Goal: Task Accomplishment & Management: Use online tool/utility

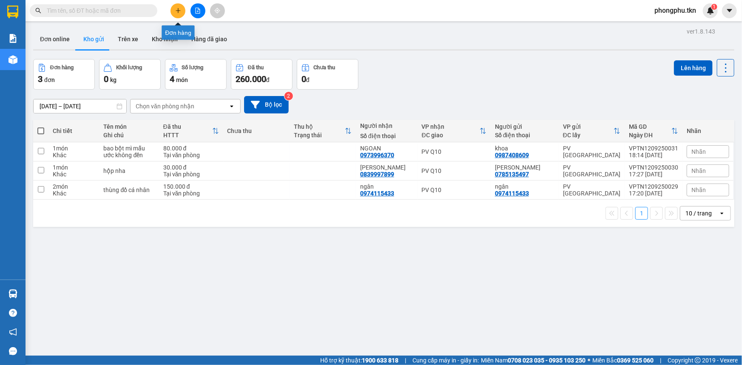
click at [175, 10] on icon "plus" at bounding box center [178, 11] width 6 height 6
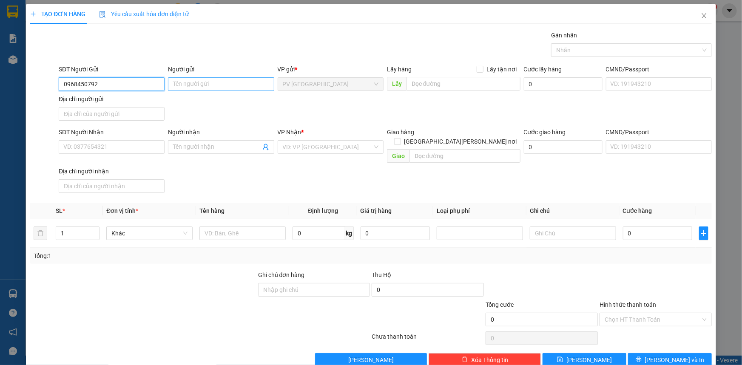
type input "0968450792"
click at [198, 87] on input "Người gửi" at bounding box center [221, 84] width 106 height 14
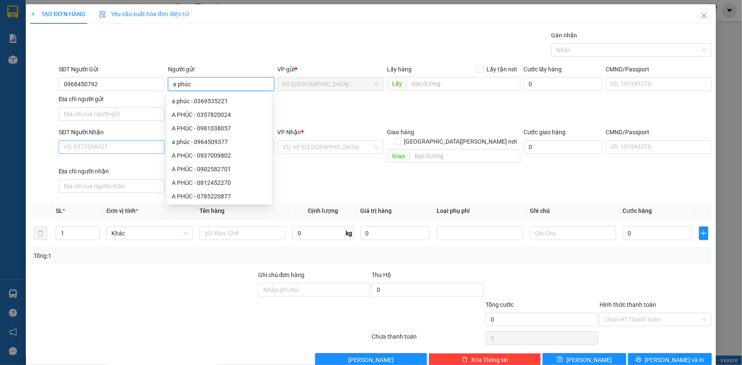
type input "a phúc"
click at [105, 149] on input "SĐT Người Nhận" at bounding box center [112, 147] width 106 height 14
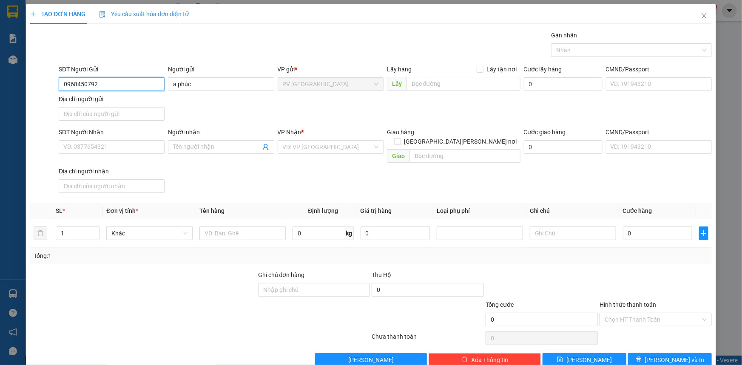
click at [86, 85] on input "0968450792" at bounding box center [112, 84] width 106 height 14
drag, startPoint x: 86, startPoint y: 85, endPoint x: 78, endPoint y: 146, distance: 61.4
click at [78, 146] on input "SĐT Người Nhận" at bounding box center [112, 147] width 106 height 14
click at [77, 145] on input "SĐT Người Nhận" at bounding box center [112, 147] width 106 height 14
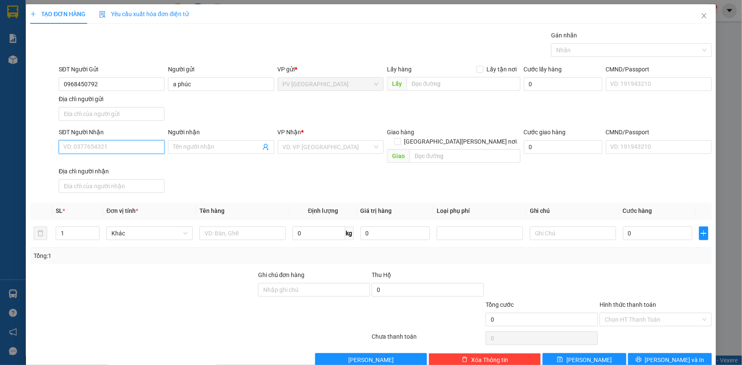
click at [77, 145] on input "SĐT Người Nhận" at bounding box center [112, 147] width 106 height 14
drag, startPoint x: 77, startPoint y: 145, endPoint x: 70, endPoint y: 147, distance: 7.8
click at [70, 147] on input "SĐT Người Nhận" at bounding box center [112, 147] width 106 height 14
type input "0968450792"
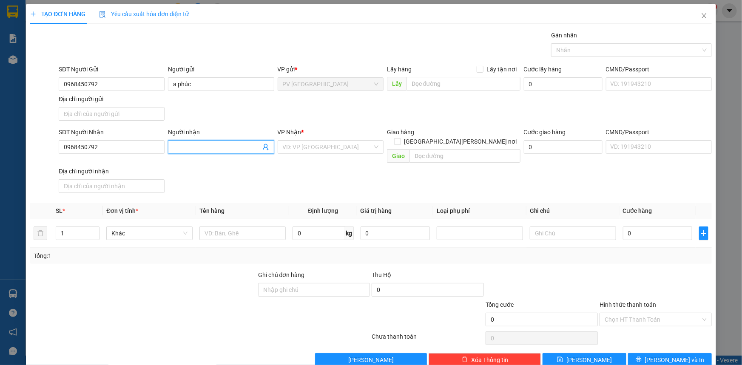
click at [204, 150] on input "Người nhận" at bounding box center [216, 147] width 87 height 9
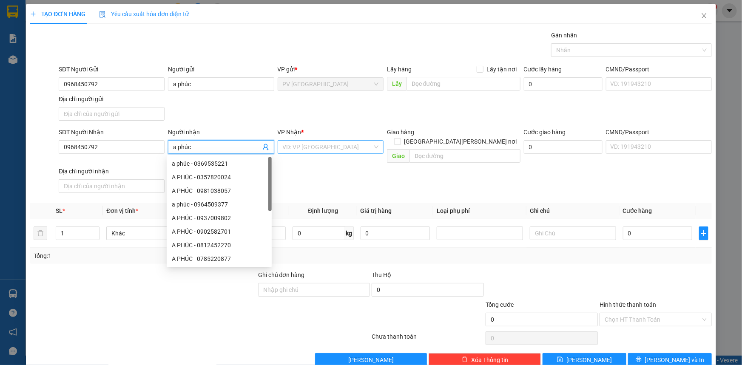
type input "a phúc"
click at [298, 151] on input "search" at bounding box center [328, 147] width 90 height 13
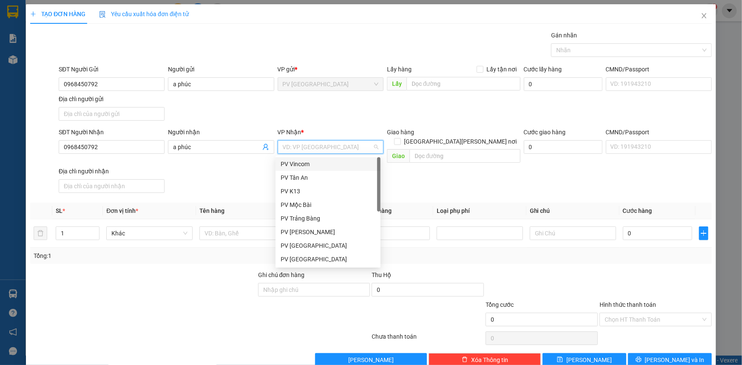
click at [309, 161] on div "PV Vincom" at bounding box center [328, 164] width 95 height 9
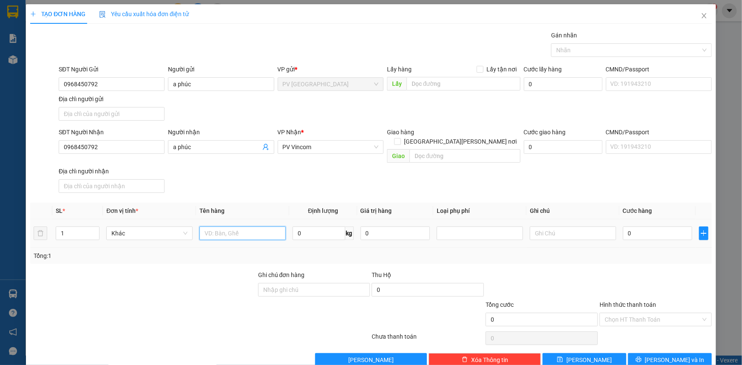
click at [251, 221] on input "text" at bounding box center [243, 224] width 86 height 14
type input "vali"
click at [665, 227] on input "0" at bounding box center [657, 224] width 69 height 14
type input "90"
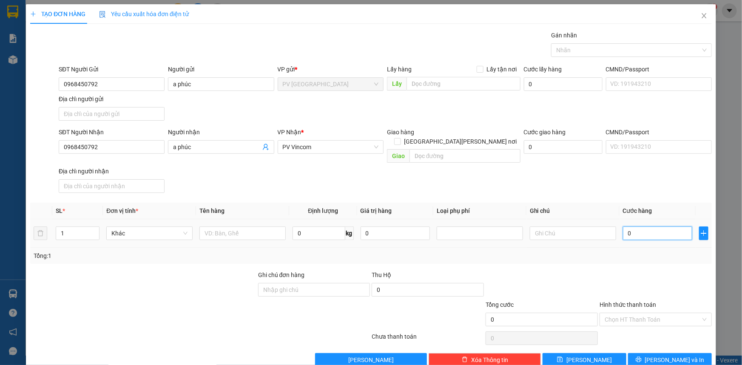
type input "90"
type input "90.000"
click at [625, 313] on input "Hình thức thanh toán" at bounding box center [653, 310] width 96 height 13
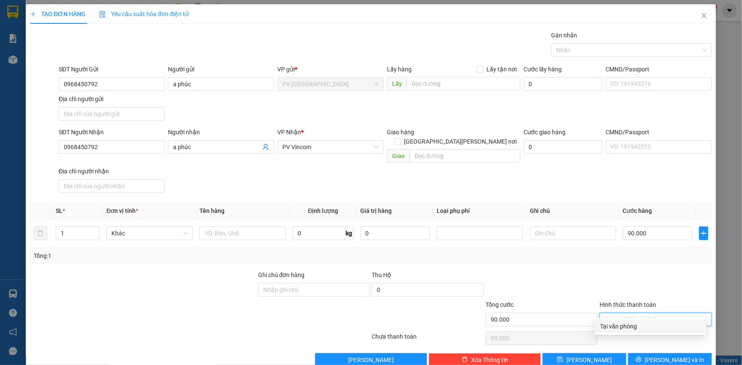
click at [629, 330] on div "Tại văn phòng" at bounding box center [650, 326] width 101 height 9
type input "0"
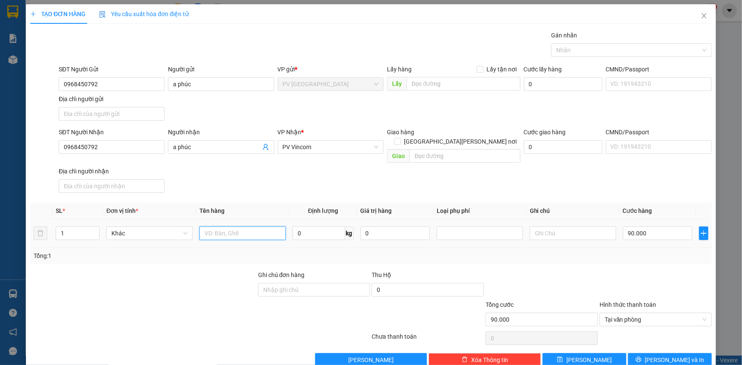
click at [245, 228] on input "text" at bounding box center [243, 224] width 86 height 14
type input "vali"
click at [657, 352] on button "[PERSON_NAME] và In" at bounding box center [670, 351] width 84 height 14
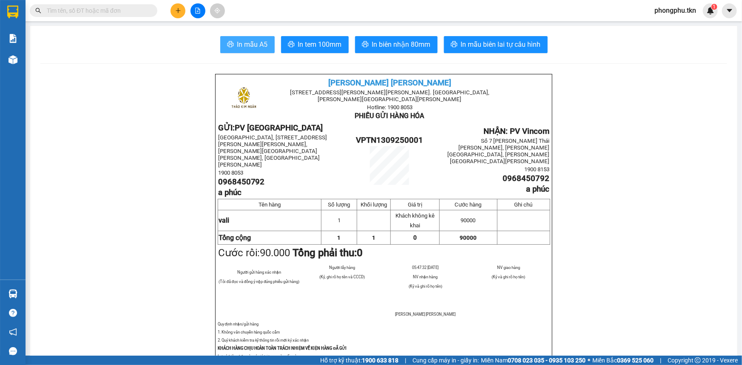
click at [264, 45] on span "In mẫu A5" at bounding box center [252, 44] width 31 height 11
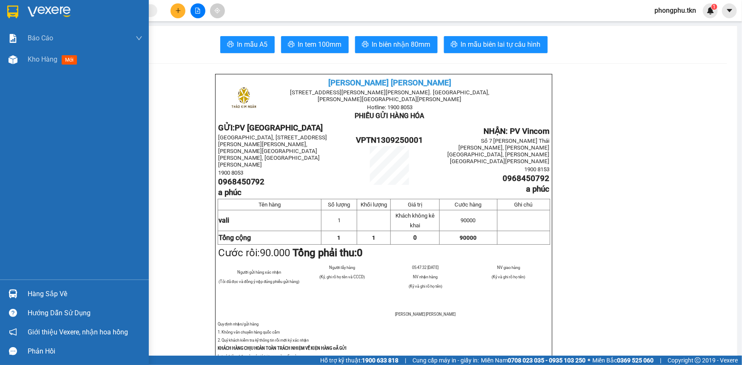
click at [23, 291] on div "Hàng sắp về" at bounding box center [74, 294] width 149 height 19
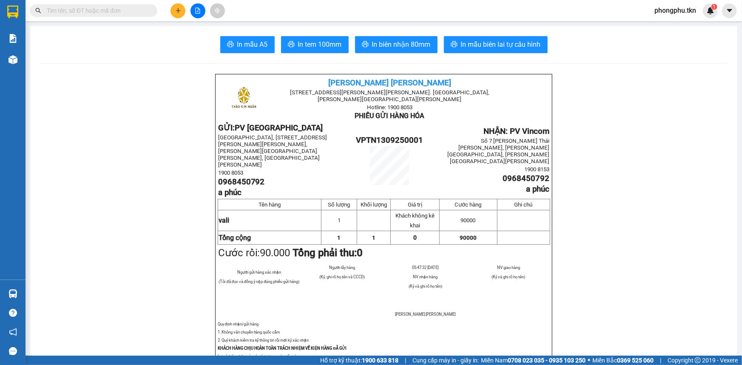
click at [136, 186] on section "Kết quả tìm kiếm ( 0 ) Bộ lọc Ngày tạo đơn gần nhất No Data phongphu.tkn 1 Báo …" at bounding box center [371, 182] width 742 height 365
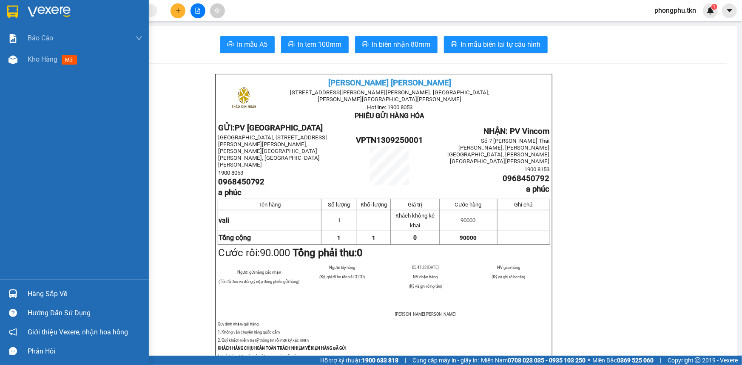
drag, startPoint x: 50, startPoint y: 291, endPoint x: 50, endPoint y: 298, distance: 6.4
click at [50, 297] on div "Hàng sắp về" at bounding box center [85, 294] width 115 height 13
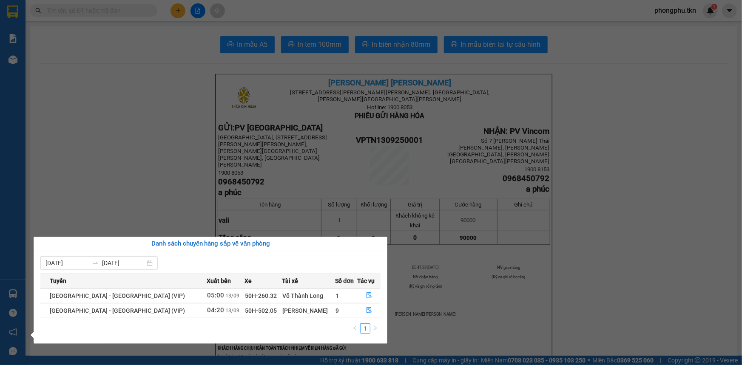
click at [46, 139] on section "Kết quả tìm kiếm ( 0 ) Bộ lọc Ngày tạo đơn gần nhất No Data phongphu.tkn 1 Báo …" at bounding box center [371, 182] width 742 height 365
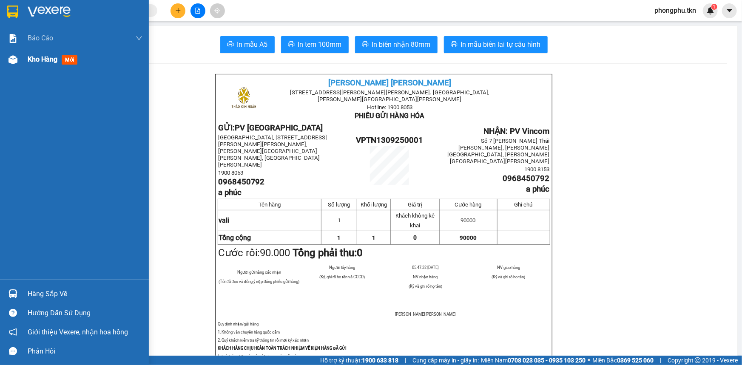
click at [22, 68] on div "Kho hàng mới" at bounding box center [74, 59] width 149 height 21
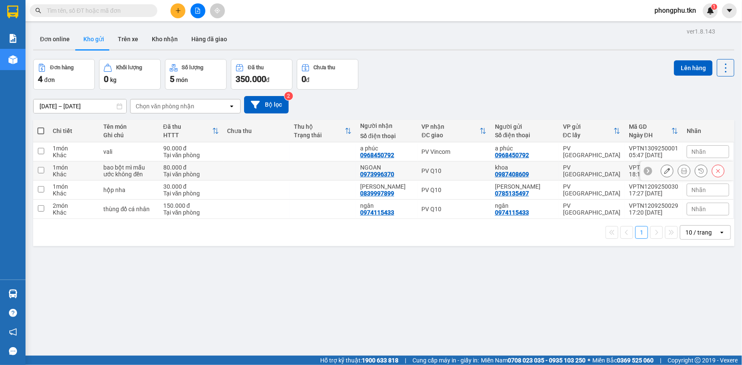
click at [153, 170] on div "bao bột mì mẫu" at bounding box center [129, 167] width 51 height 7
checkbox input "true"
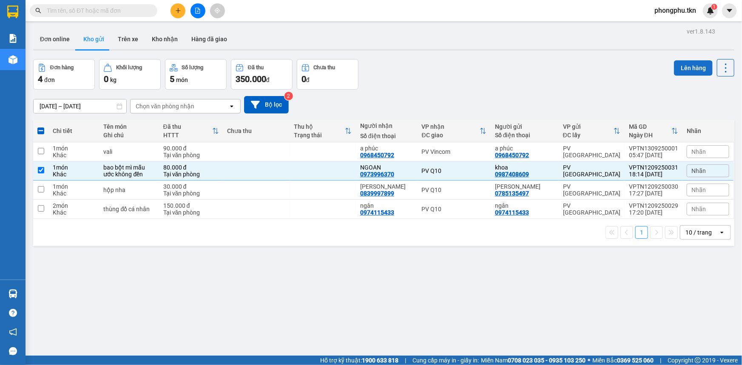
click at [684, 68] on button "Lên hàng" at bounding box center [693, 67] width 39 height 15
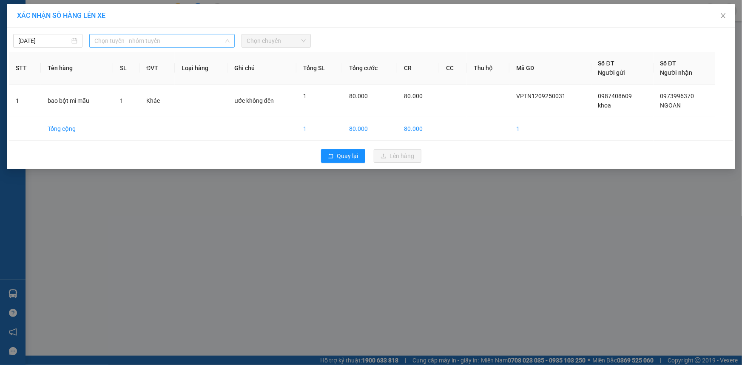
click at [213, 39] on span "Chọn tuyến - nhóm tuyến" at bounding box center [161, 40] width 135 height 13
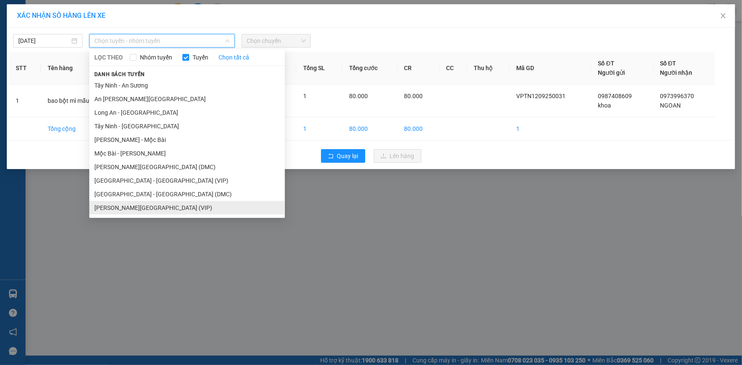
drag, startPoint x: 140, startPoint y: 206, endPoint x: 163, endPoint y: 175, distance: 38.0
click at [140, 206] on li "Tây Ninh - [GEOGRAPHIC_DATA] (VIP)" at bounding box center [187, 208] width 196 height 14
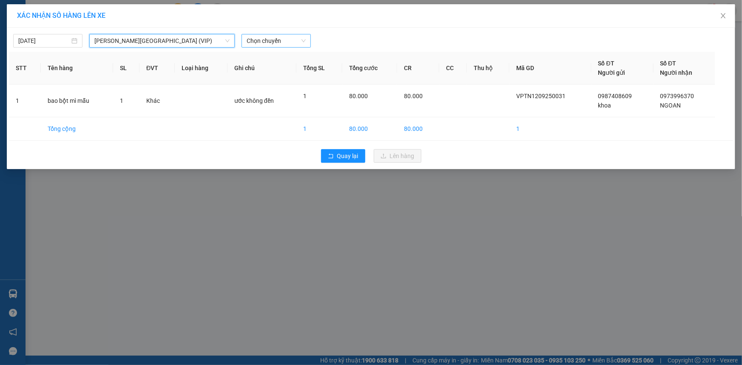
click at [259, 42] on span "Chọn chuyến" at bounding box center [276, 40] width 59 height 13
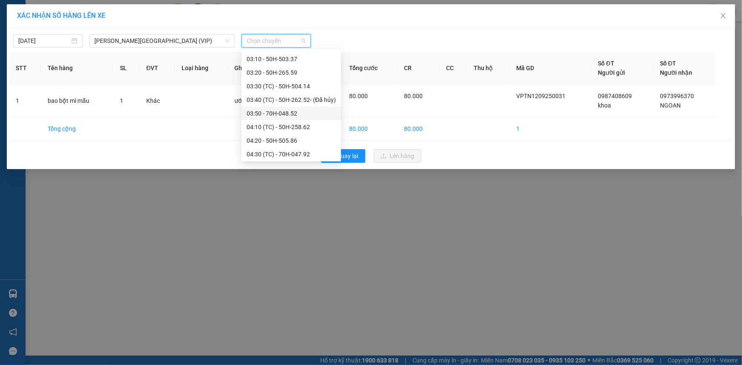
scroll to position [77, 0]
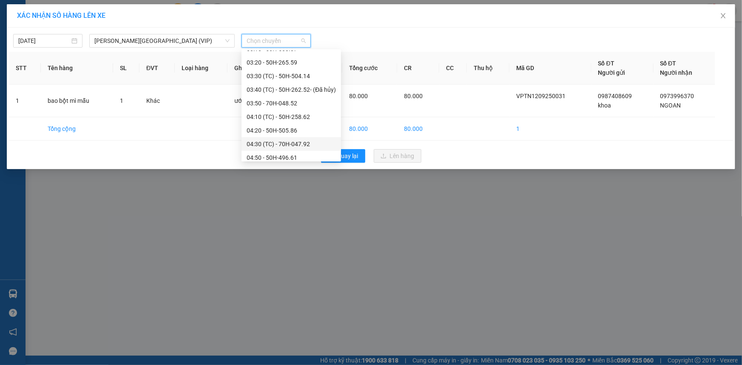
click at [272, 144] on div "04:30 (TC) - 70H-047.92" at bounding box center [291, 144] width 89 height 9
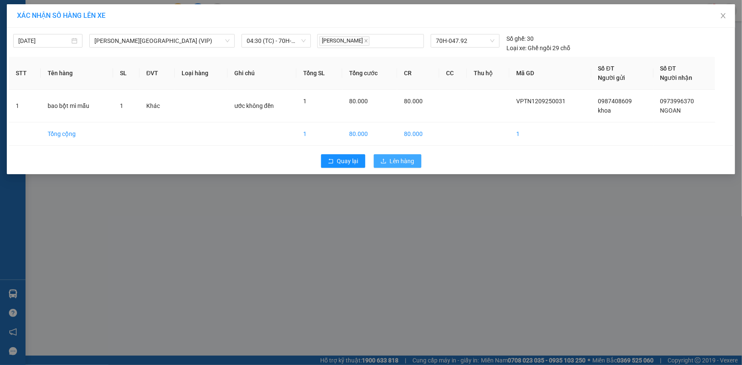
click at [395, 163] on span "Lên hàng" at bounding box center [402, 161] width 25 height 9
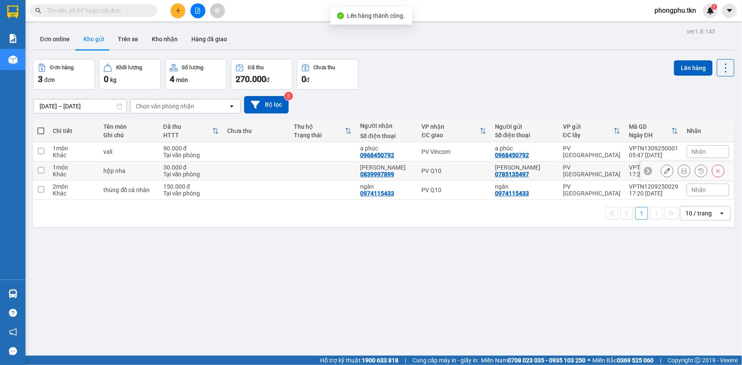
click at [273, 171] on td at bounding box center [256, 171] width 66 height 19
checkbox input "true"
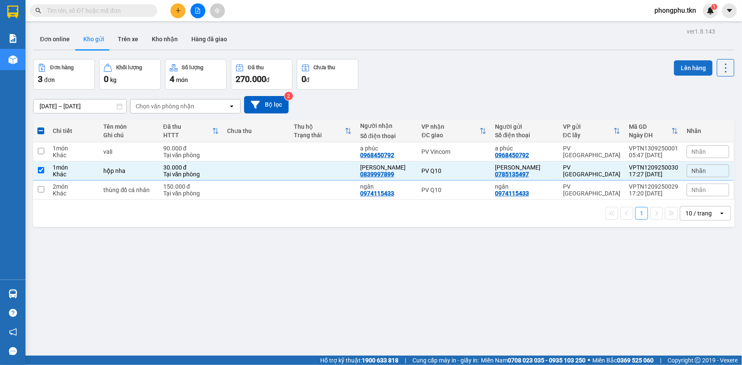
click at [680, 68] on button "Lên hàng" at bounding box center [693, 67] width 39 height 15
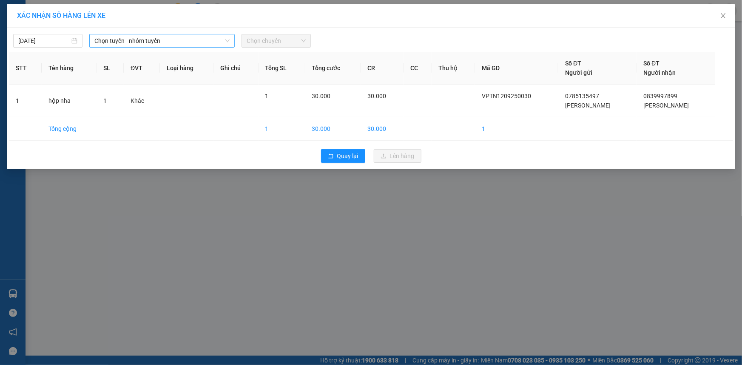
click at [225, 41] on icon "down" at bounding box center [227, 40] width 5 height 5
click at [227, 40] on icon "down" at bounding box center [227, 40] width 5 height 5
click at [213, 38] on span "Chọn tuyến - nhóm tuyến" at bounding box center [161, 40] width 135 height 13
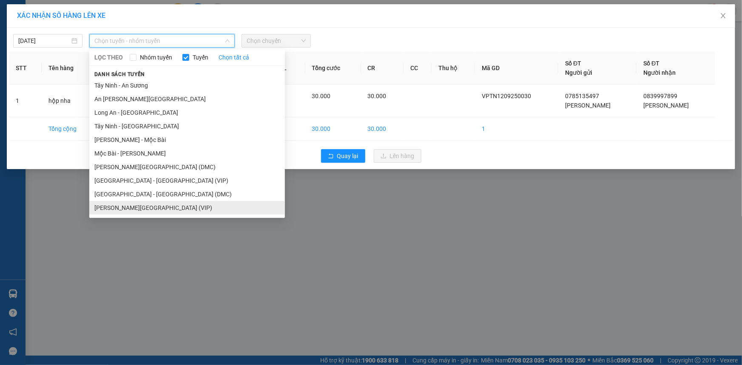
click at [144, 212] on li "Tây Ninh - [GEOGRAPHIC_DATA] (VIP)" at bounding box center [187, 208] width 196 height 14
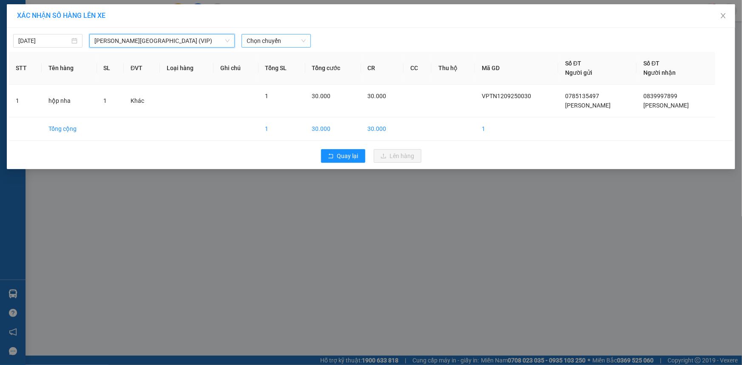
click at [295, 43] on span "Chọn chuyến" at bounding box center [276, 40] width 59 height 13
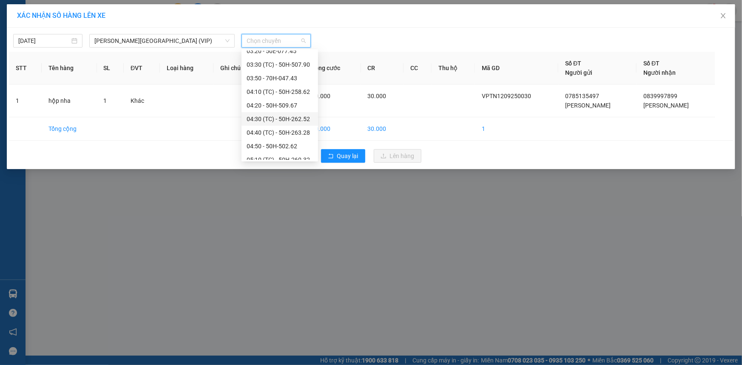
scroll to position [154, 0]
click at [77, 42] on div "[DATE]" at bounding box center [47, 40] width 59 height 9
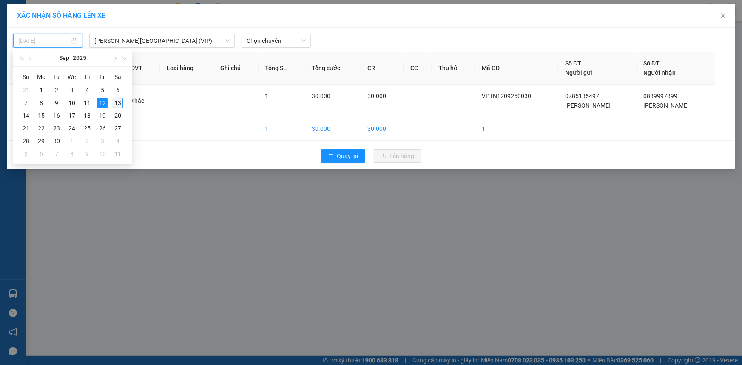
click at [118, 104] on div "13" at bounding box center [118, 103] width 10 height 10
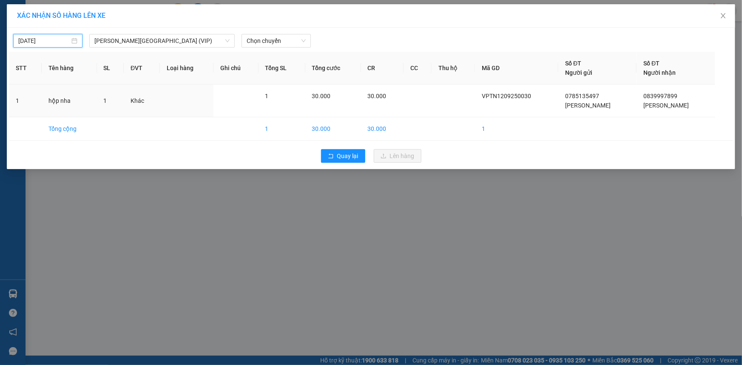
type input "[DATE]"
click at [297, 38] on span "Chọn chuyến" at bounding box center [276, 40] width 59 height 13
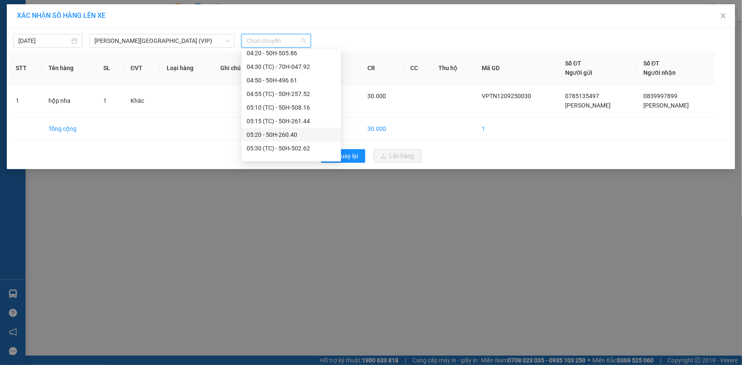
click at [275, 132] on div "05:20 - 50H-260.40" at bounding box center [291, 134] width 89 height 9
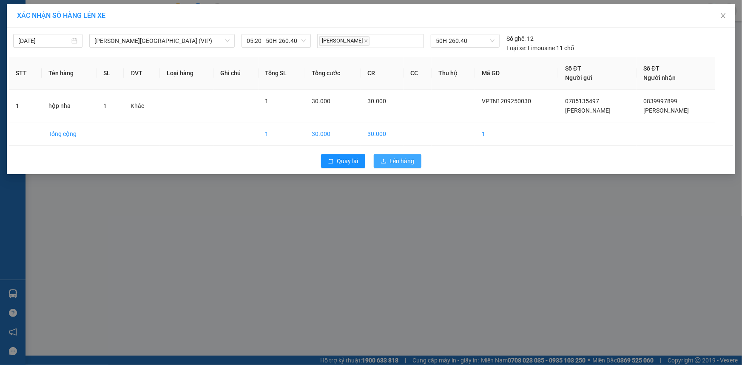
click at [398, 162] on span "Lên hàng" at bounding box center [402, 161] width 25 height 9
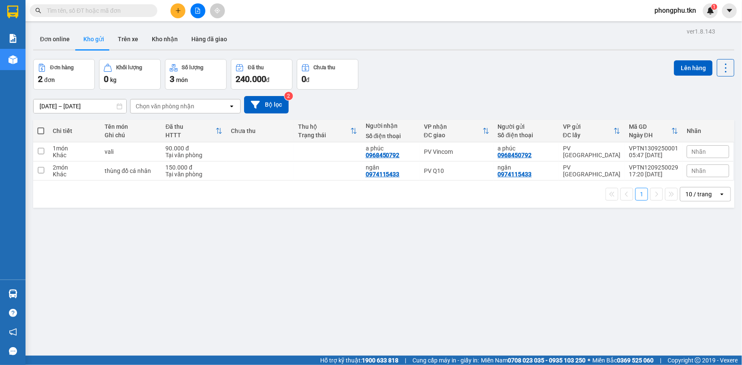
click at [145, 12] on input "text" at bounding box center [97, 10] width 100 height 9
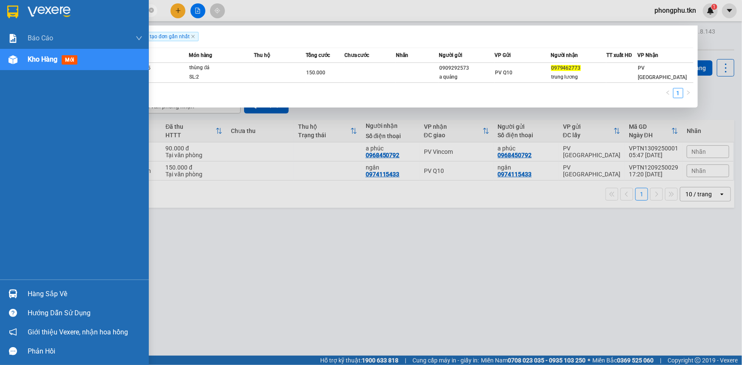
type input "0979462773"
click at [17, 290] on div at bounding box center [13, 294] width 15 height 15
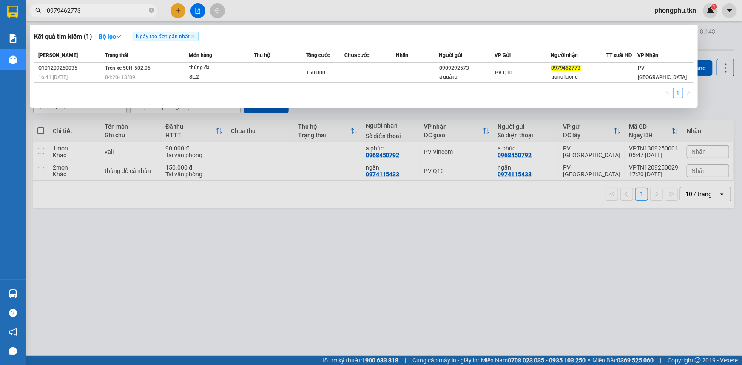
click at [268, 235] on section "Kết quả tìm kiếm ( 1 ) Bộ lọc Ngày tạo đơn gần nhất Mã ĐH Trạng thái Món hàng T…" at bounding box center [371, 182] width 742 height 365
click at [62, 251] on div at bounding box center [371, 182] width 742 height 365
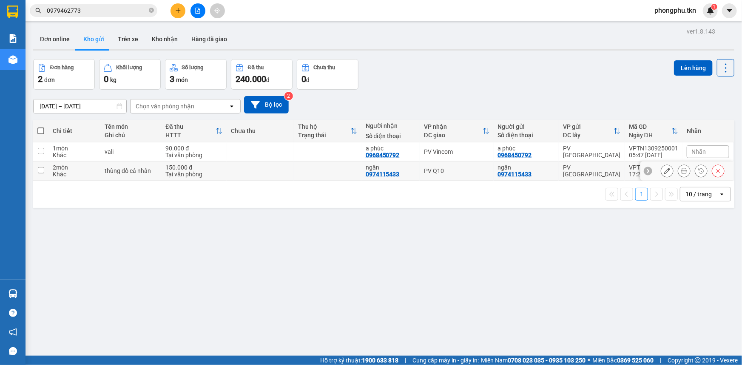
click at [342, 173] on td at bounding box center [328, 171] width 68 height 19
checkbox input "true"
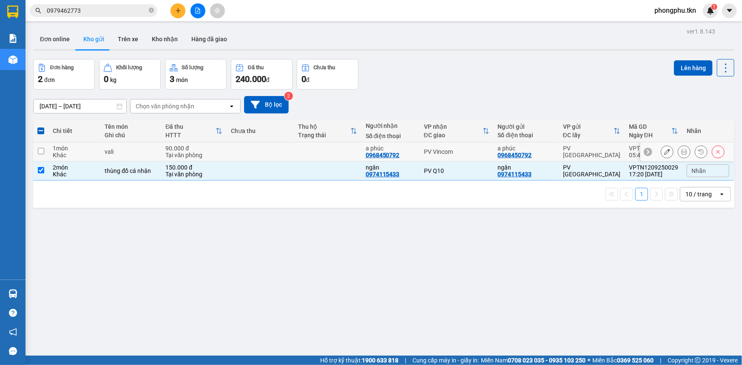
click at [340, 149] on td at bounding box center [328, 152] width 68 height 19
checkbox input "true"
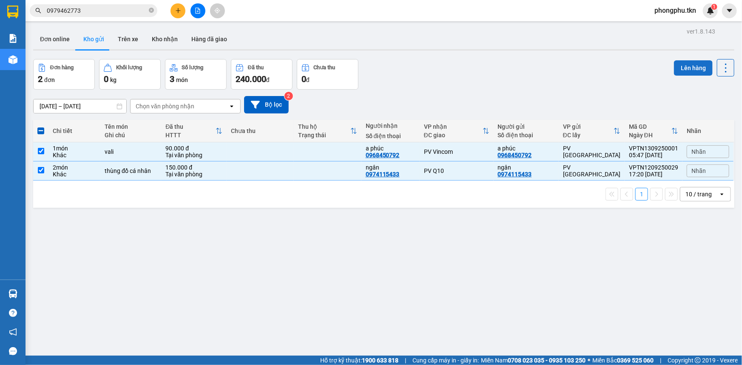
click at [677, 68] on button "Lên hàng" at bounding box center [693, 67] width 39 height 15
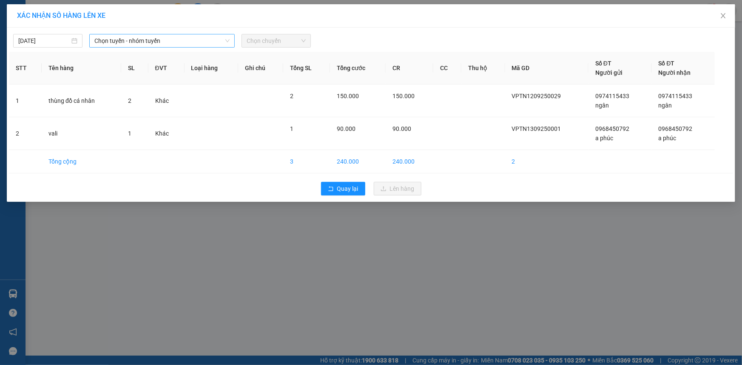
click at [198, 42] on span "Chọn tuyến - nhóm tuyến" at bounding box center [161, 40] width 135 height 13
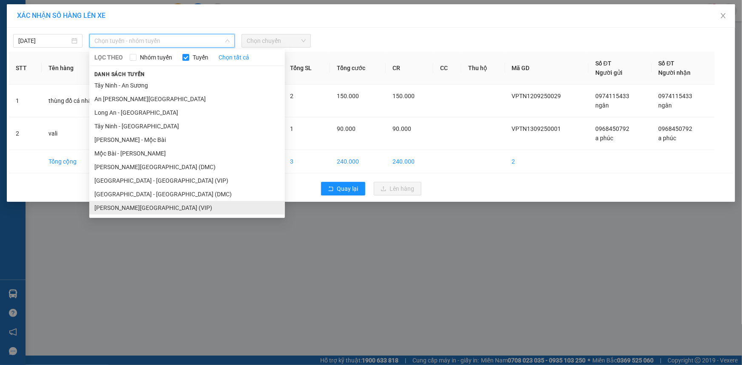
click at [153, 205] on li "Tây Ninh - [GEOGRAPHIC_DATA] (VIP)" at bounding box center [187, 208] width 196 height 14
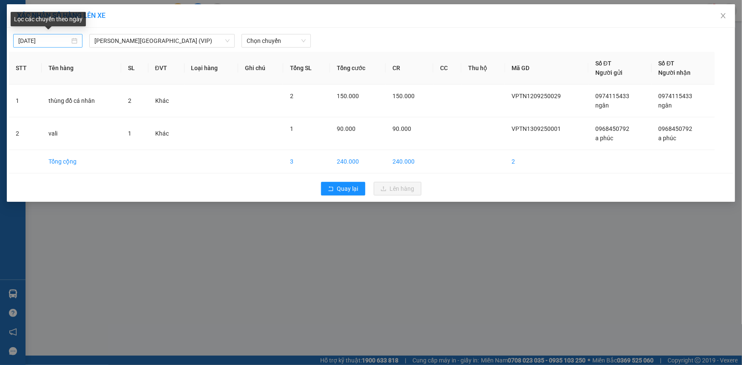
click at [72, 40] on div "[DATE]" at bounding box center [47, 40] width 59 height 9
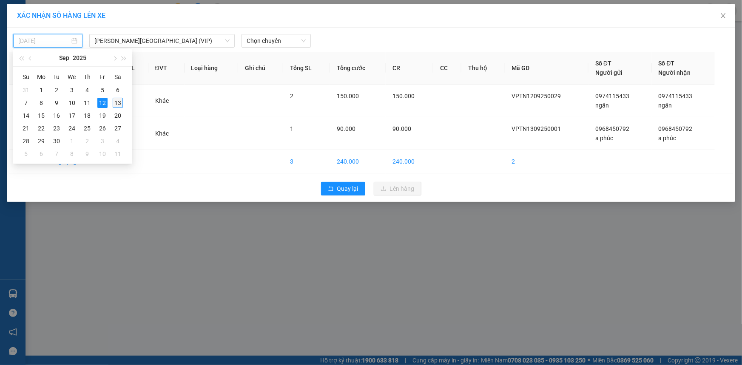
click at [120, 103] on div "13" at bounding box center [118, 103] width 10 height 10
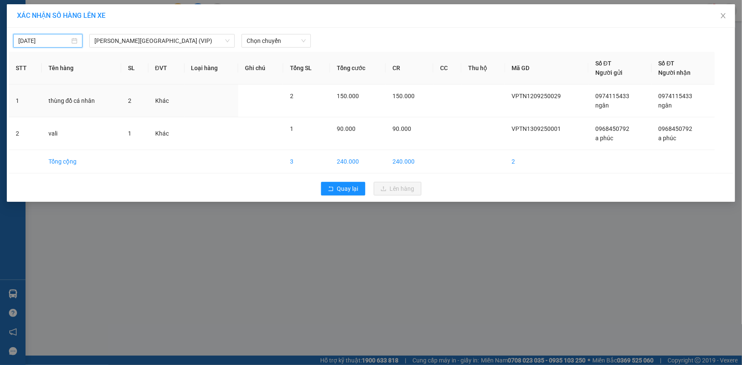
type input "[DATE]"
click at [285, 40] on span "Chọn chuyến" at bounding box center [276, 40] width 59 height 13
type input "4784"
click at [261, 56] on div "06:30 (TC) - 70H-047.84" at bounding box center [280, 57] width 66 height 9
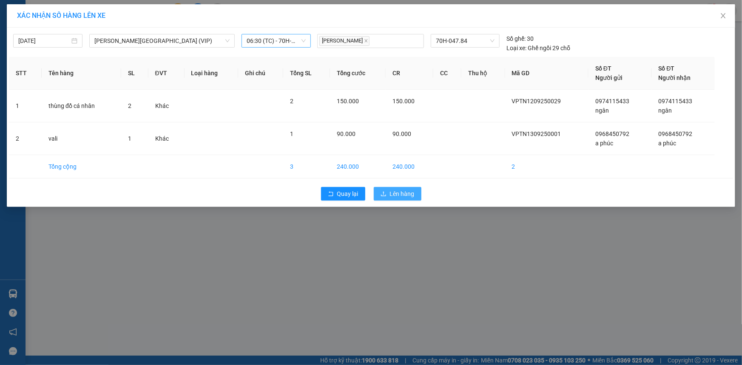
click at [407, 197] on span "Lên hàng" at bounding box center [402, 193] width 25 height 9
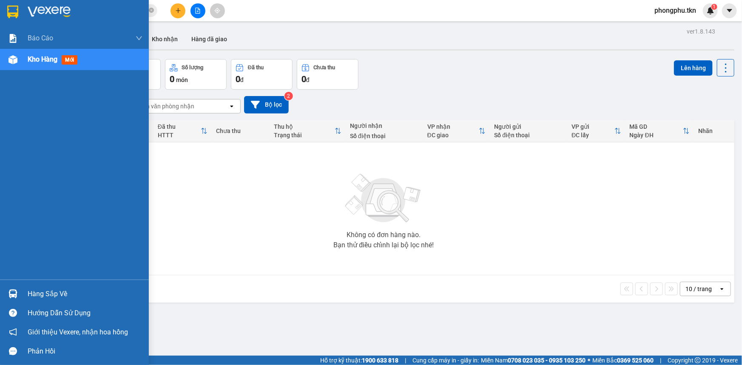
click at [26, 292] on div "Hàng sắp về" at bounding box center [74, 294] width 149 height 19
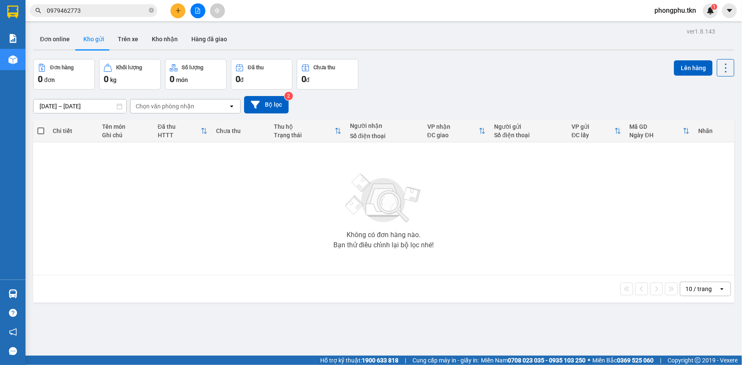
click at [434, 285] on section "Kết quả tìm kiếm ( 1 ) Bộ lọc Ngày tạo đơn gần nhất Mã ĐH Trạng thái Món hàng T…" at bounding box center [371, 182] width 742 height 365
click at [100, 12] on input "0979462773" at bounding box center [97, 10] width 100 height 9
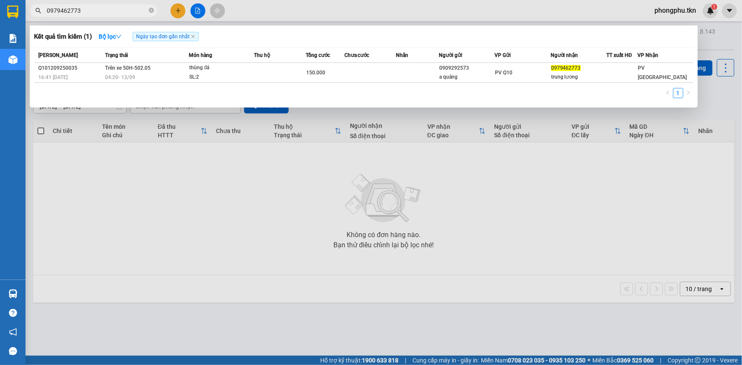
click at [100, 12] on input "0979462773" at bounding box center [97, 10] width 100 height 9
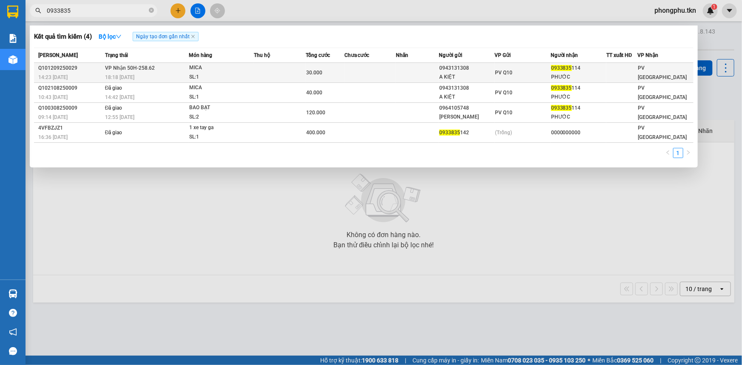
type input "0933835"
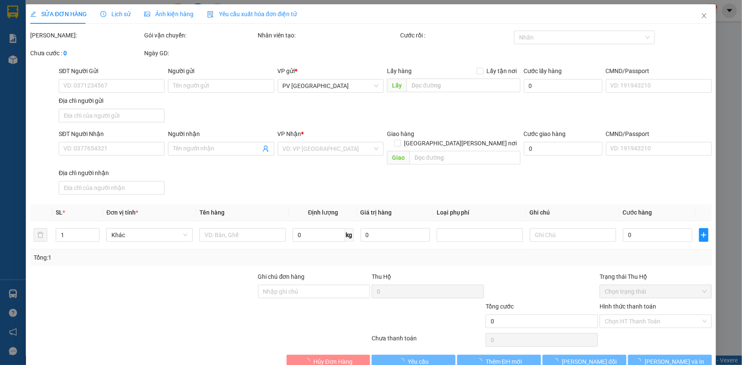
type input "0943131308"
type input "A KIỆT"
type input "0933835114"
type input "PHƯỚC"
type input "30.000"
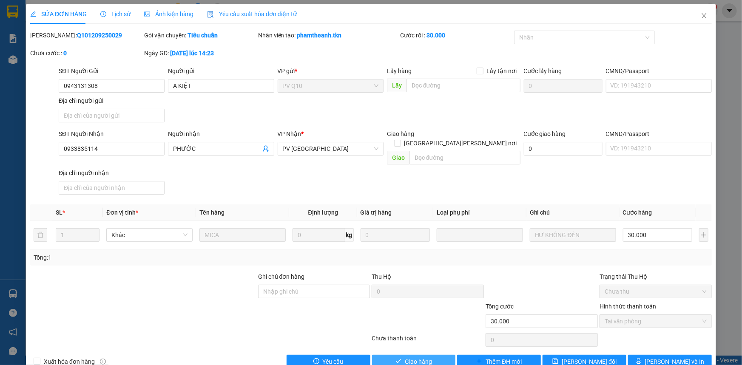
click at [380, 349] on button "Giao hàng" at bounding box center [414, 353] width 84 height 14
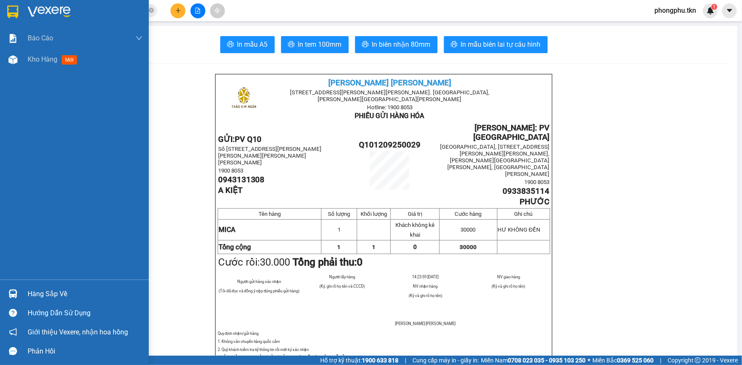
click at [13, 295] on img at bounding box center [13, 294] width 9 height 9
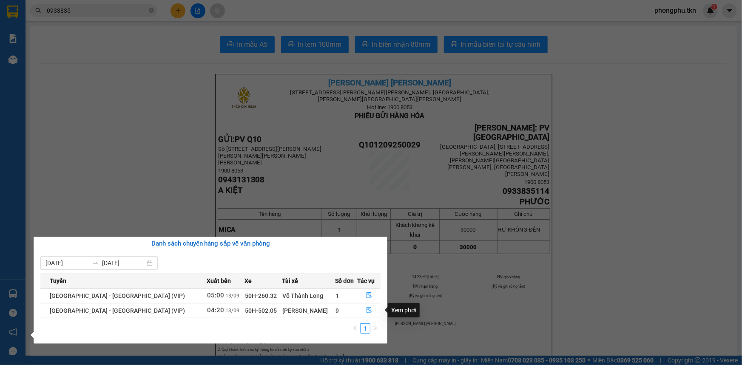
click at [367, 308] on icon "file-done" at bounding box center [369, 311] width 6 height 6
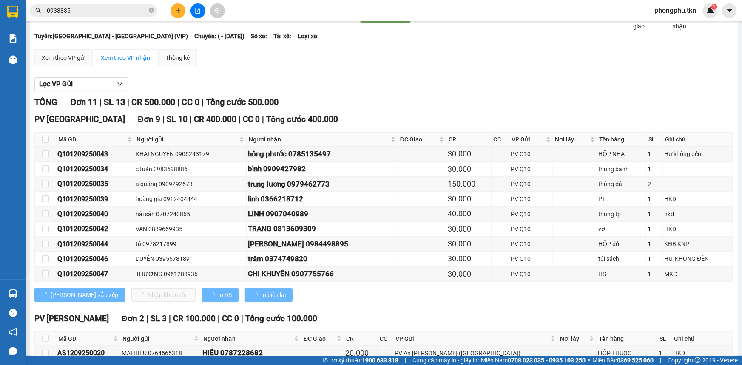
type input "[DATE]"
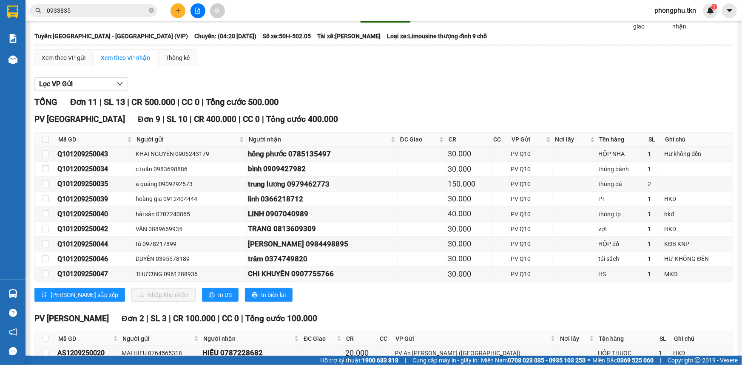
scroll to position [77, 0]
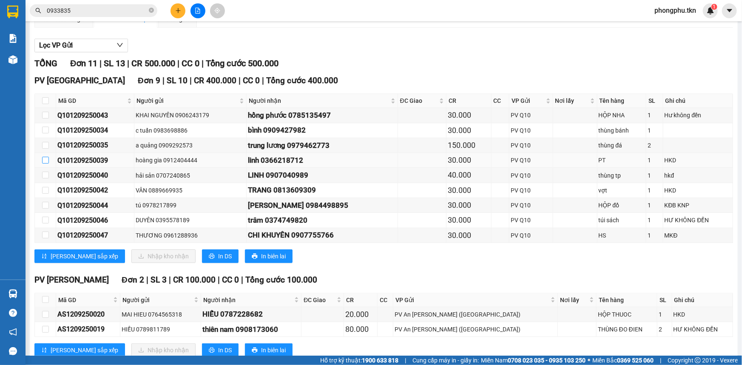
click at [44, 159] on input "checkbox" at bounding box center [45, 160] width 7 height 7
checkbox input "true"
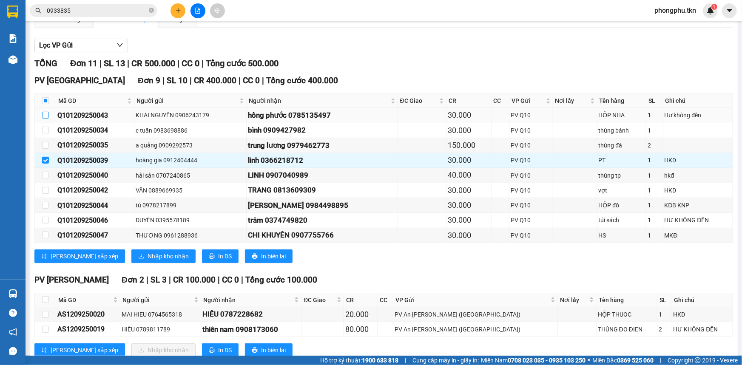
click at [46, 116] on input "checkbox" at bounding box center [45, 115] width 7 height 7
checkbox input "true"
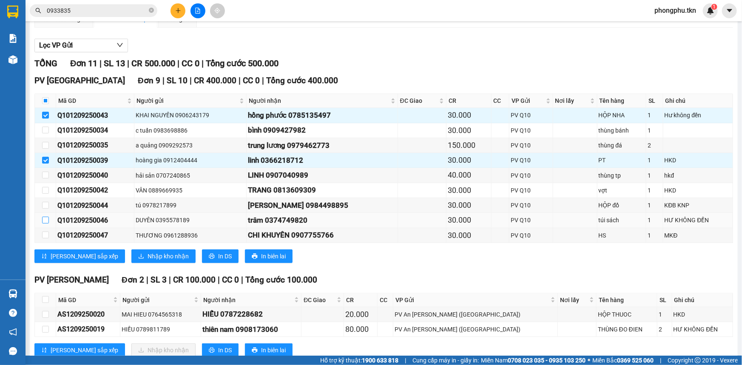
click at [48, 218] on input "checkbox" at bounding box center [45, 220] width 7 height 7
checkbox input "true"
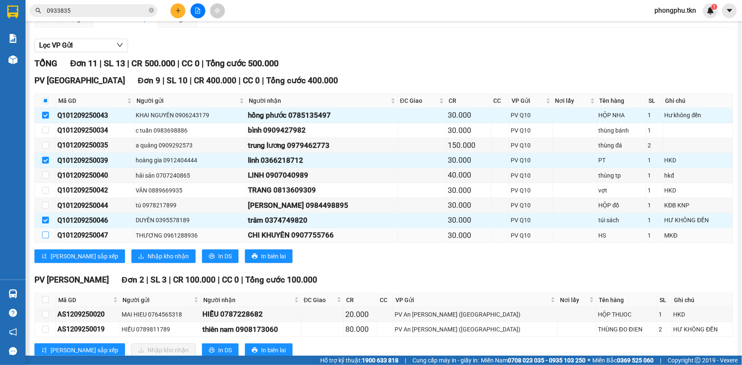
click at [46, 233] on input "checkbox" at bounding box center [45, 235] width 7 height 7
checkbox input "true"
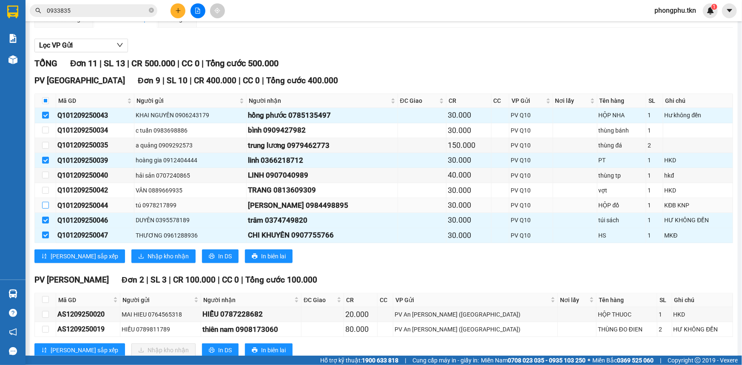
click at [44, 205] on input "checkbox" at bounding box center [45, 205] width 7 height 7
checkbox input "true"
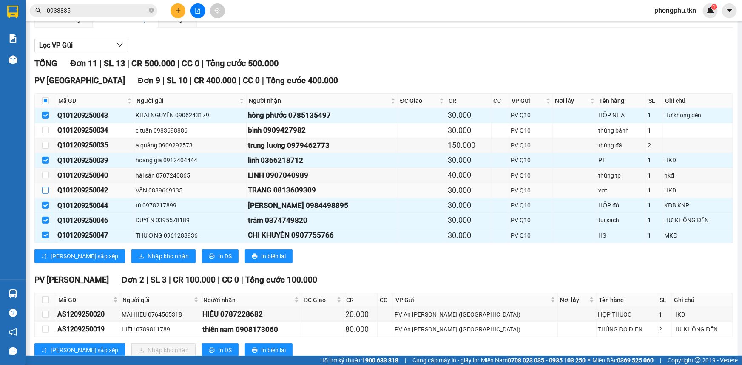
drag, startPoint x: 46, startPoint y: 190, endPoint x: 43, endPoint y: 181, distance: 9.7
click at [46, 190] on input "checkbox" at bounding box center [45, 190] width 7 height 7
checkbox input "true"
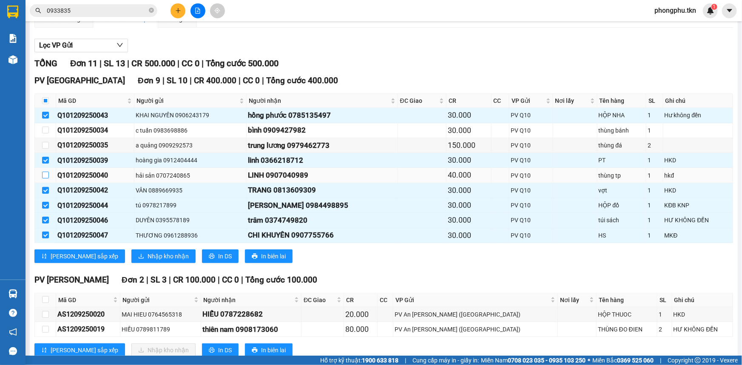
click at [45, 173] on input "checkbox" at bounding box center [45, 175] width 7 height 7
checkbox input "true"
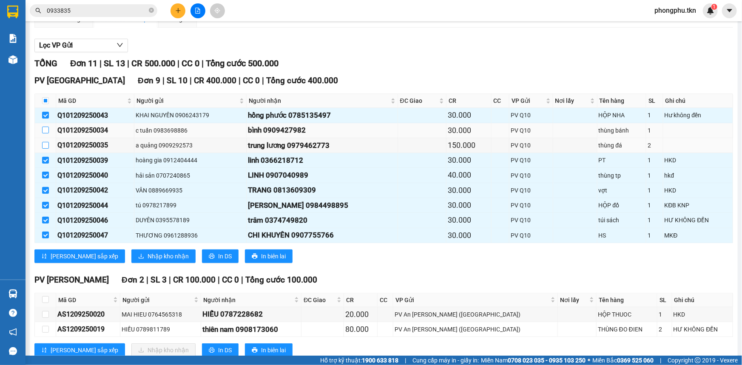
drag, startPoint x: 43, startPoint y: 145, endPoint x: 47, endPoint y: 128, distance: 17.9
click at [43, 143] on input "checkbox" at bounding box center [45, 145] width 7 height 7
checkbox input "true"
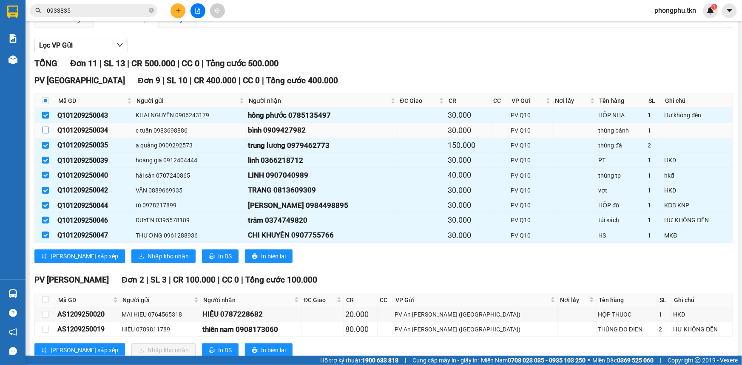
click at [47, 127] on input "checkbox" at bounding box center [45, 130] width 7 height 7
checkbox input "true"
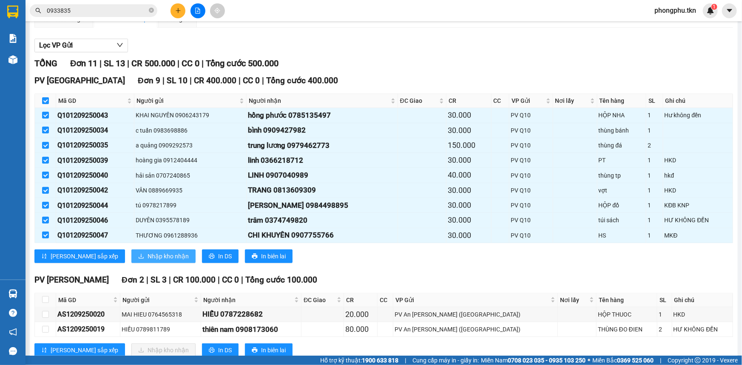
click at [148, 252] on span "Nhập kho nhận" at bounding box center [168, 256] width 41 height 9
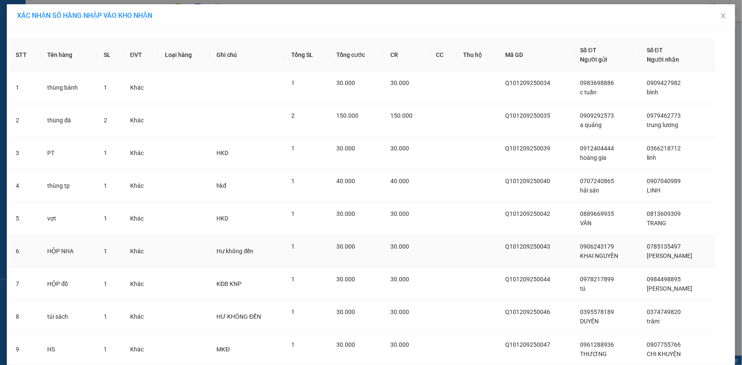
scroll to position [62, 0]
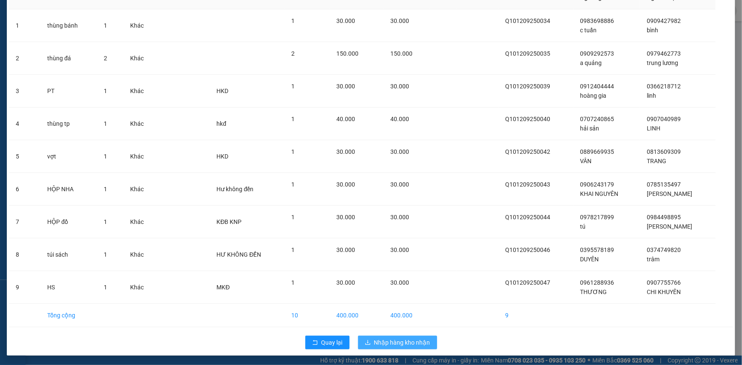
click at [382, 340] on span "Nhập hàng kho nhận" at bounding box center [402, 342] width 56 height 9
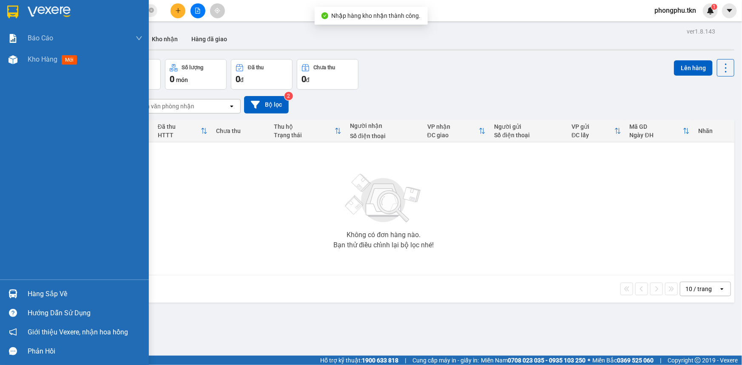
click at [19, 297] on div at bounding box center [13, 294] width 15 height 15
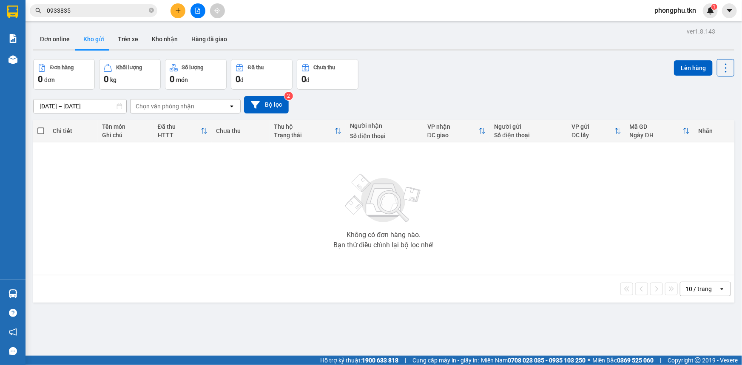
click at [50, 164] on section "Kết quả tìm kiếm ( 4 ) Bộ lọc Ngày tạo đơn gần nhất Mã ĐH Trạng thái Món hàng T…" at bounding box center [371, 182] width 742 height 365
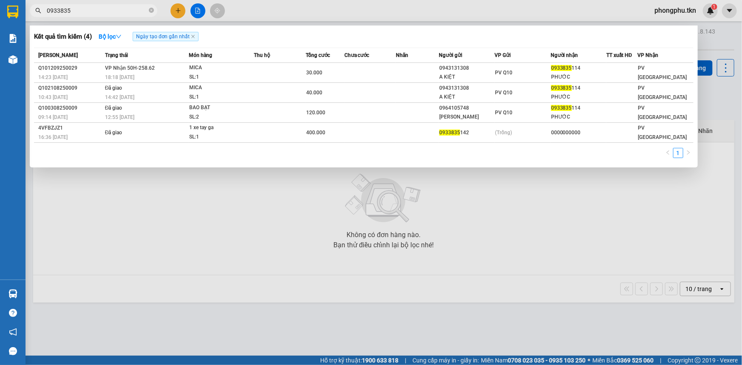
click at [134, 10] on input "0933835" at bounding box center [97, 10] width 100 height 9
type input "0"
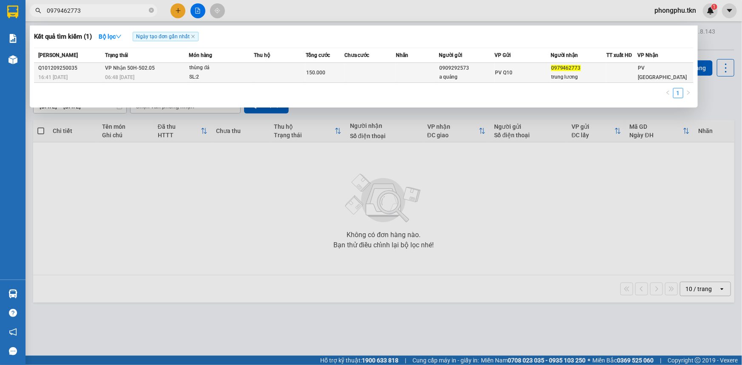
type input "0979462773"
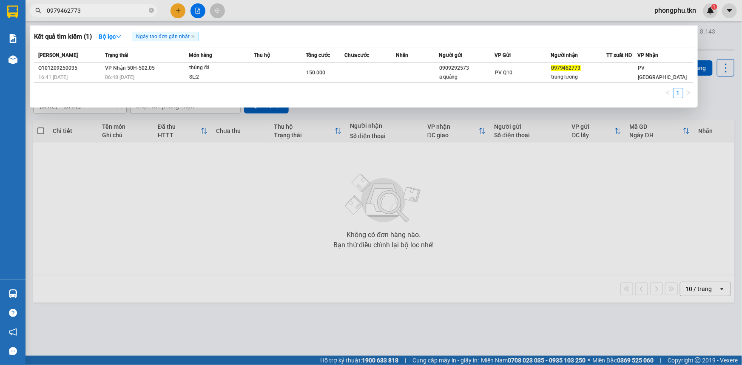
click at [178, 71] on td "VP Nhận 50H-502.05 06:48 [DATE]" at bounding box center [146, 73] width 86 height 20
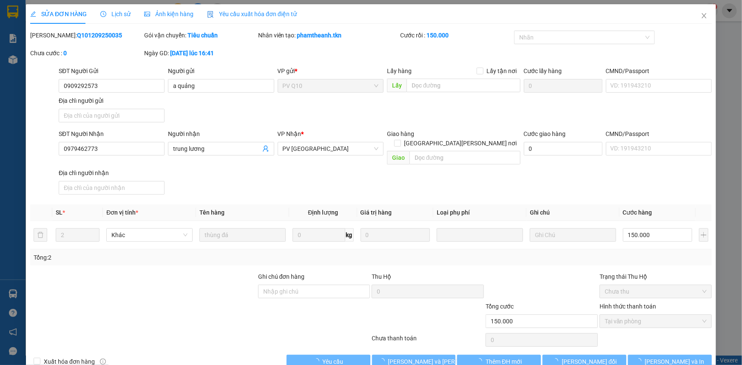
type input "0909292573"
type input "a quảng"
type input "0979462773"
type input "trung lương"
type input "150.000"
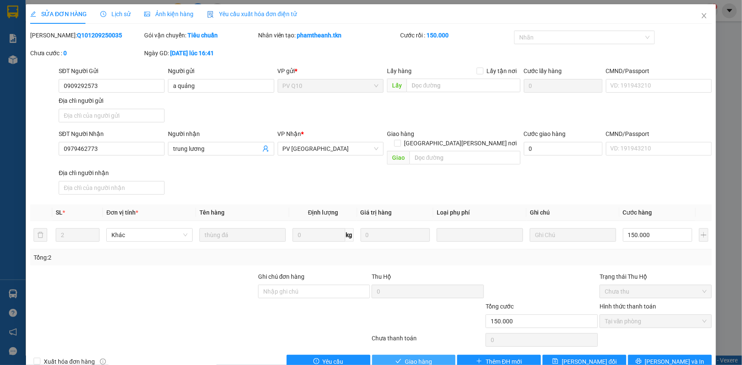
click at [429, 355] on button "Giao hàng" at bounding box center [414, 353] width 84 height 14
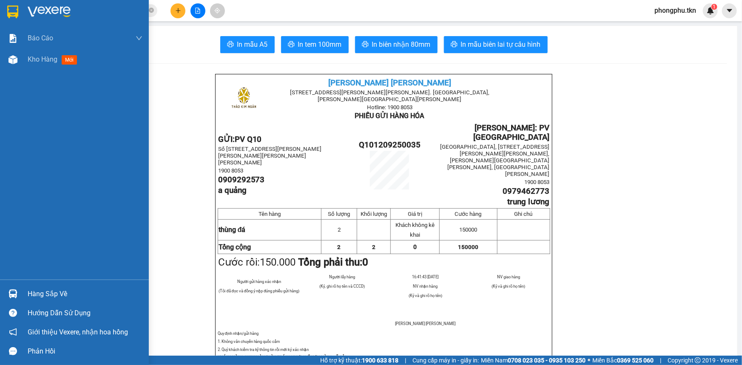
click at [35, 293] on div "Hàng sắp về" at bounding box center [85, 294] width 115 height 13
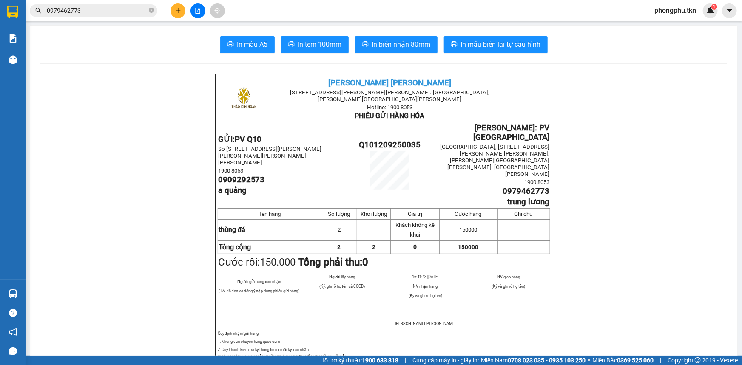
click at [66, 177] on section "Kết quả tìm kiếm ( 1 ) Bộ lọc Ngày tạo đơn gần nhất Mã ĐH Trạng thái Món hàng T…" at bounding box center [371, 182] width 742 height 365
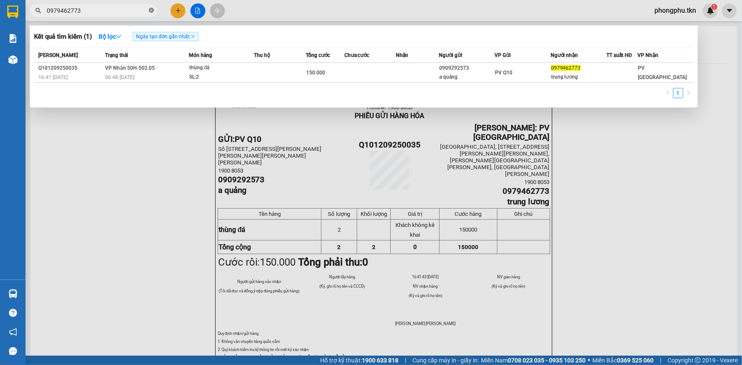
click at [149, 9] on icon "close-circle" at bounding box center [151, 10] width 5 height 5
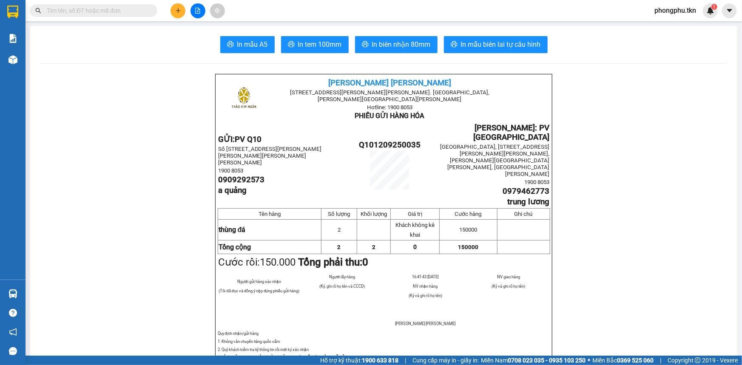
click at [70, 10] on input "text" at bounding box center [97, 10] width 100 height 9
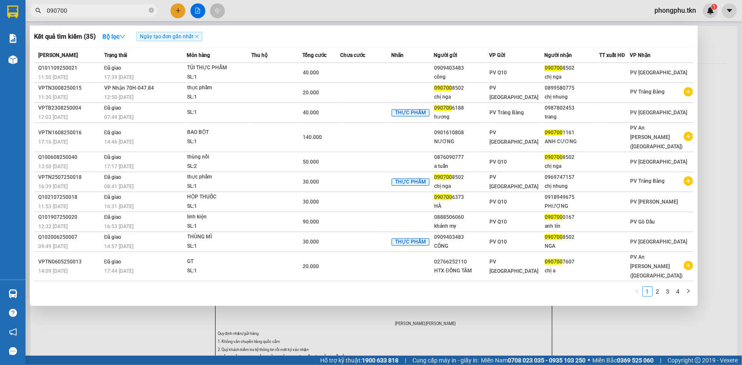
type input "090700"
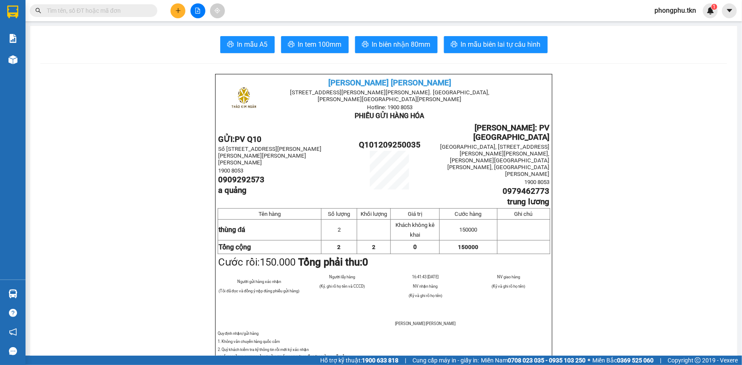
click at [102, 9] on input "text" at bounding box center [97, 10] width 100 height 9
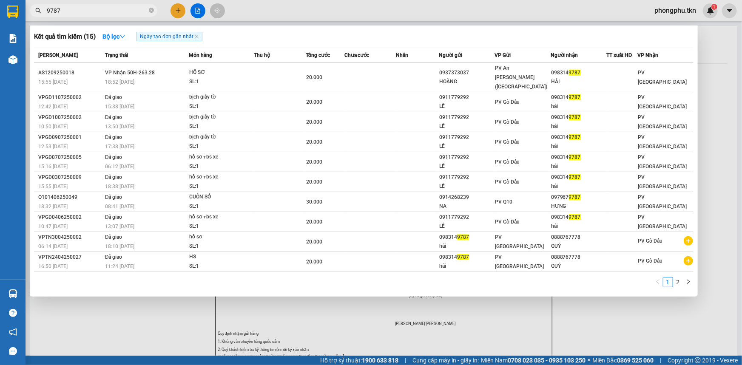
type input "9787"
click at [102, 75] on div "15:55 [DATE]" at bounding box center [70, 77] width 64 height 9
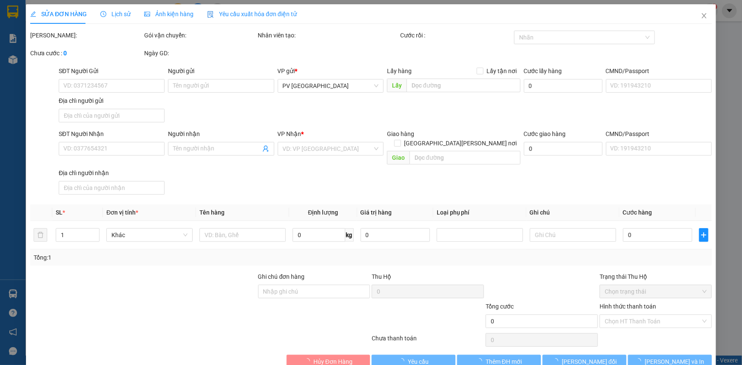
type input "0937373037"
type input "HOÀNG"
type input "0983149787"
type input "HẢI"
type input "20.000"
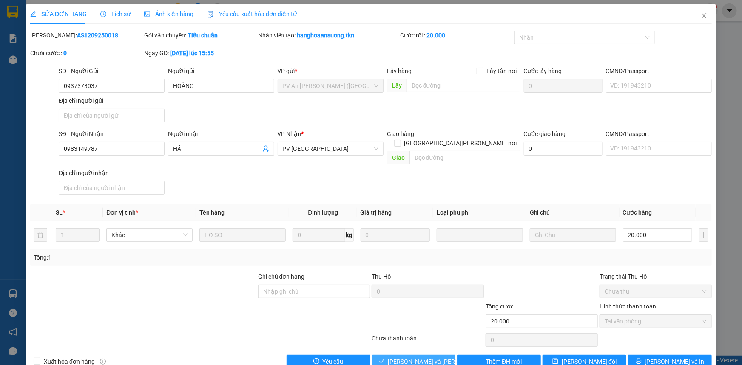
click at [401, 348] on span "[PERSON_NAME] và Giao hàng" at bounding box center [429, 352] width 82 height 9
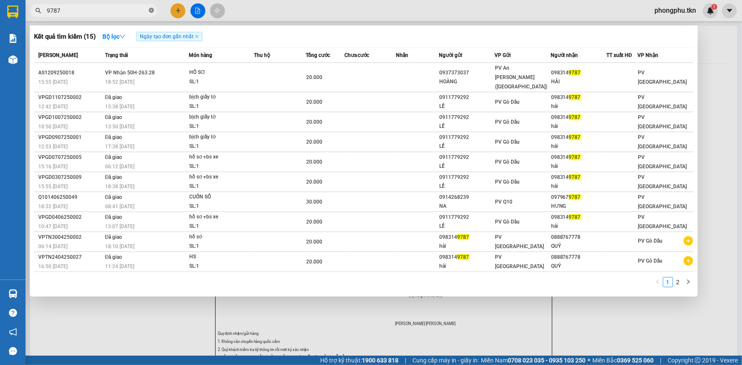
click at [151, 12] on icon "close-circle" at bounding box center [151, 10] width 5 height 5
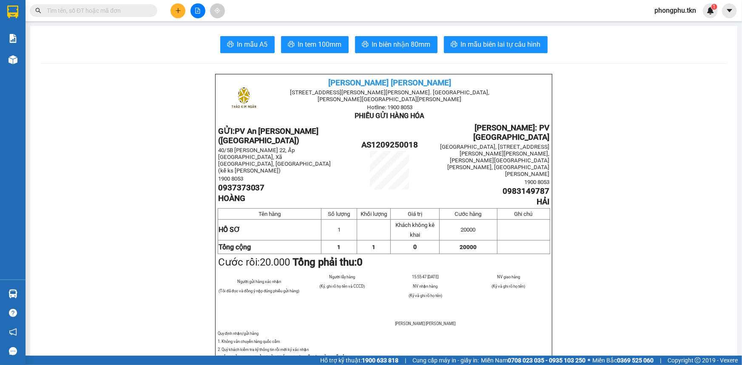
click at [115, 12] on input "text" at bounding box center [97, 10] width 100 height 9
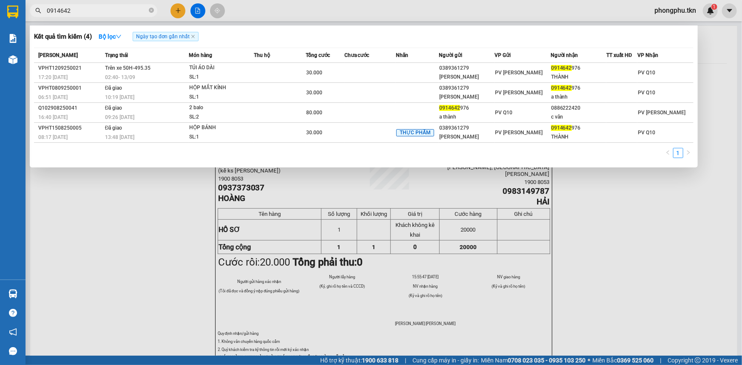
type input "0914642"
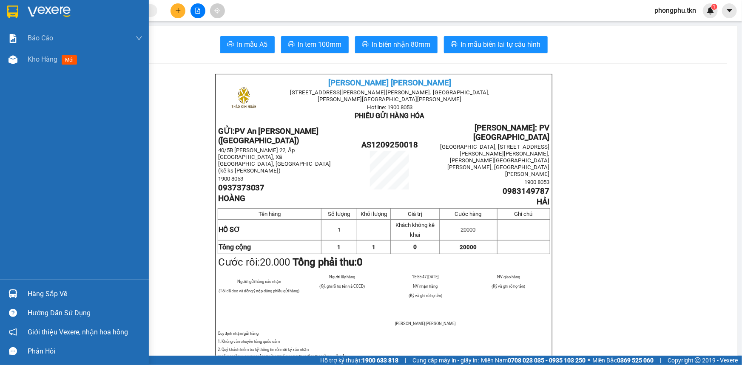
click at [46, 295] on div "Hàng sắp về" at bounding box center [85, 294] width 115 height 13
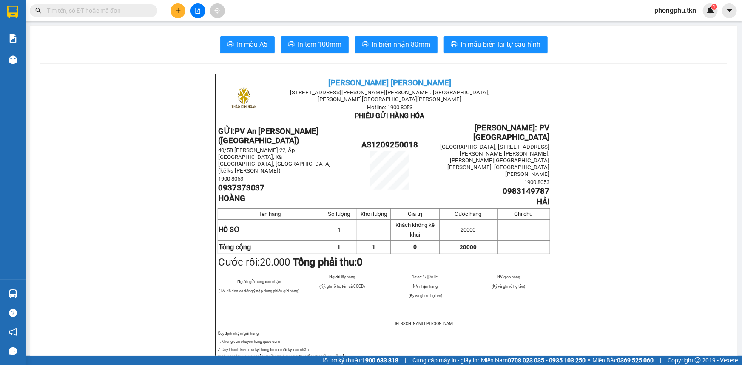
click at [65, 9] on section "Kết quả tìm kiếm ( 4 ) Bộ lọc Ngày tạo đơn gần nhất Mã ĐH Trạng thái Món hàng T…" at bounding box center [371, 182] width 742 height 365
click at [178, 15] on button at bounding box center [178, 10] width 15 height 15
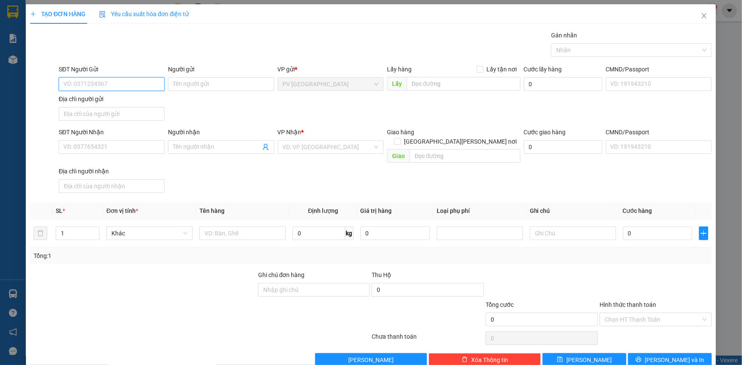
click at [147, 85] on input "SĐT Người Gửi" at bounding box center [112, 84] width 106 height 14
click at [157, 97] on div "0327270667 - việt" at bounding box center [110, 101] width 95 height 9
type input "0327270667"
type input "việt"
type input "0933629648"
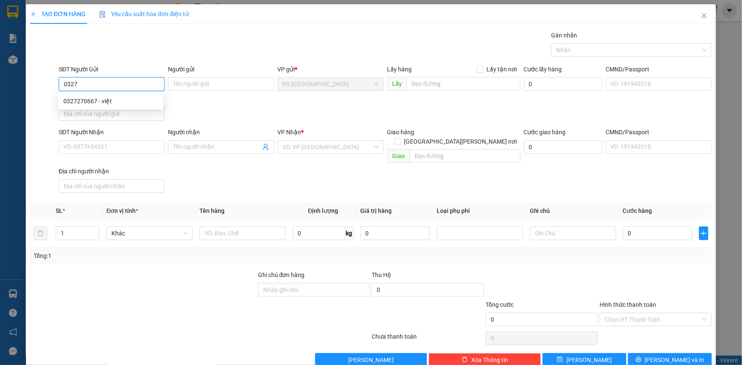
type input "TÀI"
type input "20.000"
type input "0327270667"
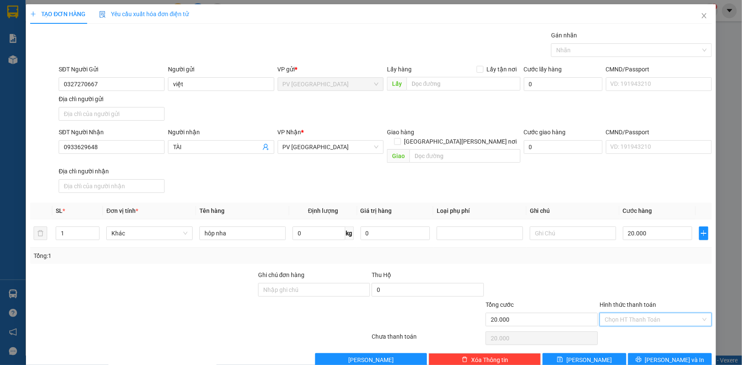
click at [646, 307] on input "Hình thức thanh toán" at bounding box center [653, 310] width 96 height 13
click at [648, 323] on div "Tại văn phòng" at bounding box center [650, 326] width 101 height 9
type input "0"
drag, startPoint x: 656, startPoint y: 349, endPoint x: 656, endPoint y: 341, distance: 8.5
click at [656, 341] on div "Transit Pickup Surcharge Ids Transit Deliver Surcharge Ids Transit Deliver Surc…" at bounding box center [371, 194] width 682 height 327
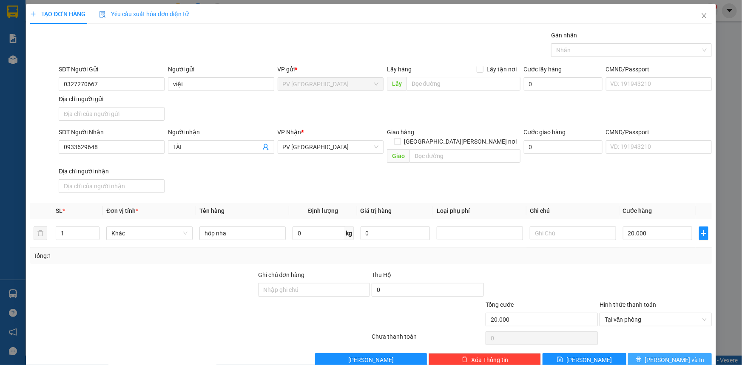
click at [644, 348] on button "[PERSON_NAME] và In" at bounding box center [670, 351] width 84 height 14
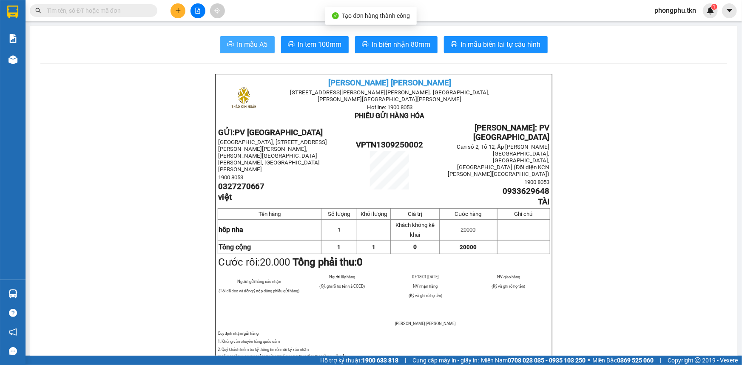
click at [261, 46] on span "In mẫu A5" at bounding box center [252, 44] width 31 height 11
click at [124, 11] on input "text" at bounding box center [97, 10] width 100 height 9
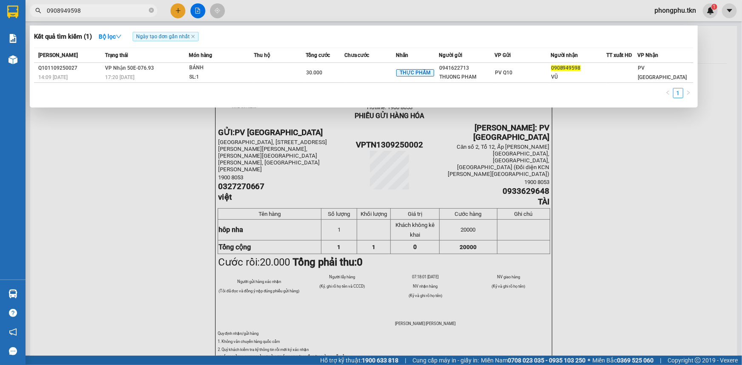
type input "0908949598"
click at [180, 9] on div at bounding box center [371, 182] width 742 height 365
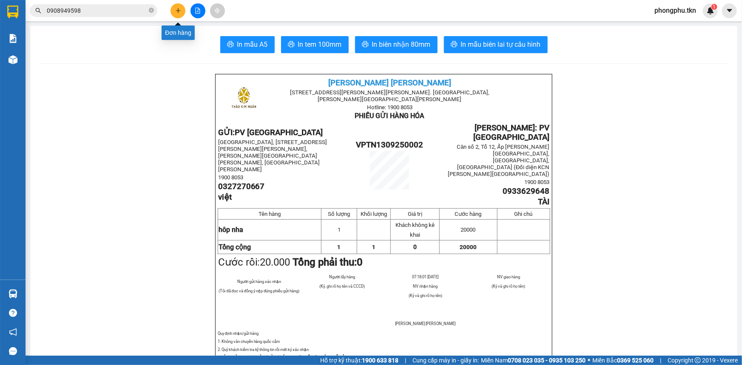
click at [180, 9] on icon "plus" at bounding box center [178, 11] width 6 height 6
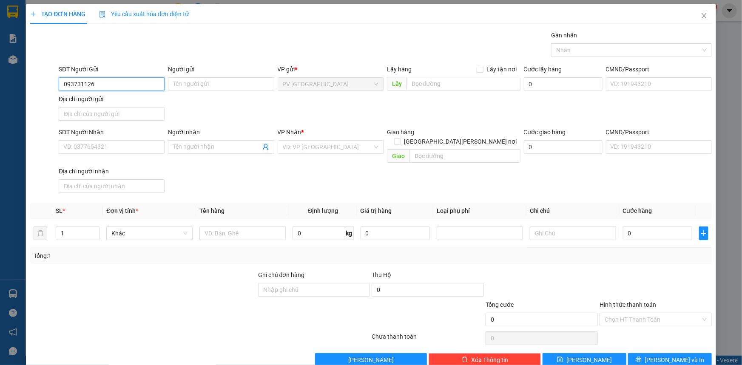
type input "0937311260"
click at [110, 103] on div "0937311260 - cô thảo" at bounding box center [110, 101] width 95 height 9
type input "cô thảo"
type input "0346750457"
type input "mai trâm"
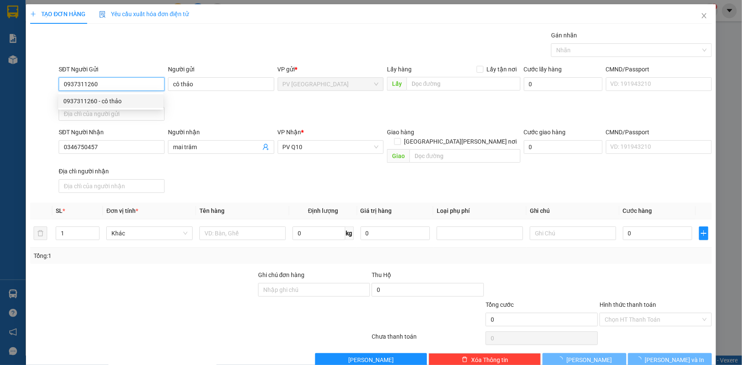
type input "30.000"
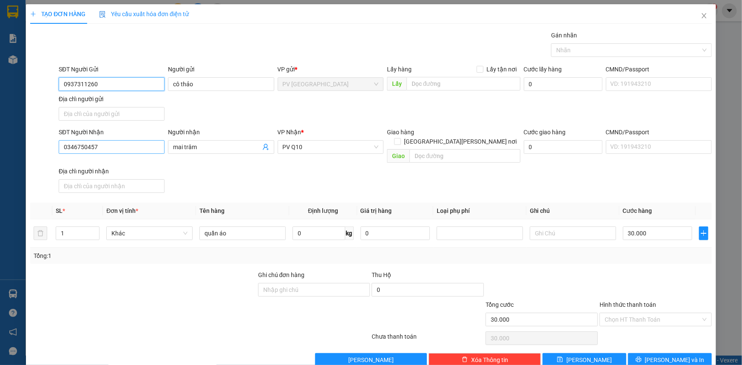
type input "0937311260"
click at [137, 150] on input "0346750457" at bounding box center [112, 147] width 106 height 14
type input "0909016065"
click at [203, 150] on input "mai trâm" at bounding box center [216, 147] width 87 height 9
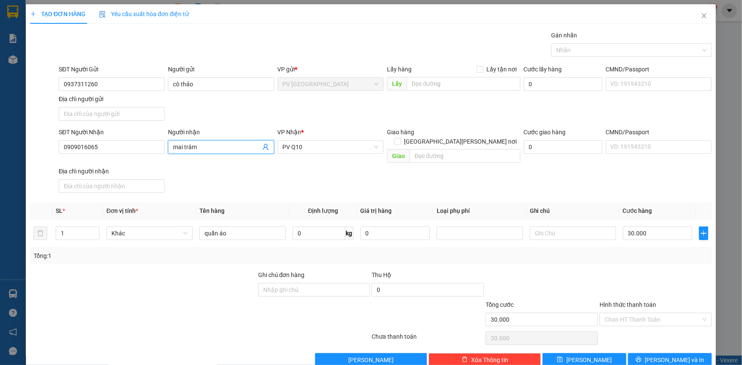
click at [203, 150] on input "mai trâm" at bounding box center [216, 147] width 87 height 9
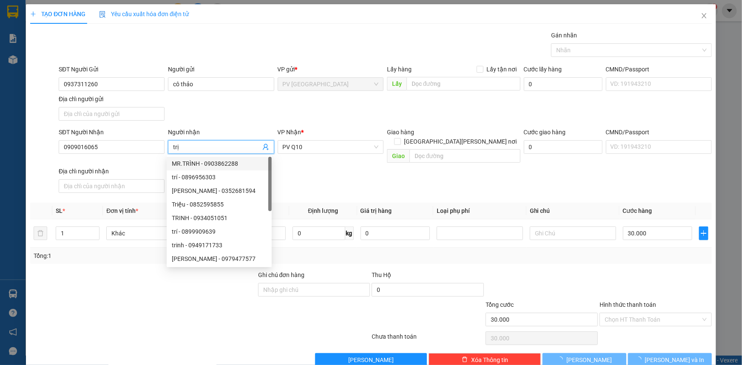
type input "trị"
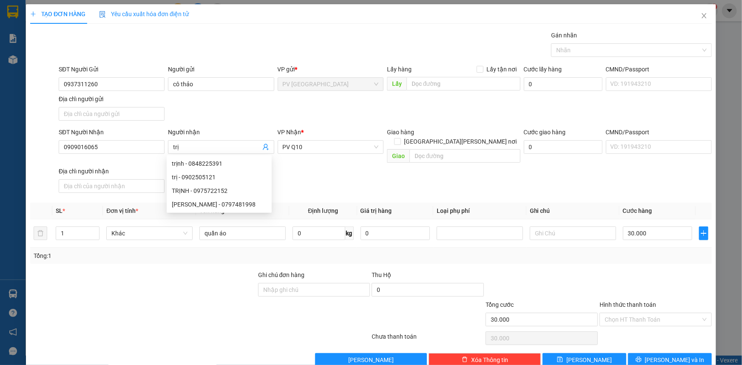
click at [345, 160] on div "SĐT Người Nhận 0909016065 Người nhận trị VP Nhận * PV Q10 Giao hàng Giao tận nơ…" at bounding box center [385, 158] width 657 height 60
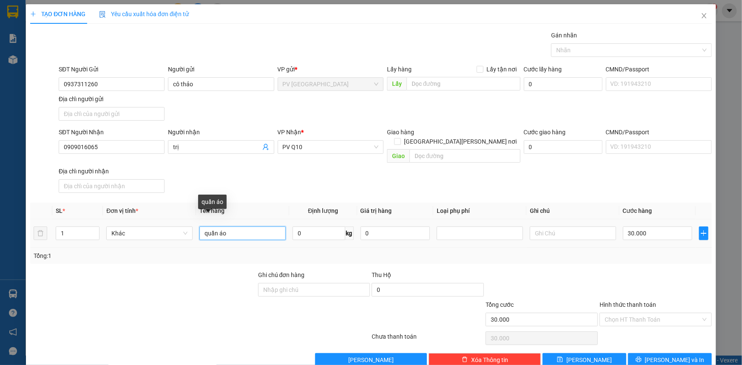
click at [242, 225] on input "quần áo" at bounding box center [243, 224] width 86 height 14
click at [634, 49] on div at bounding box center [627, 50] width 148 height 10
type input "thực phẩm"
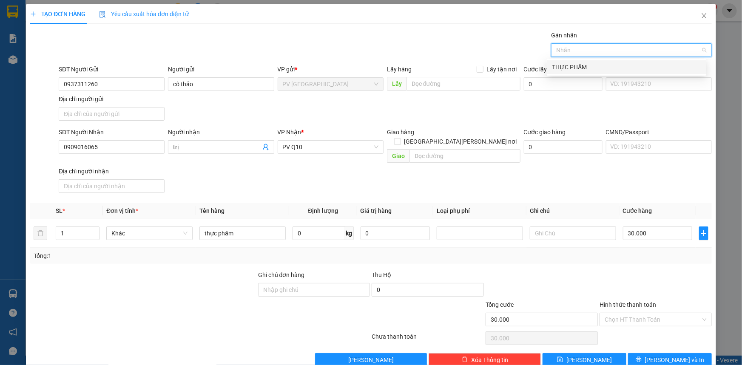
click at [612, 67] on div "THỰC PHẨM" at bounding box center [626, 67] width 149 height 9
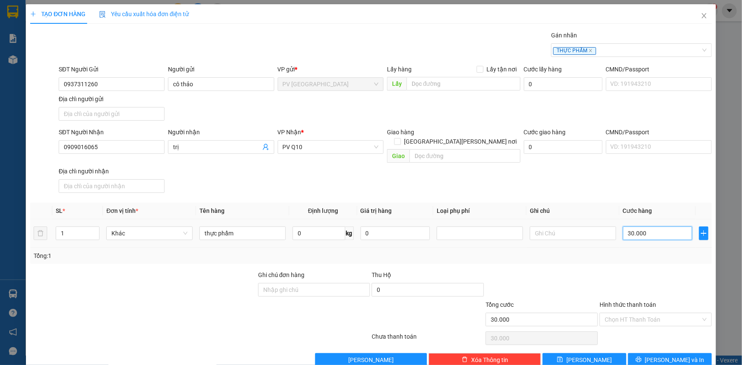
click at [651, 225] on input "30.000" at bounding box center [657, 224] width 69 height 14
type input "0"
type input "60"
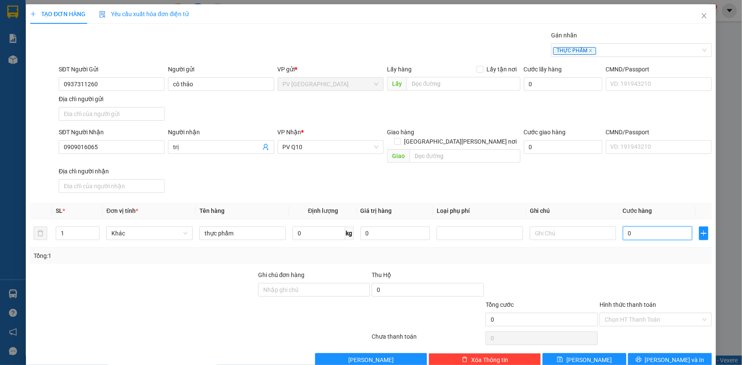
type input "60"
type input "60.000"
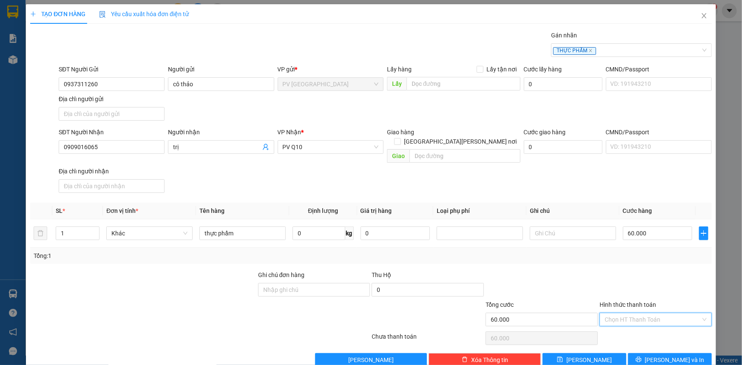
drag, startPoint x: 636, startPoint y: 311, endPoint x: 638, endPoint y: 321, distance: 10.6
click at [636, 311] on input "Hình thức thanh toán" at bounding box center [653, 310] width 96 height 13
click at [639, 325] on div "Tại văn phòng" at bounding box center [650, 326] width 101 height 9
type input "0"
click at [656, 353] on button "[PERSON_NAME] và In" at bounding box center [670, 351] width 84 height 14
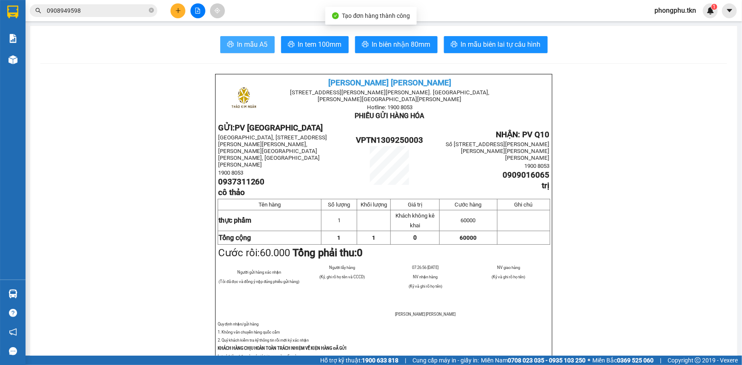
click at [250, 42] on span "In mẫu A5" at bounding box center [252, 44] width 31 height 11
click at [132, 6] on input "0908949598" at bounding box center [97, 10] width 100 height 9
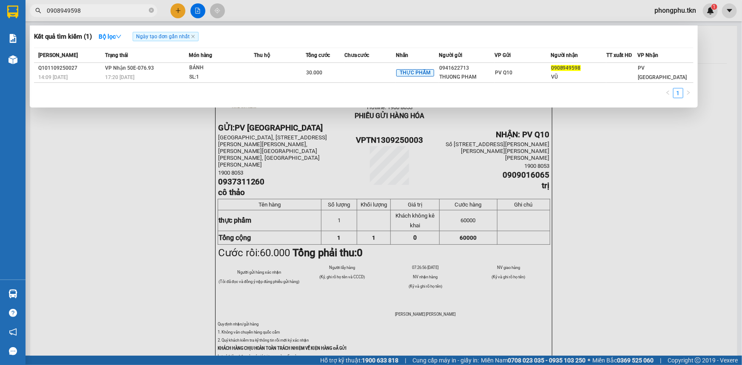
click at [132, 6] on input "0908949598" at bounding box center [97, 10] width 100 height 9
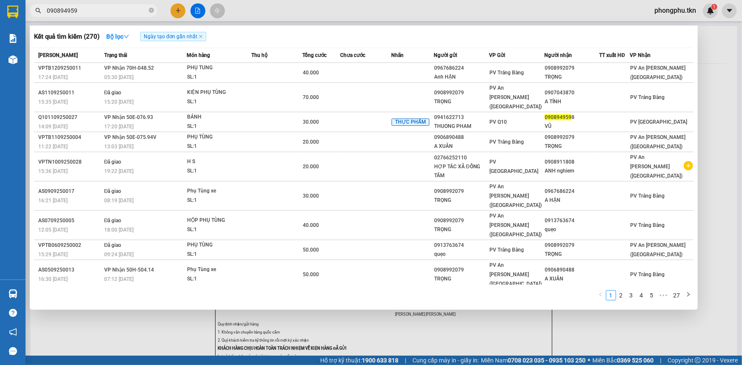
type input "0908949598"
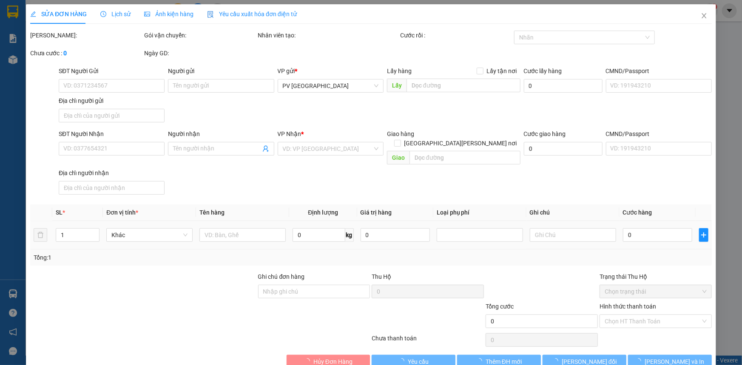
type input "0941622713"
type input "THUONG PHAM"
type input "0908949598"
type input "VŨ"
type input "30.000"
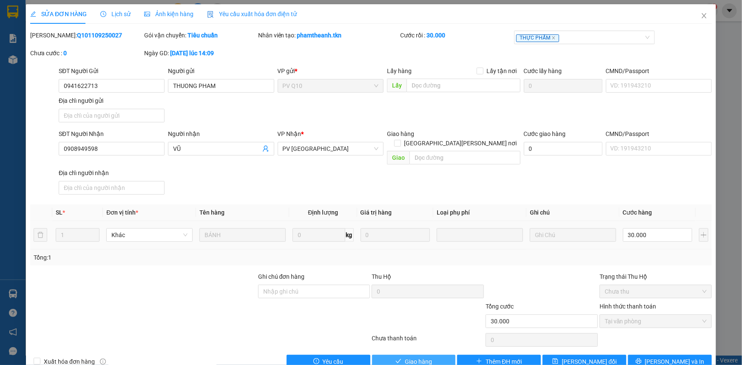
click at [382, 348] on button "Giao hàng" at bounding box center [414, 353] width 84 height 14
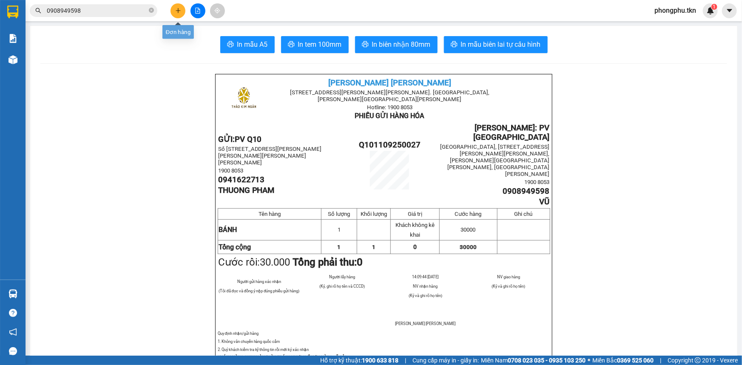
click at [177, 14] on button at bounding box center [178, 10] width 15 height 15
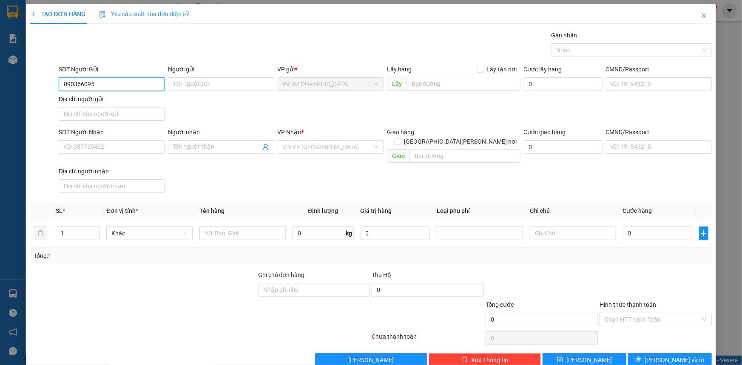
type input "0903660955"
click at [103, 103] on div "0903660955 - như" at bounding box center [110, 101] width 95 height 9
type input "như"
type input "0909713665"
type input "cúc"
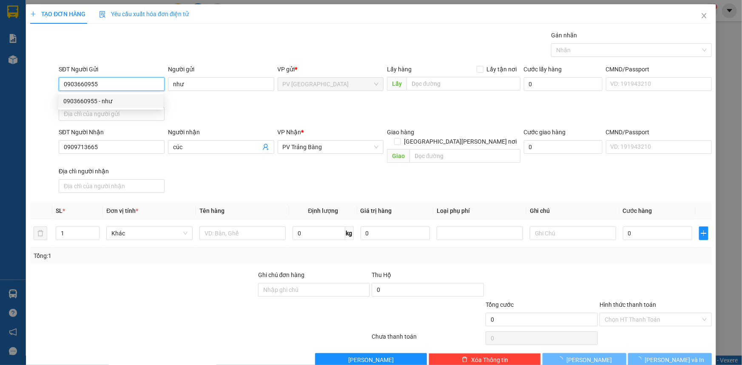
type input "40.000"
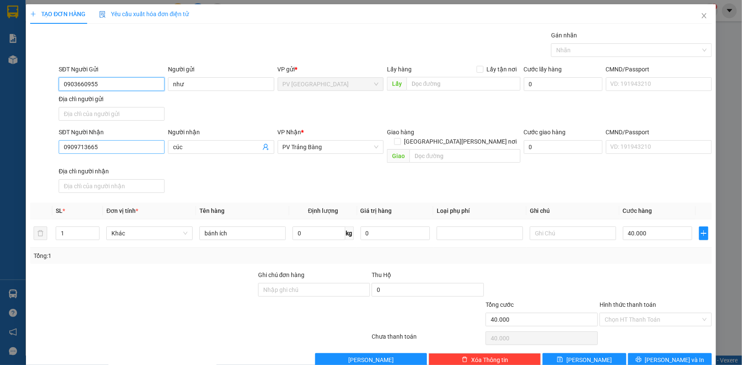
type input "0903660955"
click at [123, 148] on input "0909713665" at bounding box center [112, 147] width 106 height 14
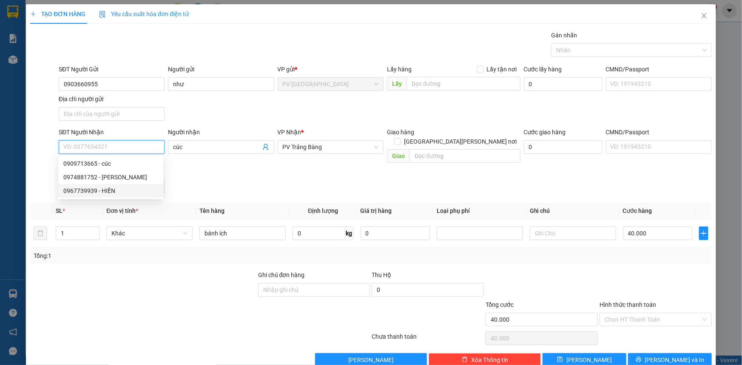
click at [114, 187] on div "0967739939 - HIỀN" at bounding box center [110, 190] width 95 height 9
type input "0967739939"
type input "HIỀN"
type input "20.000"
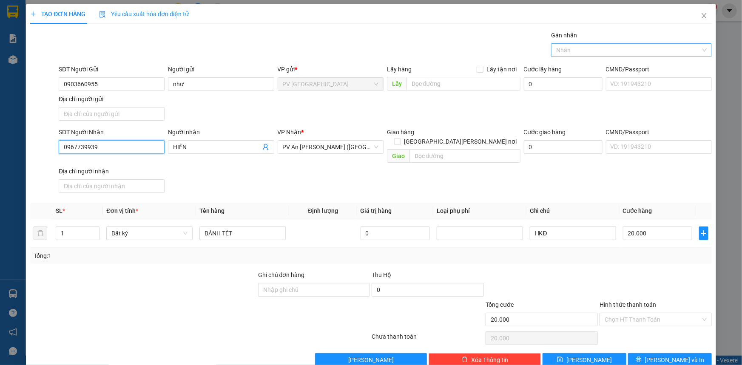
click at [611, 53] on div at bounding box center [627, 50] width 148 height 10
type input "0967739939"
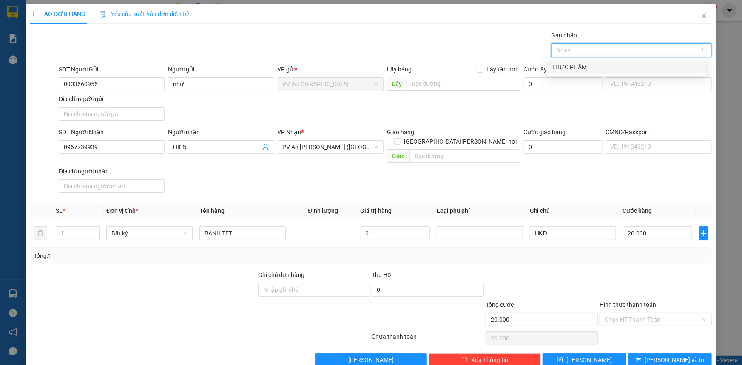
click at [604, 65] on div "THỰC PHẨM" at bounding box center [626, 67] width 149 height 9
click at [634, 307] on input "Hình thức thanh toán" at bounding box center [653, 310] width 96 height 13
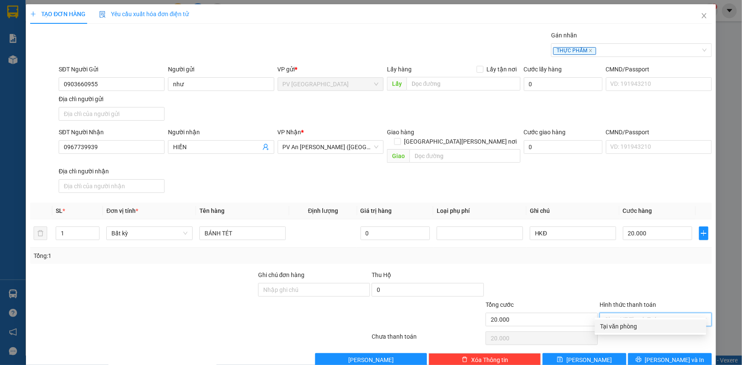
click at [629, 328] on div "Tại văn phòng" at bounding box center [650, 326] width 101 height 9
type input "0"
click at [643, 348] on button "[PERSON_NAME] và In" at bounding box center [670, 351] width 84 height 14
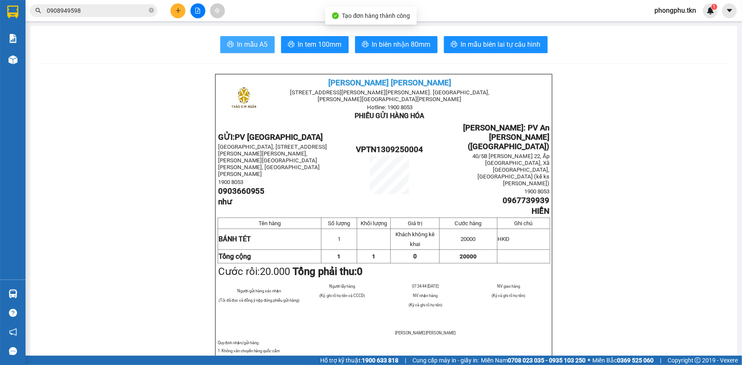
click at [242, 46] on span "In mẫu A5" at bounding box center [252, 44] width 31 height 11
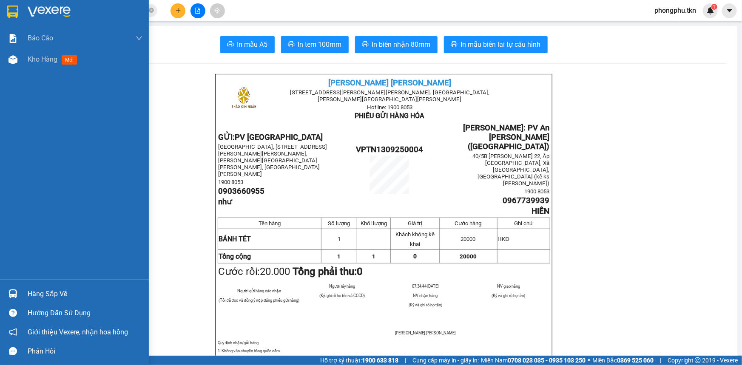
click at [14, 287] on div at bounding box center [13, 294] width 15 height 15
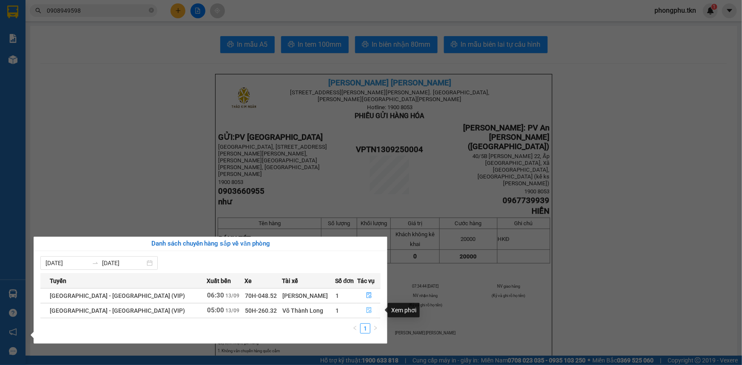
click at [367, 309] on icon "file-done" at bounding box center [369, 311] width 6 height 6
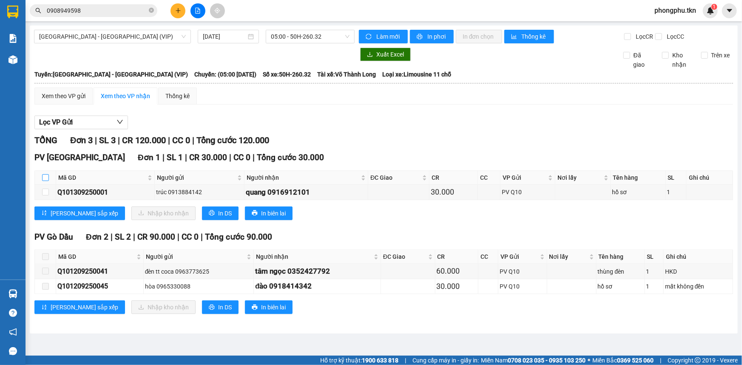
click at [43, 180] on input "checkbox" at bounding box center [45, 177] width 7 height 7
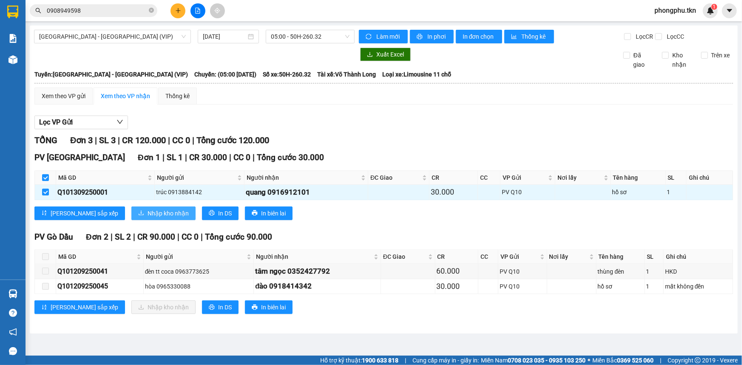
click at [148, 212] on span "Nhập kho nhận" at bounding box center [168, 213] width 41 height 9
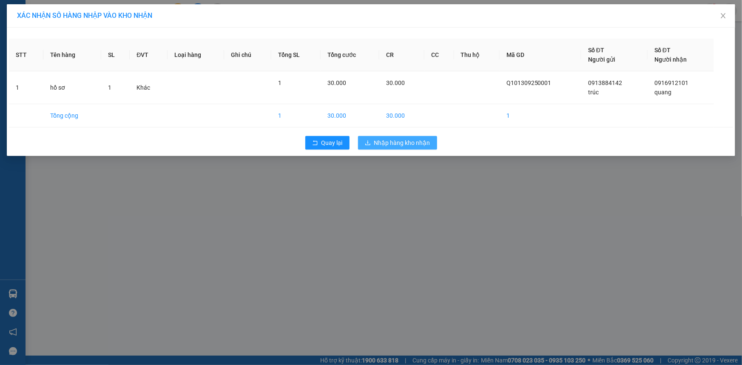
click at [421, 140] on span "Nhập hàng kho nhận" at bounding box center [402, 142] width 56 height 9
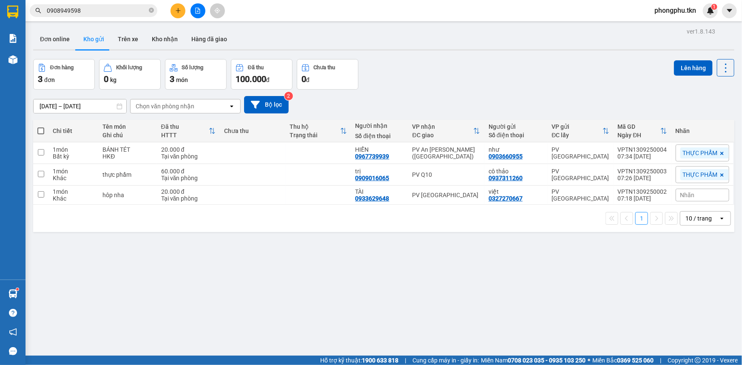
click at [129, 7] on input "0908949598" at bounding box center [97, 10] width 100 height 9
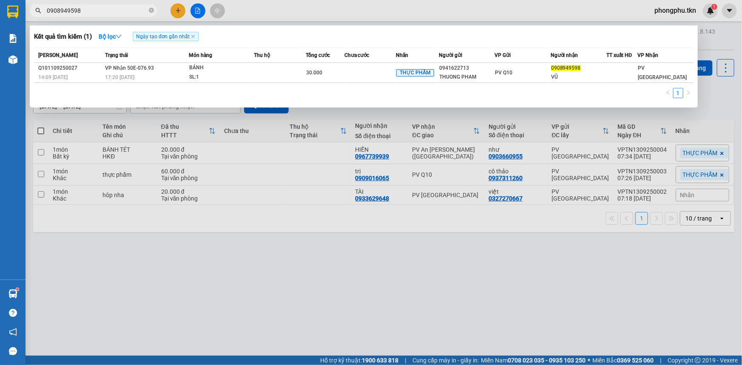
click at [129, 7] on input "0908949598" at bounding box center [97, 10] width 100 height 9
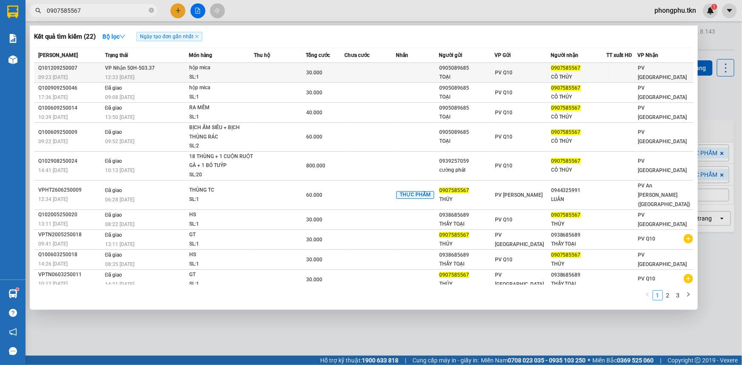
type input "0907585567"
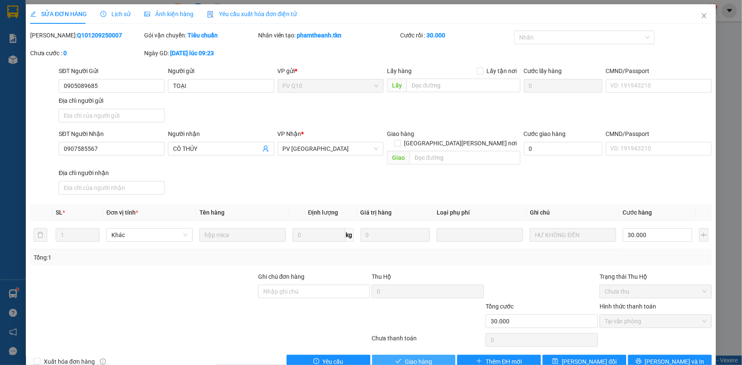
click at [405, 347] on button "Giao hàng" at bounding box center [414, 353] width 84 height 14
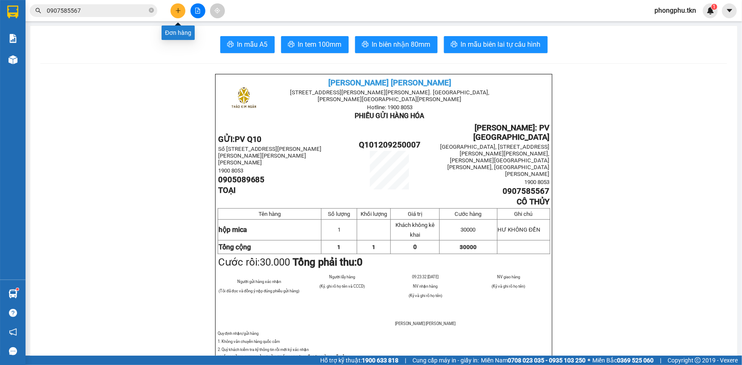
click at [175, 11] on icon "plus" at bounding box center [178, 11] width 6 height 6
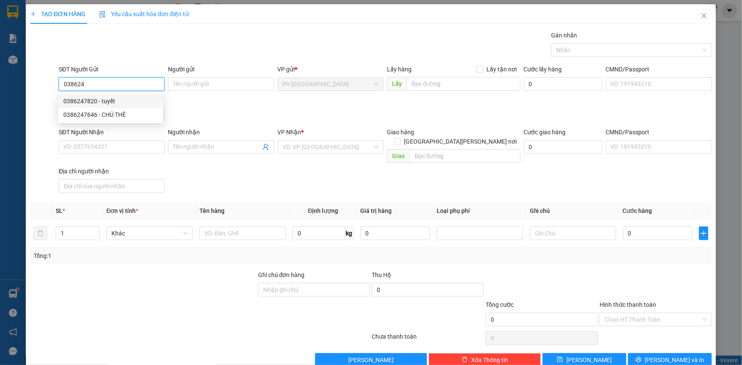
click at [85, 98] on div "0386247820 - tuyết" at bounding box center [110, 101] width 95 height 9
type input "0386247820"
type input "tuyết"
type input "0911628854"
type input "tâm"
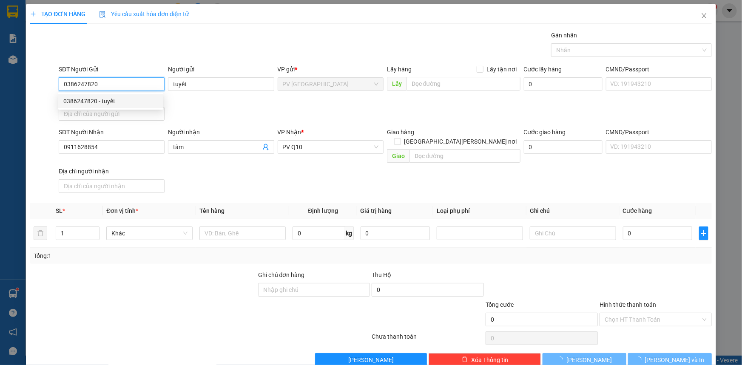
type input "50.000"
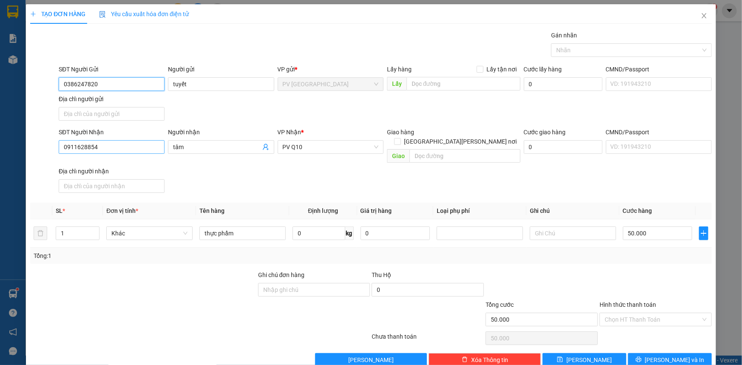
type input "0386247820"
click at [120, 149] on input "0911628854" at bounding box center [112, 147] width 106 height 14
type input "0"
type input "0907355914"
click at [116, 166] on div "0907355914 - tài" at bounding box center [110, 163] width 95 height 9
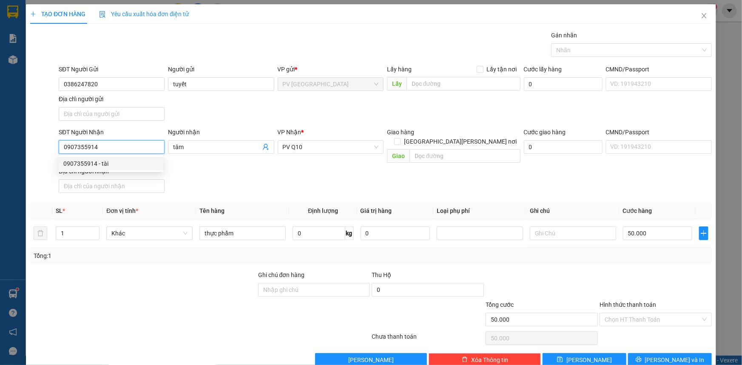
type input "tài"
click at [598, 54] on div at bounding box center [627, 50] width 148 height 10
type input "0907355914"
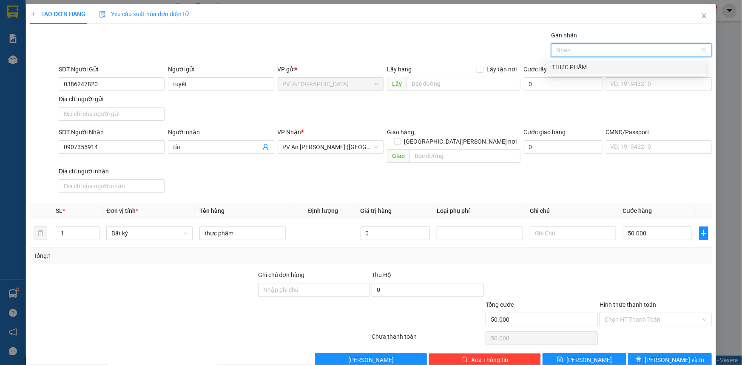
click at [582, 65] on div "THỰC PHẨM" at bounding box center [626, 67] width 149 height 9
click at [647, 311] on input "Hình thức thanh toán" at bounding box center [653, 310] width 96 height 13
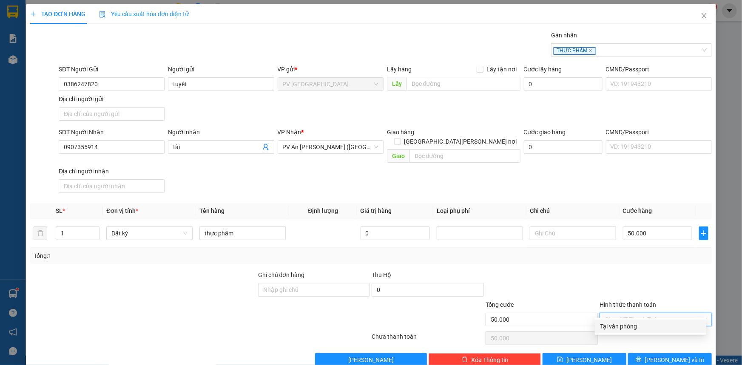
click at [641, 328] on div "Tại văn phòng" at bounding box center [650, 326] width 101 height 9
type input "0"
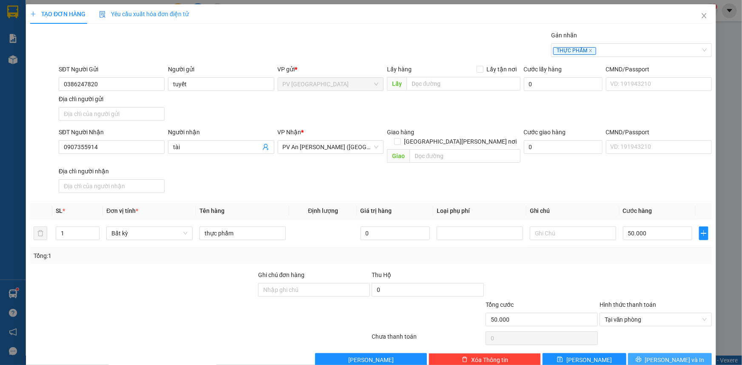
click at [648, 348] on button "[PERSON_NAME] và In" at bounding box center [670, 351] width 84 height 14
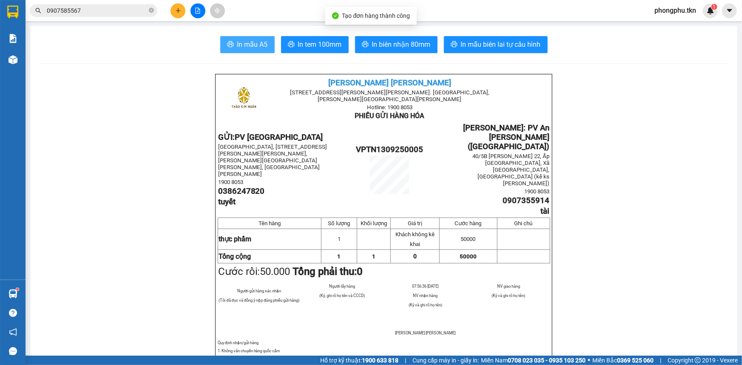
click at [256, 46] on span "In mẫu A5" at bounding box center [252, 44] width 31 height 11
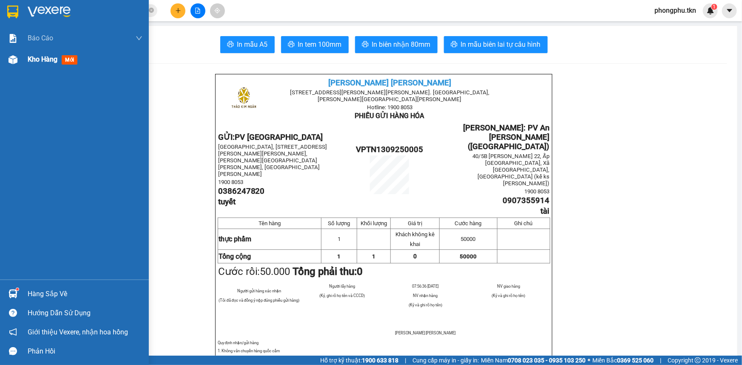
click at [40, 66] on div "Kho hàng mới" at bounding box center [85, 59] width 115 height 21
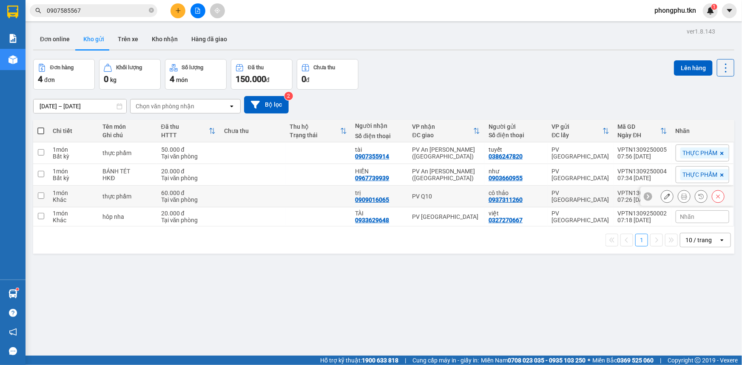
drag, startPoint x: 424, startPoint y: 197, endPoint x: 424, endPoint y: 190, distance: 7.2
click at [424, 197] on div "PV Q10" at bounding box center [447, 196] width 68 height 7
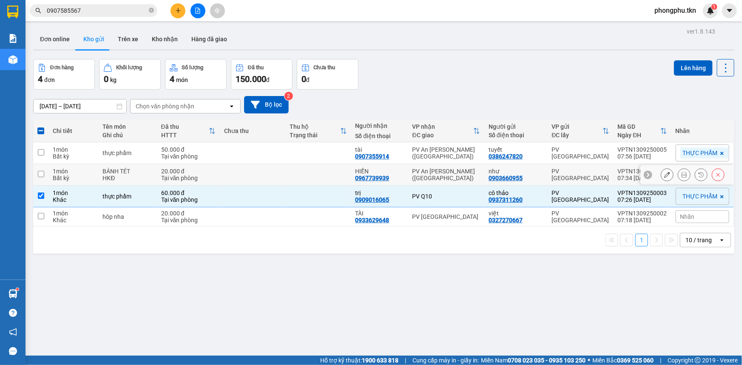
click at [429, 179] on div "PV An Sương ([GEOGRAPHIC_DATA])" at bounding box center [447, 175] width 68 height 14
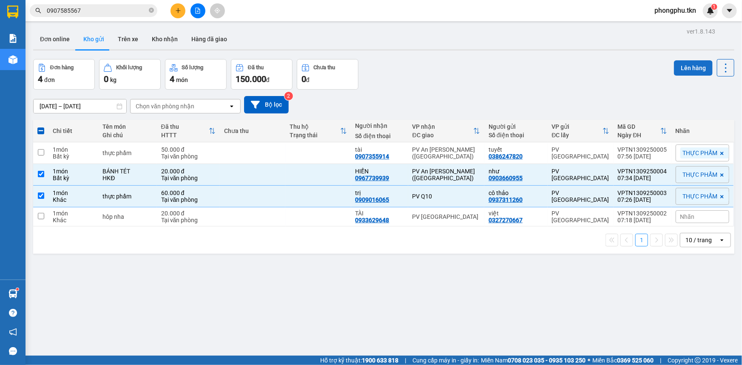
click at [693, 72] on button "Lên hàng" at bounding box center [693, 67] width 39 height 15
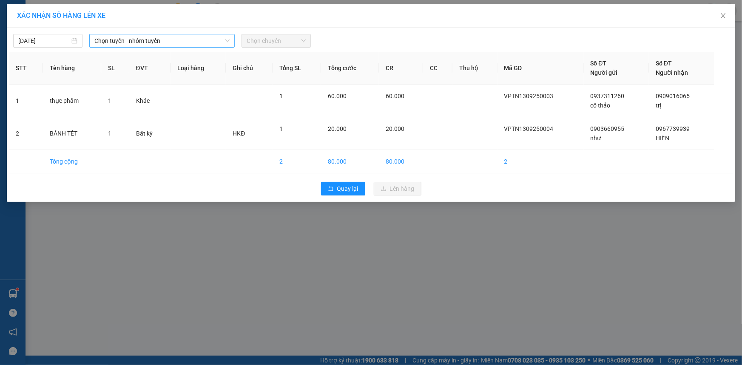
click at [184, 44] on span "Chọn tuyến - nhóm tuyến" at bounding box center [161, 40] width 135 height 13
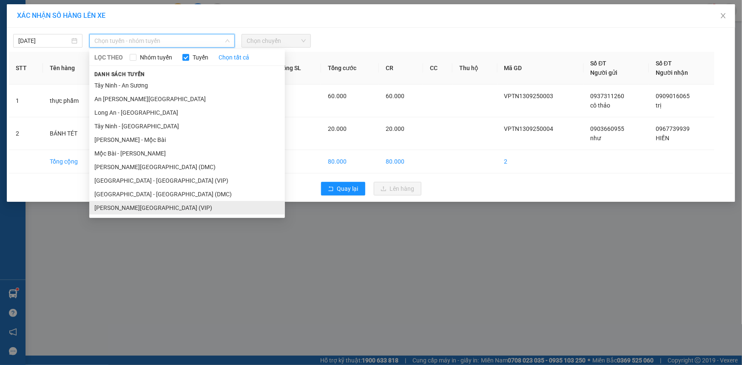
click at [120, 206] on li "Tây Ninh - [GEOGRAPHIC_DATA] (VIP)" at bounding box center [187, 208] width 196 height 14
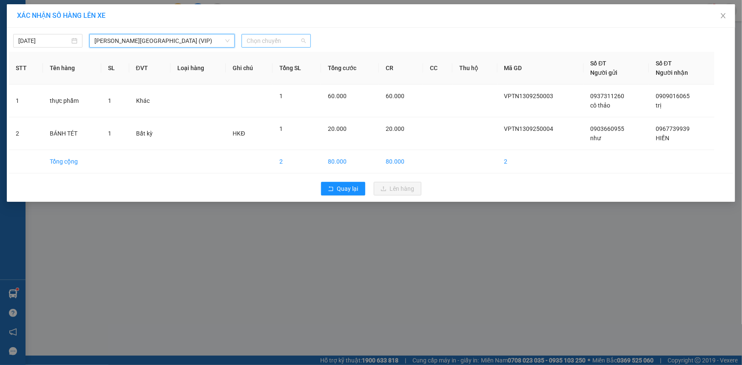
click at [294, 44] on span "Chọn chuyến" at bounding box center [276, 40] width 59 height 13
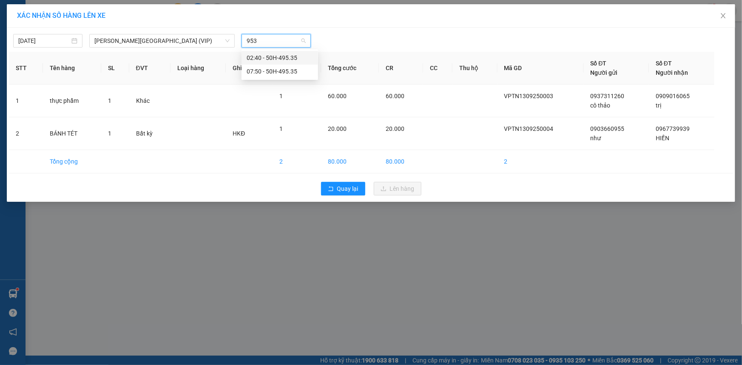
type input "9535"
click at [272, 72] on div "07:50 - 50H-495.35" at bounding box center [280, 71] width 66 height 9
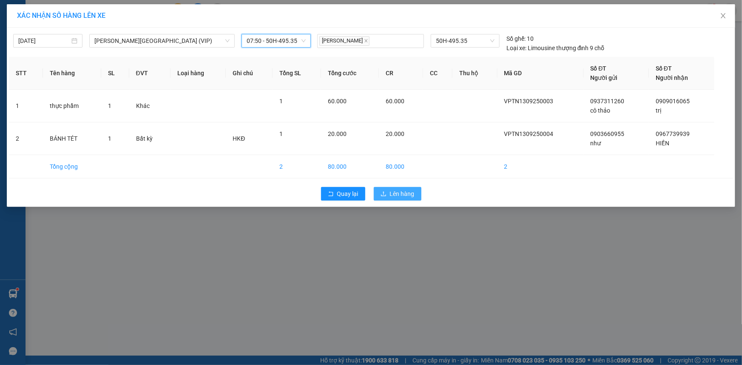
click at [394, 193] on span "Lên hàng" at bounding box center [402, 193] width 25 height 9
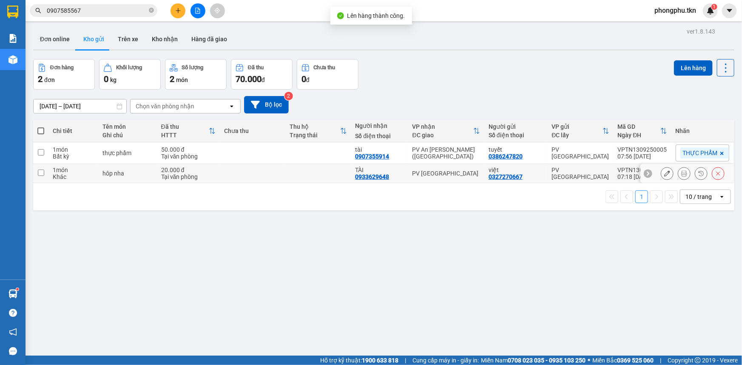
click at [395, 171] on div "TÀI" at bounding box center [380, 170] width 48 height 7
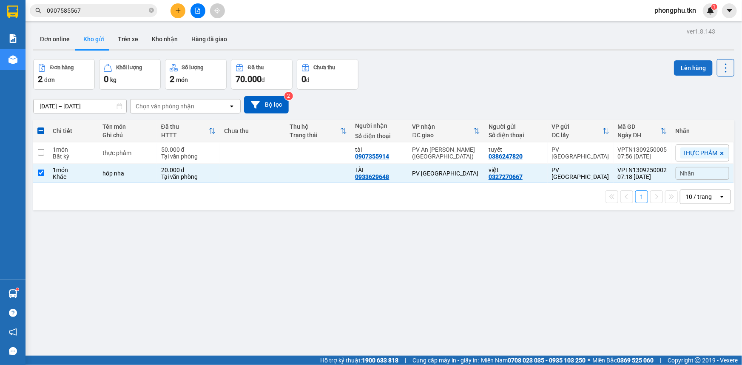
click at [677, 68] on button "Lên hàng" at bounding box center [693, 67] width 39 height 15
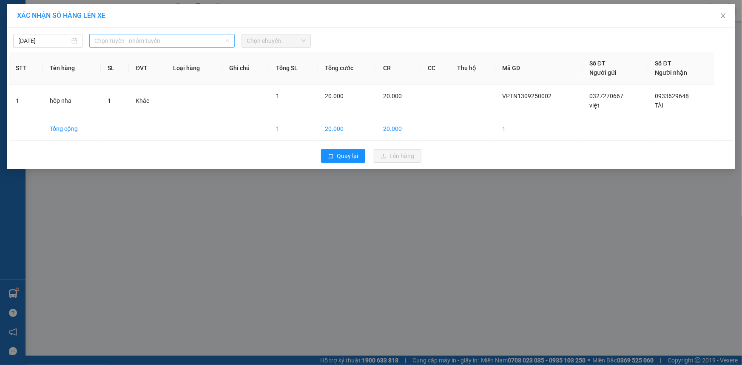
click at [219, 43] on span "Chọn tuyến - nhóm tuyến" at bounding box center [161, 40] width 135 height 13
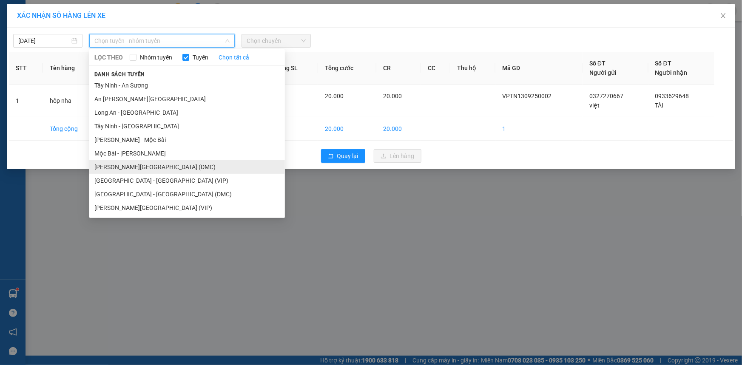
click at [150, 173] on li "Tây Ninh - [GEOGRAPHIC_DATA] (DMC)" at bounding box center [187, 167] width 196 height 14
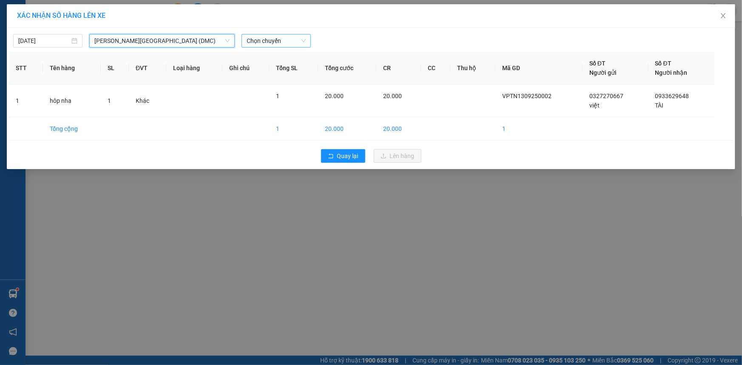
click at [287, 38] on span "Chọn chuyến" at bounding box center [276, 40] width 59 height 13
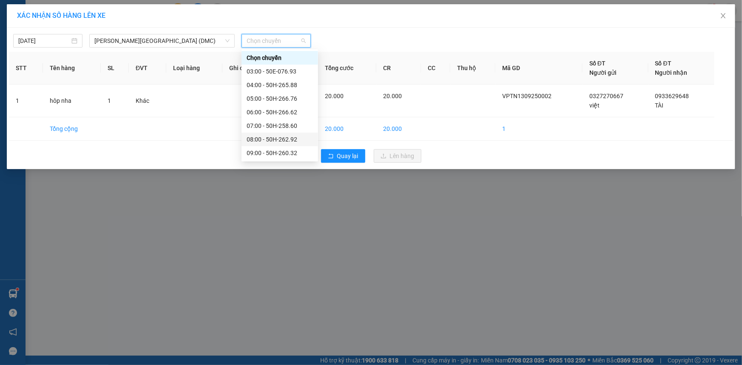
click at [279, 135] on div "08:00 - 50H-262.92" at bounding box center [280, 139] width 66 height 9
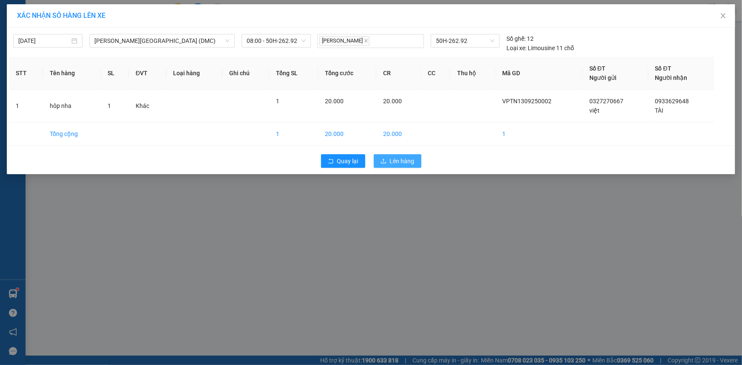
click at [391, 158] on span "Lên hàng" at bounding box center [402, 161] width 25 height 9
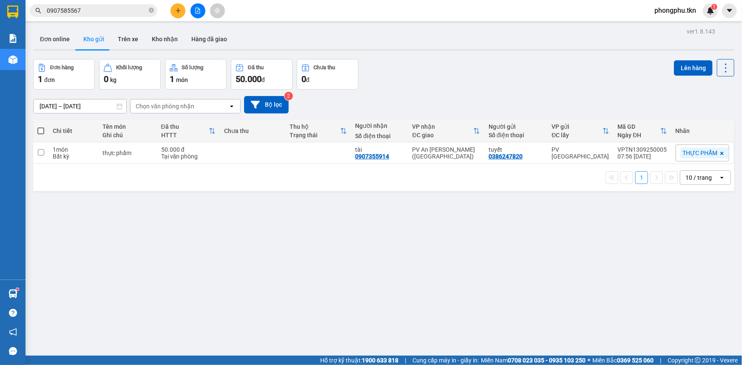
drag, startPoint x: 245, startPoint y: 233, endPoint x: 162, endPoint y: 4, distance: 243.4
click at [245, 221] on div "ver 1.8.143 Đơn online Kho gửi Trên xe Kho nhận Hàng đã giao Đơn hàng 1 đơn Khố…" at bounding box center [384, 208] width 708 height 365
click at [128, 8] on input "0907585567" at bounding box center [97, 10] width 100 height 9
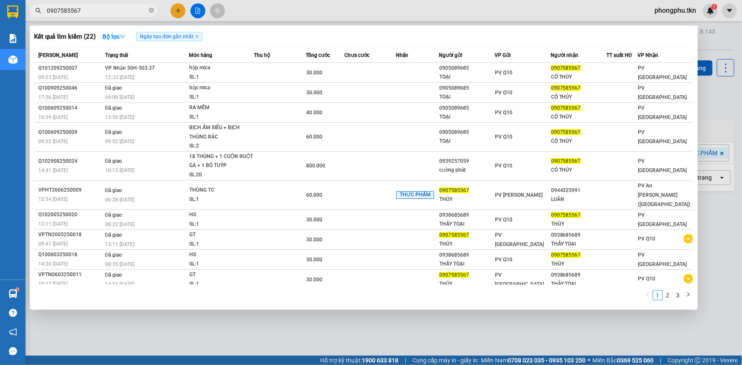
click at [128, 8] on input "0907585567" at bounding box center [97, 10] width 100 height 9
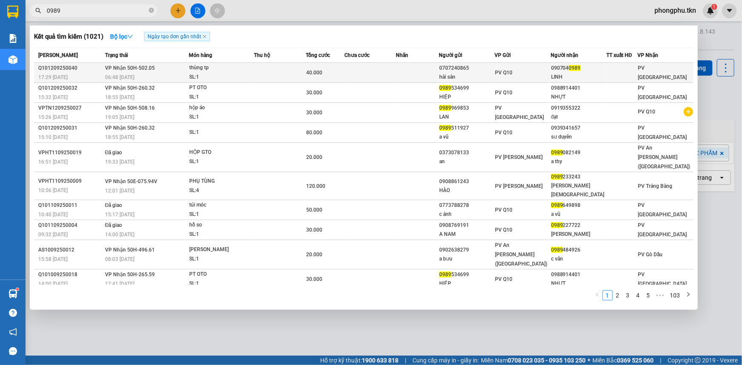
type input "0989"
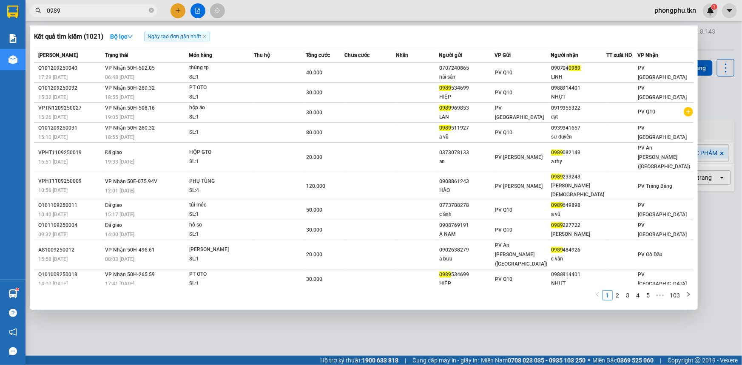
click at [91, 73] on div "17:29 [DATE]" at bounding box center [70, 77] width 64 height 9
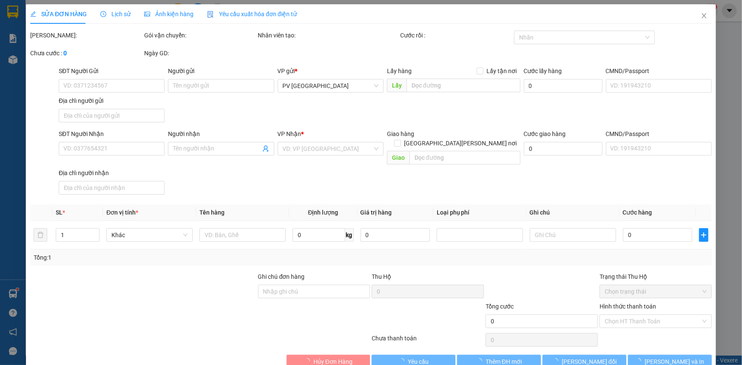
type input "0707240865"
type input "hải sản"
type input "0907040989"
type input "LINH"
type input "40.000"
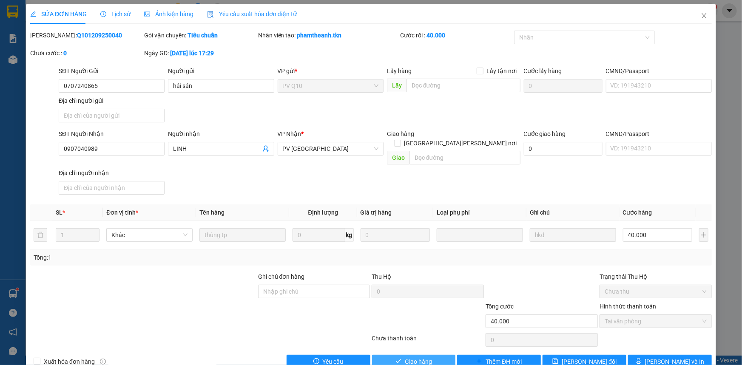
drag, startPoint x: 392, startPoint y: 356, endPoint x: 386, endPoint y: 351, distance: 7.8
click at [392, 354] on button "Giao hàng" at bounding box center [414, 353] width 84 height 14
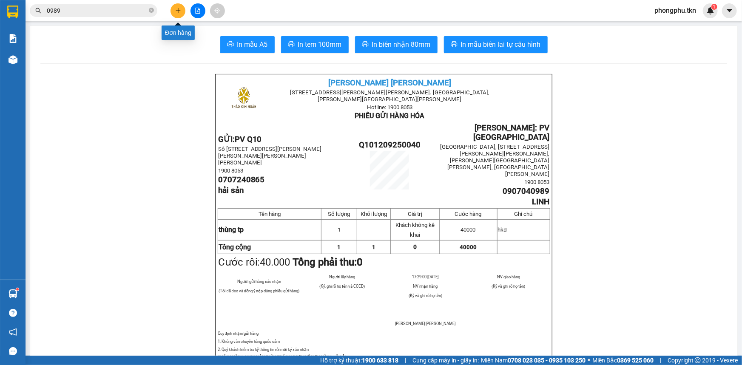
click at [178, 14] on button at bounding box center [178, 10] width 15 height 15
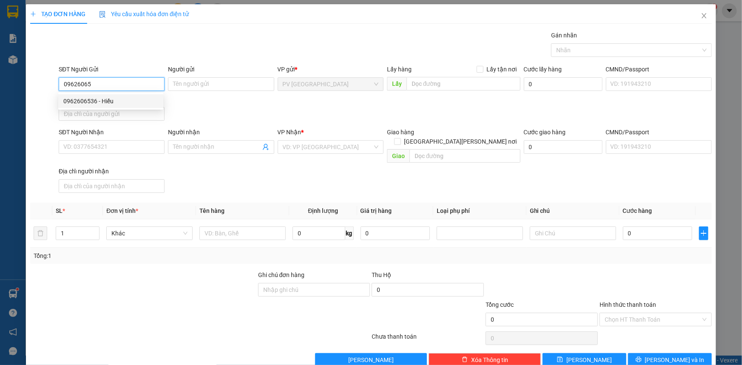
click at [121, 97] on div "0962606536 - Hiếu" at bounding box center [110, 101] width 95 height 9
type input "0962606536"
type input "Hiếu"
type input "0356385332"
type input "chị dung"
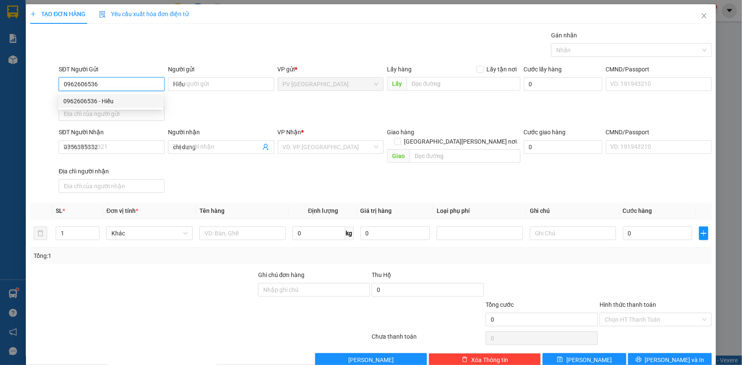
type input "30.000"
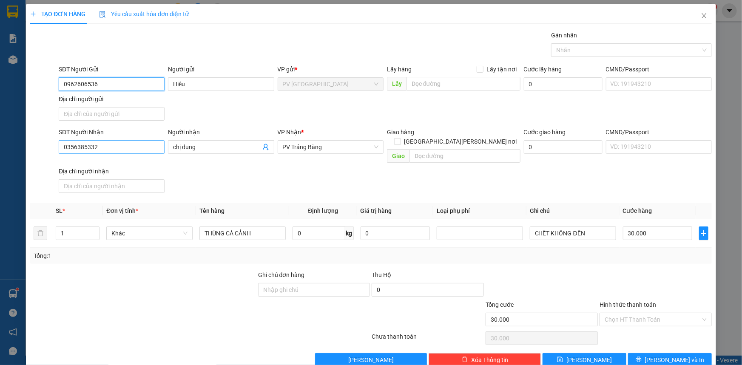
type input "0962606536"
click at [145, 150] on input "0356385332" at bounding box center [112, 147] width 106 height 14
type input "0989443911"
click at [236, 146] on input "chị dung" at bounding box center [216, 147] width 87 height 9
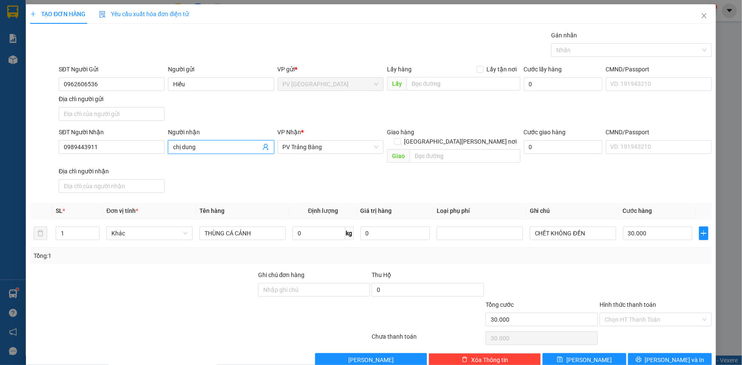
click at [235, 147] on input "chị dung" at bounding box center [216, 147] width 87 height 9
type input "d"
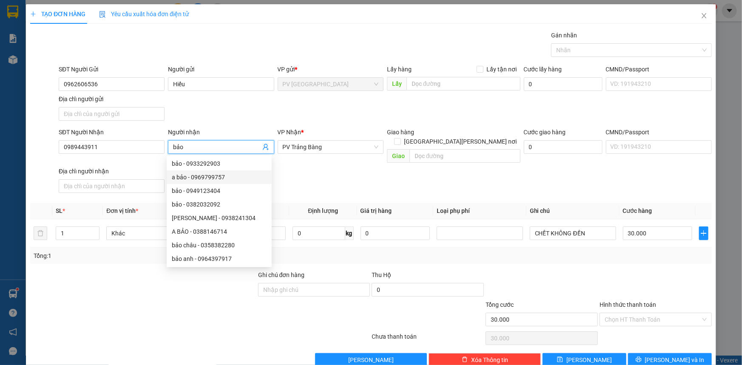
type input "bảo"
drag, startPoint x: 334, startPoint y: 174, endPoint x: 332, endPoint y: 165, distance: 10.1
click at [334, 174] on div "SĐT Người Nhận 0989443911 Người nhận bảo VP Nhận * PV Trảng Bàng Giao hàng Giao…" at bounding box center [385, 158] width 657 height 60
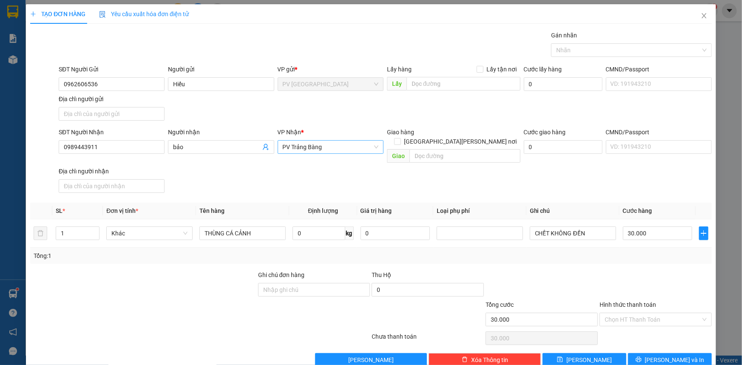
click at [337, 148] on span "PV Trảng Bàng" at bounding box center [331, 147] width 96 height 13
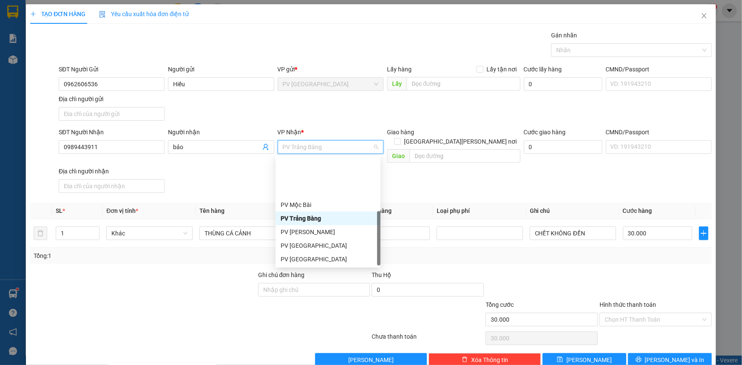
click at [314, 282] on div "PV An Sương ([GEOGRAPHIC_DATA])" at bounding box center [328, 286] width 95 height 9
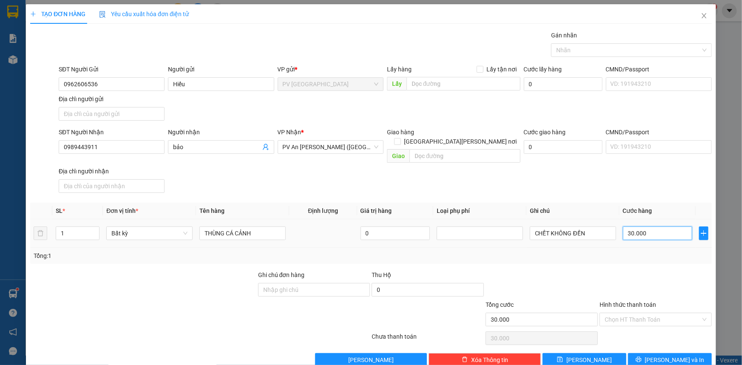
click at [659, 228] on input "30.000" at bounding box center [657, 224] width 69 height 14
type input "0"
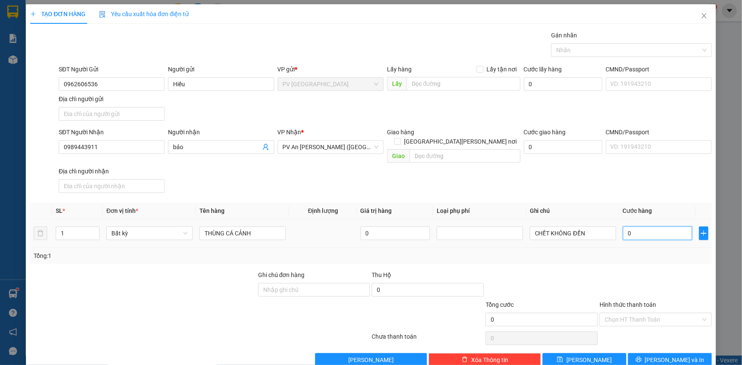
type input "30"
type input "0"
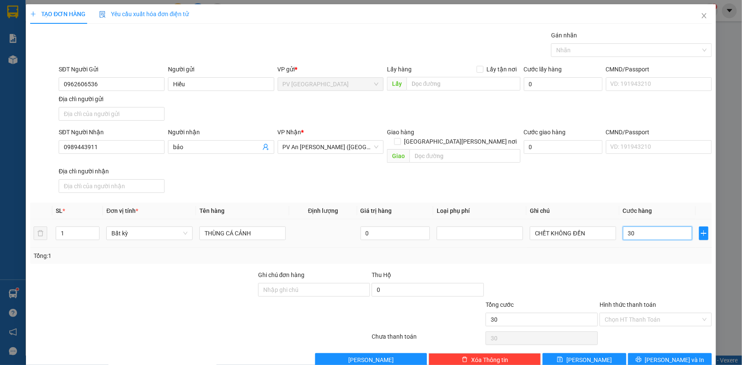
type input "0"
type input "20"
type input "20.000"
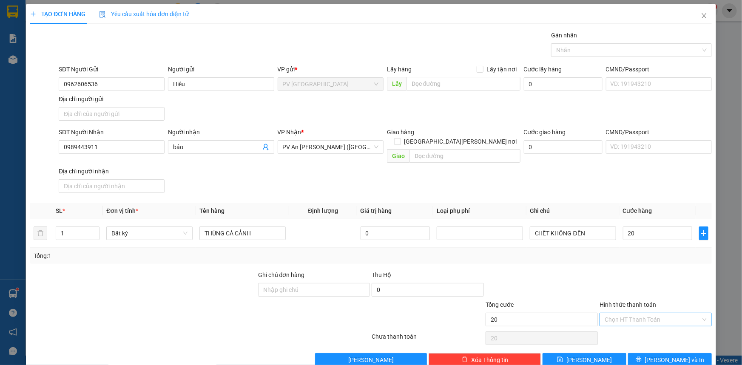
type input "20.000"
click at [642, 304] on input "Hình thức thanh toán" at bounding box center [653, 310] width 96 height 13
click at [644, 323] on div "Tại văn phòng" at bounding box center [650, 326] width 101 height 9
type input "0"
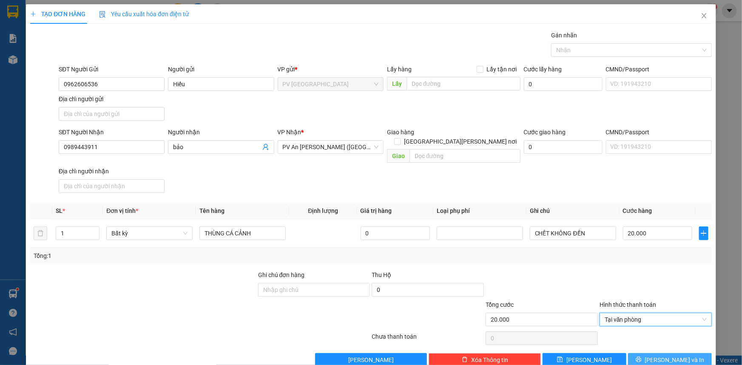
click at [642, 349] on icon "printer" at bounding box center [639, 351] width 6 height 6
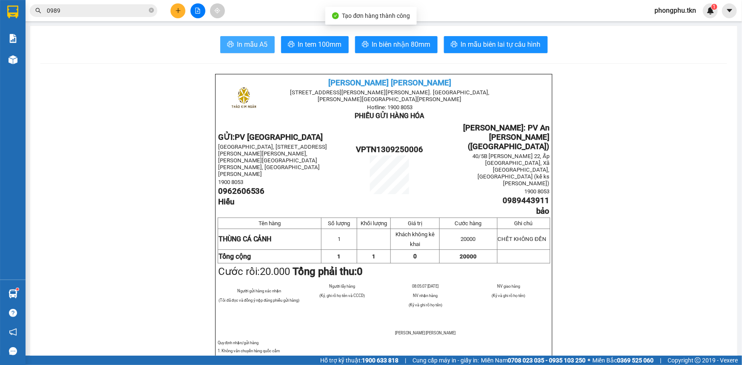
click at [249, 47] on span "In mẫu A5" at bounding box center [252, 44] width 31 height 11
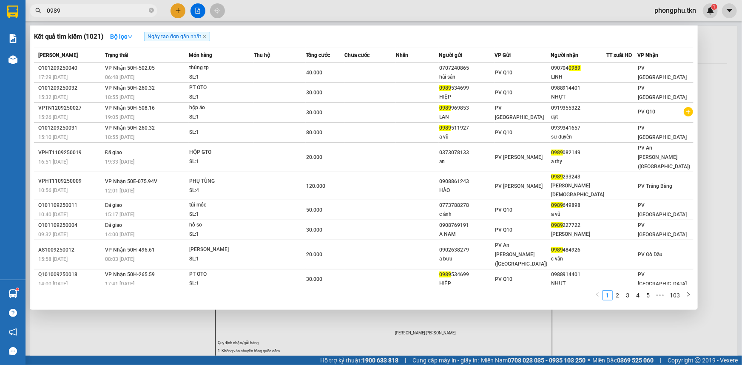
click at [114, 5] on span "0989" at bounding box center [94, 10] width 128 height 13
click at [114, 10] on input "0989" at bounding box center [97, 10] width 100 height 9
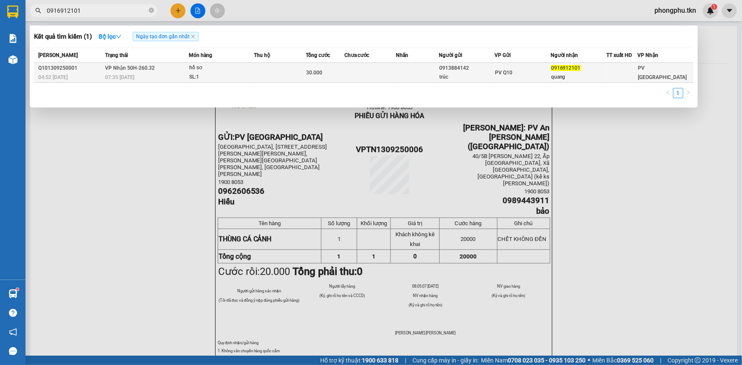
type input "0916912101"
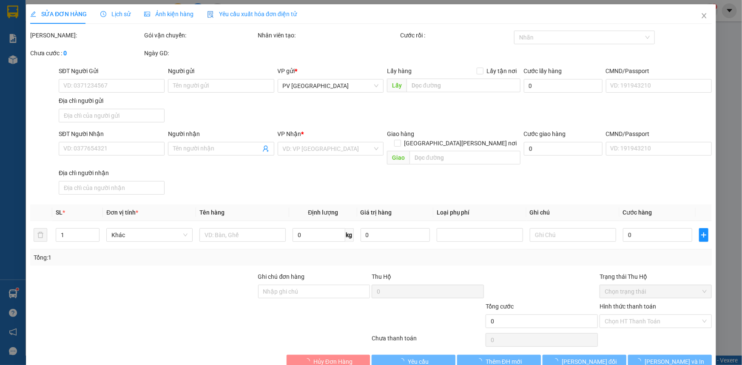
type input "0913884142"
type input "trúc"
type input "0916912101"
type input "quang"
type input "30.000"
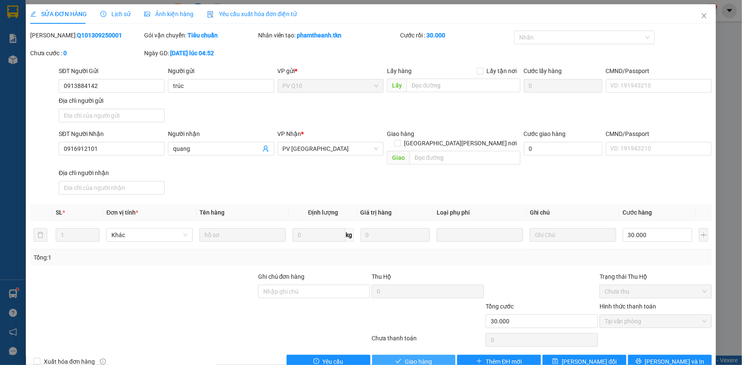
click at [430, 353] on button "Giao hàng" at bounding box center [414, 353] width 84 height 14
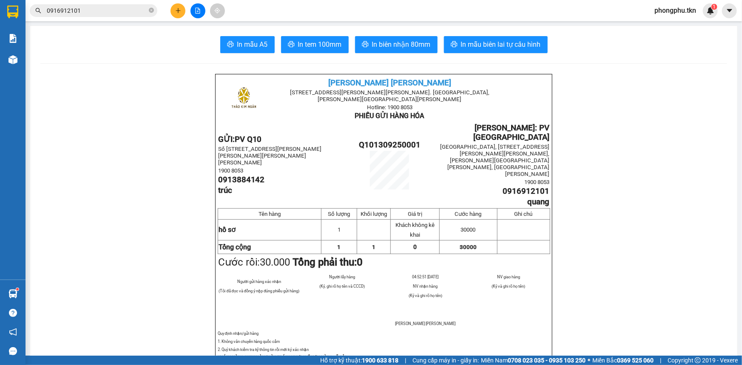
click at [115, 13] on input "0916912101" at bounding box center [97, 10] width 100 height 9
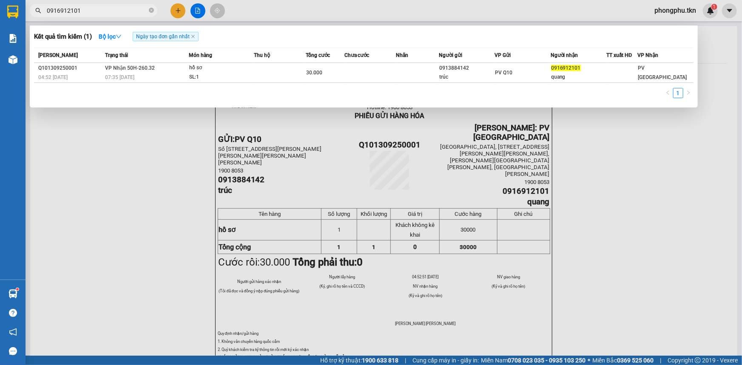
click at [176, 10] on div at bounding box center [371, 182] width 742 height 365
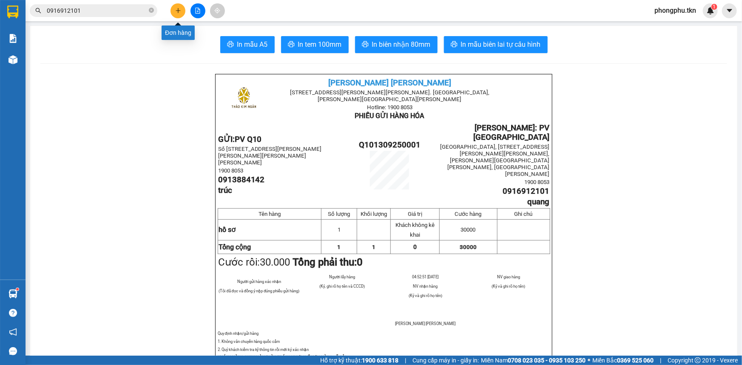
click at [176, 10] on icon "plus" at bounding box center [178, 10] width 5 height 0
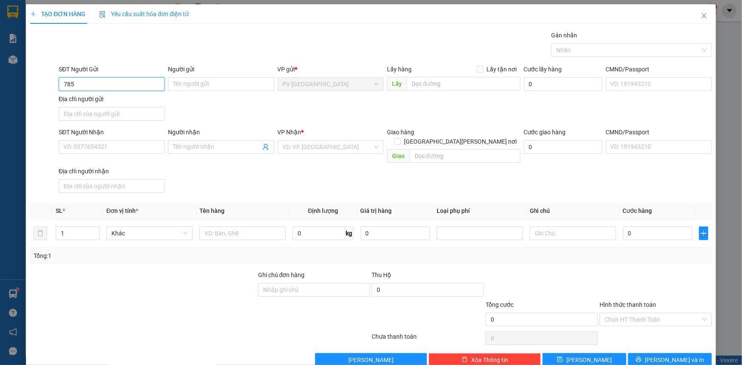
type input "7859"
click at [114, 97] on div "0702167859 - [PERSON_NAME]" at bounding box center [110, 101] width 95 height 9
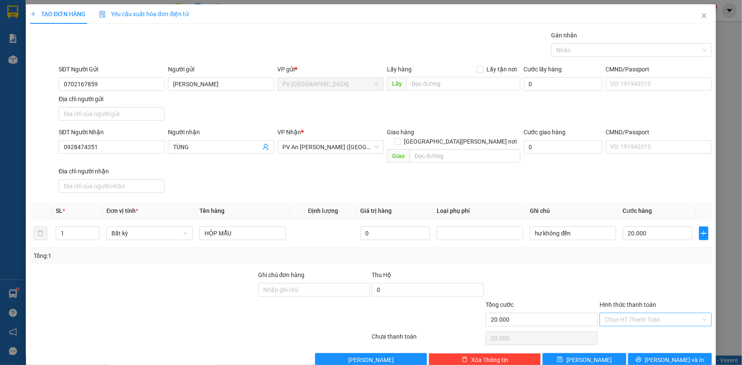
click at [663, 311] on input "Hình thức thanh toán" at bounding box center [653, 310] width 96 height 13
click at [664, 329] on div "Tại văn phòng" at bounding box center [650, 326] width 101 height 9
click at [676, 346] on span "[PERSON_NAME] và In" at bounding box center [675, 350] width 60 height 9
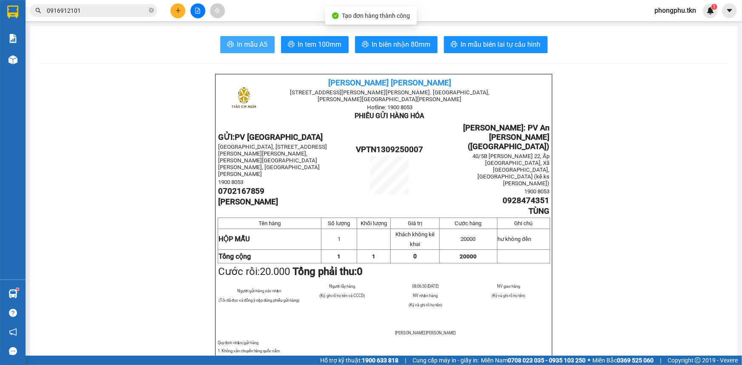
click at [237, 43] on span "In mẫu A5" at bounding box center [252, 44] width 31 height 11
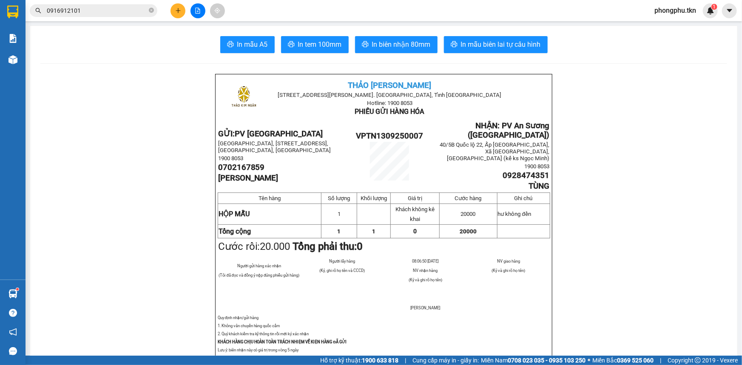
click at [128, 13] on input "0916912101" at bounding box center [97, 10] width 100 height 9
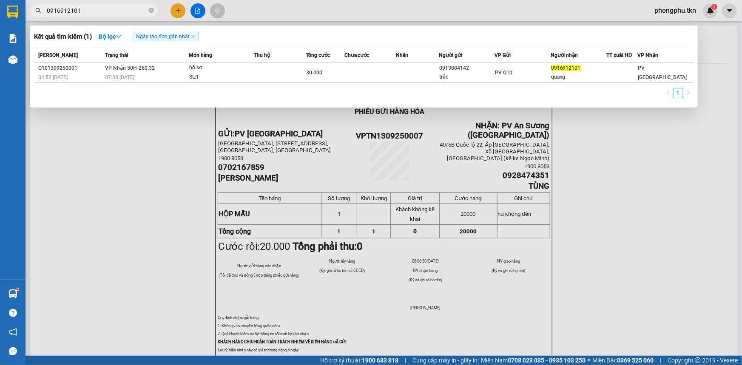
click at [128, 13] on input "0916912101" at bounding box center [97, 10] width 100 height 9
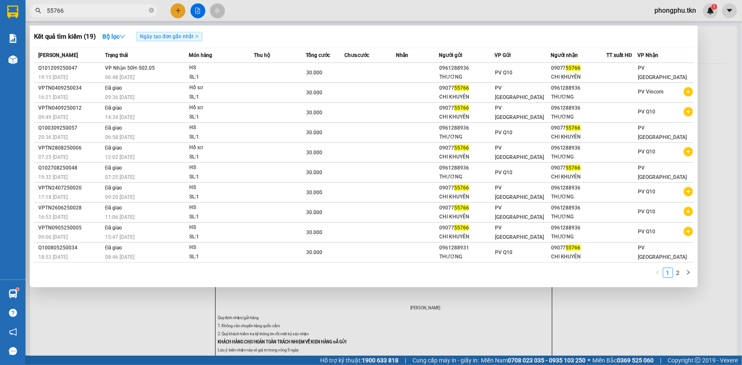
click at [150, 68] on span "VP Nhận 50H-502.05" at bounding box center [130, 68] width 50 height 6
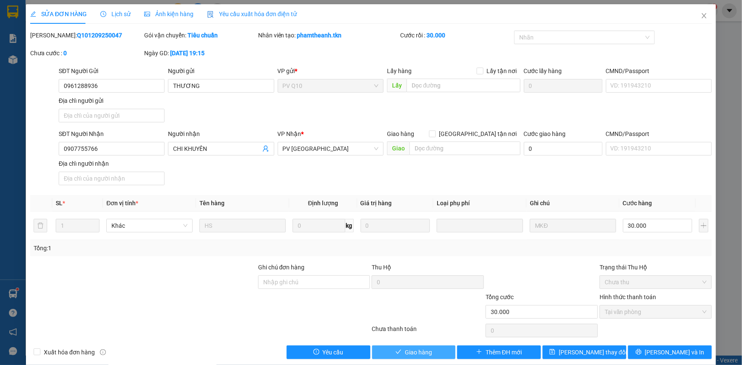
drag, startPoint x: 392, startPoint y: 350, endPoint x: 382, endPoint y: 349, distance: 10.3
click at [391, 349] on button "Giao hàng" at bounding box center [414, 353] width 84 height 14
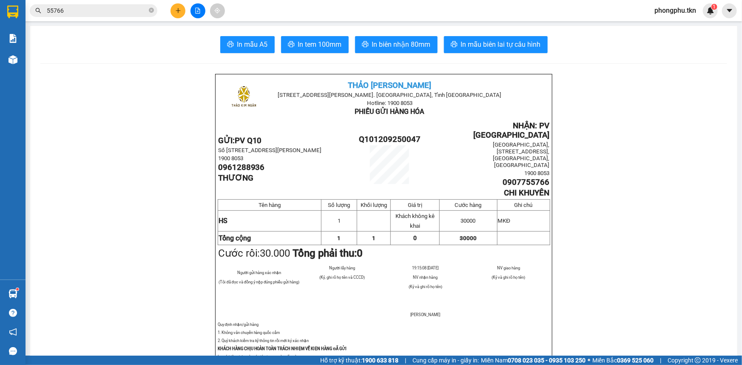
click at [93, 12] on input "55766" at bounding box center [97, 10] width 100 height 9
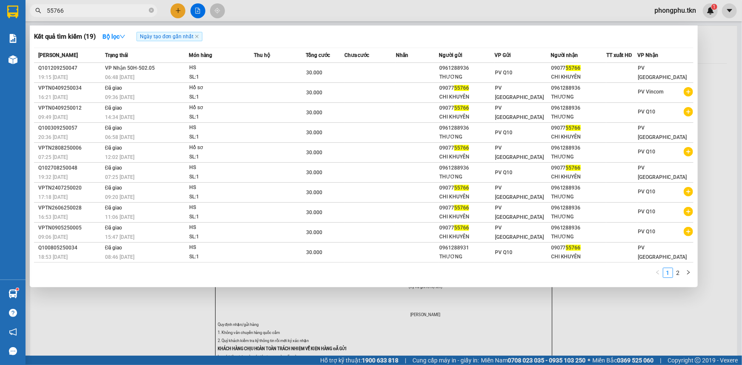
click at [93, 12] on input "55766" at bounding box center [97, 10] width 100 height 9
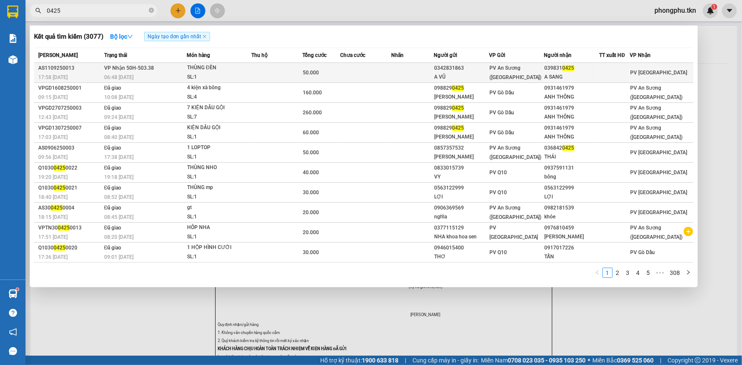
type input "0425"
click at [162, 73] on div "06:48 [DATE]" at bounding box center [145, 77] width 82 height 9
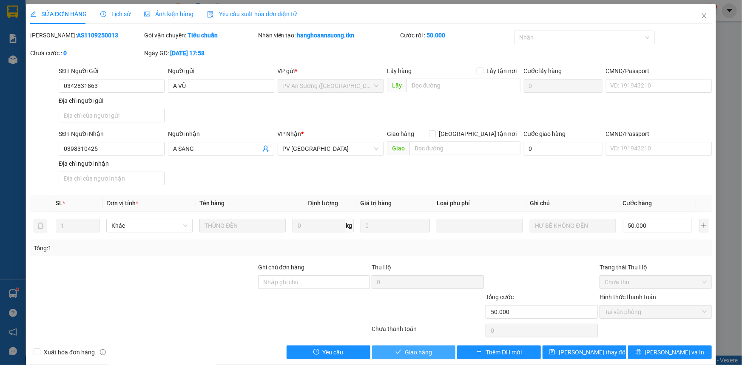
click at [420, 349] on span "Giao hàng" at bounding box center [418, 352] width 27 height 9
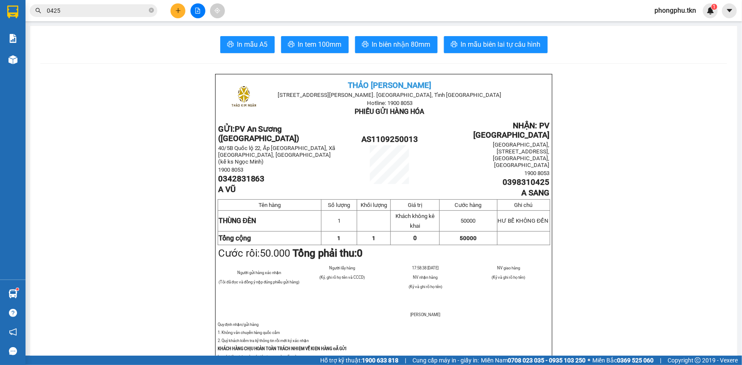
click at [178, 7] on button at bounding box center [178, 10] width 15 height 15
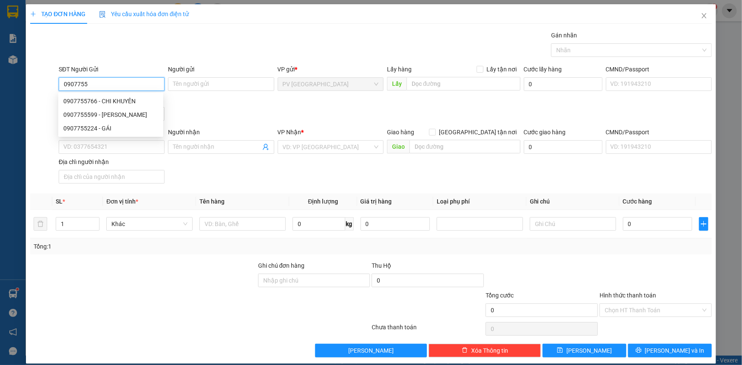
click at [116, 99] on div "0907755766 - CHI KHUYÊN" at bounding box center [110, 101] width 95 height 9
type input "0907755766"
type input "CHI KHUYÊN"
type input "0961288936"
type input "THƯƠNG"
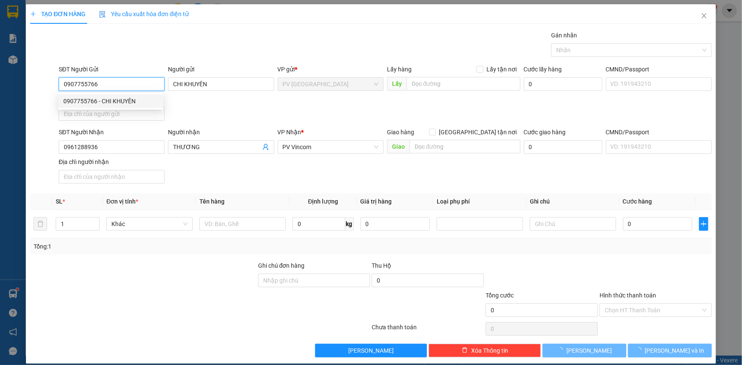
type input "30.000"
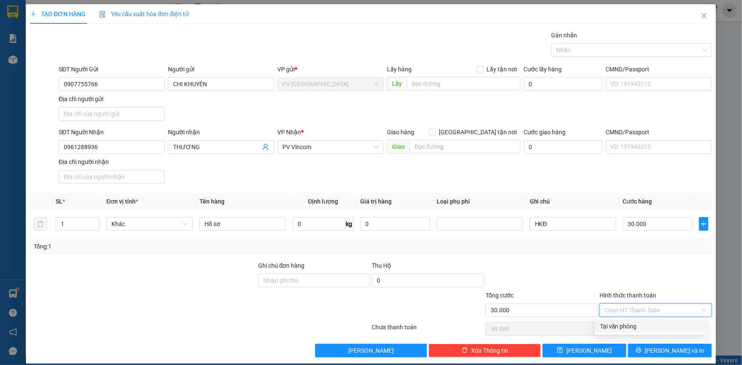
click at [651, 312] on input "Hình thức thanh toán" at bounding box center [653, 310] width 96 height 13
click at [647, 331] on div "Tại văn phòng" at bounding box center [650, 326] width 101 height 9
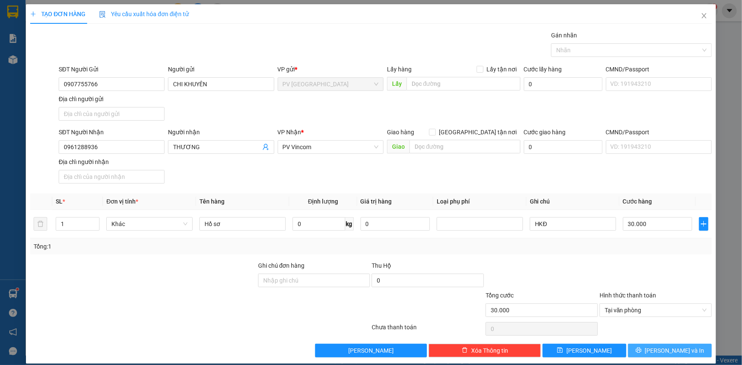
click at [656, 346] on button "[PERSON_NAME] và In" at bounding box center [670, 351] width 84 height 14
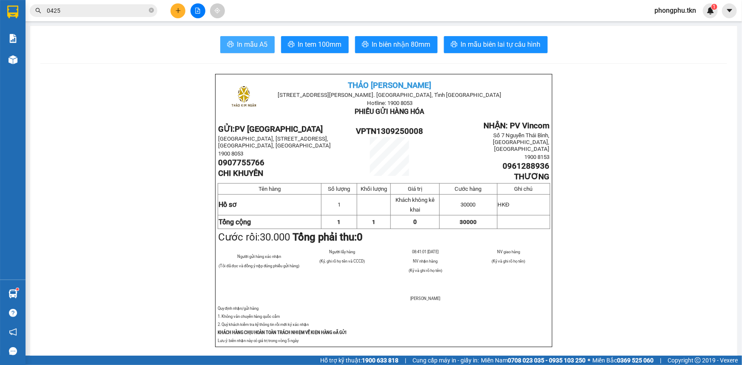
click at [232, 42] on button "In mẫu A5" at bounding box center [247, 44] width 54 height 17
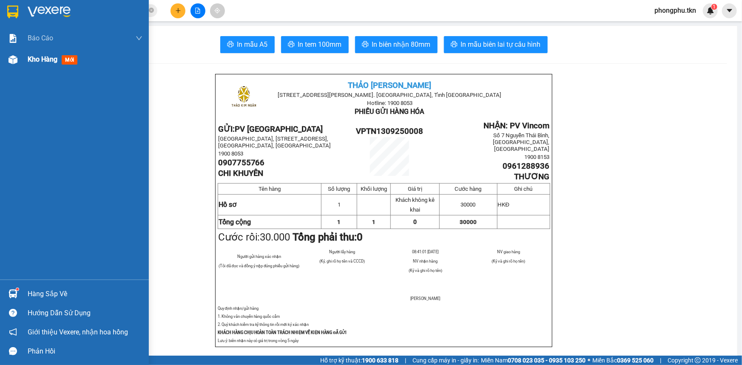
click at [30, 57] on span "Kho hàng" at bounding box center [43, 59] width 30 height 8
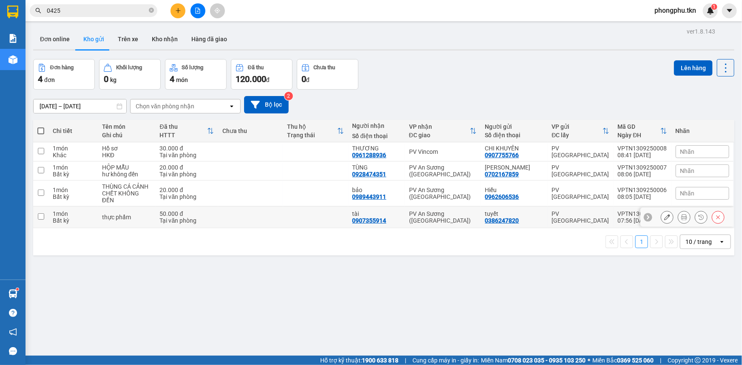
click at [208, 211] on div "50.000 đ" at bounding box center [187, 214] width 54 height 7
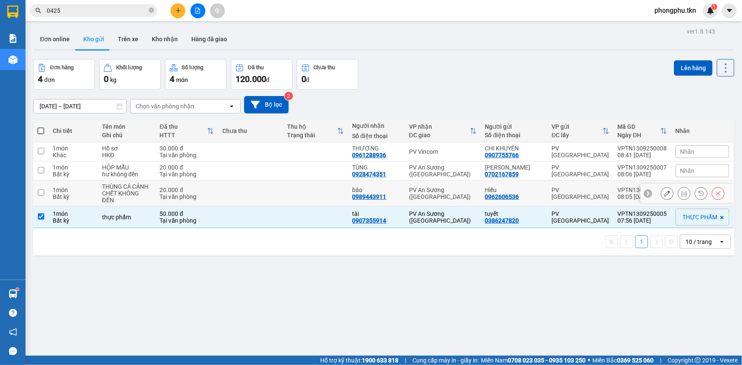
click at [218, 191] on td "20.000 đ Tại văn phòng" at bounding box center [187, 194] width 63 height 26
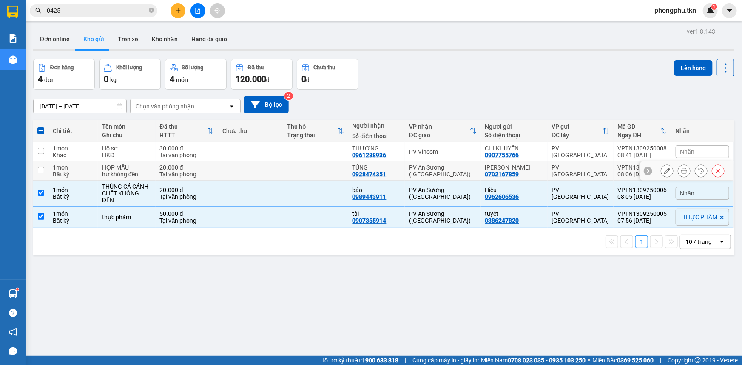
click at [232, 172] on td at bounding box center [250, 171] width 65 height 19
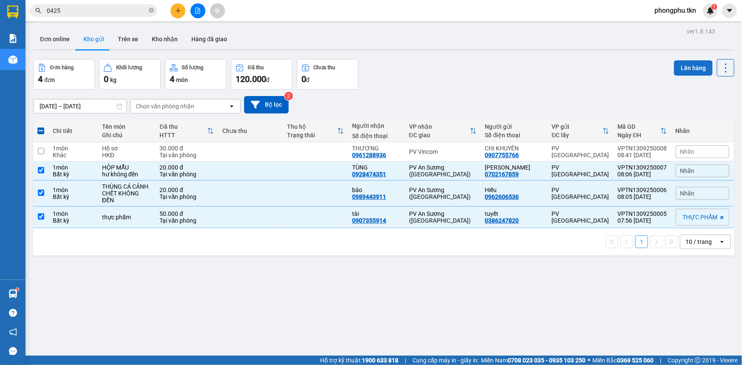
click at [680, 69] on button "Lên hàng" at bounding box center [693, 67] width 39 height 15
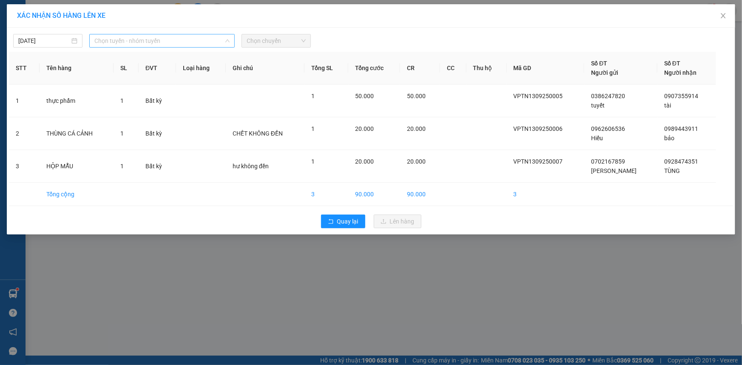
click at [197, 40] on span "Chọn tuyến - nhóm tuyến" at bounding box center [161, 40] width 135 height 13
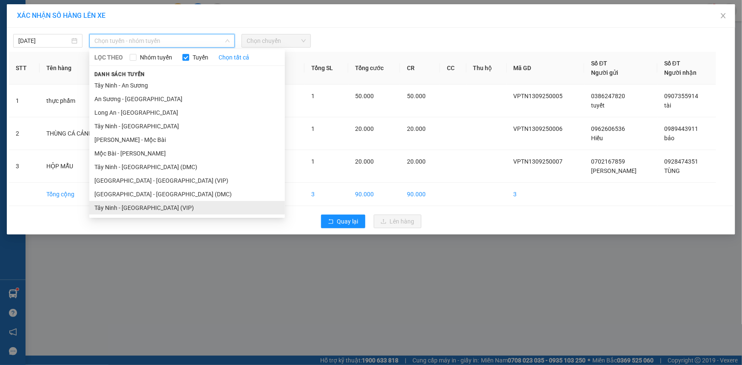
click at [149, 208] on li "Tây Ninh - [GEOGRAPHIC_DATA] (VIP)" at bounding box center [187, 208] width 196 height 14
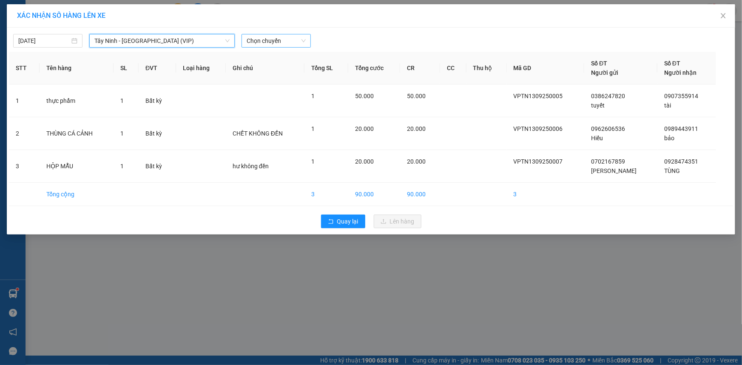
click at [292, 38] on span "Chọn chuyến" at bounding box center [276, 40] width 59 height 13
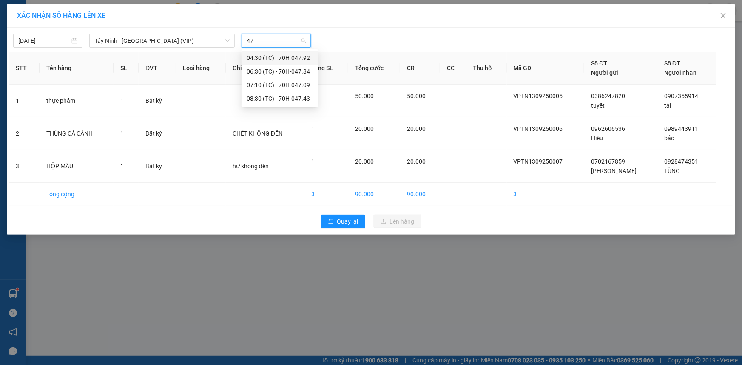
type input "474"
click at [272, 54] on div "08:30 (TC) - 70H-047.43" at bounding box center [280, 57] width 66 height 9
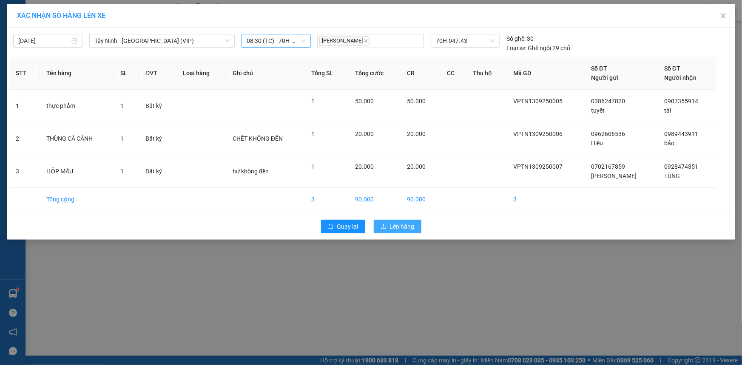
click at [400, 225] on span "Lên hàng" at bounding box center [402, 226] width 25 height 9
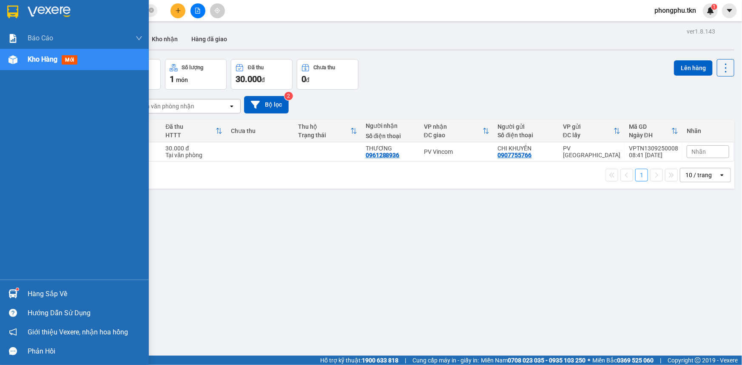
click at [13, 295] on img at bounding box center [13, 294] width 9 height 9
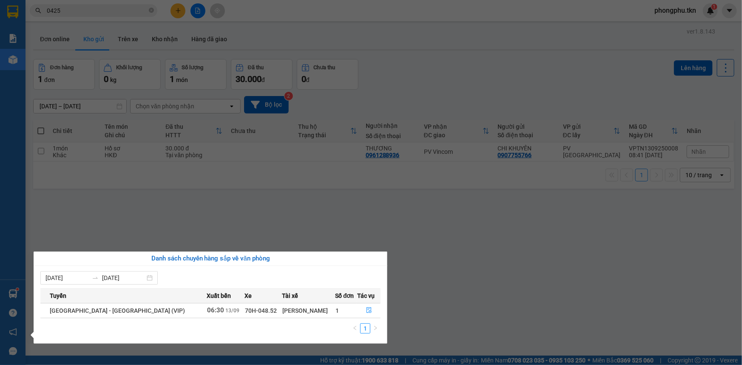
click at [288, 214] on section "Kết quả tìm kiếm ( 3077 ) Bộ lọc Ngày tạo đơn gần nhất Mã ĐH Trạng thái Món hàn…" at bounding box center [371, 182] width 742 height 365
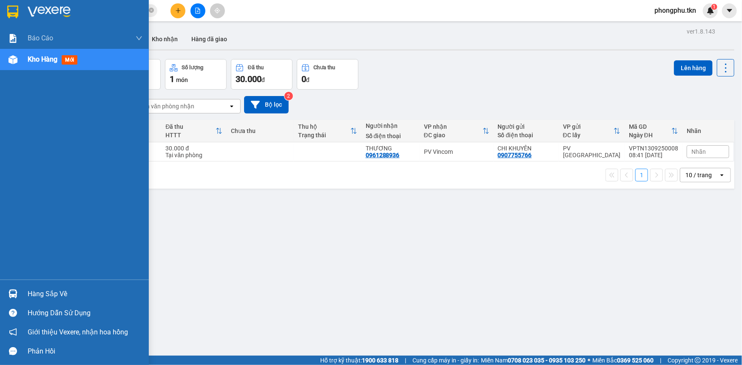
click at [46, 290] on div "Hàng sắp về" at bounding box center [85, 294] width 115 height 13
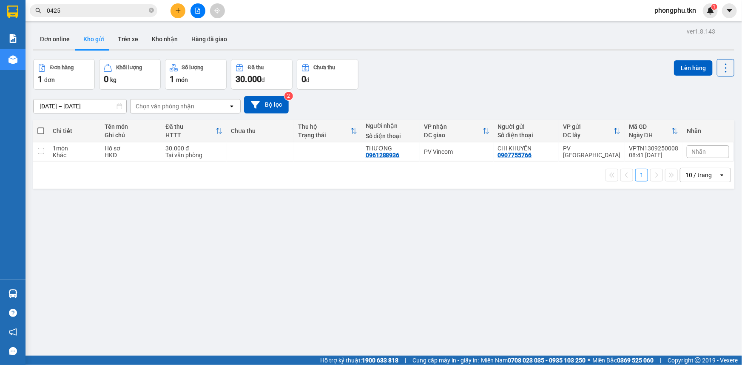
drag, startPoint x: 142, startPoint y: 235, endPoint x: 113, endPoint y: 119, distance: 119.7
click at [142, 228] on section "Kết quả tìm kiếm ( 3077 ) Bộ lọc Ngày tạo đơn gần nhất Mã ĐH Trạng thái Món hàn…" at bounding box center [371, 182] width 742 height 365
click at [174, 10] on button at bounding box center [178, 10] width 15 height 15
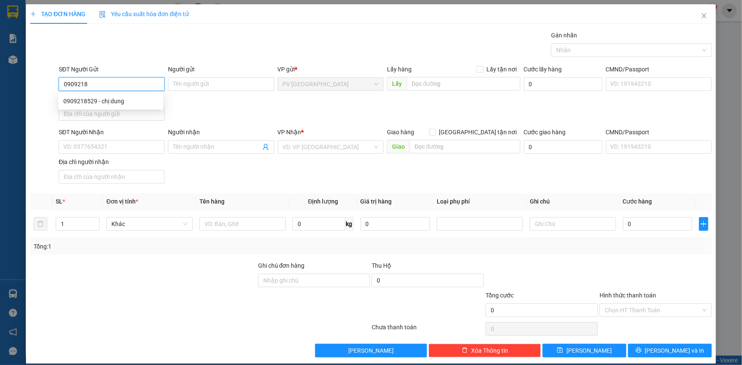
click at [90, 105] on div "0909218529 - chị dung" at bounding box center [110, 101] width 95 height 9
type input "0909218529"
type input "chị dung"
type input "0387839051"
type input "anh tuấn"
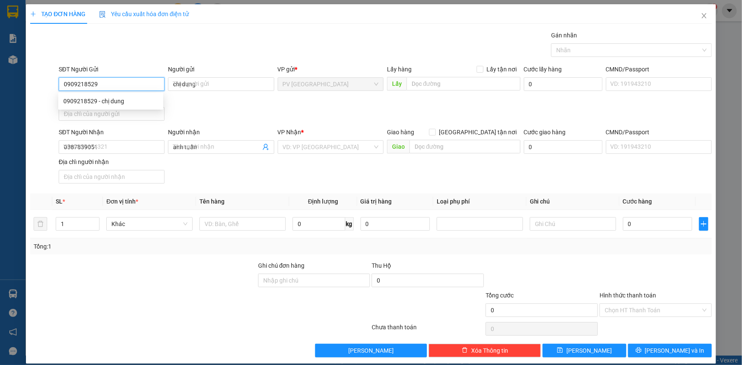
type input "30.000"
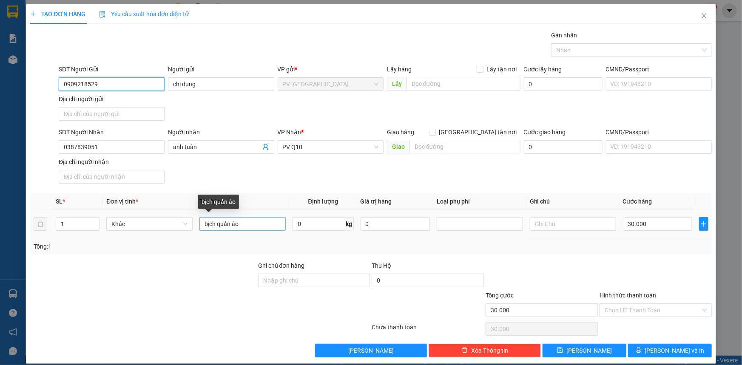
type input "0909218529"
click at [259, 228] on input "bịch quần áo" at bounding box center [243, 224] width 86 height 14
click at [259, 226] on input "bịch quần áo" at bounding box center [243, 224] width 86 height 14
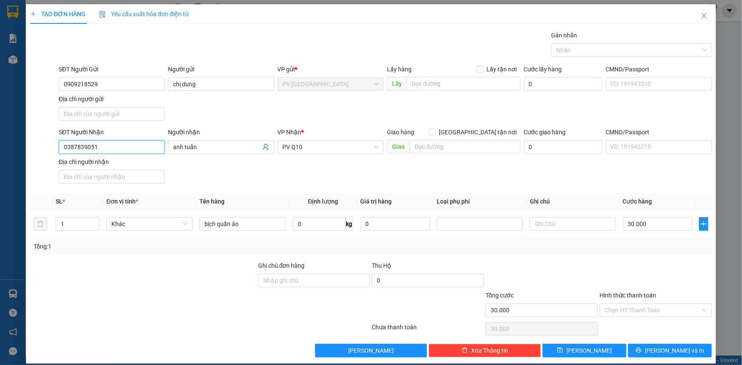
click at [119, 148] on input "0387839051" at bounding box center [112, 147] width 106 height 14
click at [97, 190] on div "0962363939 - a hùng" at bounding box center [110, 190] width 95 height 9
type input "0962363939"
type input "a hùng"
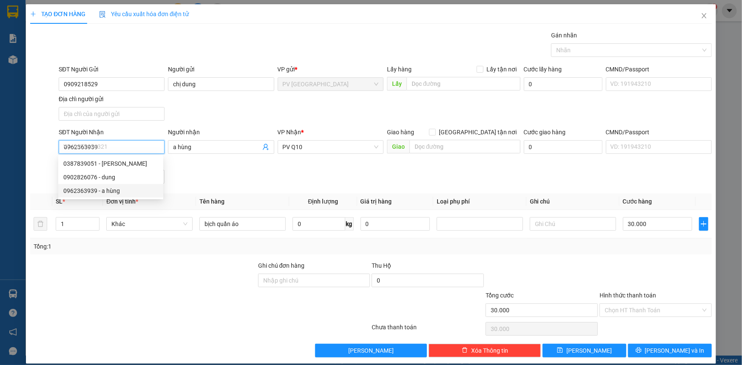
type input "20.000"
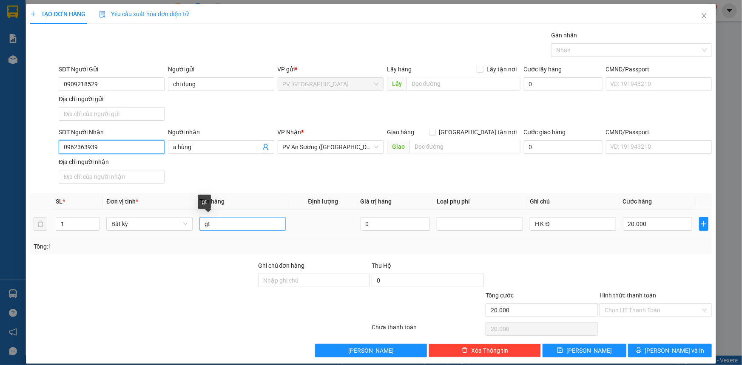
type input "0962363939"
click at [271, 223] on input "gt" at bounding box center [243, 224] width 86 height 14
click at [579, 51] on div at bounding box center [627, 50] width 148 height 10
type input "thực phẩm"
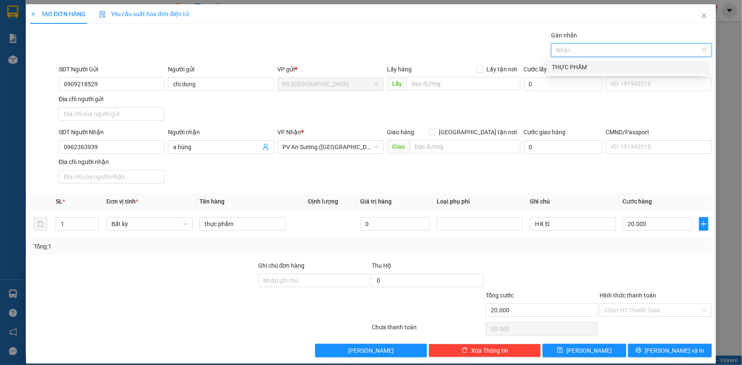
click at [578, 63] on div "THỰC PHẨM" at bounding box center [626, 67] width 149 height 9
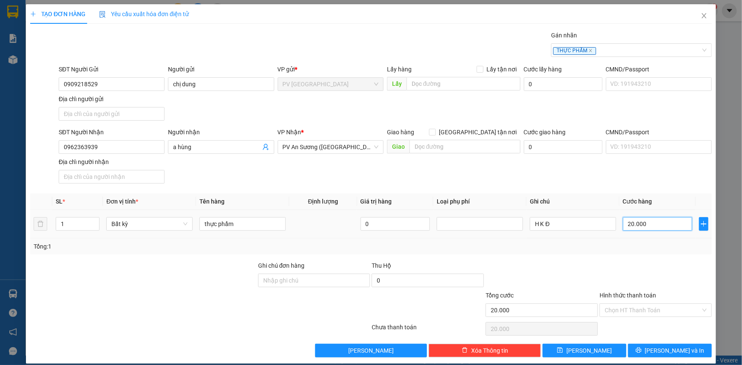
click at [648, 225] on input "20.000" at bounding box center [657, 224] width 69 height 14
type input "0"
click at [363, 147] on span "PV An Sương ([GEOGRAPHIC_DATA])" at bounding box center [331, 147] width 96 height 13
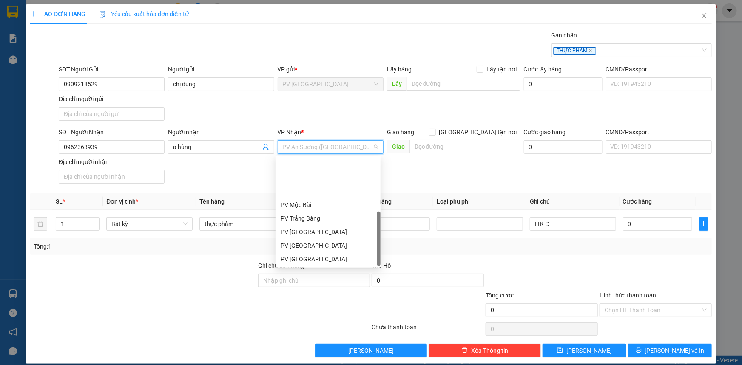
click at [308, 309] on div "PV Q10" at bounding box center [328, 313] width 95 height 9
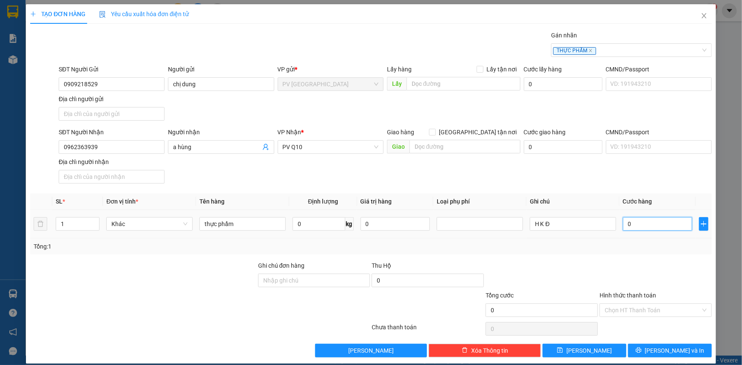
click at [636, 218] on input "0" at bounding box center [657, 224] width 69 height 14
type input "40"
type input "40.000"
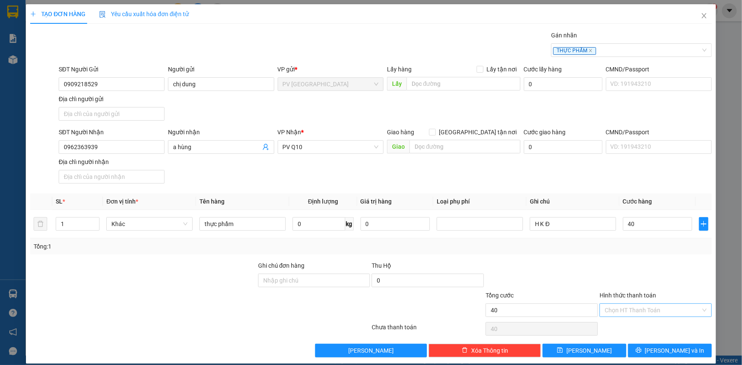
type input "40.000"
click at [620, 311] on input "Hình thức thanh toán" at bounding box center [653, 310] width 96 height 13
click at [624, 324] on div "Tại văn phòng" at bounding box center [650, 326] width 101 height 9
click at [647, 343] on div "Transit Pickup Surcharge Ids Transit Deliver Surcharge Ids Transit Deliver Surc…" at bounding box center [371, 194] width 682 height 327
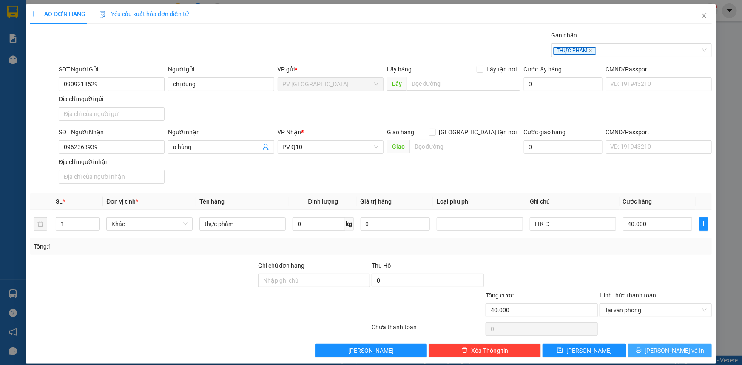
click at [641, 348] on icon "printer" at bounding box center [639, 351] width 6 height 6
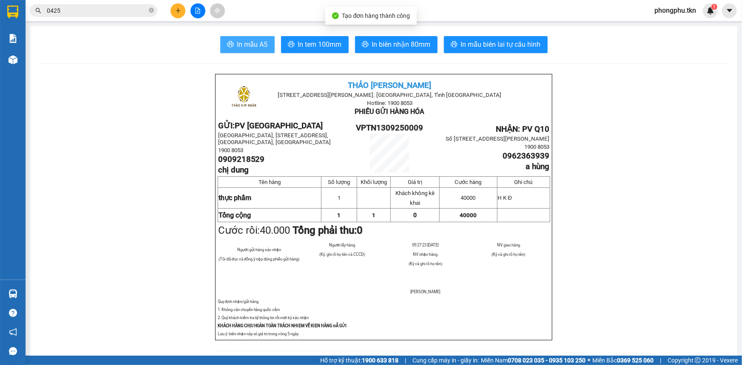
click at [261, 47] on span "In mẫu A5" at bounding box center [252, 44] width 31 height 11
click at [100, 12] on input "0425" at bounding box center [97, 10] width 100 height 9
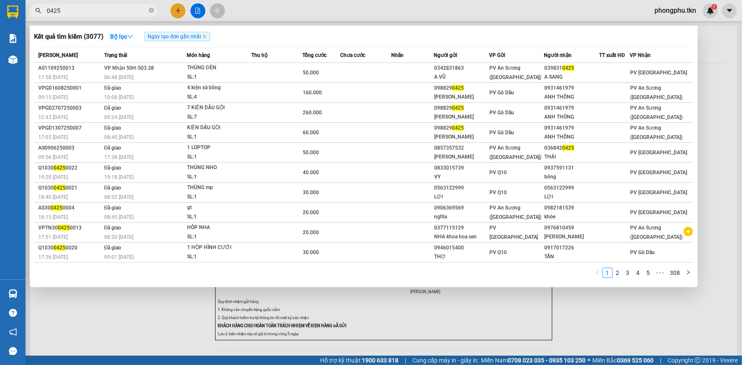
click at [100, 12] on input "0425" at bounding box center [97, 10] width 100 height 9
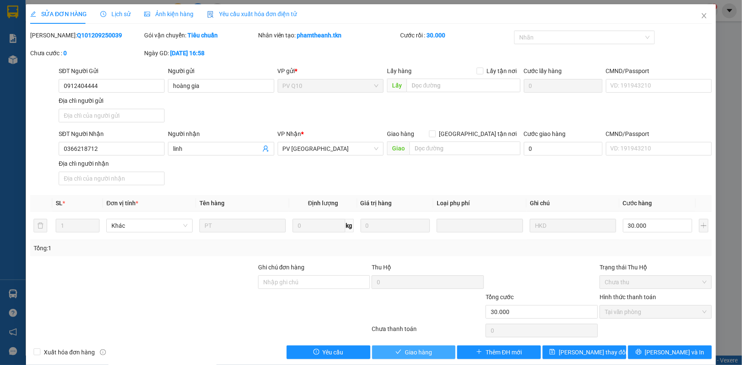
click at [398, 352] on icon "check" at bounding box center [399, 352] width 6 height 6
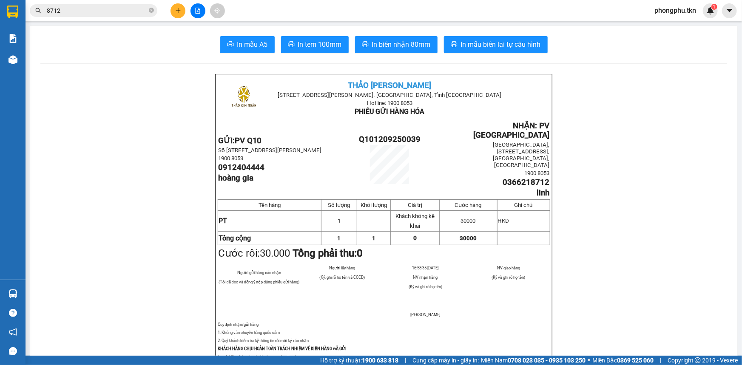
click at [132, 13] on input "8712" at bounding box center [97, 10] width 100 height 9
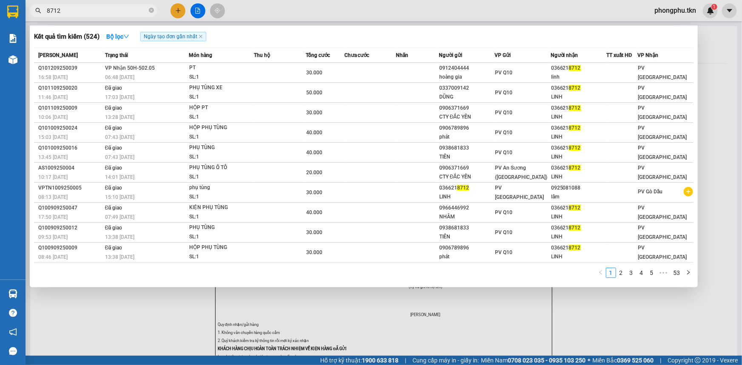
click at [132, 13] on input "8712" at bounding box center [97, 10] width 100 height 9
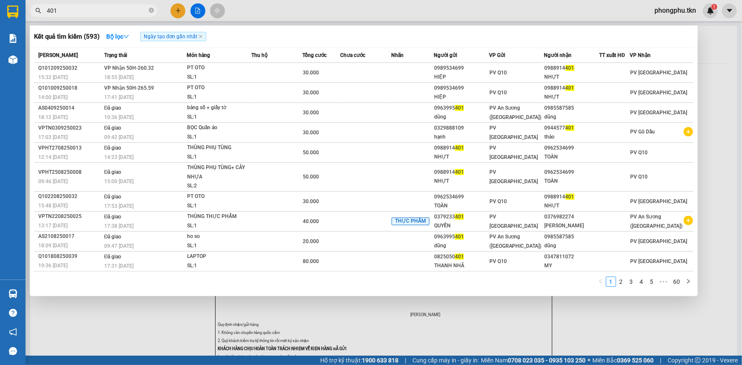
click at [126, 68] on span "VP Nhận 50H-260.32" at bounding box center [129, 68] width 50 height 6
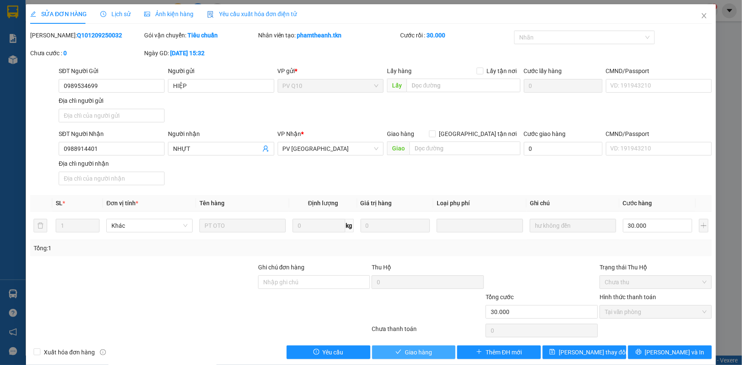
click at [432, 352] on button "Giao hàng" at bounding box center [414, 353] width 84 height 14
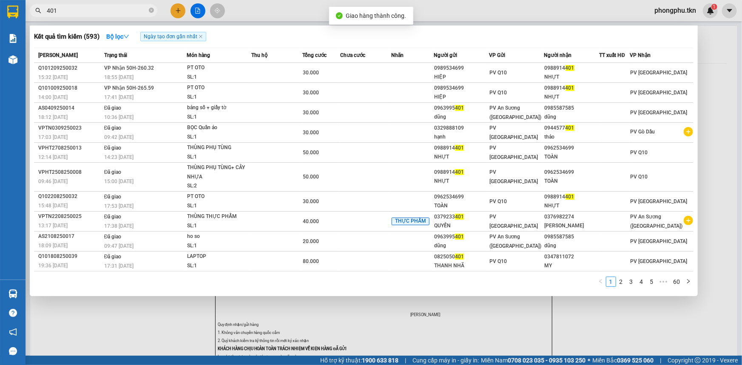
click at [97, 9] on input "401" at bounding box center [97, 10] width 100 height 9
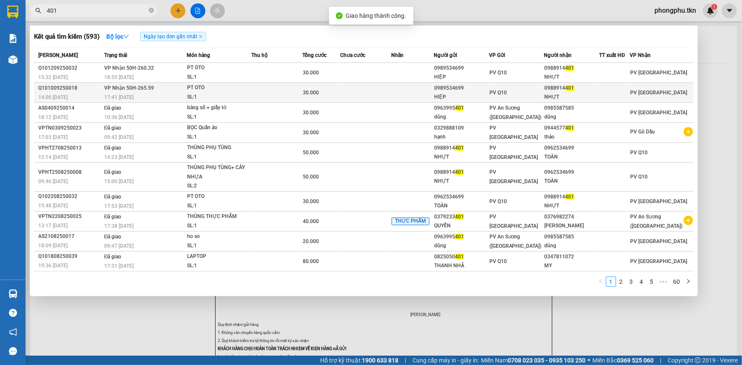
click at [98, 90] on div "Q101009250018" at bounding box center [69, 88] width 63 height 9
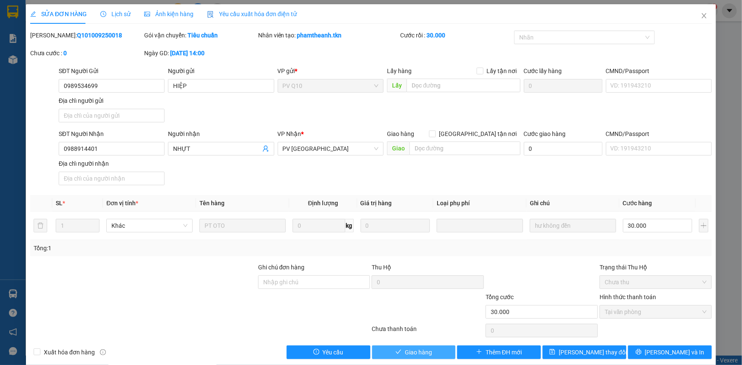
drag, startPoint x: 409, startPoint y: 353, endPoint x: 402, endPoint y: 349, distance: 8.8
click at [409, 353] on span "Giao hàng" at bounding box center [418, 352] width 27 height 9
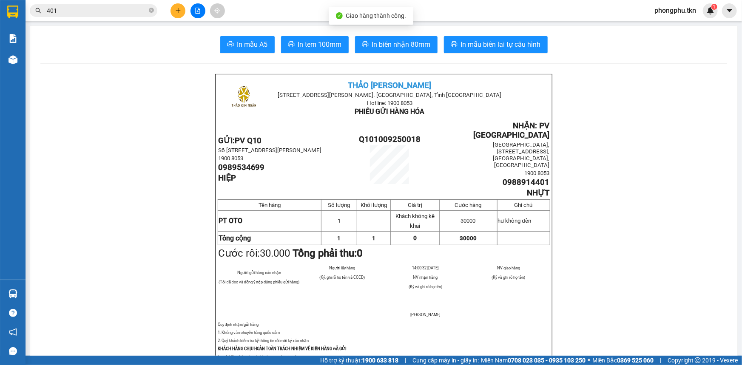
click at [79, 10] on input "401" at bounding box center [97, 10] width 100 height 9
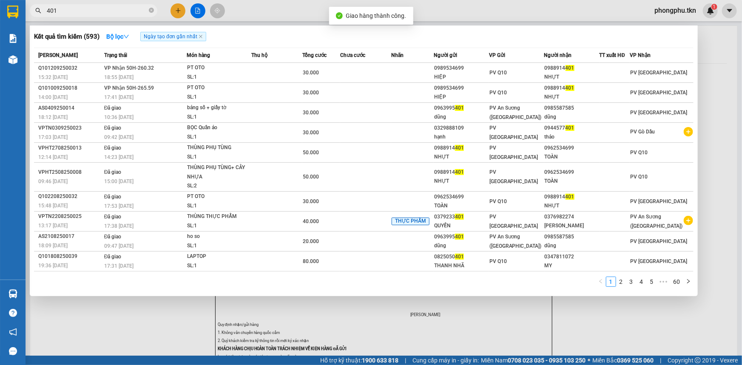
click at [79, 10] on input "401" at bounding box center [97, 10] width 100 height 9
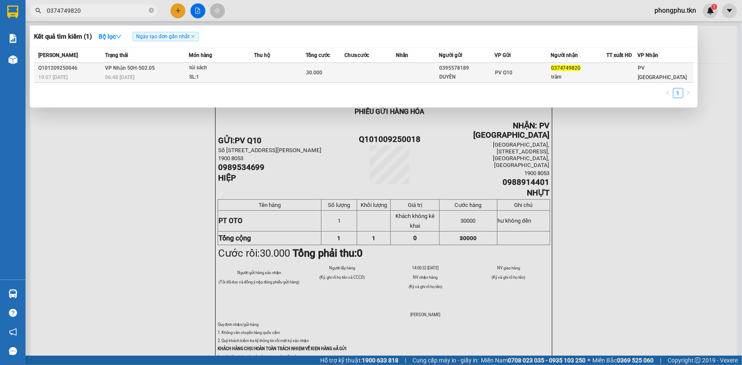
type input "0374749820"
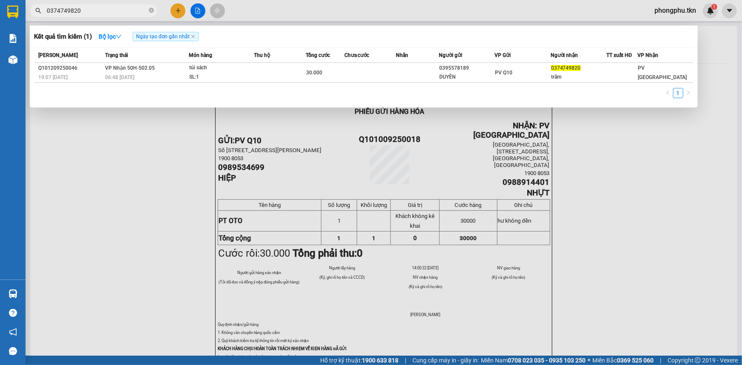
click at [221, 74] on div "SL: 1" at bounding box center [221, 77] width 64 height 9
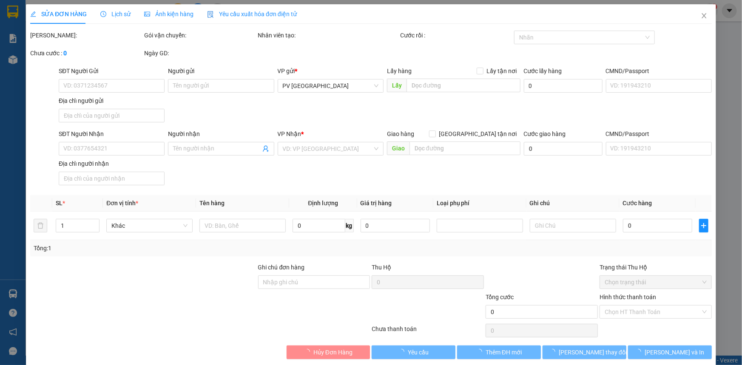
type input "0395578189"
type input "DUYÊN"
type input "0374749820"
type input "trâm"
type input "30.000"
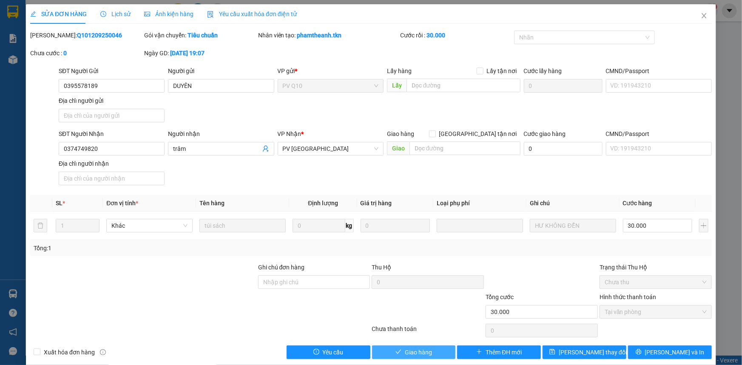
click at [411, 352] on span "Giao hàng" at bounding box center [418, 352] width 27 height 9
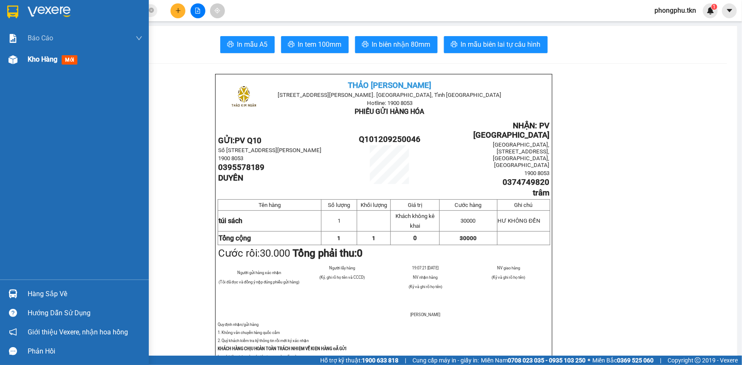
click at [30, 61] on span "Kho hàng" at bounding box center [43, 59] width 30 height 8
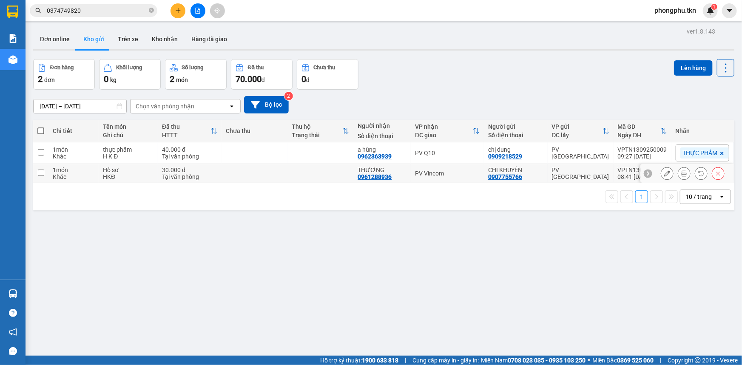
click at [262, 174] on td at bounding box center [255, 173] width 66 height 19
checkbox input "true"
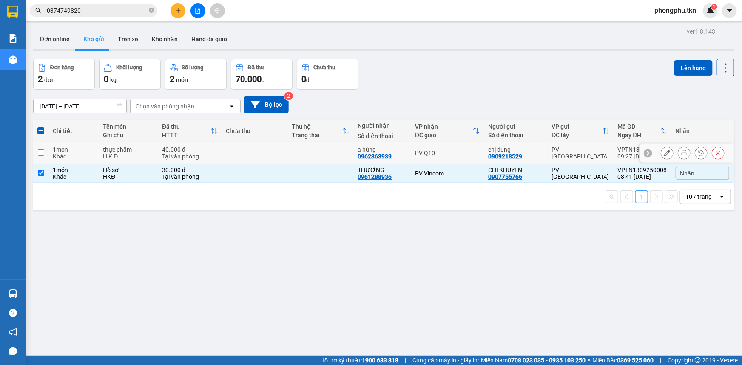
click at [262, 148] on td at bounding box center [255, 154] width 66 height 22
checkbox input "true"
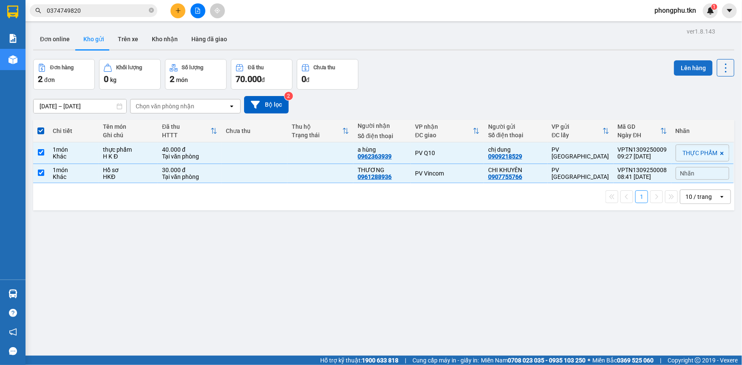
click at [677, 64] on button "Lên hàng" at bounding box center [693, 67] width 39 height 15
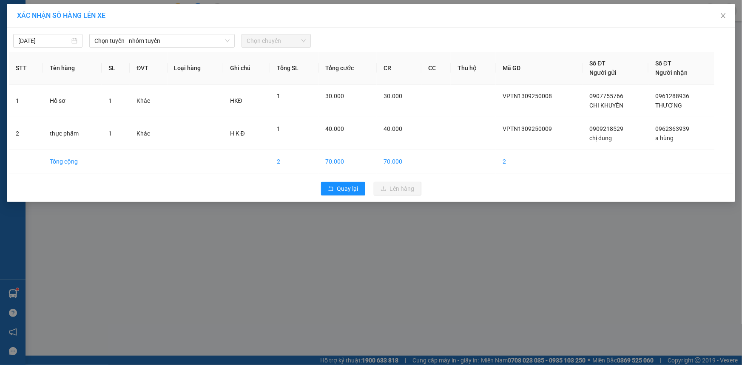
click at [334, 275] on div "XÁC NHẬN SỐ HÀNG LÊN XE [DATE] Chọn tuyến - nhóm tuyến Chọn chuyến STT Tên hàng…" at bounding box center [371, 182] width 742 height 365
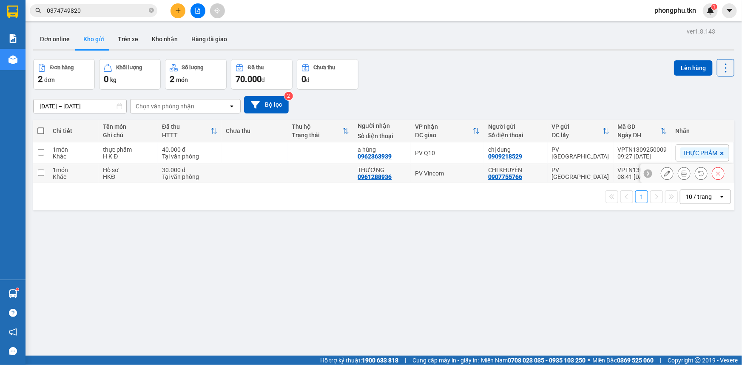
drag, startPoint x: 478, startPoint y: 174, endPoint x: 470, endPoint y: 144, distance: 30.9
click at [476, 169] on td "PV Vincom" at bounding box center [447, 173] width 73 height 19
checkbox input "true"
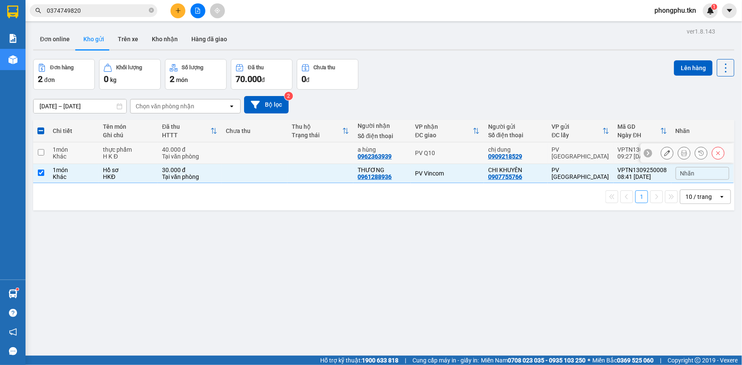
drag, startPoint x: 468, startPoint y: 151, endPoint x: 529, endPoint y: 117, distance: 69.3
click at [473, 146] on td "PV Q10" at bounding box center [447, 154] width 73 height 22
checkbox input "true"
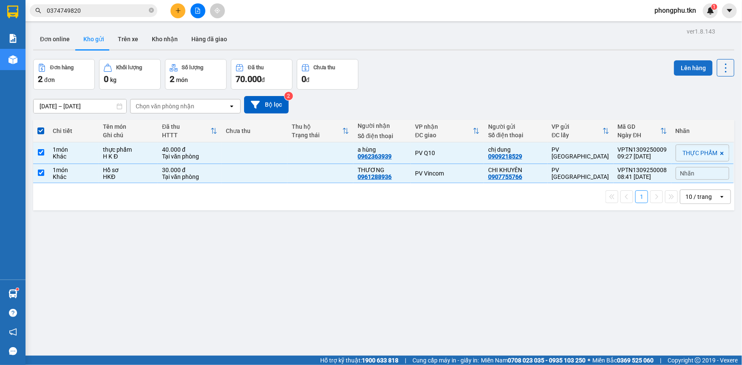
click at [676, 67] on button "Lên hàng" at bounding box center [693, 67] width 39 height 15
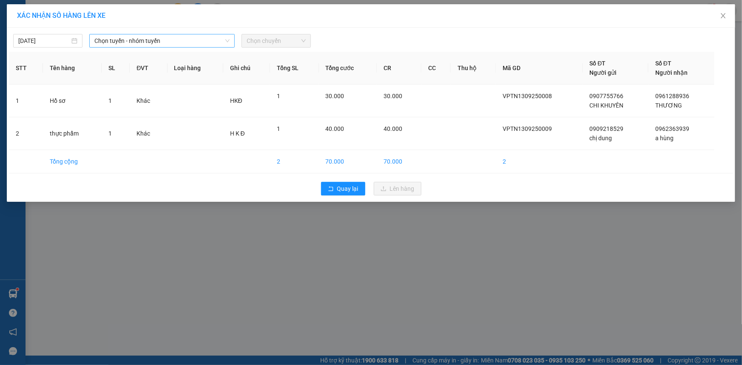
click at [184, 40] on span "Chọn tuyến - nhóm tuyến" at bounding box center [161, 40] width 135 height 13
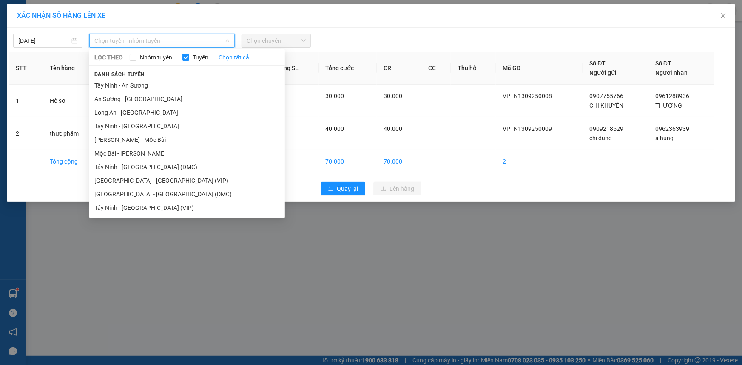
drag, startPoint x: 158, startPoint y: 208, endPoint x: 171, endPoint y: 191, distance: 21.2
click at [160, 207] on li "Tây Ninh - [GEOGRAPHIC_DATA] (VIP)" at bounding box center [187, 208] width 196 height 14
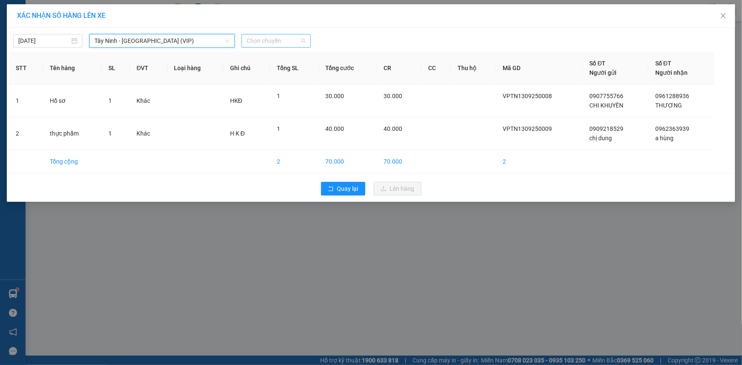
click at [296, 43] on span "Chọn chuyến" at bounding box center [276, 40] width 59 height 13
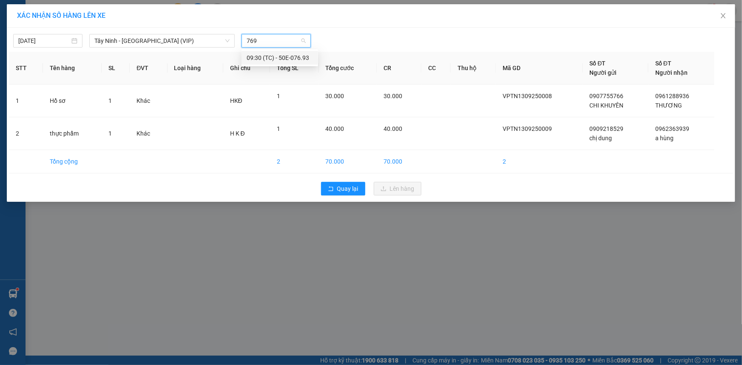
type input "7693"
click at [287, 57] on div "09:30 (TC) - 50E-076.93" at bounding box center [280, 57] width 66 height 9
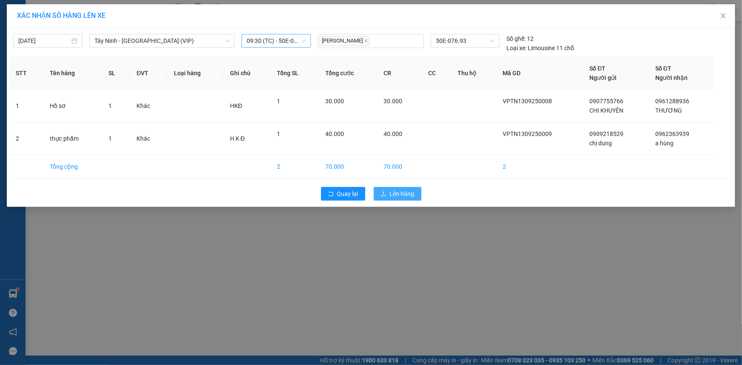
click at [396, 194] on span "Lên hàng" at bounding box center [402, 193] width 25 height 9
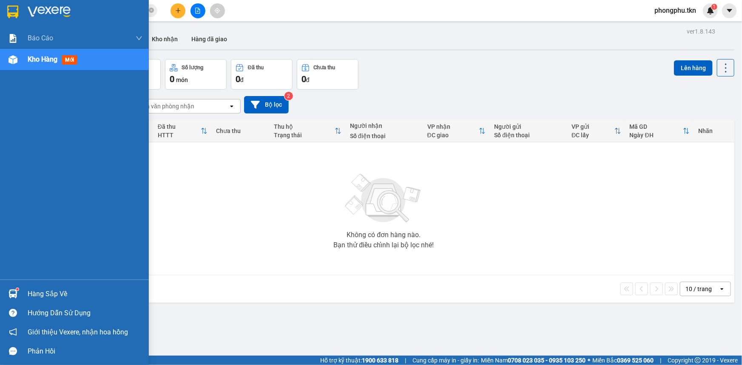
click at [12, 294] on img at bounding box center [13, 294] width 9 height 9
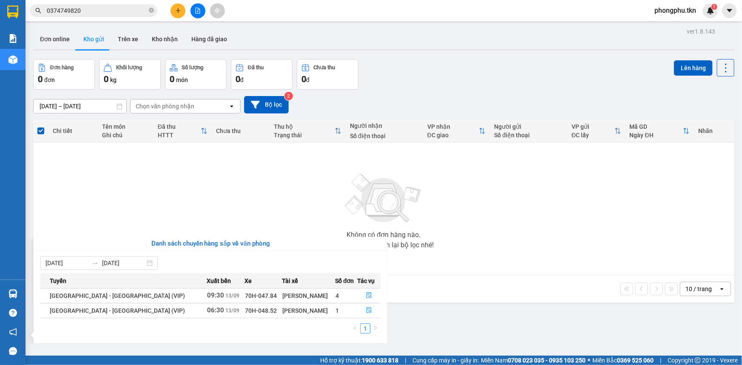
click at [460, 294] on section "Kết quả tìm kiếm ( 1 ) Bộ lọc Ngày tạo đơn gần nhất Mã ĐH Trạng thái Món hàng T…" at bounding box center [371, 182] width 742 height 365
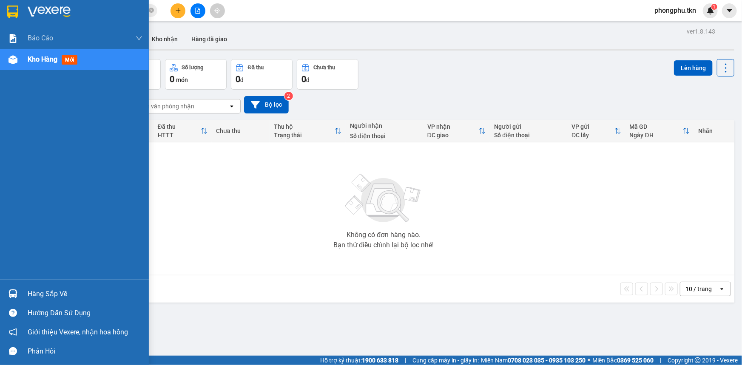
click at [12, 296] on img at bounding box center [13, 294] width 9 height 9
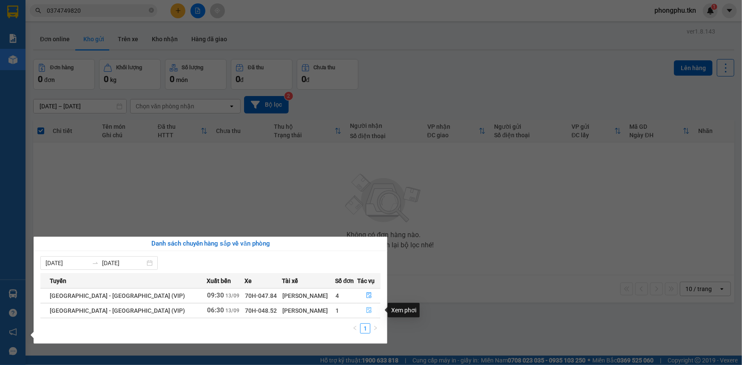
click at [366, 312] on icon "file-done" at bounding box center [369, 311] width 6 height 6
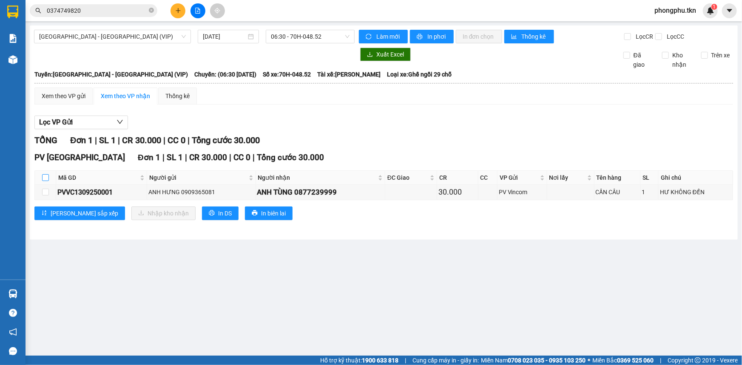
click at [46, 178] on input "checkbox" at bounding box center [45, 177] width 7 height 7
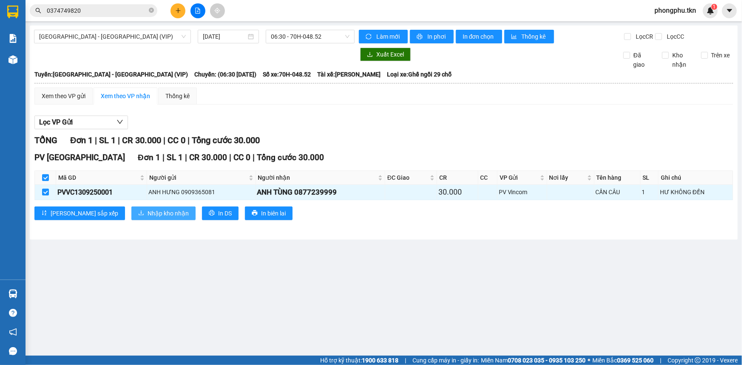
click at [148, 213] on span "Nhập kho nhận" at bounding box center [168, 213] width 41 height 9
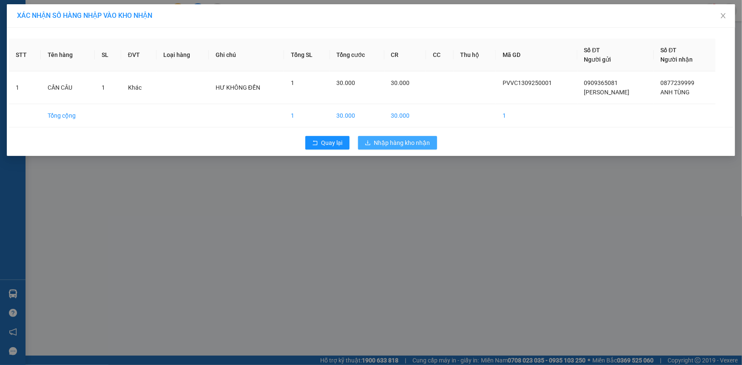
click at [376, 140] on span "Nhập hàng kho nhận" at bounding box center [402, 142] width 56 height 9
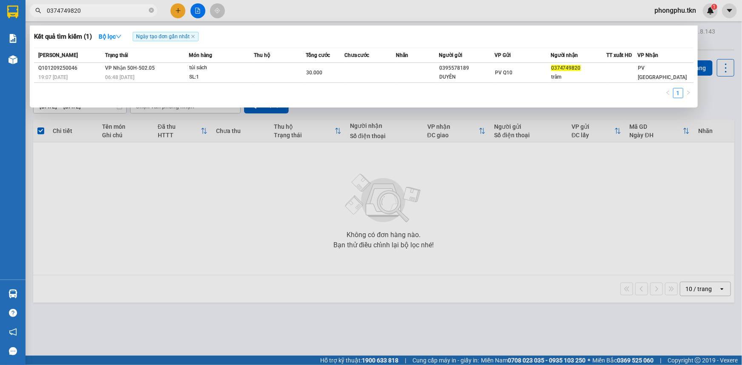
click at [112, 6] on input "0374749820" at bounding box center [97, 10] width 100 height 9
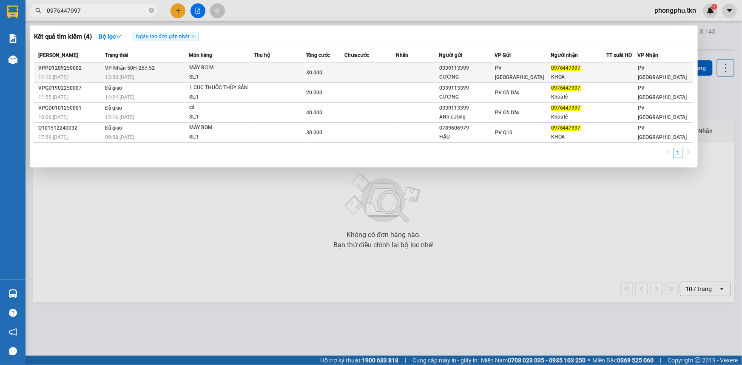
type input "0976447997"
click at [222, 73] on div "SL: 1" at bounding box center [221, 77] width 64 height 9
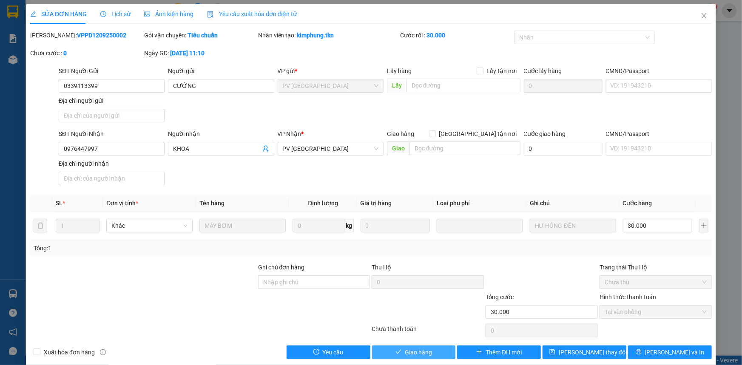
click at [388, 355] on button "Giao hàng" at bounding box center [414, 353] width 84 height 14
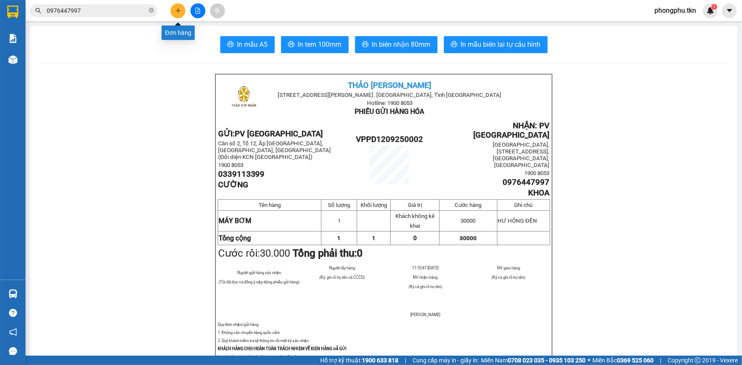
click at [176, 8] on icon "plus" at bounding box center [178, 11] width 6 height 6
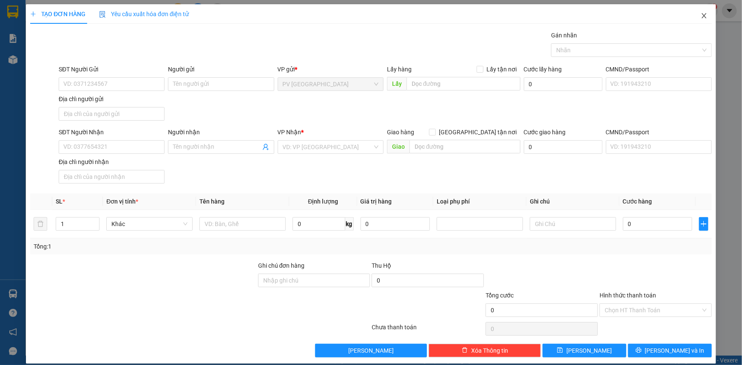
click at [701, 13] on icon "close" at bounding box center [704, 15] width 7 height 7
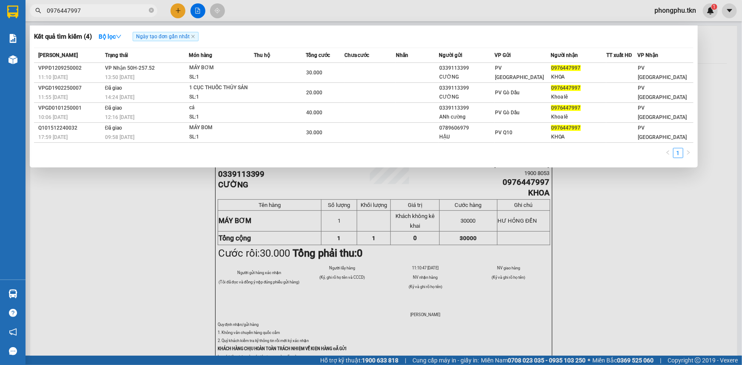
click at [130, 9] on input "0976447997" at bounding box center [97, 10] width 100 height 9
click at [159, 204] on div at bounding box center [371, 182] width 742 height 365
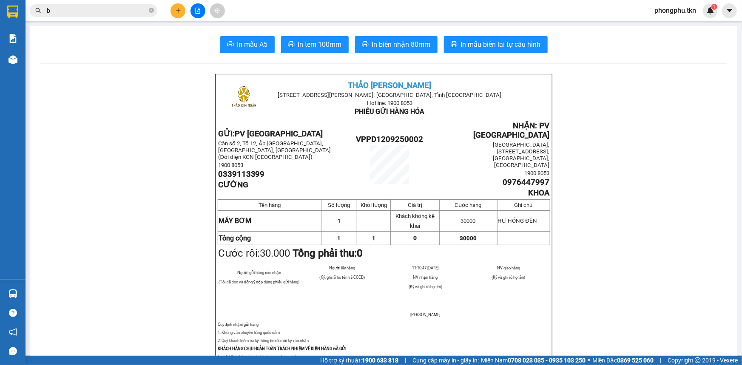
click at [184, 5] on div at bounding box center [198, 10] width 64 height 15
click at [180, 6] on button at bounding box center [178, 10] width 15 height 15
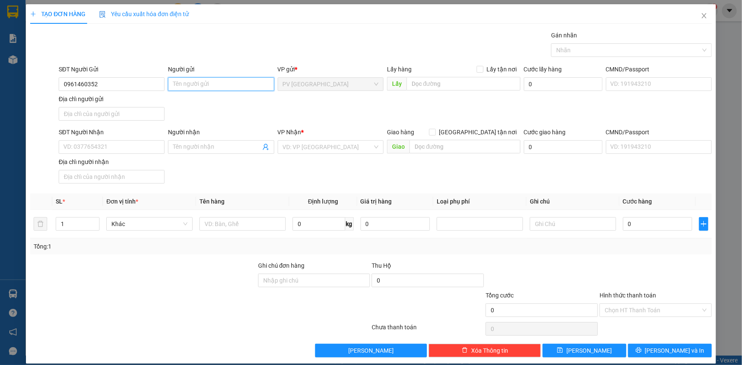
click at [191, 82] on input "Người gửi" at bounding box center [221, 84] width 106 height 14
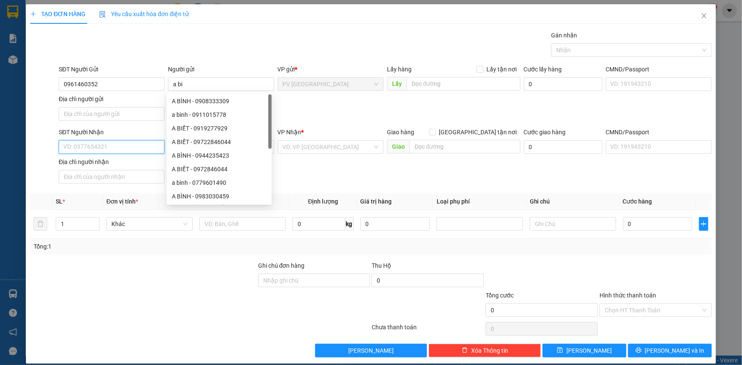
click at [132, 145] on input "SĐT Người Nhận" at bounding box center [112, 147] width 106 height 14
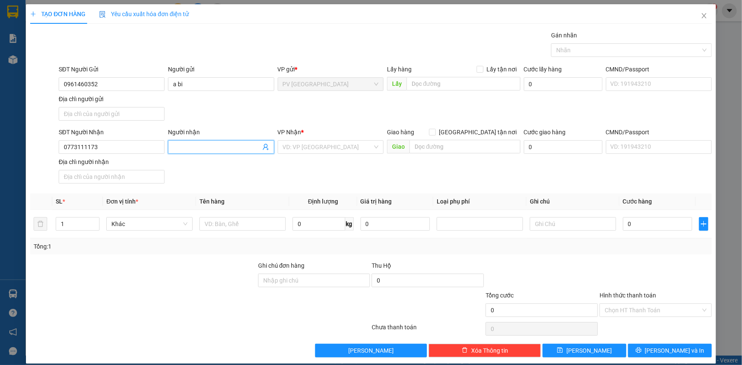
click at [204, 147] on input "Người nhận" at bounding box center [216, 147] width 87 height 9
click at [294, 147] on input "search" at bounding box center [328, 147] width 90 height 13
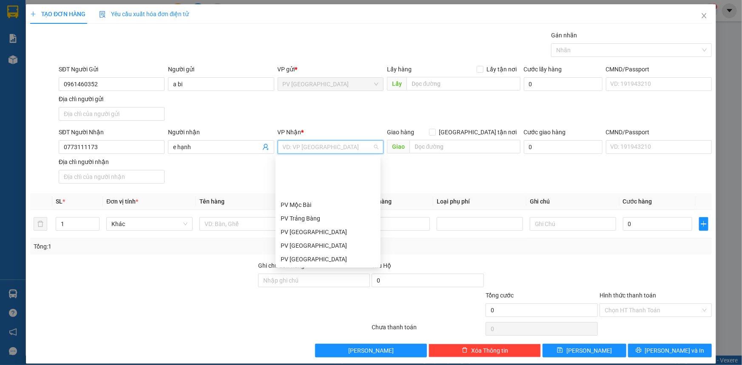
click at [319, 282] on div "PV An Sương ([GEOGRAPHIC_DATA])" at bounding box center [328, 286] width 95 height 9
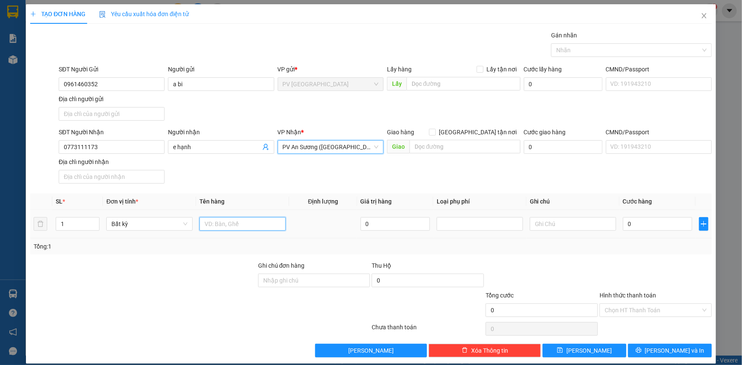
click at [237, 228] on input "text" at bounding box center [243, 224] width 86 height 14
click at [586, 53] on div at bounding box center [627, 50] width 148 height 10
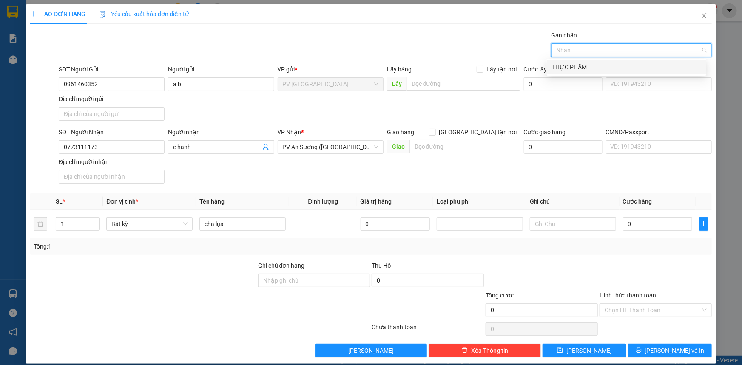
click at [584, 65] on div "THỰC PHẨM" at bounding box center [626, 67] width 149 height 9
click at [577, 65] on div "THỰC PHẨM" at bounding box center [623, 67] width 143 height 9
click at [591, 72] on div "THỰC PHẨM" at bounding box center [627, 67] width 160 height 14
click at [638, 221] on input "0" at bounding box center [657, 224] width 69 height 14
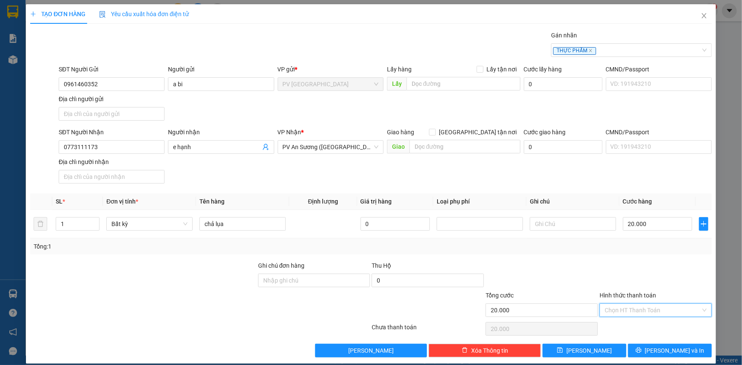
click at [653, 308] on input "Hình thức thanh toán" at bounding box center [653, 310] width 96 height 13
click at [648, 328] on div "Tại văn phòng" at bounding box center [650, 326] width 101 height 9
click at [641, 350] on icon "printer" at bounding box center [639, 351] width 6 height 6
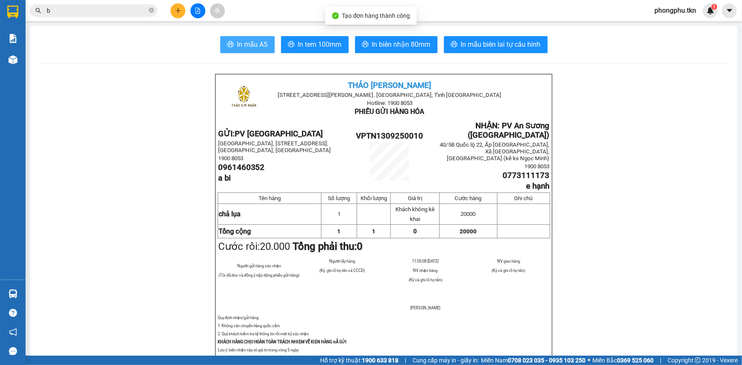
click at [239, 41] on span "In mẫu A5" at bounding box center [252, 44] width 31 height 11
click at [149, 10] on icon "close-circle" at bounding box center [151, 10] width 5 height 5
click at [134, 10] on input "text" at bounding box center [97, 10] width 100 height 9
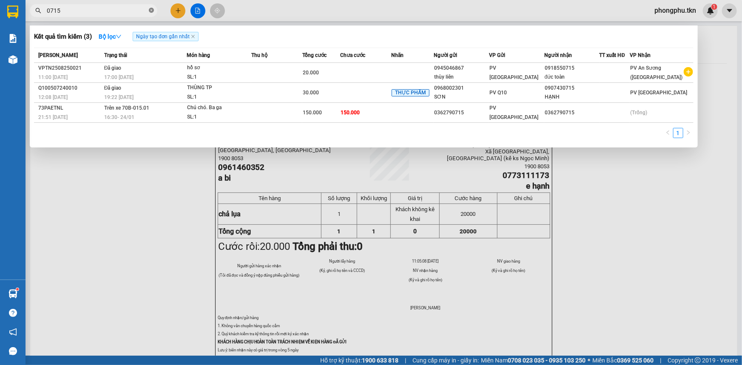
drag, startPoint x: 150, startPoint y: 9, endPoint x: 188, endPoint y: 4, distance: 38.3
click at [151, 9] on icon "close-circle" at bounding box center [151, 10] width 5 height 5
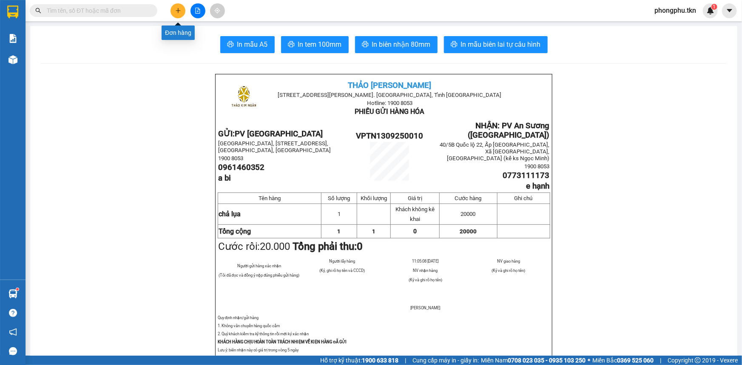
click at [176, 9] on icon "plus" at bounding box center [178, 11] width 6 height 6
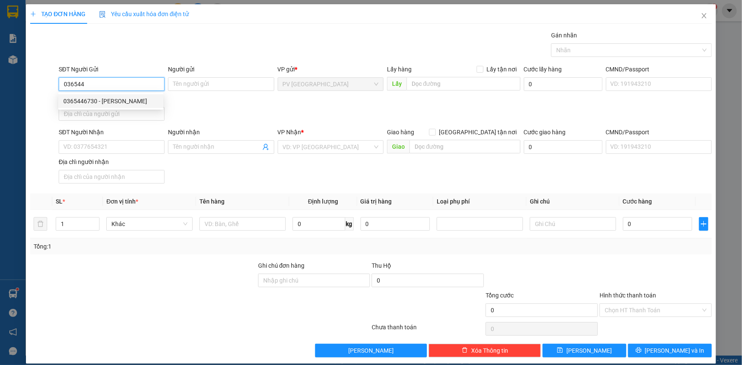
click at [145, 102] on div "0365446730 - [PERSON_NAME]" at bounding box center [110, 101] width 95 height 9
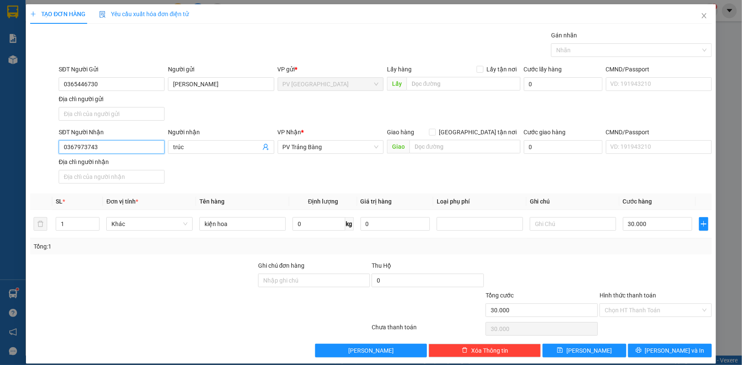
click at [132, 148] on input "0367973743" at bounding box center [112, 147] width 106 height 14
click at [190, 145] on input "trúc" at bounding box center [216, 147] width 87 height 9
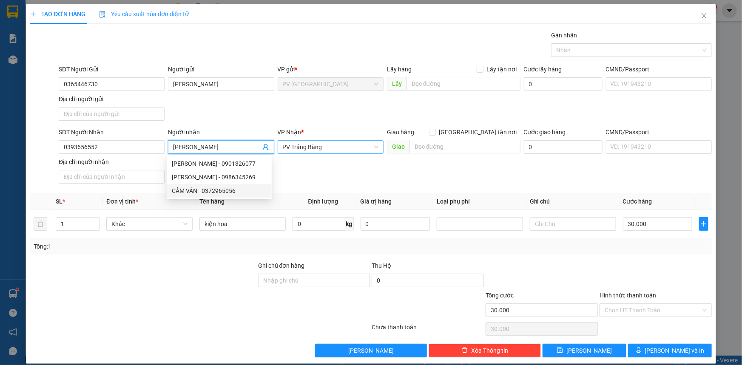
click at [339, 152] on span "PV Trảng Bàng" at bounding box center [331, 147] width 96 height 13
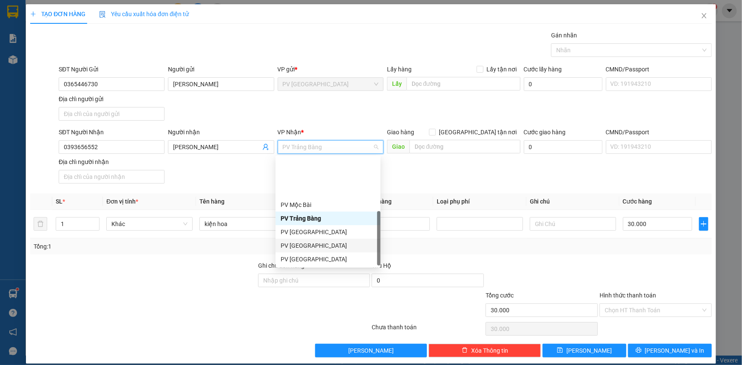
click at [312, 241] on div "PV [GEOGRAPHIC_DATA]" at bounding box center [328, 245] width 95 height 9
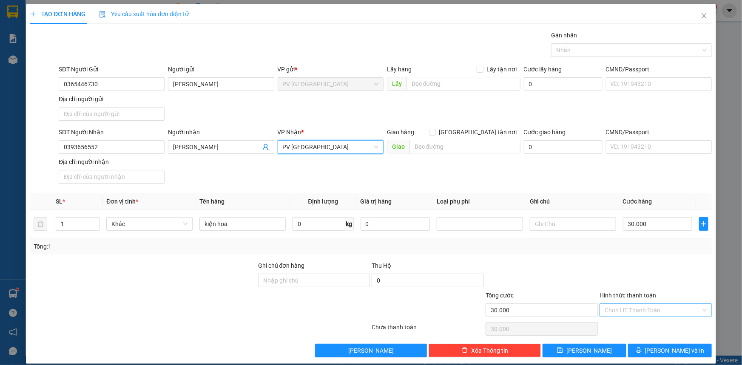
click at [661, 306] on input "Hình thức thanh toán" at bounding box center [653, 310] width 96 height 13
click at [635, 326] on div "Tại văn phòng" at bounding box center [650, 326] width 101 height 9
click at [641, 348] on button "[PERSON_NAME] và In" at bounding box center [670, 351] width 84 height 14
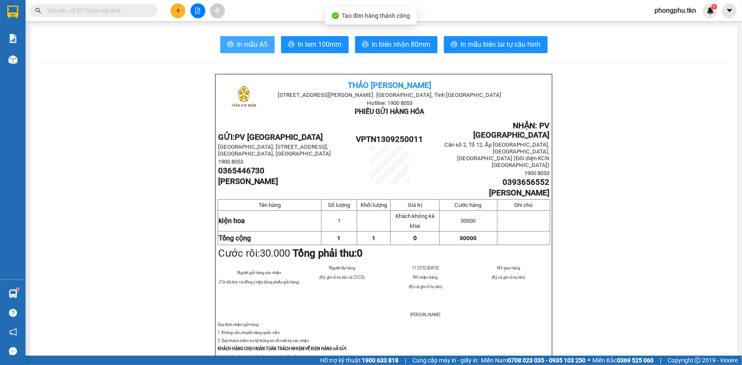
click at [259, 43] on span "In mẫu A5" at bounding box center [252, 44] width 31 height 11
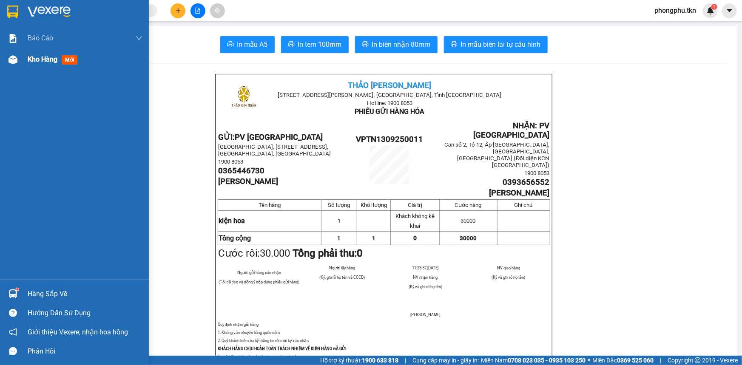
click at [14, 68] on div "Kho hàng mới" at bounding box center [74, 59] width 149 height 21
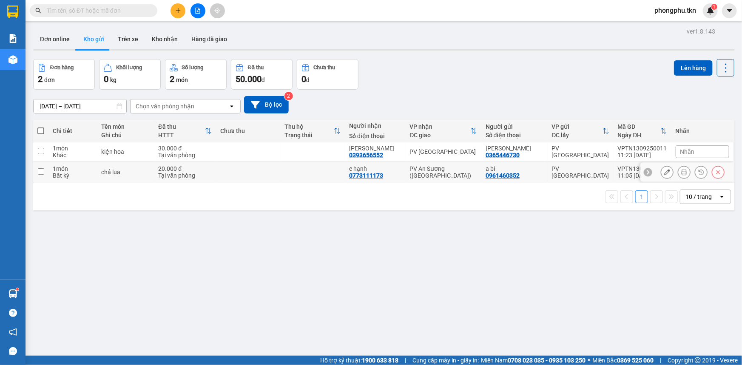
click at [405, 175] on td "e hạnh 0773111173" at bounding box center [375, 173] width 60 height 22
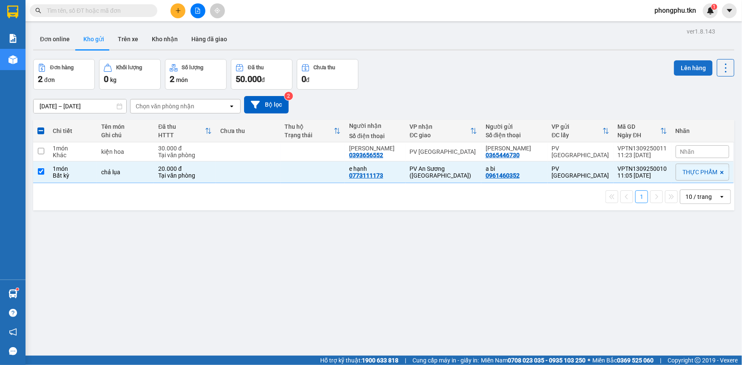
click at [698, 73] on button "Lên hàng" at bounding box center [693, 67] width 39 height 15
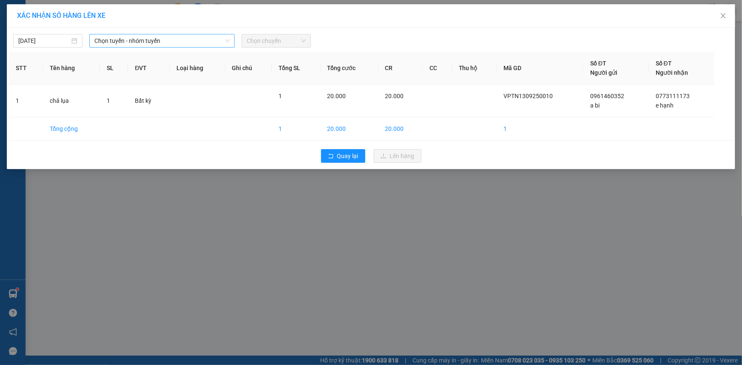
click at [181, 40] on span "Chọn tuyến - nhóm tuyến" at bounding box center [161, 40] width 135 height 13
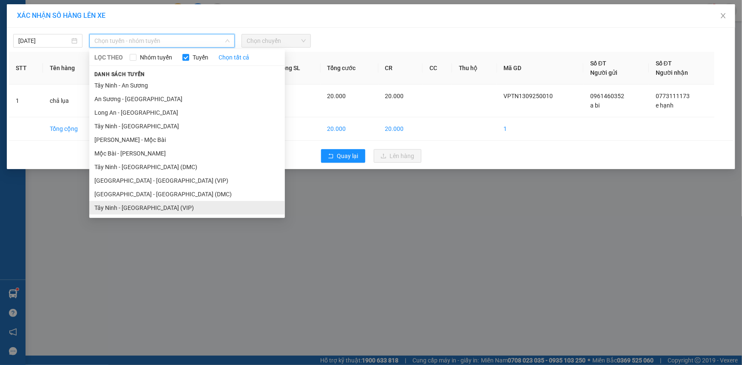
click at [159, 205] on li "Tây Ninh - [GEOGRAPHIC_DATA] (VIP)" at bounding box center [187, 208] width 196 height 14
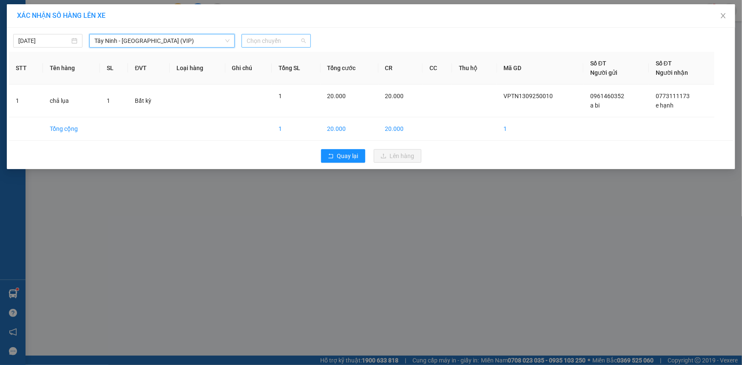
click at [296, 43] on span "Chọn chuyến" at bounding box center [276, 40] width 59 height 13
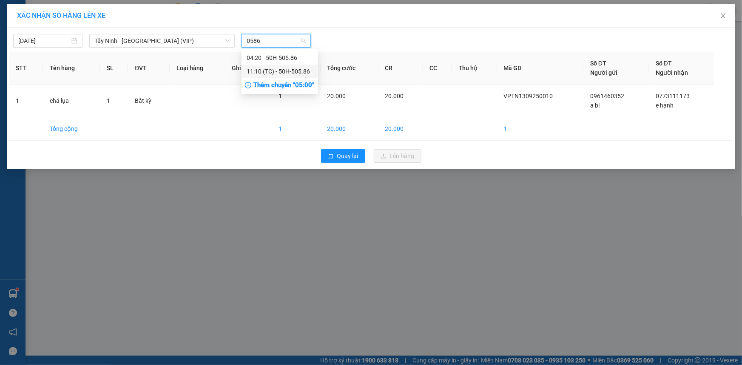
click at [288, 71] on div "11:10 (TC) - 50H-505.86" at bounding box center [280, 71] width 66 height 9
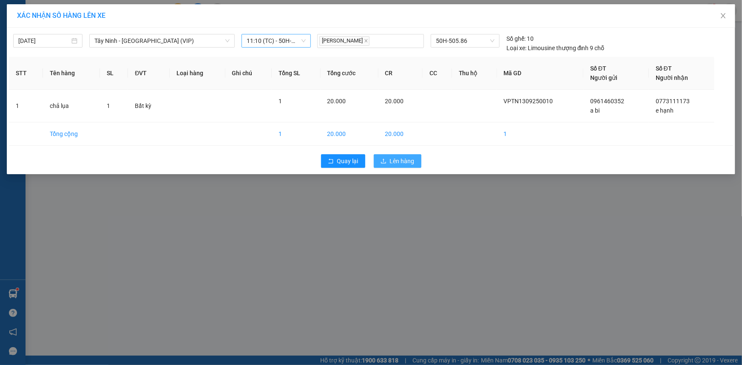
click at [412, 161] on span "Lên hàng" at bounding box center [402, 161] width 25 height 9
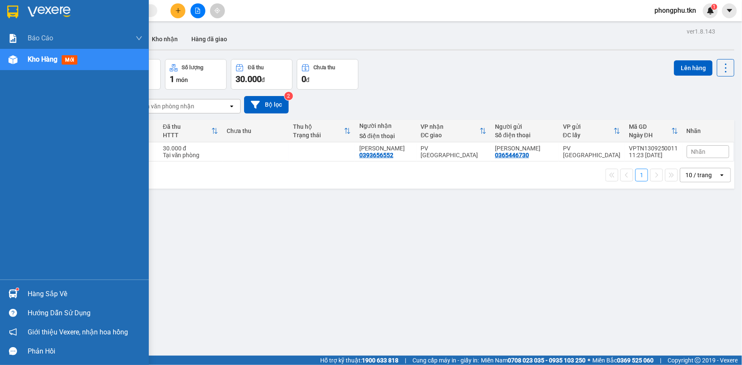
click at [11, 292] on img at bounding box center [13, 294] width 9 height 9
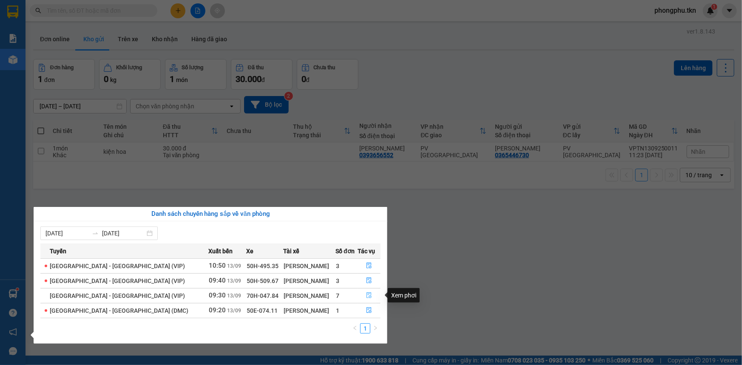
click at [367, 293] on icon "file-done" at bounding box center [369, 296] width 5 height 6
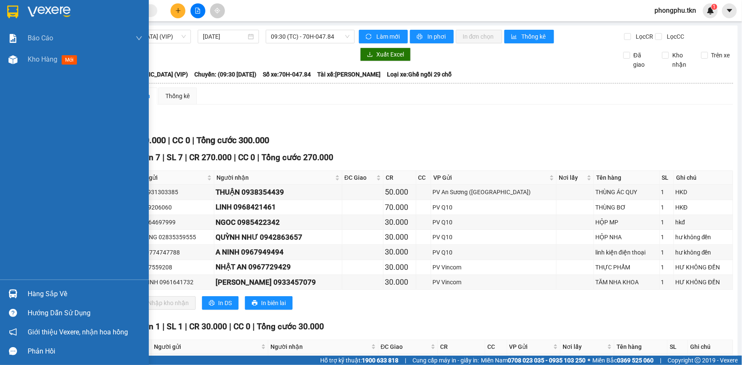
click at [12, 294] on img at bounding box center [13, 294] width 9 height 9
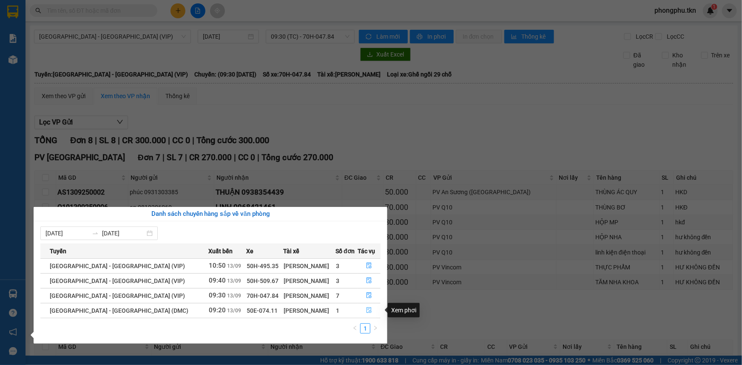
click at [367, 308] on icon "file-done" at bounding box center [369, 311] width 5 height 6
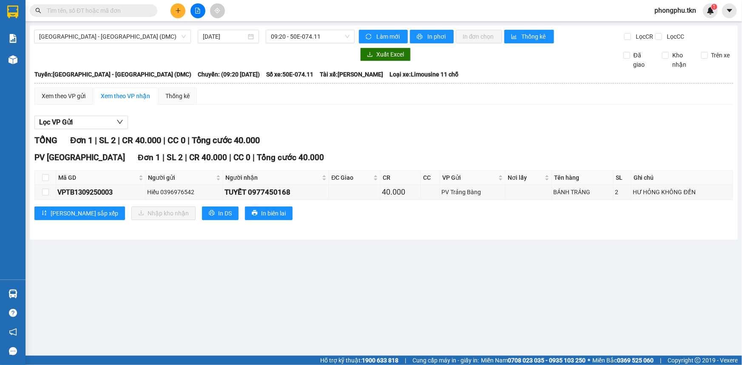
click at [488, 281] on main "[GEOGRAPHIC_DATA] - [GEOGRAPHIC_DATA] (DMC) [DATE] 09:20 - 50E-074.11 Làm mới I…" at bounding box center [371, 178] width 742 height 356
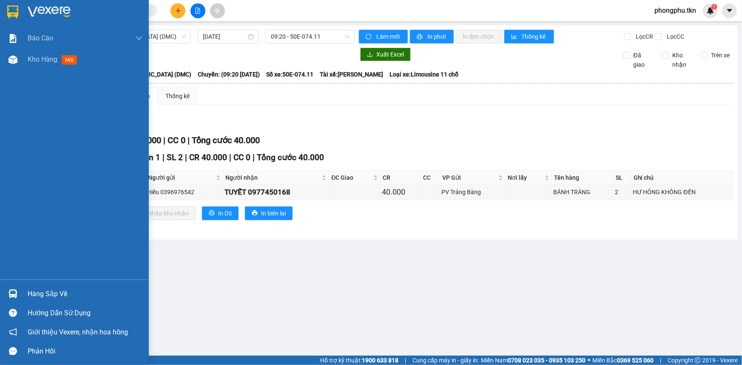
click at [10, 290] on img at bounding box center [13, 294] width 9 height 9
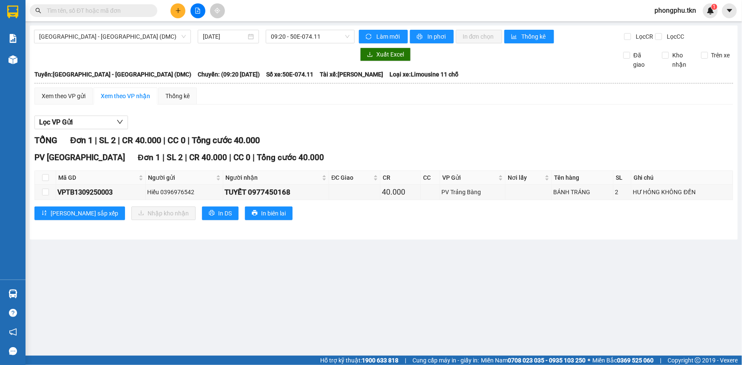
drag, startPoint x: 421, startPoint y: 297, endPoint x: 180, endPoint y: 161, distance: 277.0
click at [419, 296] on section "Kết quả tìm kiếm ( 3 ) Bộ lọc Ngày tạo đơn gần nhất Mã ĐH Trạng thái Món hàng T…" at bounding box center [371, 182] width 742 height 365
click at [69, 13] on input "text" at bounding box center [97, 10] width 100 height 9
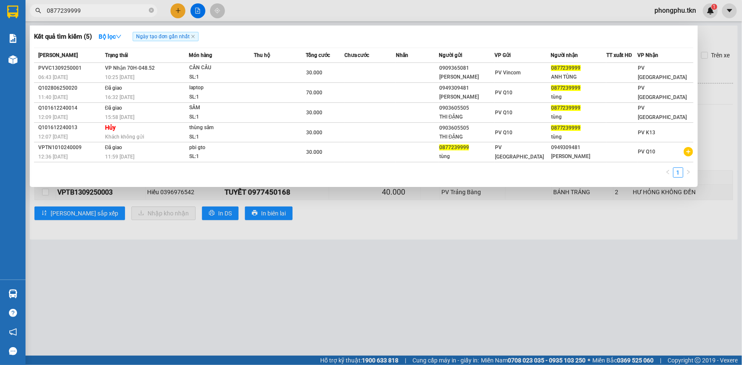
click at [164, 74] on div "10:25 [DATE]" at bounding box center [146, 77] width 83 height 9
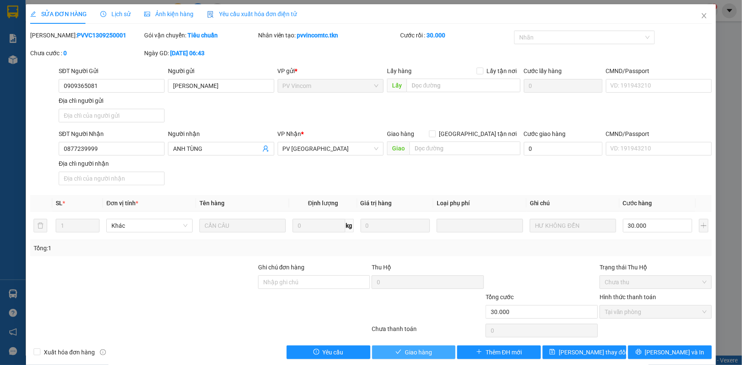
click at [437, 351] on button "Giao hàng" at bounding box center [414, 353] width 84 height 14
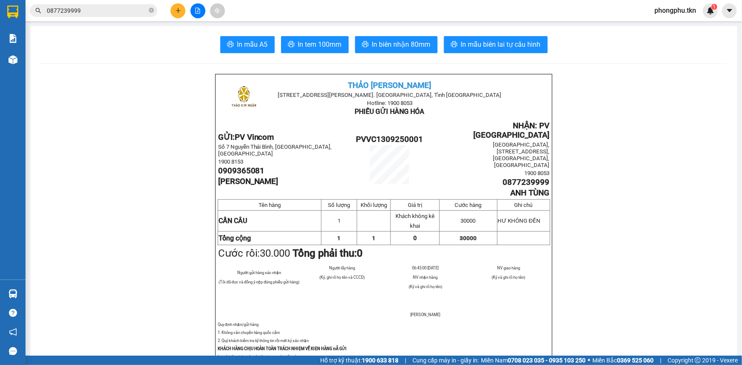
click at [178, 3] on button at bounding box center [178, 10] width 15 height 15
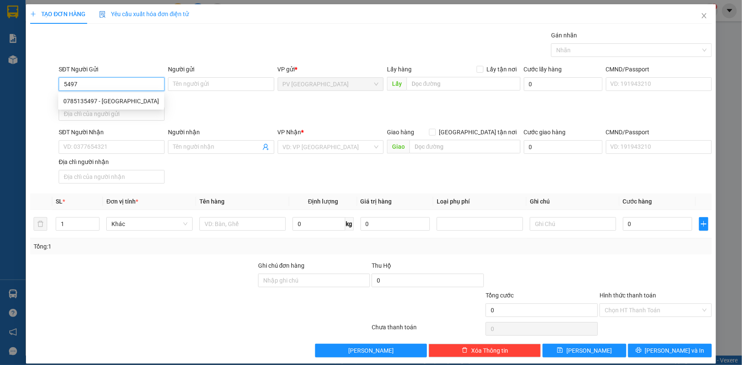
click at [97, 100] on div "0785135497 - [GEOGRAPHIC_DATA]" at bounding box center [111, 101] width 96 height 9
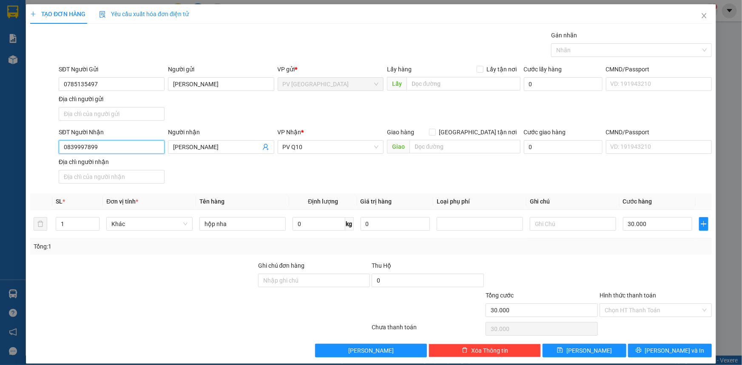
click at [145, 146] on input "0839997899" at bounding box center [112, 147] width 106 height 14
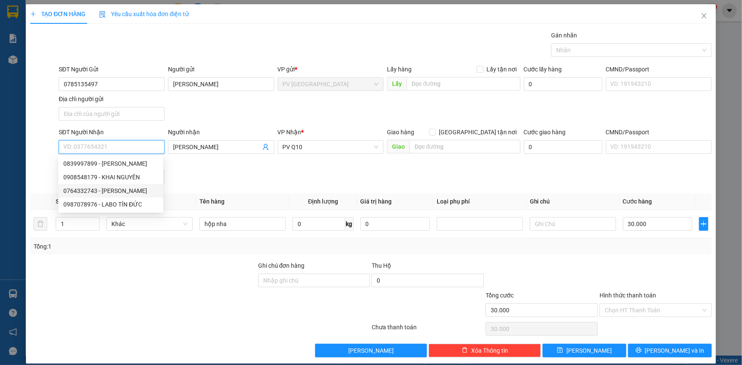
click at [112, 195] on div "0764332743 - [PERSON_NAME]" at bounding box center [110, 191] width 105 height 14
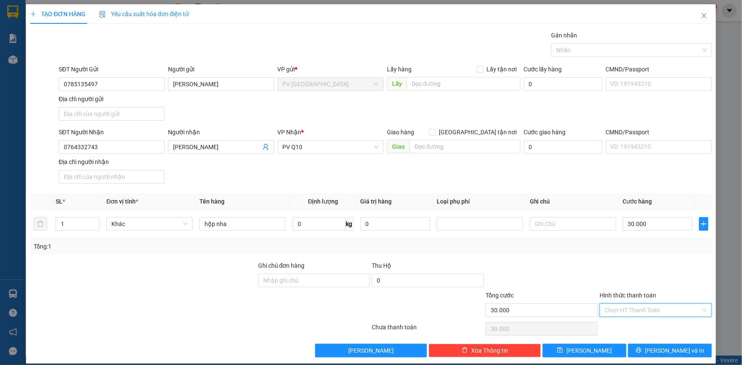
click at [635, 311] on input "Hình thức thanh toán" at bounding box center [653, 310] width 96 height 13
click at [644, 328] on div "Tại văn phòng" at bounding box center [650, 326] width 101 height 9
click at [642, 349] on icon "printer" at bounding box center [639, 351] width 6 height 6
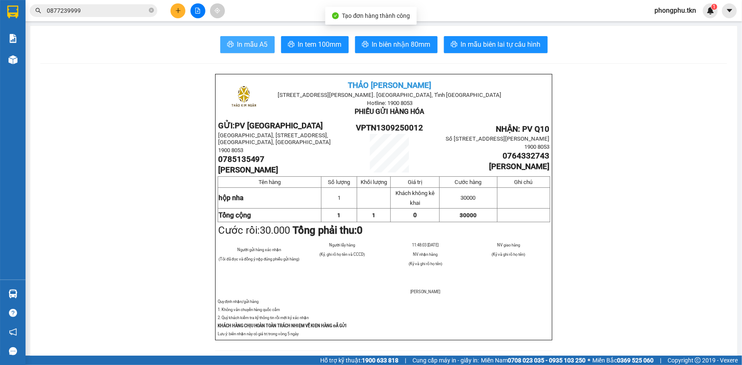
click at [258, 46] on span "In mẫu A5" at bounding box center [252, 44] width 31 height 11
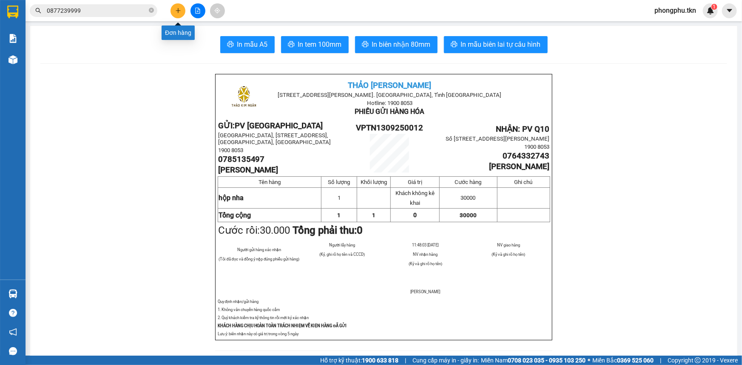
click at [181, 11] on icon "plus" at bounding box center [178, 11] width 6 height 6
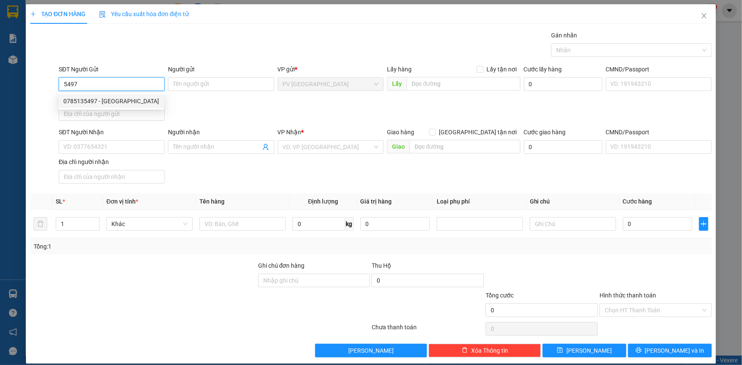
click at [125, 103] on div "0785135497 - [GEOGRAPHIC_DATA]" at bounding box center [111, 101] width 96 height 9
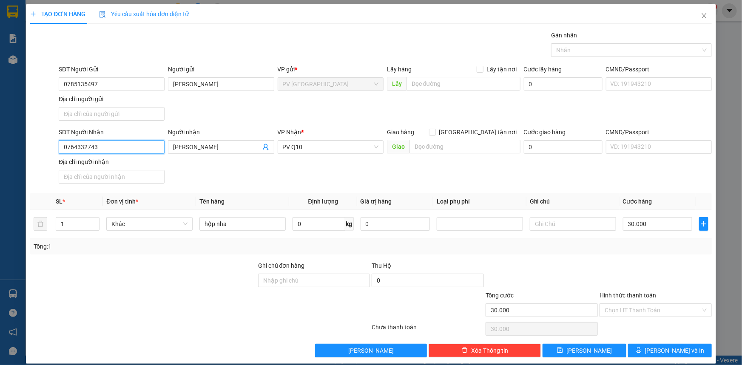
click at [151, 148] on input "0764332743" at bounding box center [112, 147] width 106 height 14
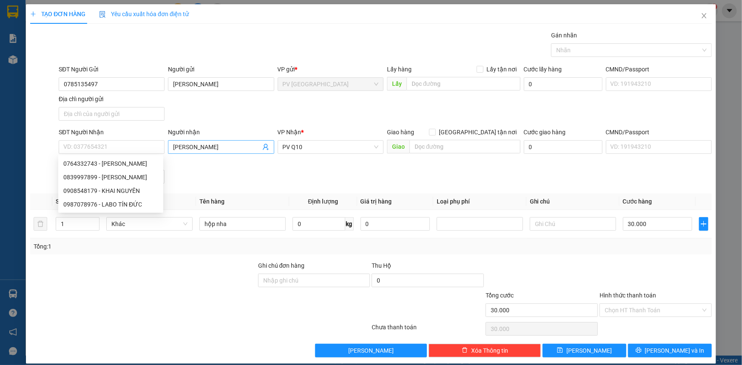
click at [213, 148] on input "[PERSON_NAME]" at bounding box center [216, 147] width 87 height 9
click at [214, 148] on input "[PERSON_NAME]" at bounding box center [216, 147] width 87 height 9
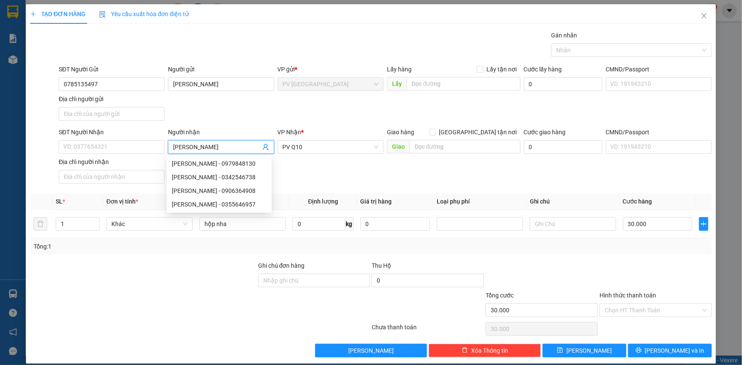
click at [199, 190] on div "[PERSON_NAME] - 0906364908" at bounding box center [219, 190] width 95 height 9
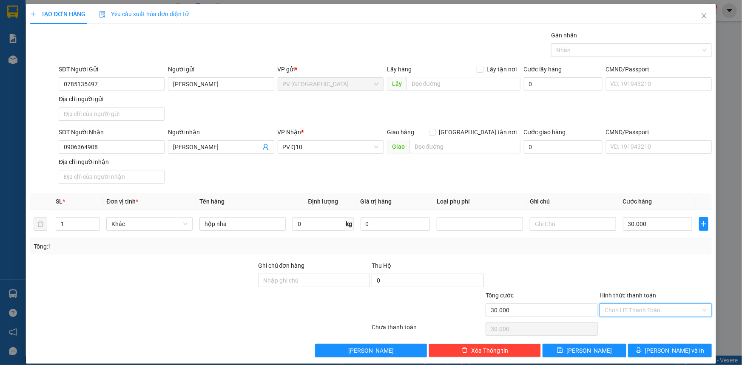
click at [664, 313] on input "Hình thức thanh toán" at bounding box center [653, 310] width 96 height 13
click at [664, 330] on div "Tại văn phòng" at bounding box center [650, 326] width 101 height 9
click at [664, 346] on span "[PERSON_NAME] và In" at bounding box center [675, 350] width 60 height 9
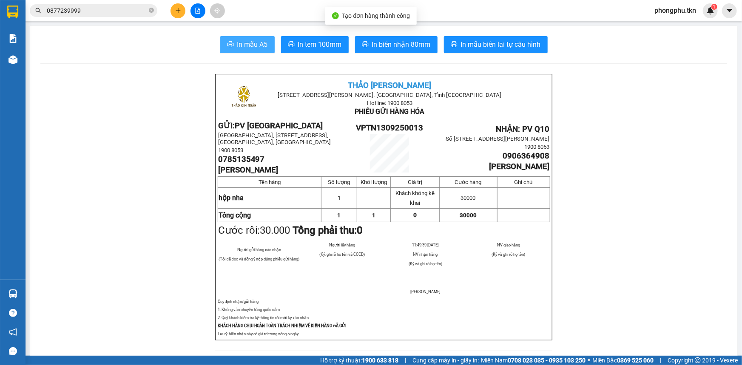
click at [261, 39] on span "In mẫu A5" at bounding box center [252, 44] width 31 height 11
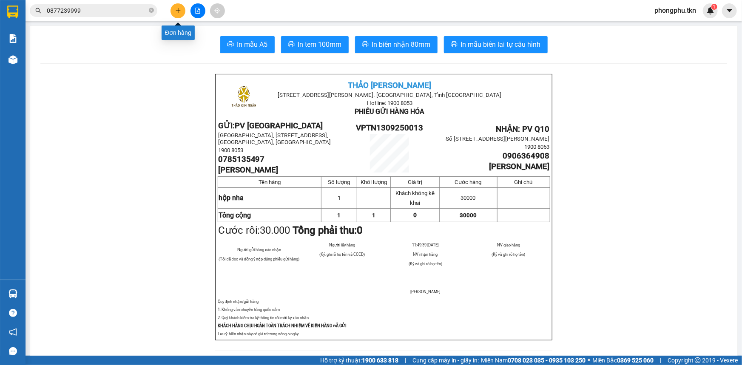
click at [179, 12] on icon "plus" at bounding box center [178, 11] width 6 height 6
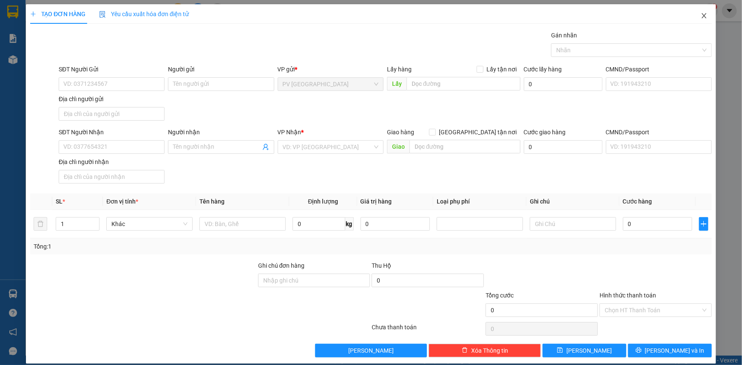
click at [701, 14] on icon "close" at bounding box center [704, 15] width 7 height 7
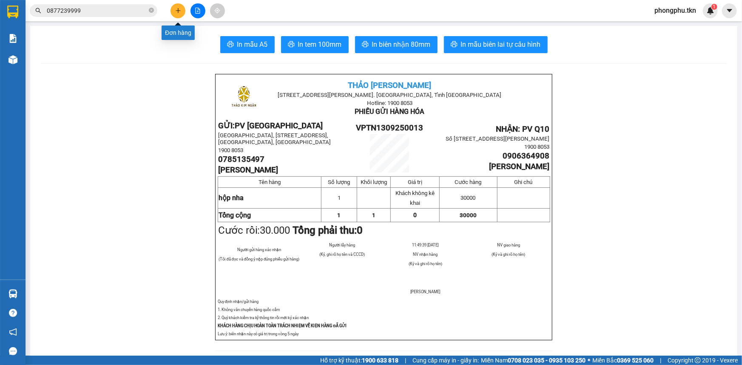
click at [177, 12] on icon "plus" at bounding box center [178, 11] width 6 height 6
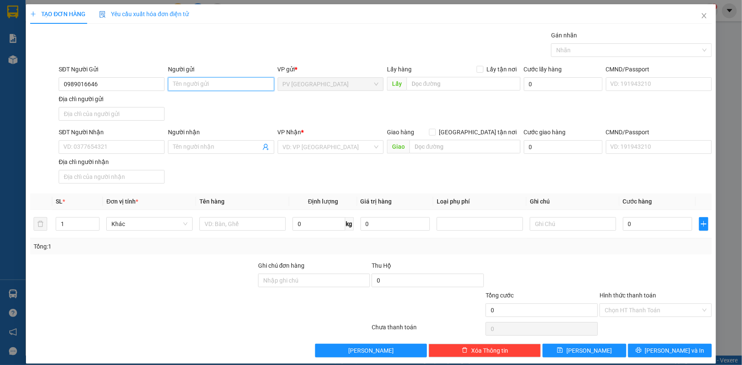
click at [202, 85] on input "Người gửi" at bounding box center [221, 84] width 106 height 14
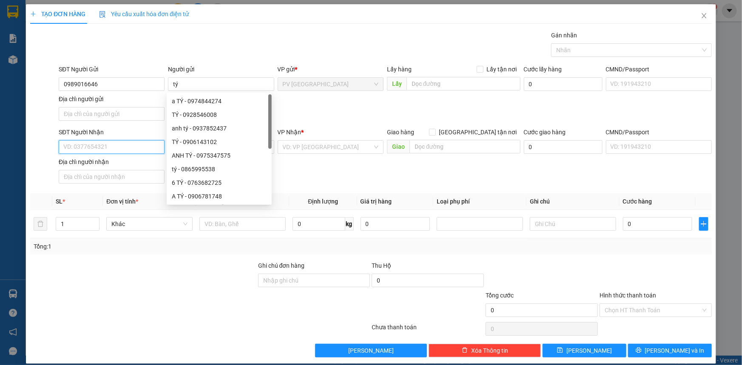
click at [127, 144] on input "SĐT Người Nhận" at bounding box center [112, 147] width 106 height 14
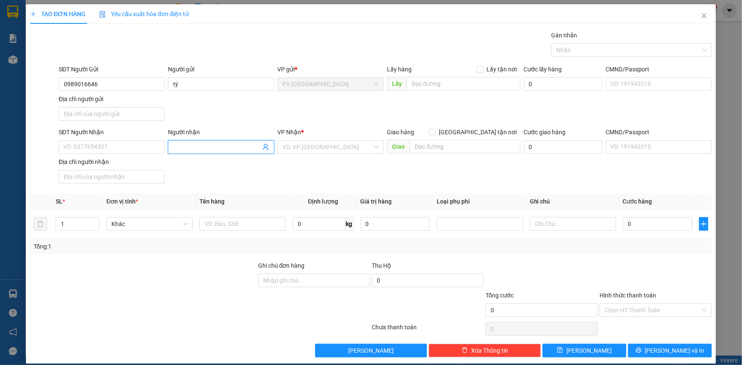
click at [183, 148] on input "Người nhận" at bounding box center [216, 147] width 87 height 9
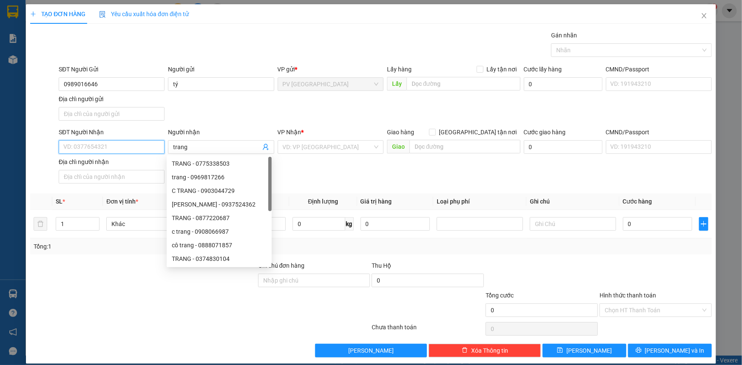
click at [123, 143] on input "SĐT Người Nhận" at bounding box center [112, 147] width 106 height 14
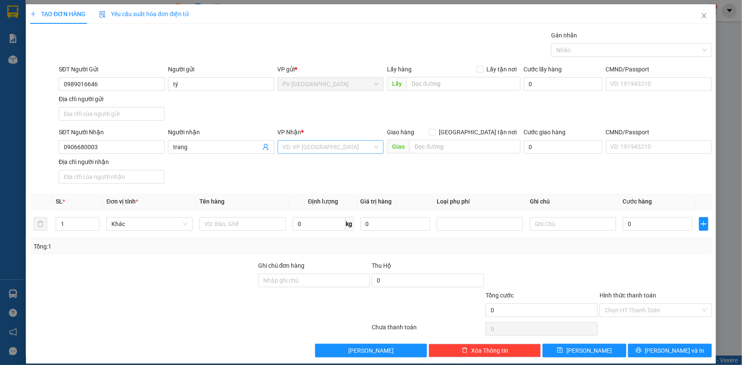
click at [325, 149] on input "search" at bounding box center [328, 147] width 90 height 13
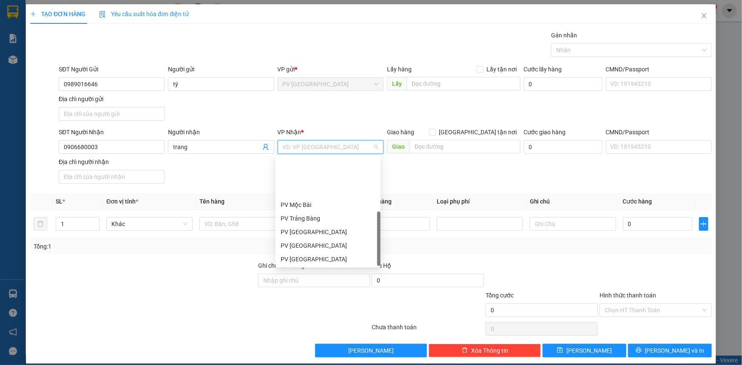
scroll to position [54, 0]
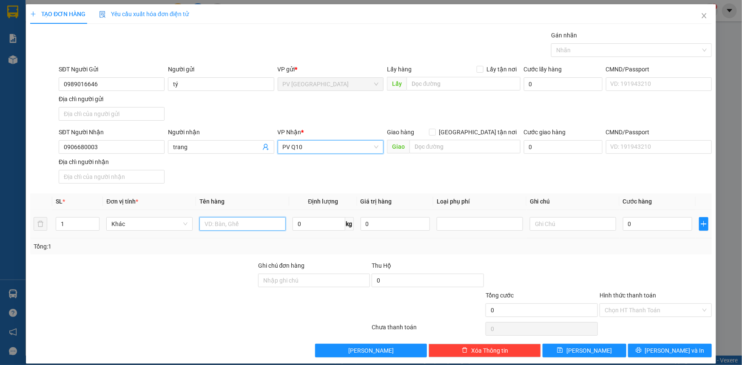
click at [253, 228] on input "text" at bounding box center [243, 224] width 86 height 14
type input "thùng inox"
click at [654, 227] on input "0" at bounding box center [657, 224] width 69 height 14
type input "50"
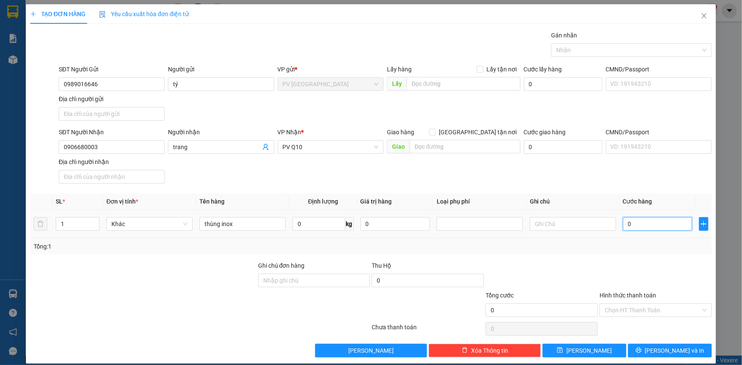
type input "50"
type input "50.000"
click at [642, 308] on input "Hình thức thanh toán" at bounding box center [653, 310] width 96 height 13
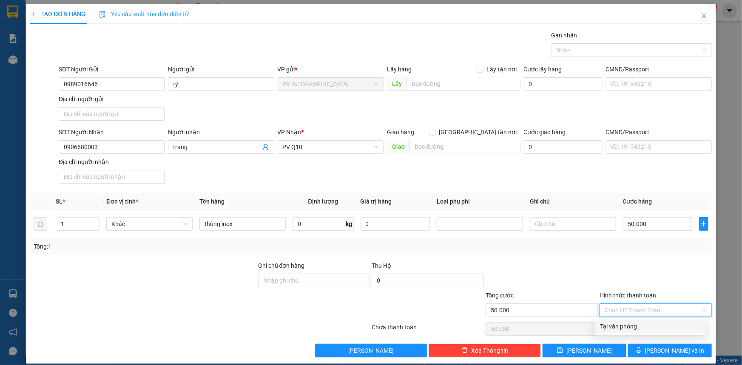
click at [640, 329] on div "Tại văn phòng" at bounding box center [650, 326] width 101 height 9
type input "0"
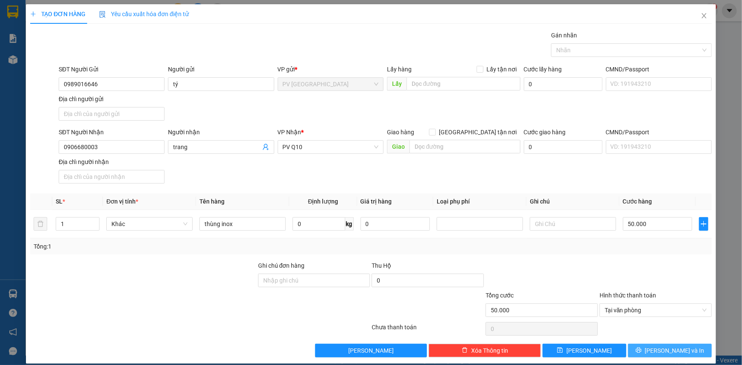
click at [664, 353] on span "[PERSON_NAME] và In" at bounding box center [675, 350] width 60 height 9
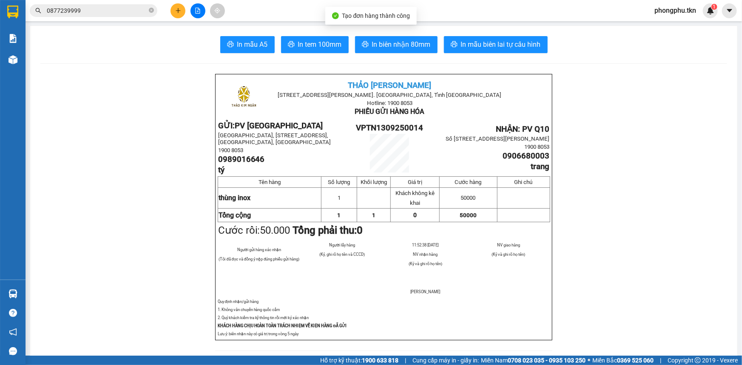
click at [242, 40] on span "In mẫu A5" at bounding box center [252, 44] width 31 height 11
click at [175, 11] on icon "plus" at bounding box center [178, 11] width 6 height 6
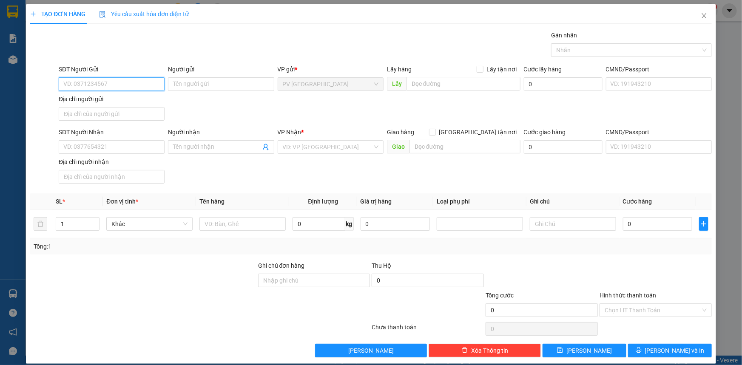
click at [114, 87] on input "SĐT Người Gửi" at bounding box center [112, 84] width 106 height 14
click at [113, 150] on input "SĐT Người Nhận" at bounding box center [112, 147] width 106 height 14
click at [93, 84] on input "SĐT Người Gửi" at bounding box center [112, 84] width 106 height 14
type input "0789228889"
click at [178, 87] on input "Người gửi" at bounding box center [221, 84] width 106 height 14
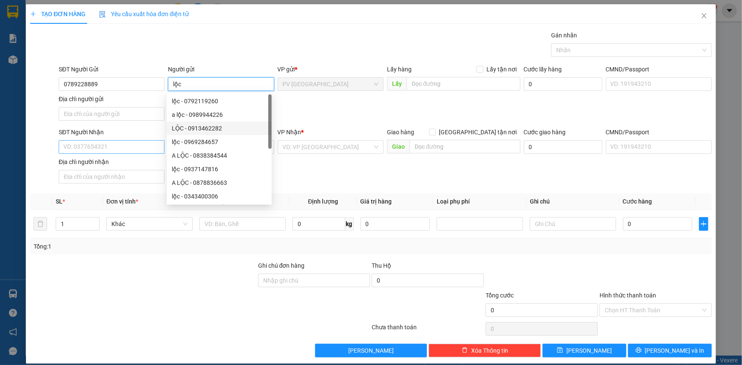
type input "lộc"
click at [128, 144] on input "SĐT Người Nhận" at bounding box center [112, 147] width 106 height 14
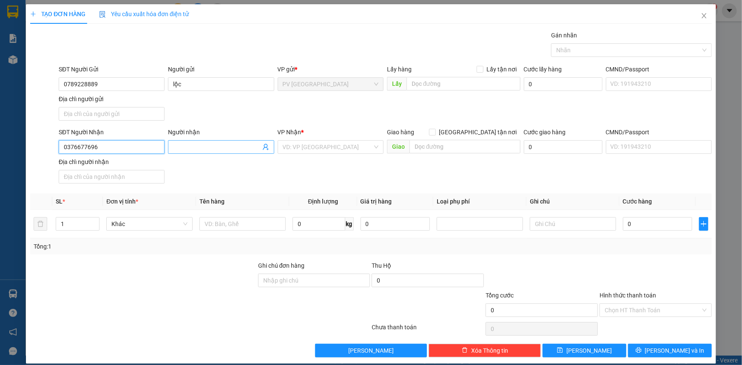
type input "0376677696"
click at [183, 145] on input "Người nhận" at bounding box center [216, 147] width 87 height 9
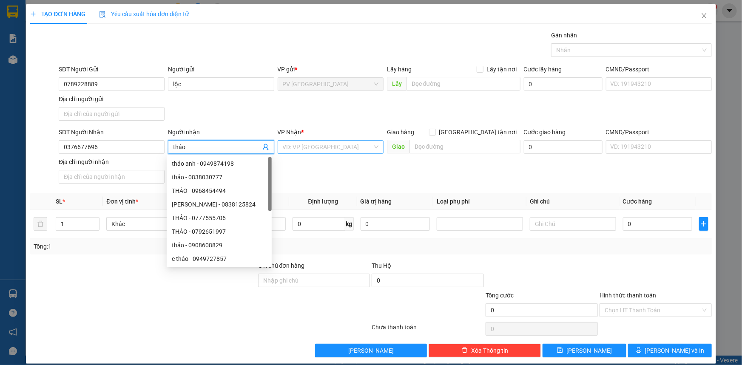
click at [339, 153] on div "VD: VP [GEOGRAPHIC_DATA]" at bounding box center [331, 147] width 106 height 14
type input "thảo"
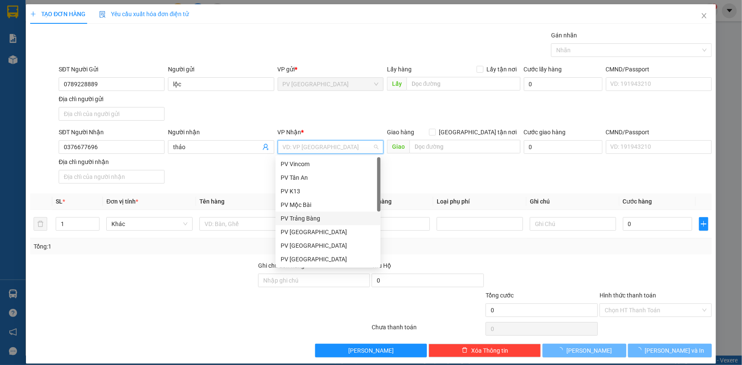
scroll to position [54, 0]
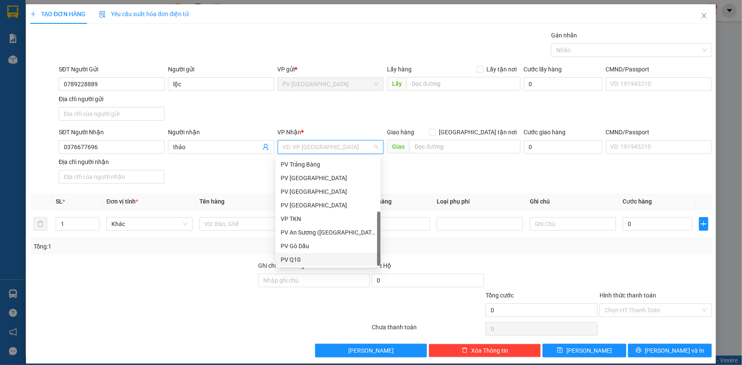
click at [300, 257] on div "PV Q10" at bounding box center [328, 259] width 95 height 9
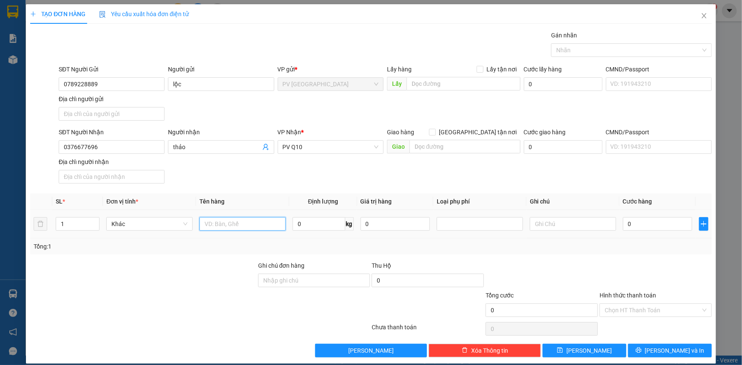
click at [260, 225] on input "text" at bounding box center [243, 224] width 86 height 14
click at [607, 51] on div at bounding box center [627, 50] width 148 height 10
type input "thực phẩm"
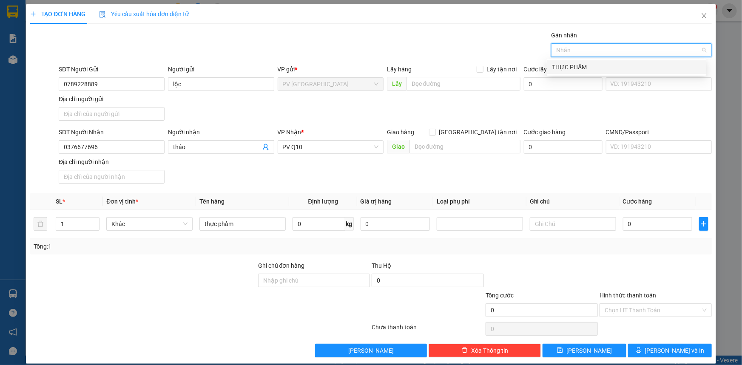
click at [580, 69] on div "THỰC PHẨM" at bounding box center [626, 67] width 149 height 9
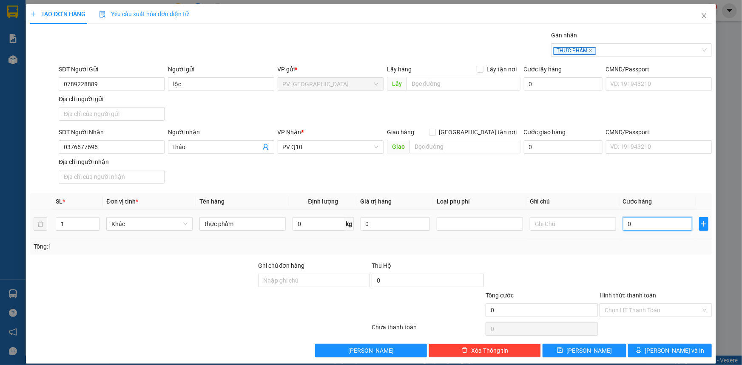
click at [642, 228] on input "0" at bounding box center [657, 224] width 69 height 14
type input "50"
type input "50.000"
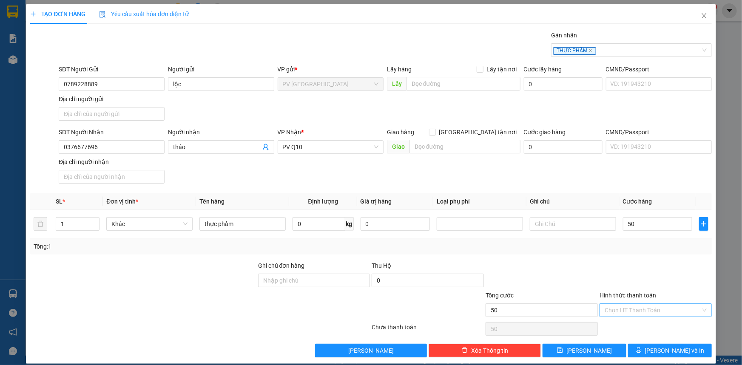
type input "50.000"
click at [656, 314] on input "Hình thức thanh toán" at bounding box center [653, 310] width 96 height 13
click at [659, 326] on div "Tại văn phòng" at bounding box center [650, 326] width 101 height 9
type input "0"
click at [668, 350] on span "[PERSON_NAME] và In" at bounding box center [675, 350] width 60 height 9
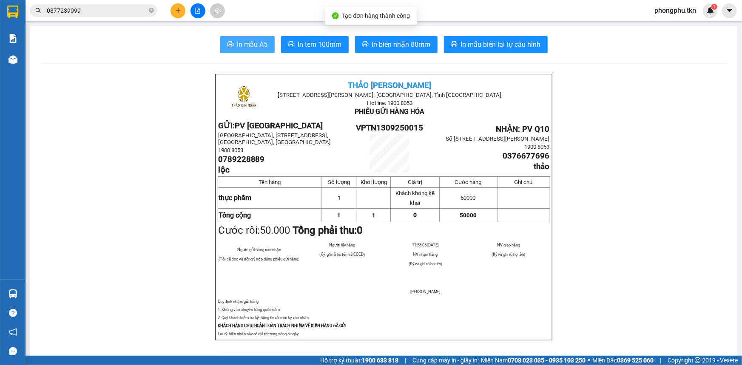
click at [227, 43] on icon "printer" at bounding box center [230, 44] width 7 height 7
click at [176, 8] on icon "plus" at bounding box center [178, 11] width 6 height 6
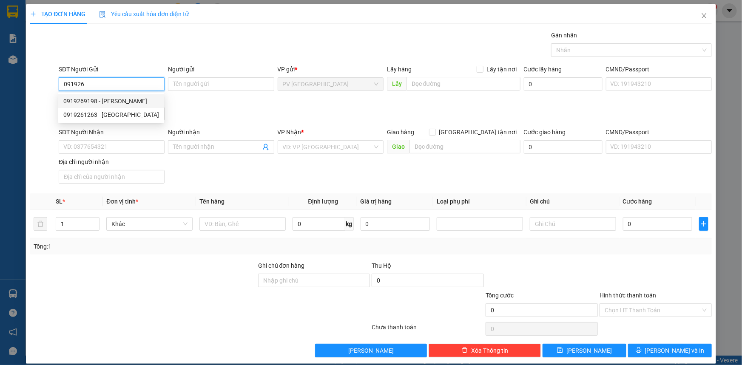
click at [101, 99] on div "0919269198 - TRINH" at bounding box center [111, 101] width 96 height 9
type input "0919269198"
type input "TRINH"
type input "0947722310"
type input "THANH PHƯƠNG"
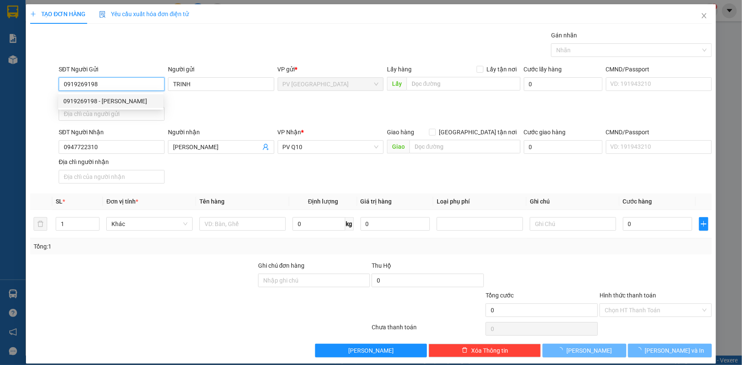
type input "30.000"
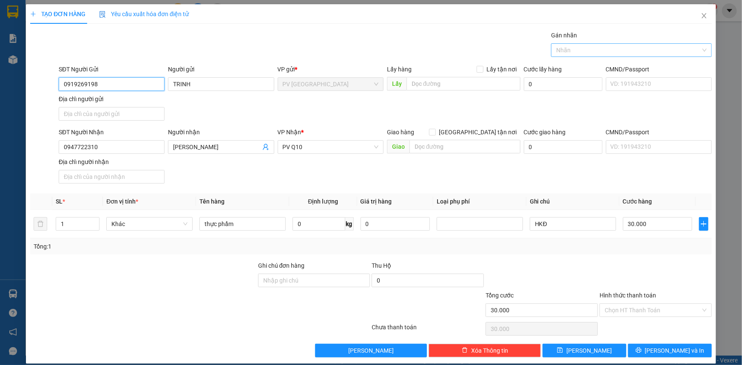
click at [590, 47] on div at bounding box center [627, 50] width 148 height 10
type input "0919269198"
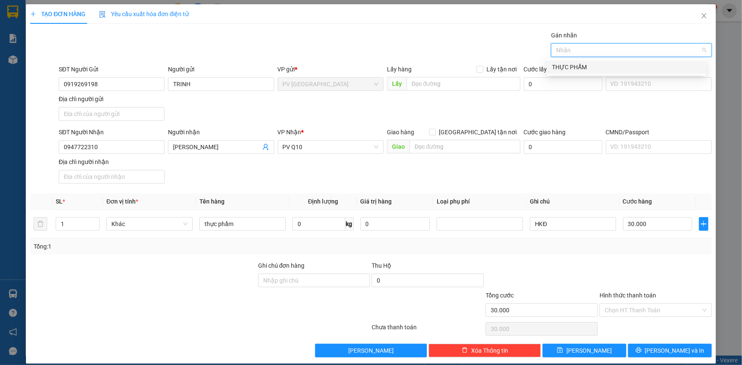
click at [586, 63] on div "THỰC PHẨM" at bounding box center [626, 67] width 149 height 9
click at [656, 309] on input "Hình thức thanh toán" at bounding box center [653, 310] width 96 height 13
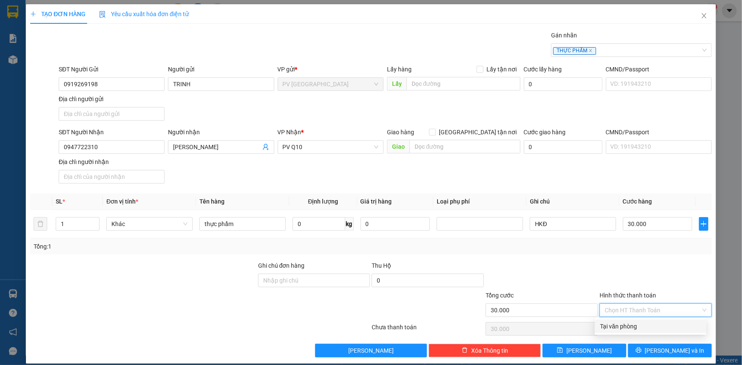
click at [655, 324] on div "Tại văn phòng" at bounding box center [650, 326] width 101 height 9
type input "0"
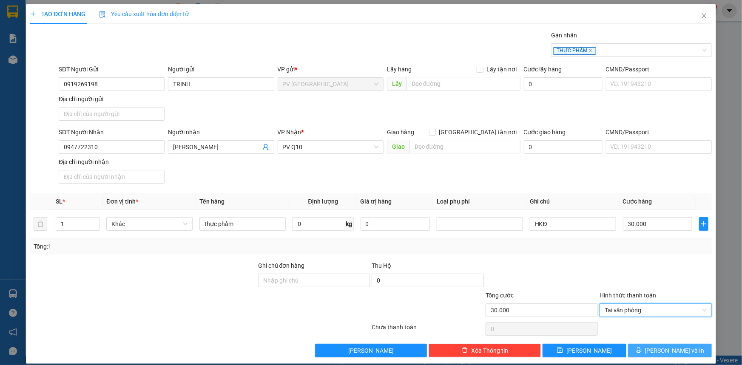
click at [665, 356] on button "[PERSON_NAME] và In" at bounding box center [670, 351] width 84 height 14
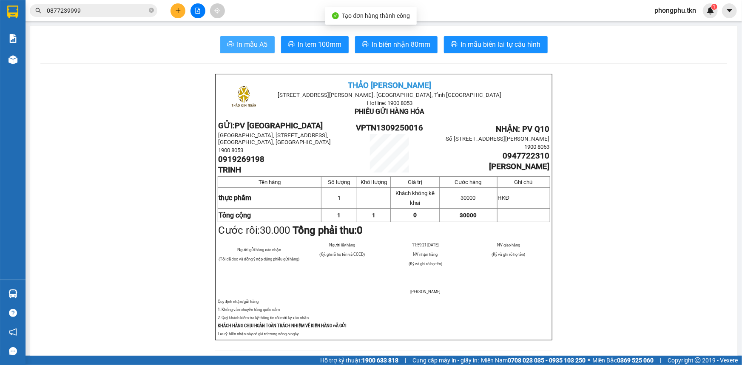
click at [269, 46] on button "In mẫu A5" at bounding box center [247, 44] width 54 height 17
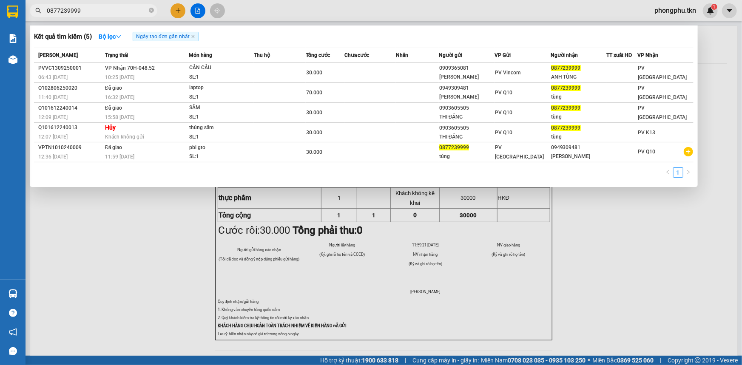
click at [111, 14] on input "0877239999" at bounding box center [97, 10] width 100 height 9
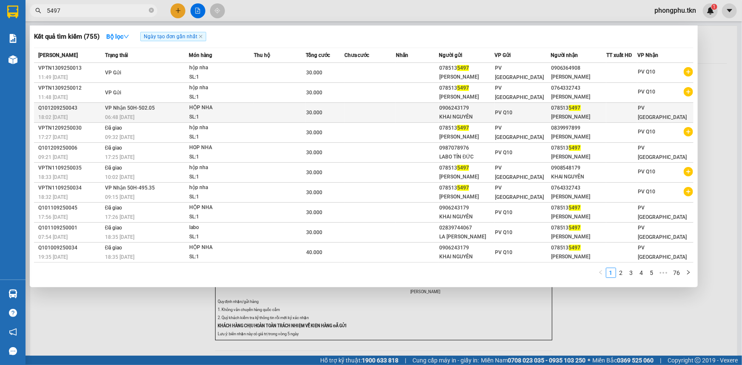
type input "5497"
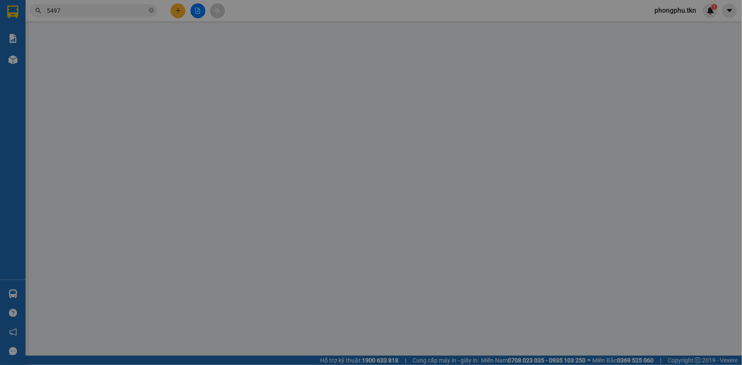
type input "0906243179"
type input "KHAI NGUYÊN"
type input "0785135497"
type input "[PERSON_NAME]"
type input "30.000"
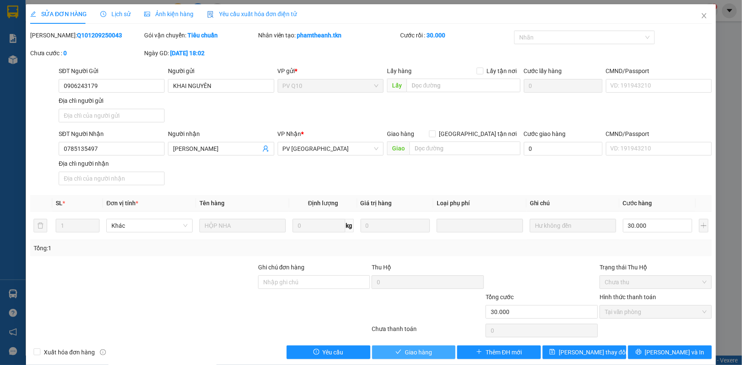
click at [440, 351] on button "Giao hàng" at bounding box center [414, 353] width 84 height 14
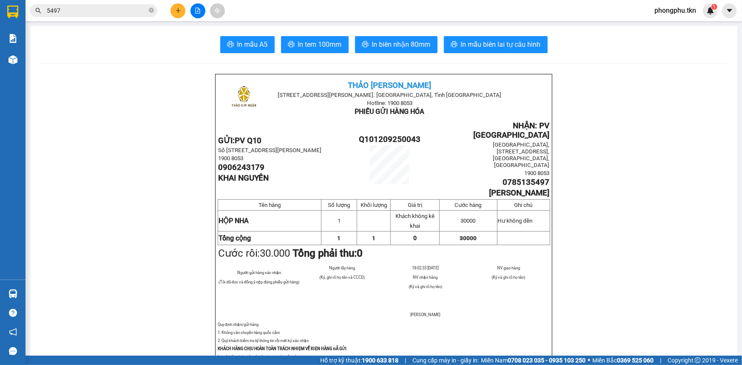
click at [179, 10] on icon "plus" at bounding box center [178, 11] width 6 height 6
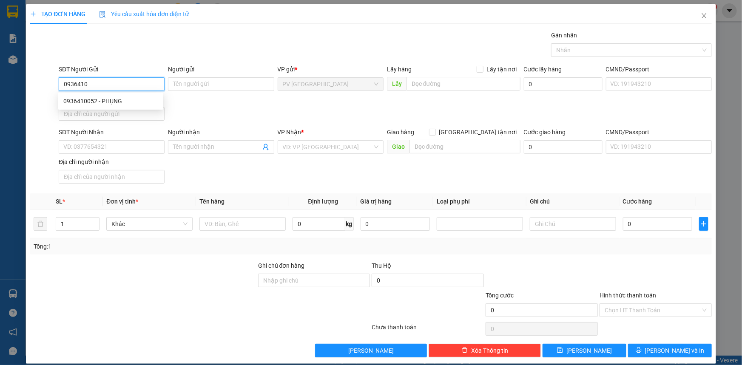
click at [134, 105] on div "0936410052 - PHỤNG" at bounding box center [110, 101] width 95 height 9
type input "0936410052"
type input "PHỤNG"
type input "0937987307"
type input "tú"
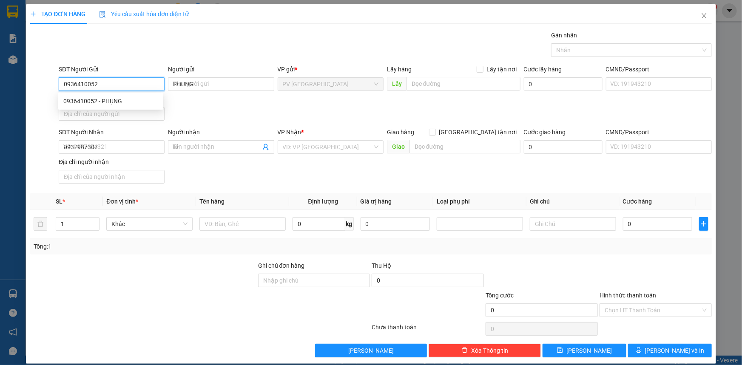
type input "20.000"
type input "0936410052"
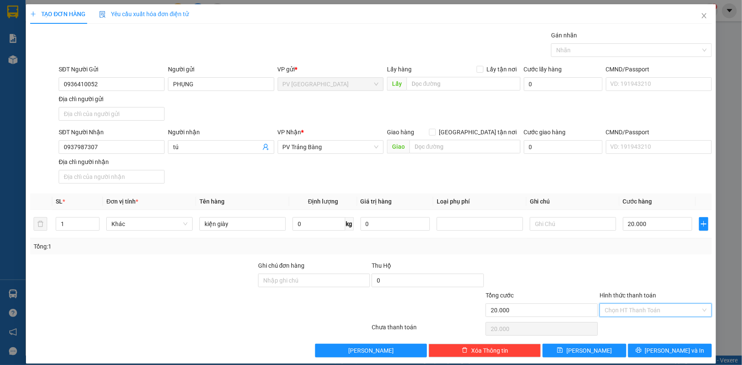
click at [632, 308] on input "Hình thức thanh toán" at bounding box center [653, 310] width 96 height 13
click at [634, 322] on div "Tại văn phòng" at bounding box center [650, 326] width 101 height 9
type input "0"
click at [647, 355] on button "[PERSON_NAME] và In" at bounding box center [670, 351] width 84 height 14
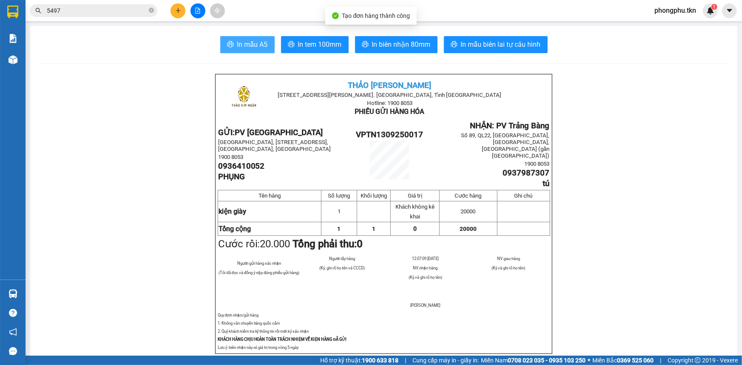
click at [233, 49] on button "In mẫu A5" at bounding box center [247, 44] width 54 height 17
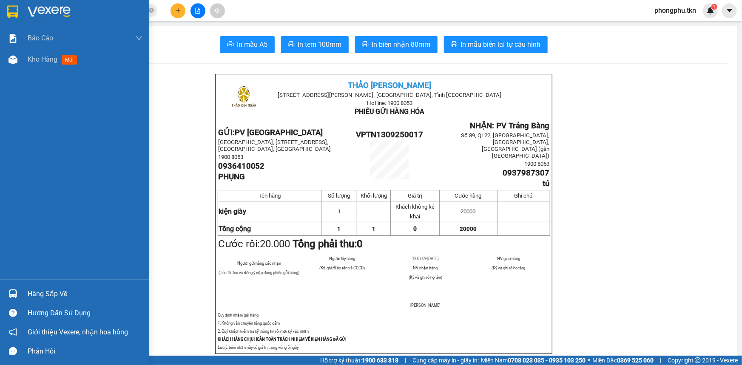
click at [25, 71] on div "Báo cáo Mẫu 1: Báo cáo dòng tiền theo nhân viên Mẫu 2: Thống kê đơn hàng theo n…" at bounding box center [74, 154] width 149 height 252
click at [24, 55] on div "Kho hàng mới" at bounding box center [74, 59] width 149 height 21
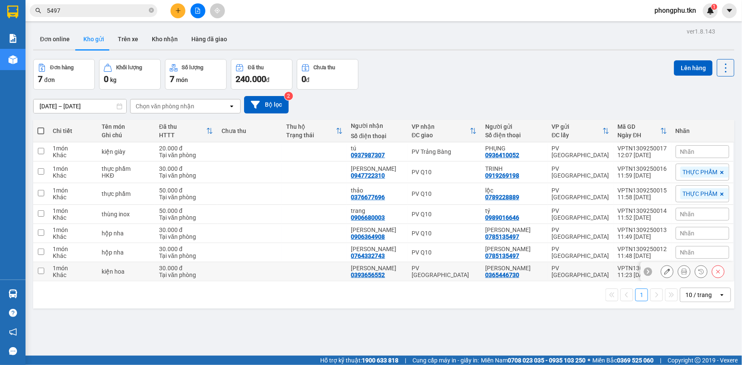
click at [324, 272] on td at bounding box center [314, 271] width 65 height 19
checkbox input "true"
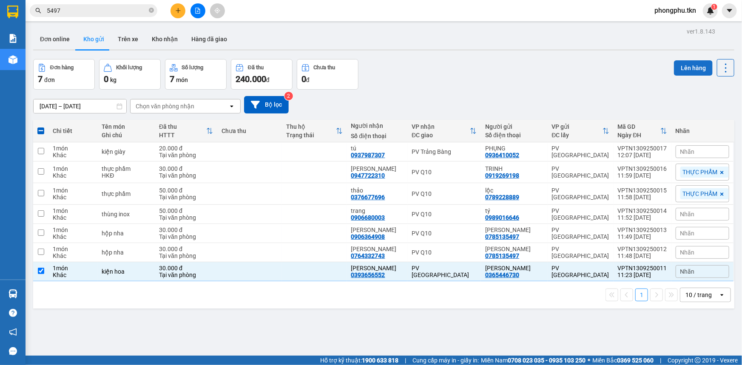
click at [690, 65] on button "Lên hàng" at bounding box center [693, 67] width 39 height 15
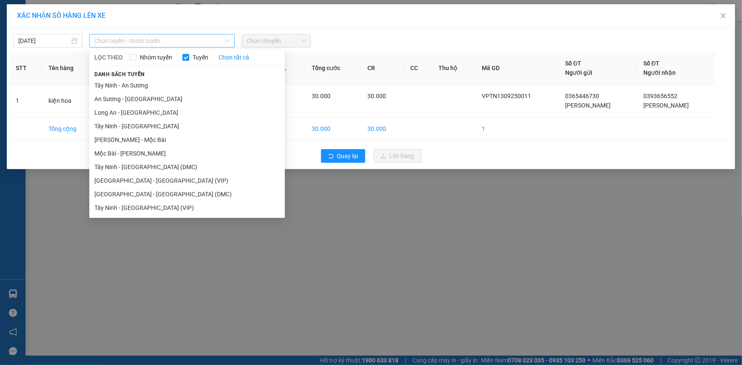
click at [196, 41] on span "Chọn tuyến - nhóm tuyến" at bounding box center [161, 40] width 135 height 13
click at [119, 209] on li "Tây Ninh - [GEOGRAPHIC_DATA] (VIP)" at bounding box center [187, 208] width 196 height 14
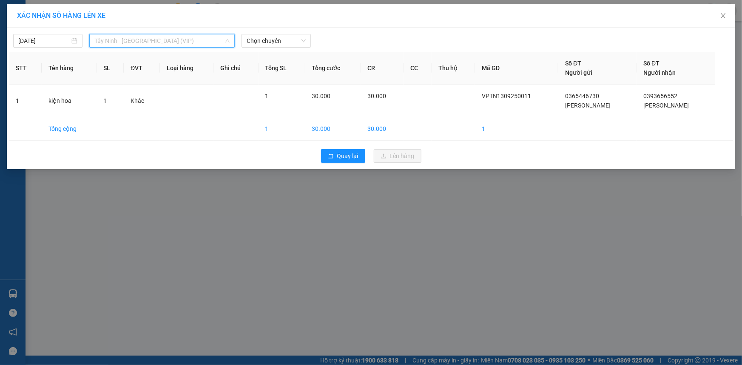
drag, startPoint x: 205, startPoint y: 42, endPoint x: 170, endPoint y: 87, distance: 57.6
click at [205, 42] on span "Tây Ninh - [GEOGRAPHIC_DATA] (VIP)" at bounding box center [161, 40] width 135 height 13
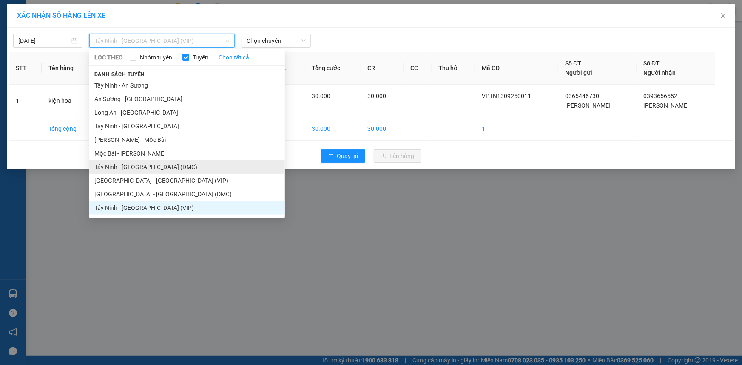
click at [143, 167] on li "Tây Ninh - [GEOGRAPHIC_DATA] (DMC)" at bounding box center [187, 167] width 196 height 14
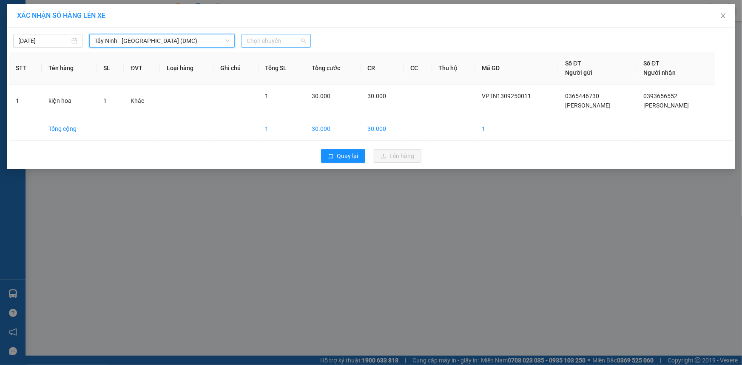
click at [271, 41] on span "Chọn chuyến" at bounding box center [276, 40] width 59 height 13
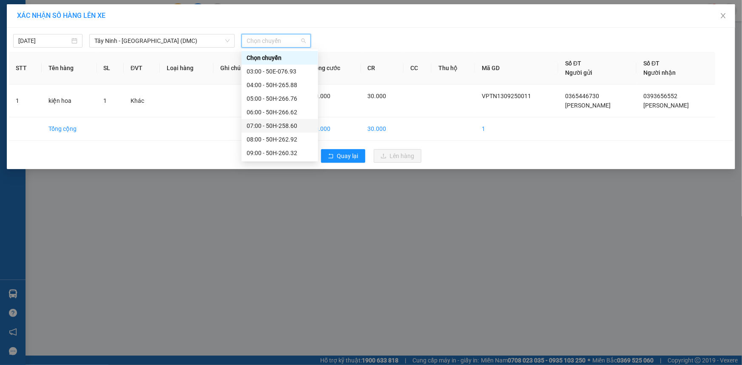
scroll to position [77, 0]
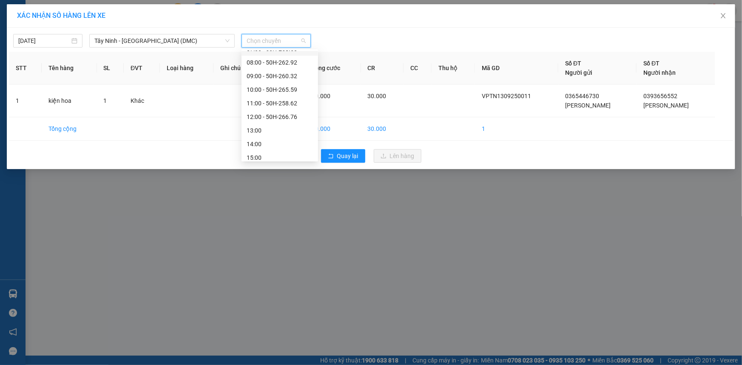
click at [261, 119] on div "12:00 - 50H-266.76" at bounding box center [280, 116] width 66 height 9
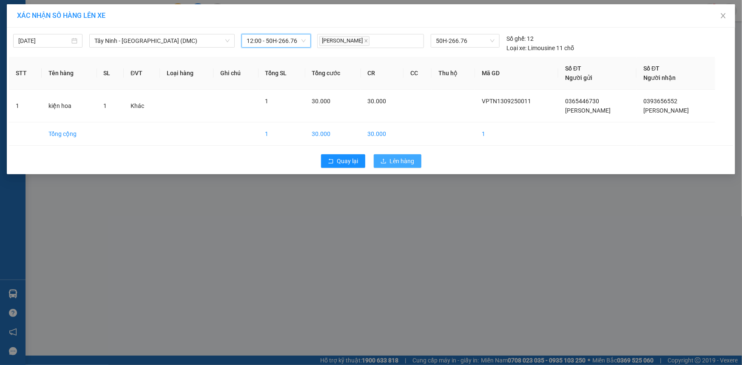
click at [393, 158] on span "Lên hàng" at bounding box center [402, 161] width 25 height 9
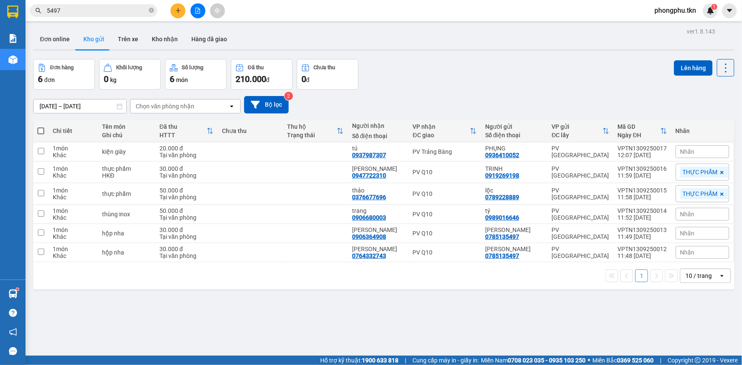
click at [131, 11] on input "5497" at bounding box center [97, 10] width 100 height 9
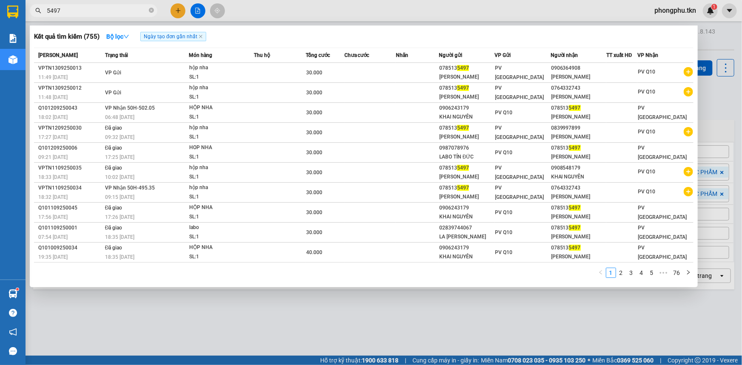
click at [131, 11] on input "5497" at bounding box center [97, 10] width 100 height 9
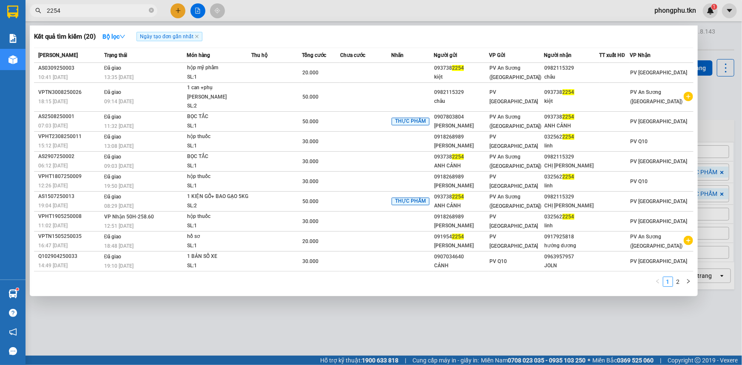
type input "2254"
click at [177, 8] on div at bounding box center [371, 182] width 742 height 365
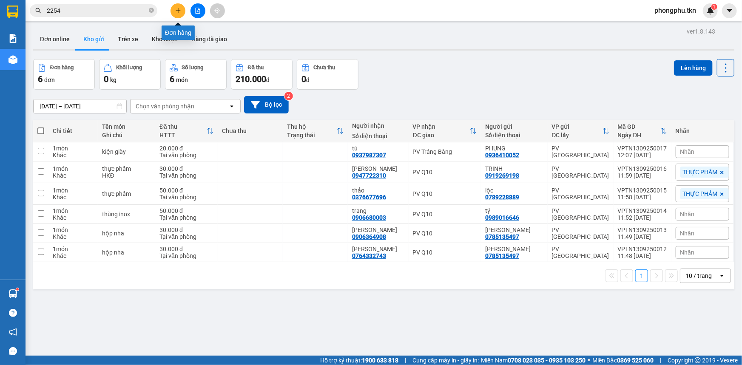
click at [178, 12] on icon "plus" at bounding box center [178, 10] width 0 height 5
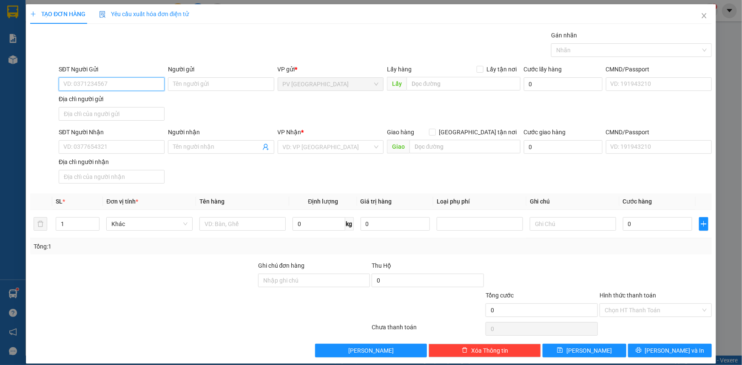
click at [117, 80] on input "SĐT Người Gửi" at bounding box center [112, 84] width 106 height 14
type input "0967586252"
click at [181, 82] on input "Người gửi" at bounding box center [221, 84] width 106 height 14
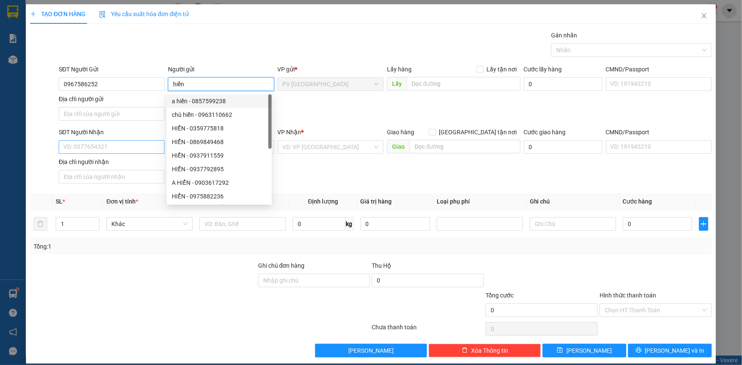
type input "hiển"
click at [120, 148] on input "SĐT Người Nhận" at bounding box center [112, 147] width 106 height 14
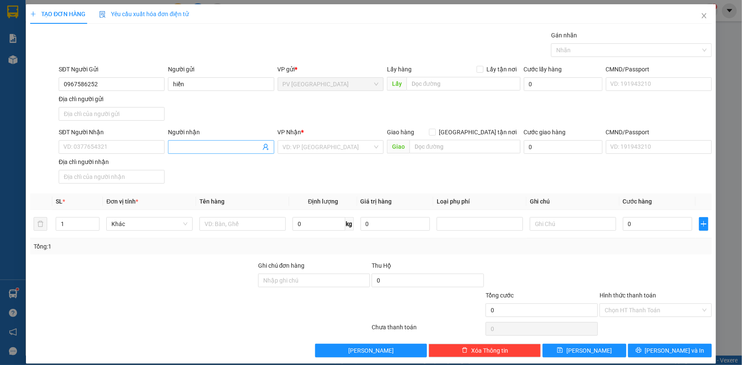
click at [193, 148] on input "Người nhận" at bounding box center [216, 147] width 87 height 9
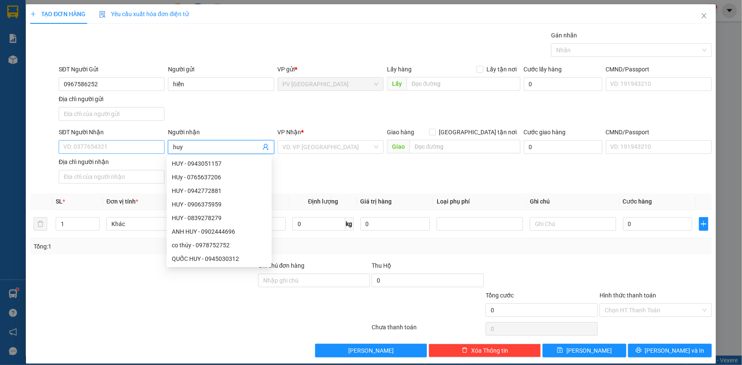
type input "huy"
click at [137, 149] on input "SĐT Người Nhận" at bounding box center [112, 147] width 106 height 14
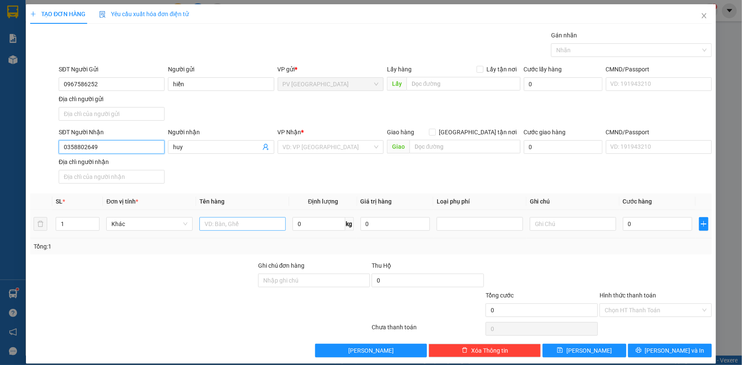
type input "0358802649"
click at [260, 225] on input "text" at bounding box center [243, 224] width 86 height 14
click at [583, 55] on div "Nhãn" at bounding box center [631, 50] width 161 height 14
type input "thuốc nam"
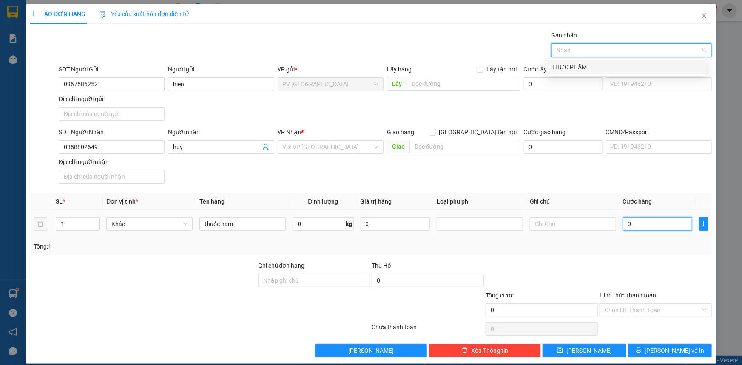
click at [638, 219] on input "0" at bounding box center [657, 224] width 69 height 14
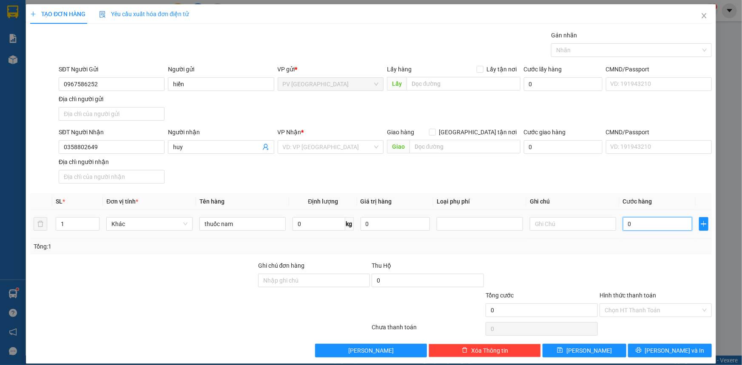
type input "40"
type input "40.000"
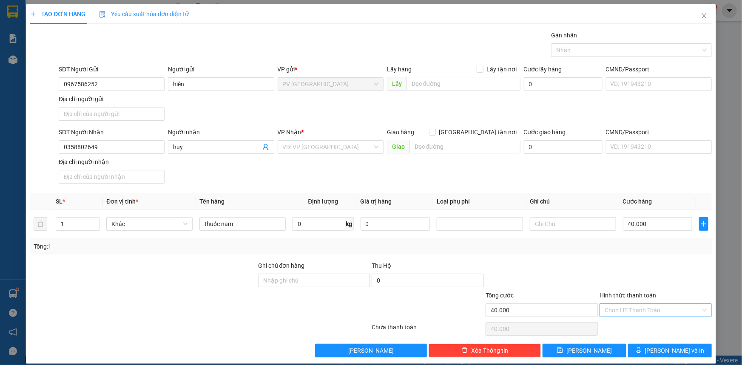
click at [632, 306] on input "Hình thức thanh toán" at bounding box center [653, 310] width 96 height 13
click at [630, 328] on div "Tại văn phòng" at bounding box center [650, 326] width 101 height 9
type input "0"
click at [673, 352] on span "[PERSON_NAME] và In" at bounding box center [675, 350] width 60 height 9
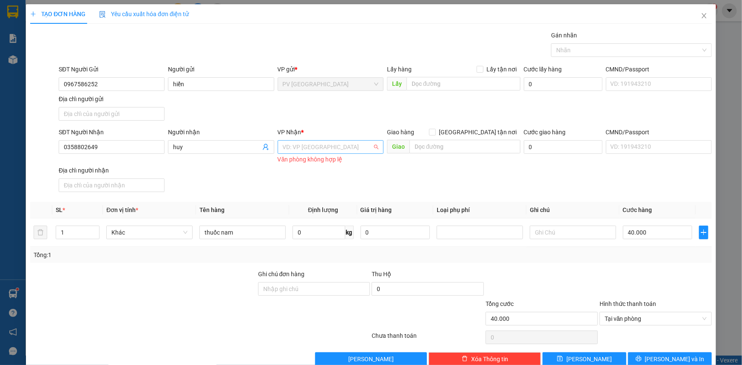
click at [294, 148] on input "search" at bounding box center [328, 147] width 90 height 13
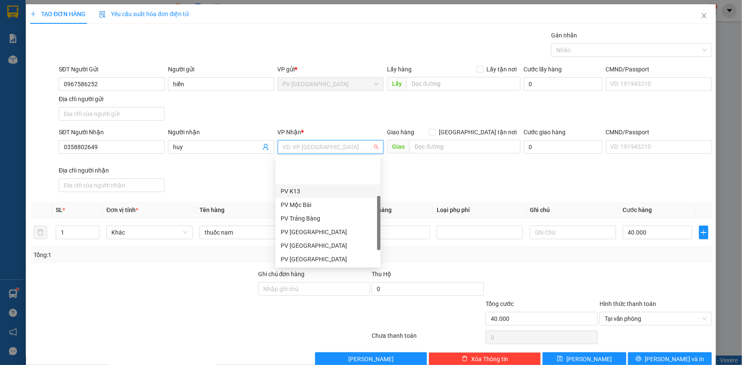
scroll to position [54, 0]
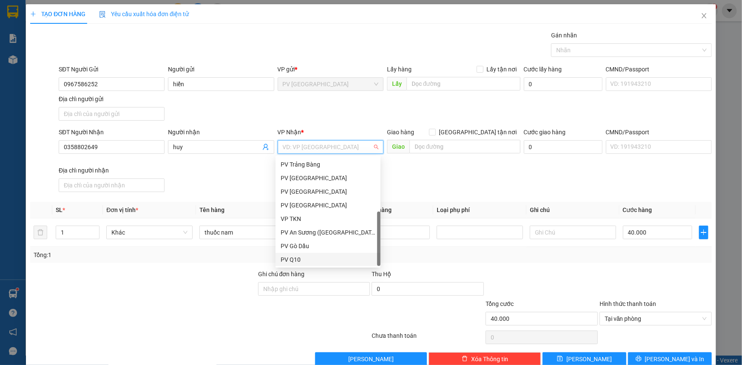
click at [294, 261] on div "PV Q10" at bounding box center [328, 259] width 95 height 9
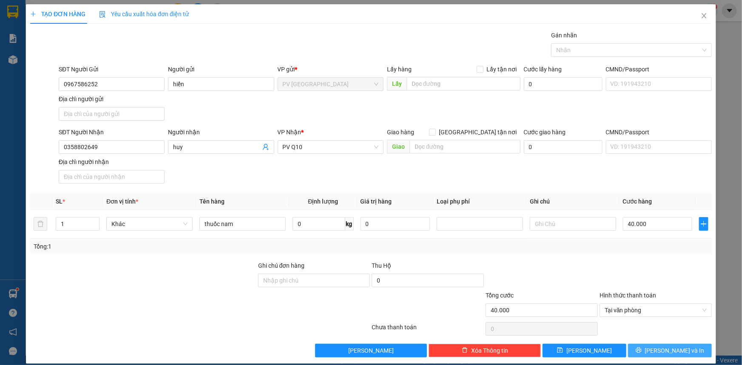
click at [641, 349] on icon "printer" at bounding box center [639, 351] width 6 height 6
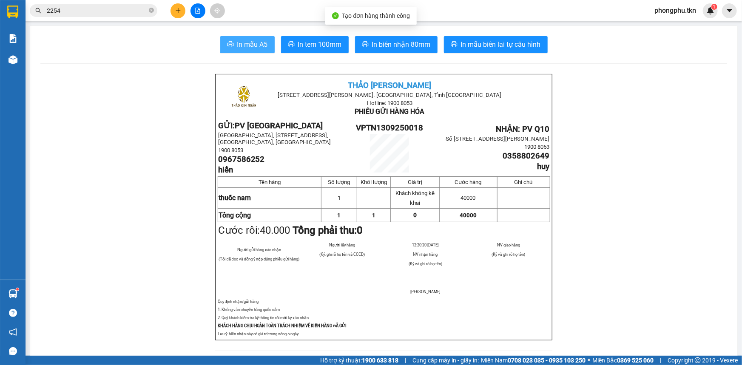
click at [251, 40] on span "In mẫu A5" at bounding box center [252, 44] width 31 height 11
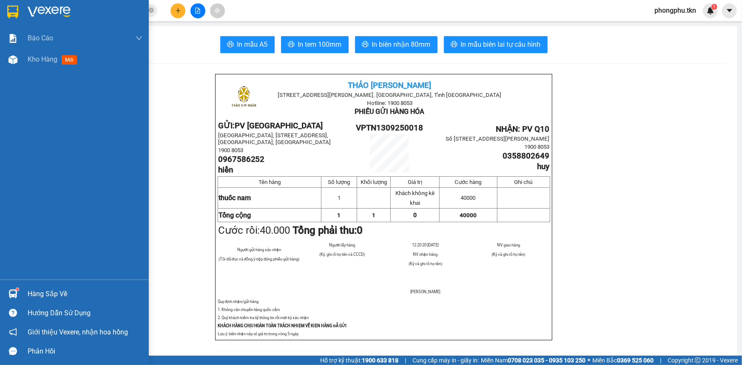
click at [19, 291] on div at bounding box center [13, 294] width 15 height 15
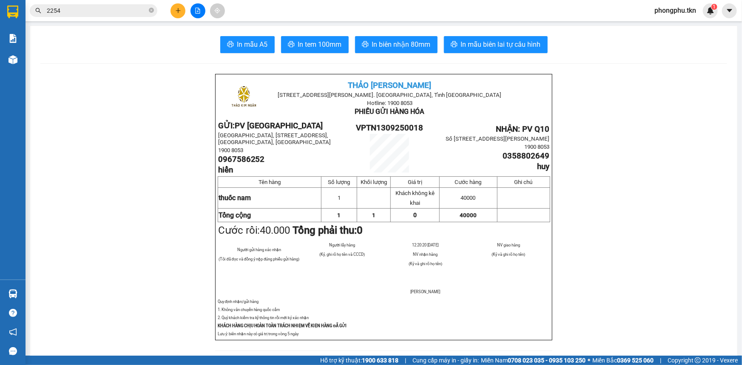
drag, startPoint x: 164, startPoint y: 136, endPoint x: 172, endPoint y: 68, distance: 68.1
click at [164, 132] on section "Kết quả tìm kiếm ( 20 ) Bộ lọc Ngày tạo đơn gần nhất Mã ĐH Trạng thái Món hàng …" at bounding box center [371, 182] width 742 height 365
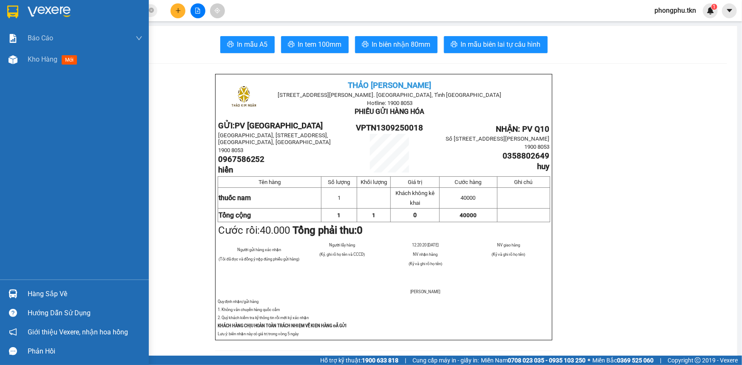
click at [17, 290] on img at bounding box center [13, 294] width 9 height 9
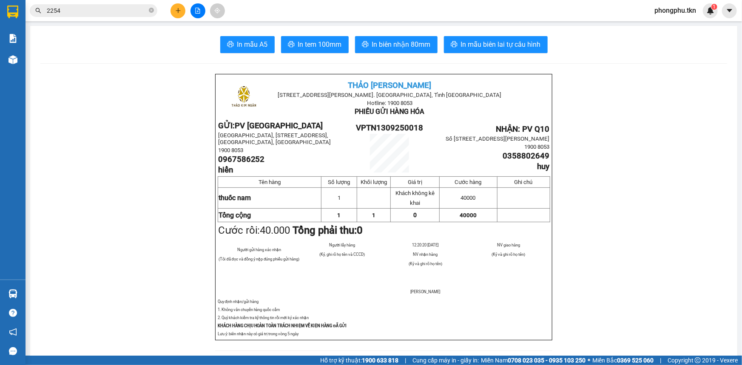
click at [86, 111] on section "Kết quả tìm kiếm ( 20 ) Bộ lọc Ngày tạo đơn gần nhất Mã ĐH Trạng thái Món hàng …" at bounding box center [371, 182] width 742 height 365
click at [150, 11] on icon "close-circle" at bounding box center [151, 10] width 5 height 5
click at [181, 11] on button at bounding box center [178, 10] width 15 height 15
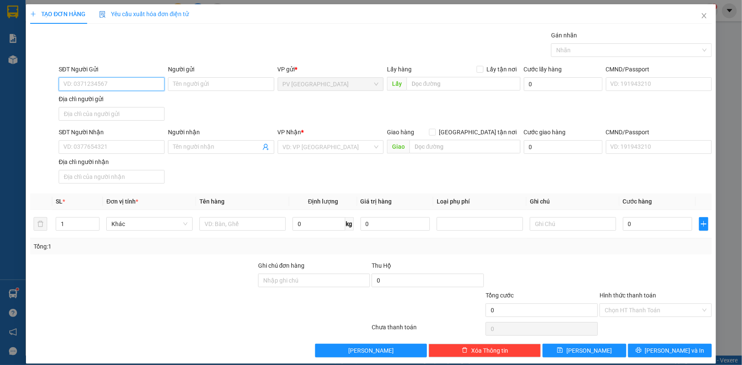
click at [141, 84] on input "SĐT Người Gửi" at bounding box center [112, 84] width 106 height 14
type input "0908160114"
click at [197, 87] on input "Người gửi" at bounding box center [221, 84] width 106 height 14
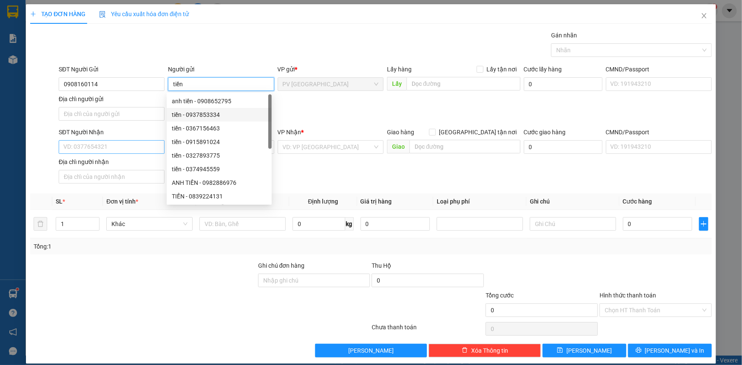
type input "tiền"
click at [134, 151] on input "SĐT Người Nhận" at bounding box center [112, 147] width 106 height 14
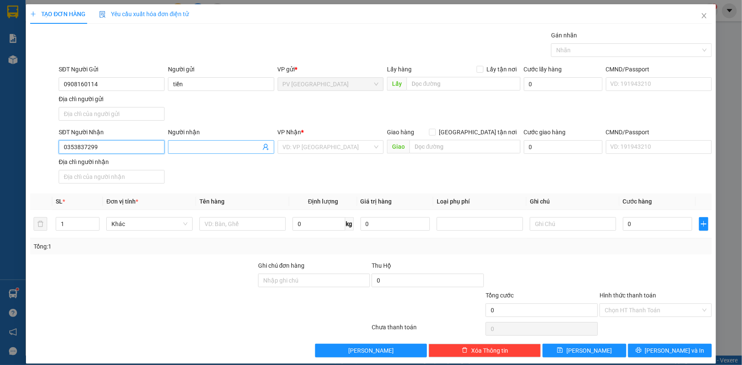
type input "0353837299"
click at [199, 149] on input "Người nhận" at bounding box center [216, 147] width 87 height 9
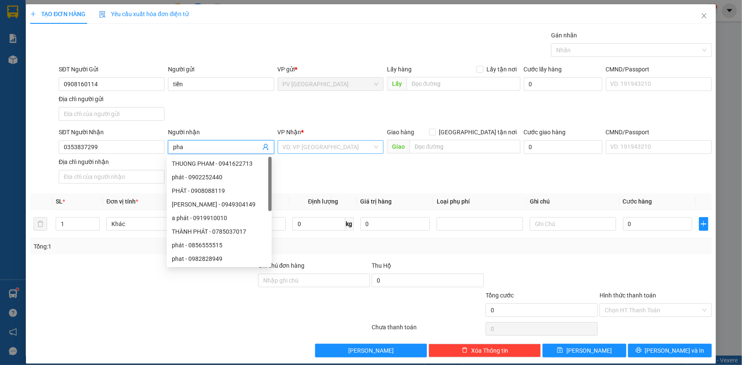
type input "pha"
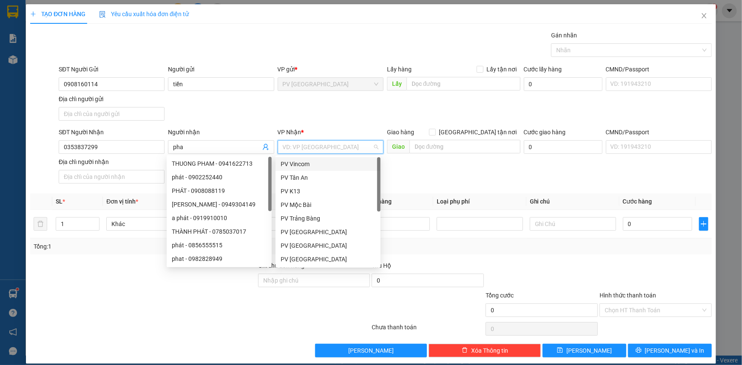
click at [328, 145] on input "search" at bounding box center [328, 147] width 90 height 13
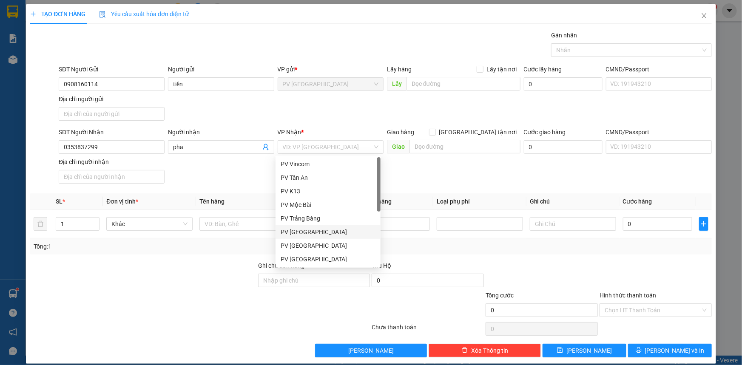
click at [223, 257] on div "Transit Pickup Surcharge Ids Transit Deliver Surcharge Ids Transit Deliver Surc…" at bounding box center [371, 194] width 682 height 327
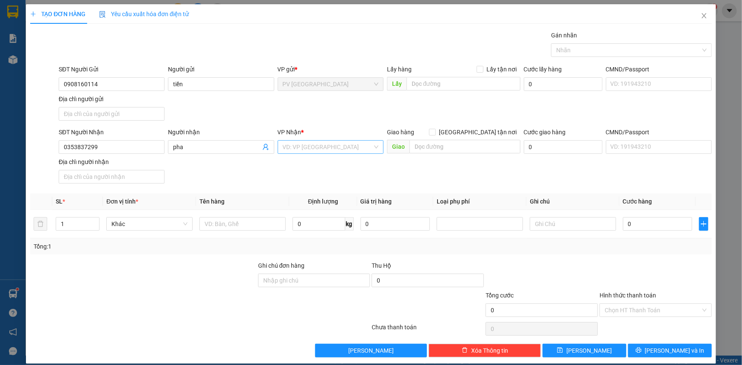
click at [326, 149] on input "search" at bounding box center [328, 147] width 90 height 13
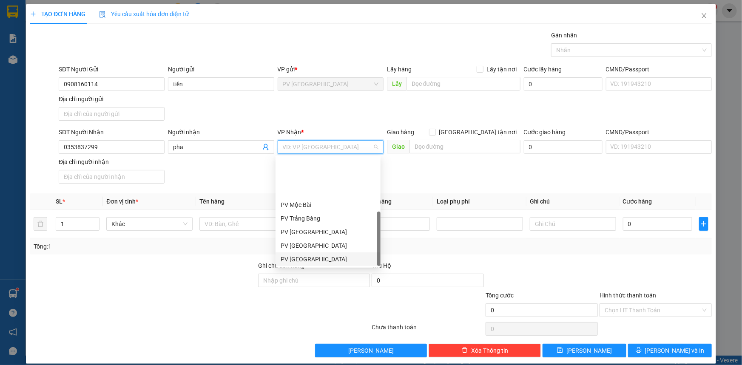
scroll to position [54, 0]
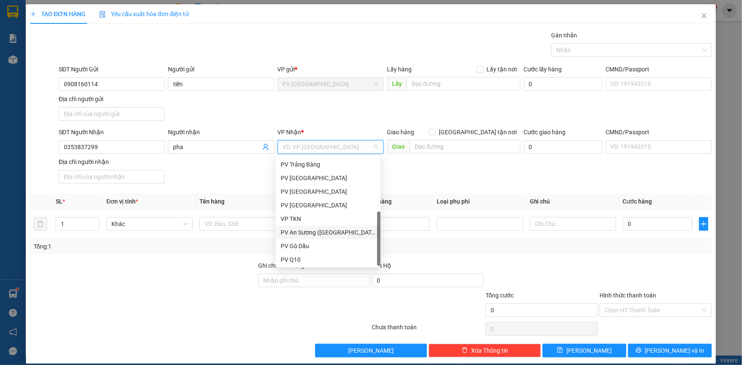
click at [310, 229] on div "PV An Sương ([GEOGRAPHIC_DATA])" at bounding box center [328, 232] width 95 height 9
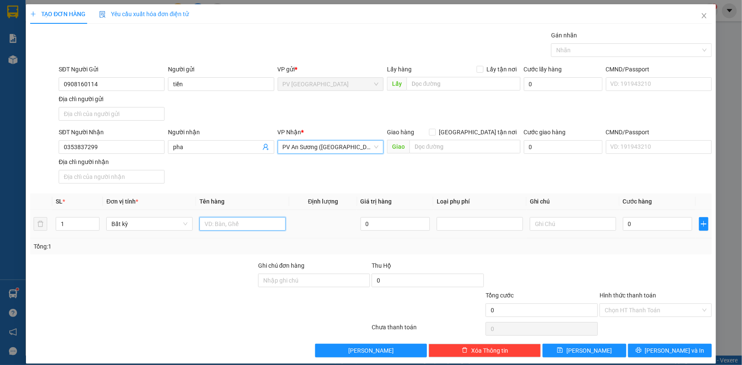
click at [245, 228] on input "text" at bounding box center [243, 224] width 86 height 14
type input "thực phẩm"
click at [643, 229] on input "0" at bounding box center [657, 224] width 69 height 14
type input "40"
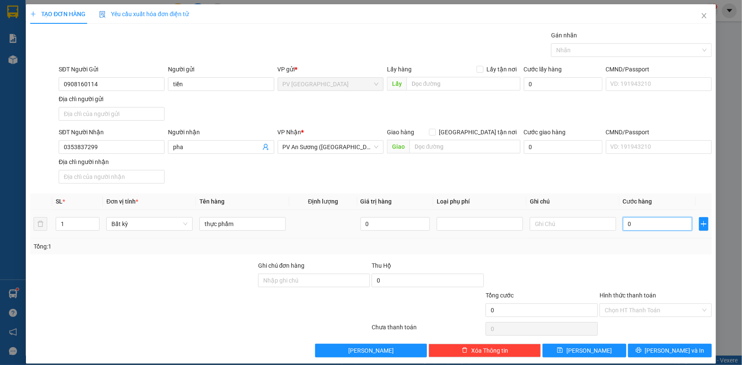
type input "40"
type input "40.000"
click at [619, 311] on input "Hình thức thanh toán" at bounding box center [653, 310] width 96 height 13
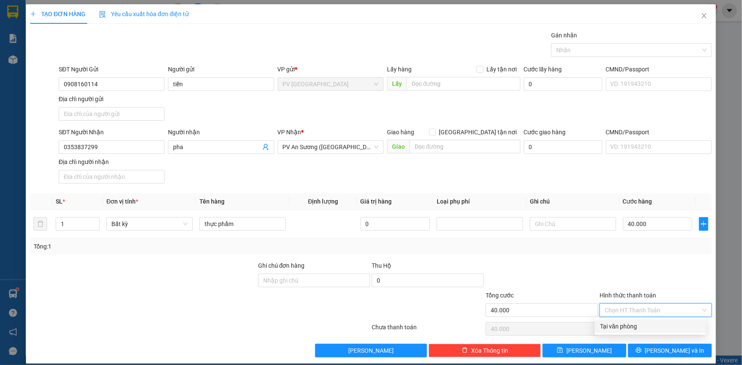
click at [627, 325] on div "Tại văn phòng" at bounding box center [650, 326] width 101 height 9
type input "0"
click at [595, 51] on div at bounding box center [627, 50] width 148 height 10
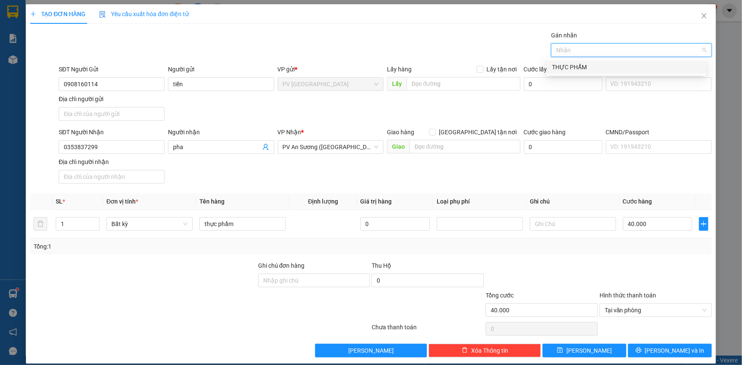
click at [605, 70] on div "THỰC PHẨM" at bounding box center [626, 67] width 149 height 9
click at [642, 351] on icon "printer" at bounding box center [639, 351] width 6 height 6
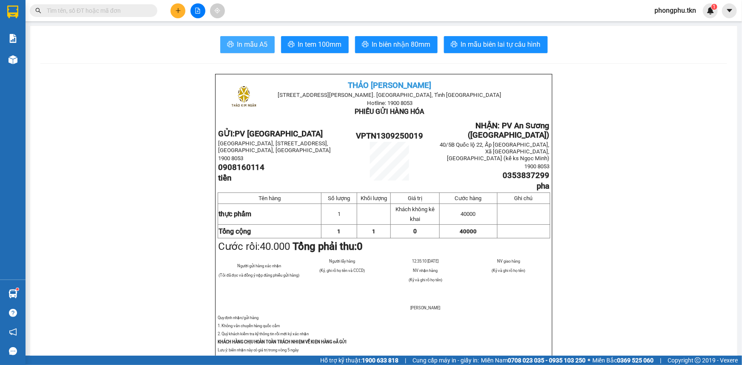
click at [245, 41] on span "In mẫu A5" at bounding box center [252, 44] width 31 height 11
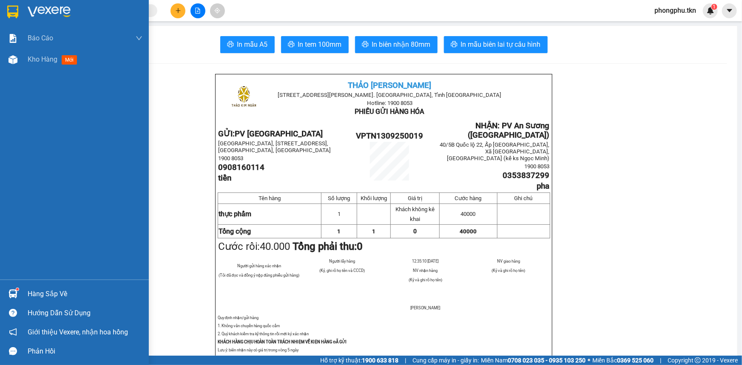
click at [16, 296] on img at bounding box center [13, 294] width 9 height 9
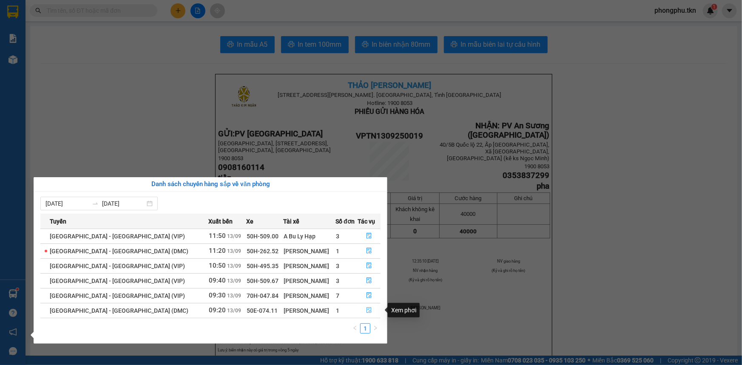
click at [367, 311] on icon "file-done" at bounding box center [369, 311] width 5 height 6
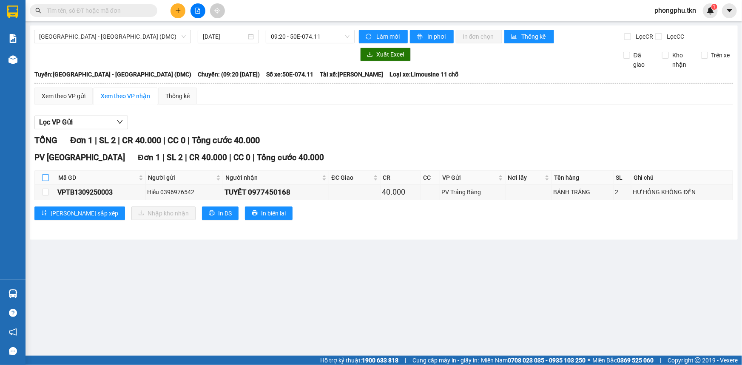
click at [45, 177] on input "checkbox" at bounding box center [45, 177] width 7 height 7
checkbox input "true"
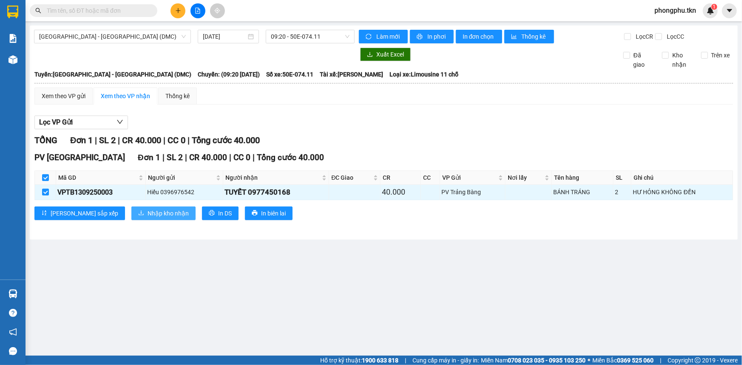
click at [131, 214] on button "Nhập kho nhận" at bounding box center [163, 214] width 64 height 14
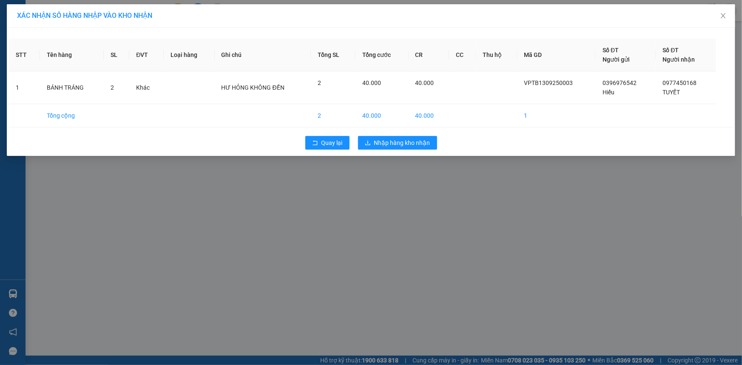
click at [389, 134] on div "Quay lại Nhập hàng kho nhận" at bounding box center [371, 143] width 724 height 22
click at [388, 137] on button "Nhập hàng kho nhận" at bounding box center [397, 143] width 79 height 14
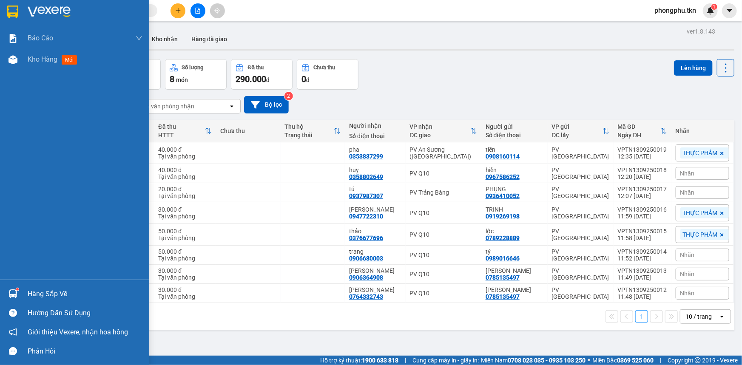
drag, startPoint x: 17, startPoint y: 291, endPoint x: 15, endPoint y: 285, distance: 6.2
click at [15, 291] on img at bounding box center [13, 294] width 9 height 9
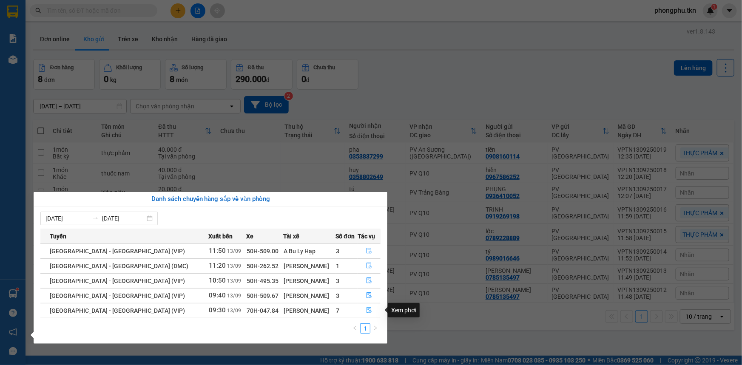
click at [366, 311] on icon "file-done" at bounding box center [369, 311] width 6 height 6
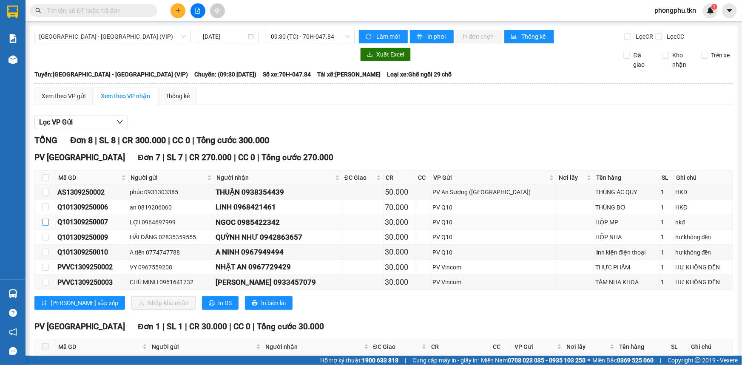
click at [43, 225] on label at bounding box center [45, 222] width 7 height 9
click at [43, 225] on input "checkbox" at bounding box center [45, 222] width 7 height 7
checkbox input "true"
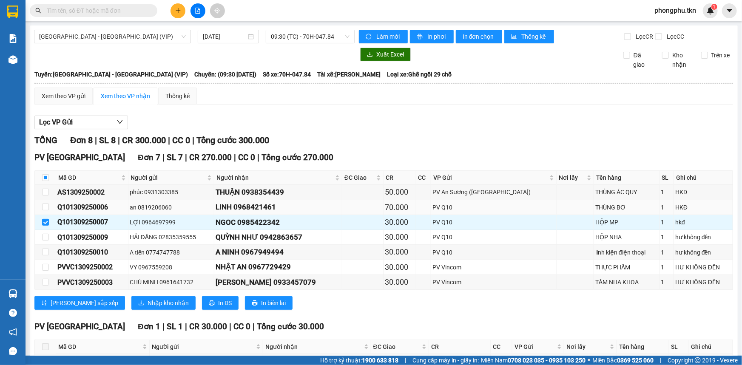
click at [48, 208] on td at bounding box center [45, 207] width 21 height 15
click at [51, 209] on td at bounding box center [45, 207] width 21 height 15
click at [43, 208] on input "checkbox" at bounding box center [45, 207] width 7 height 7
checkbox input "true"
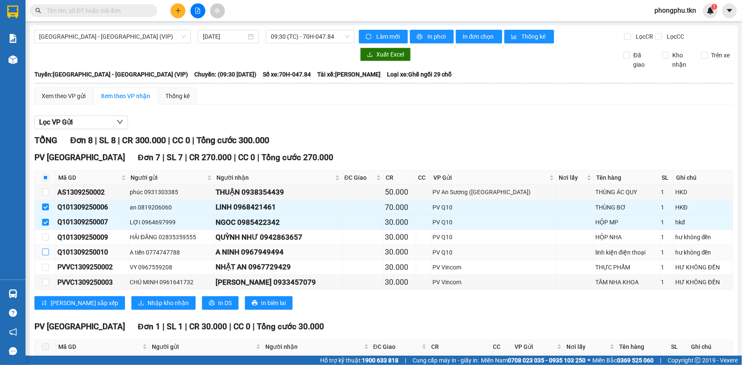
click at [47, 252] on input "checkbox" at bounding box center [45, 252] width 7 height 7
checkbox input "true"
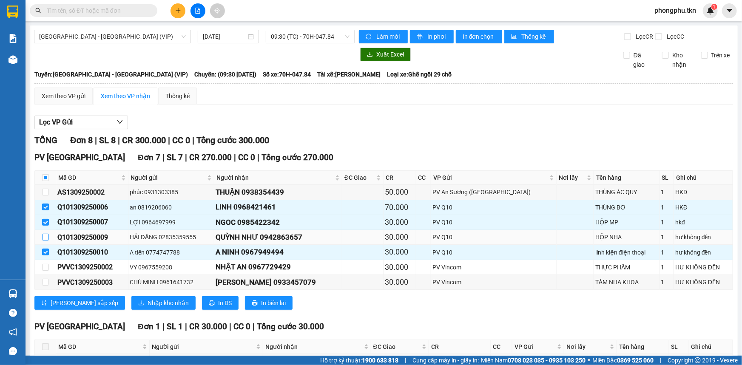
click at [47, 236] on input "checkbox" at bounding box center [45, 237] width 7 height 7
checkbox input "true"
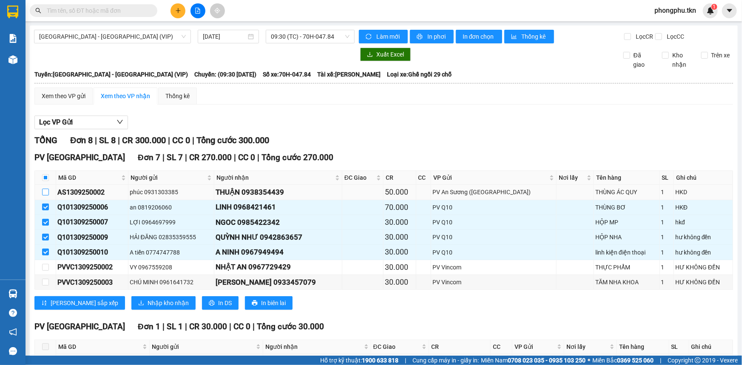
click at [47, 191] on input "checkbox" at bounding box center [45, 192] width 7 height 7
checkbox input "true"
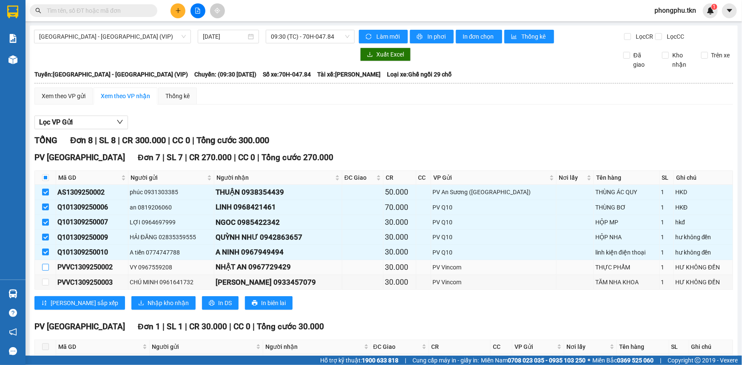
click at [43, 266] on input "checkbox" at bounding box center [45, 267] width 7 height 7
checkbox input "true"
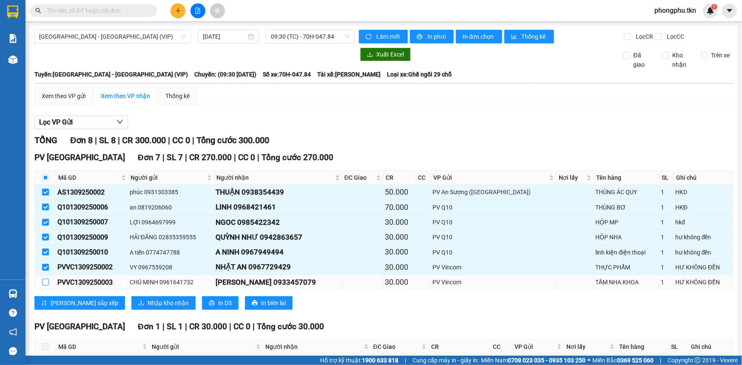
click at [44, 278] on label at bounding box center [45, 282] width 7 height 9
click at [44, 279] on input "checkbox" at bounding box center [45, 282] width 7 height 7
checkbox input "true"
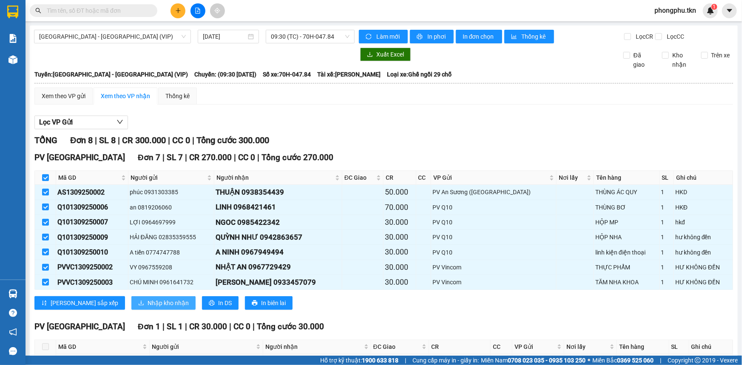
click at [148, 300] on span "Nhập kho nhận" at bounding box center [168, 303] width 41 height 9
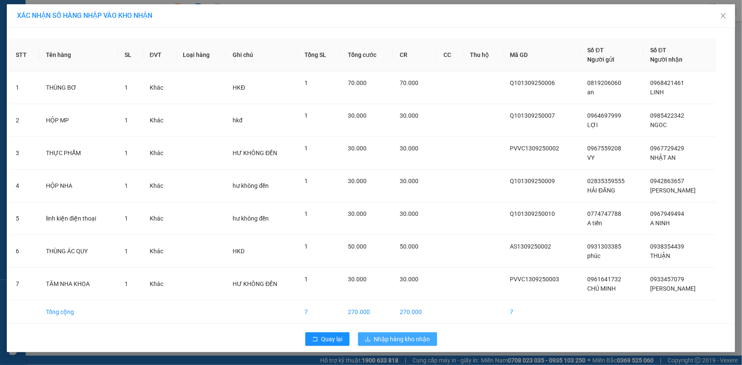
click at [399, 335] on span "Nhập hàng kho nhận" at bounding box center [402, 339] width 56 height 9
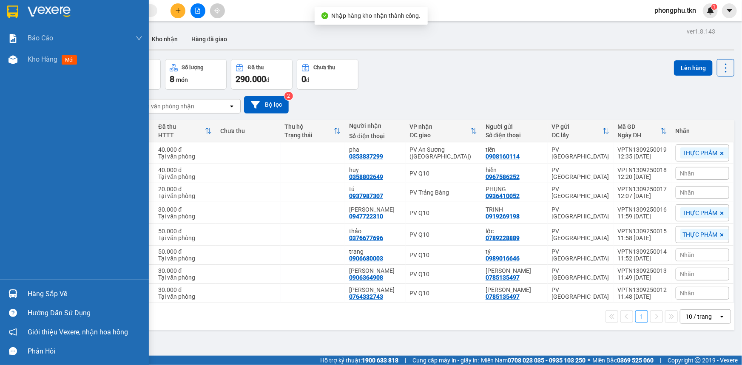
click at [19, 294] on div at bounding box center [13, 294] width 15 height 15
click at [0, 97] on div "Báo cáo Mẫu 1: Báo cáo dòng tiền theo nhân viên Mẫu 2: Thống kê đơn hàng theo n…" at bounding box center [74, 182] width 149 height 365
click at [11, 58] on img at bounding box center [13, 59] width 9 height 9
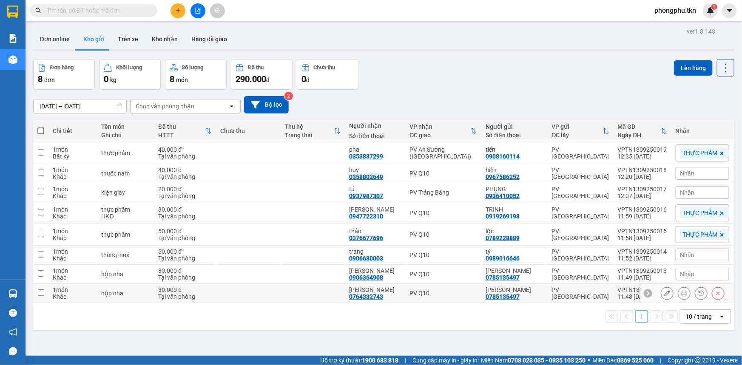
drag, startPoint x: 237, startPoint y: 294, endPoint x: 240, endPoint y: 276, distance: 18.1
click at [238, 286] on td at bounding box center [248, 293] width 65 height 19
checkbox input "true"
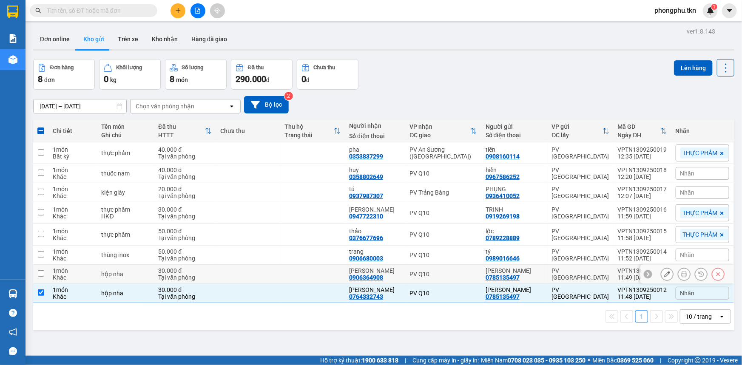
drag, startPoint x: 240, startPoint y: 276, endPoint x: 240, endPoint y: 257, distance: 18.3
click at [240, 273] on td at bounding box center [248, 274] width 65 height 19
checkbox input "true"
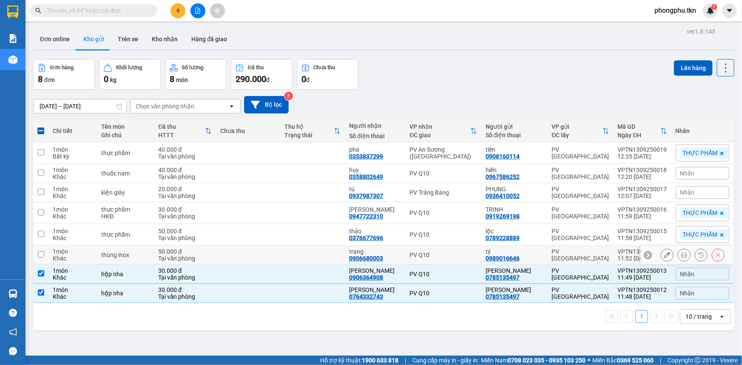
click at [240, 255] on td at bounding box center [248, 255] width 65 height 19
checkbox input "true"
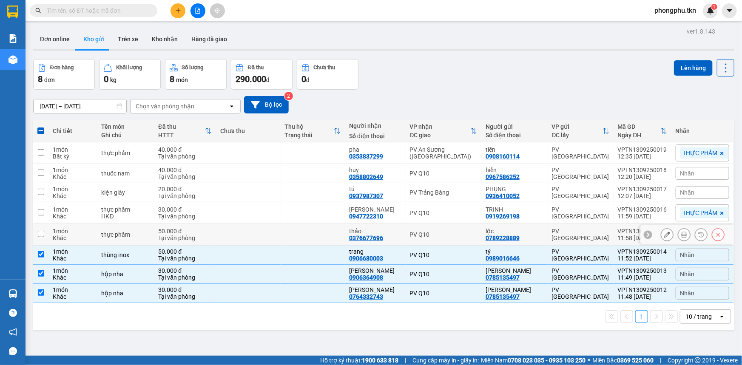
click at [247, 237] on td at bounding box center [248, 235] width 65 height 22
checkbox input "true"
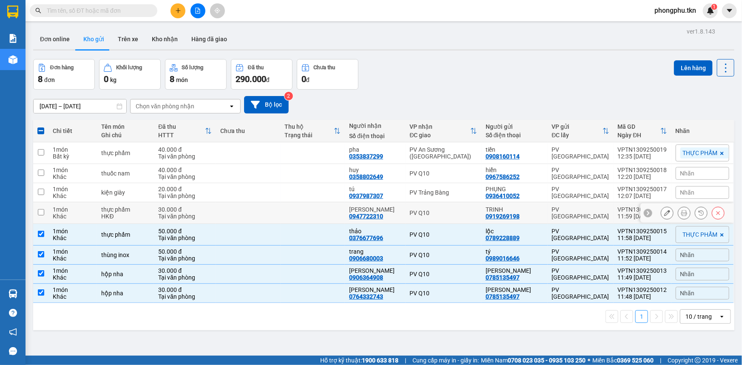
drag, startPoint x: 250, startPoint y: 215, endPoint x: 246, endPoint y: 201, distance: 15.0
click at [250, 215] on td at bounding box center [248, 213] width 65 height 22
checkbox input "true"
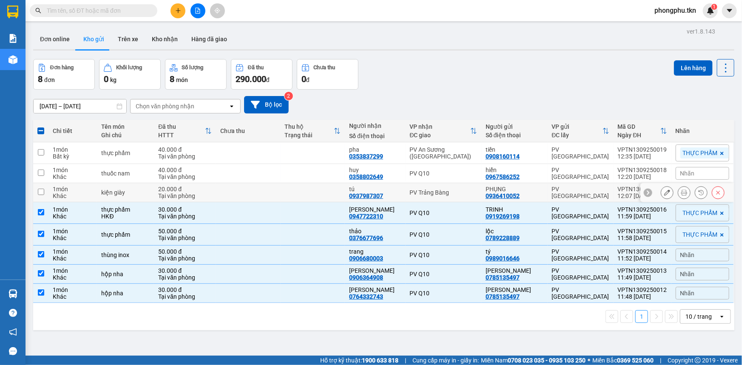
click at [244, 191] on td at bounding box center [248, 192] width 65 height 19
checkbox input "true"
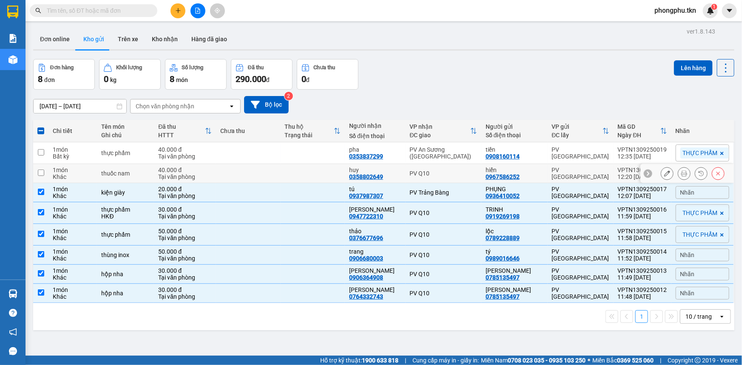
click at [245, 171] on td at bounding box center [248, 173] width 65 height 19
checkbox input "true"
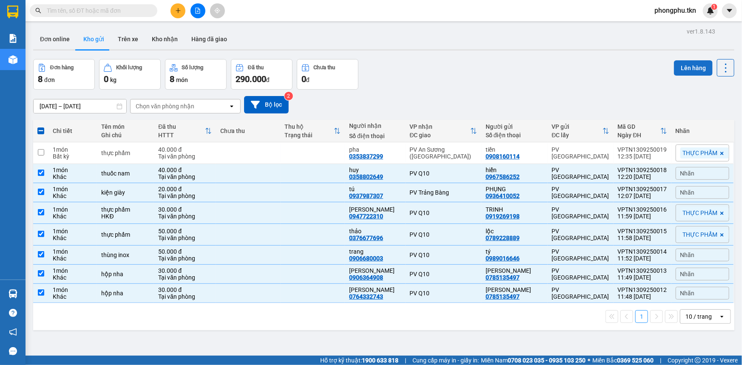
click at [681, 63] on button "Lên hàng" at bounding box center [693, 67] width 39 height 15
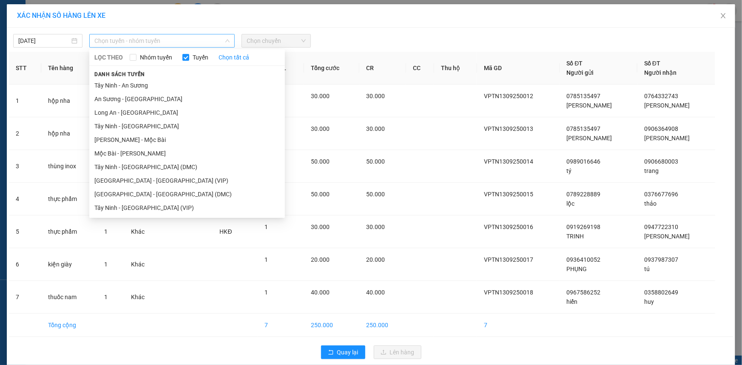
click at [202, 39] on span "Chọn tuyến - nhóm tuyến" at bounding box center [161, 40] width 135 height 13
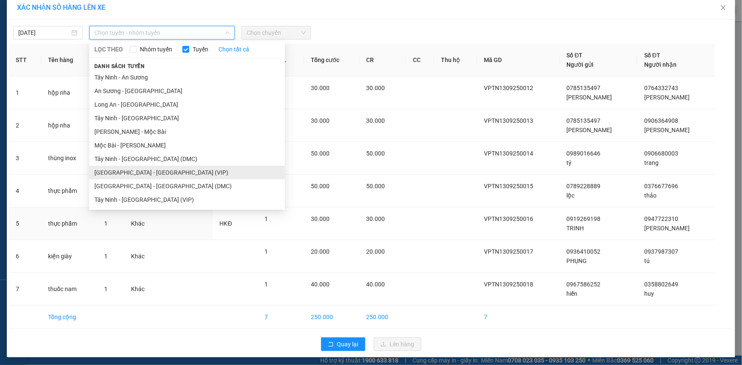
scroll to position [10, 0]
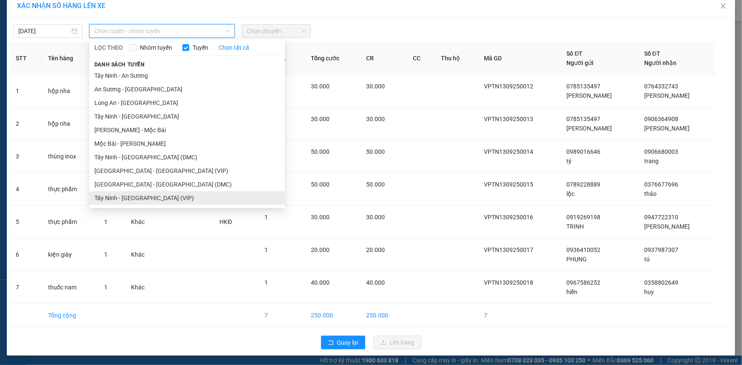
click at [154, 196] on li "Tây Ninh - [GEOGRAPHIC_DATA] (VIP)" at bounding box center [187, 198] width 196 height 14
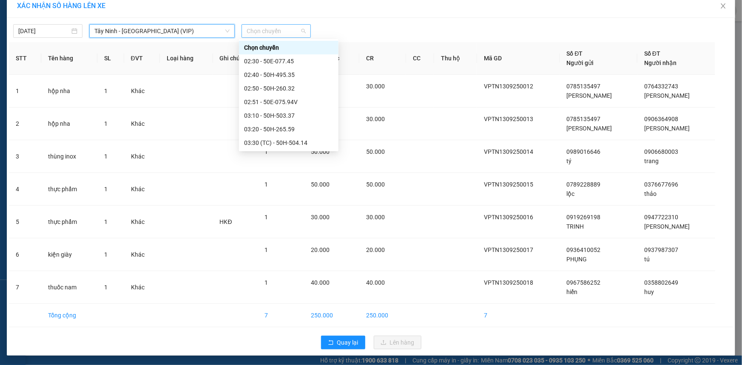
click at [283, 29] on span "Chọn chuyến" at bounding box center [276, 31] width 59 height 13
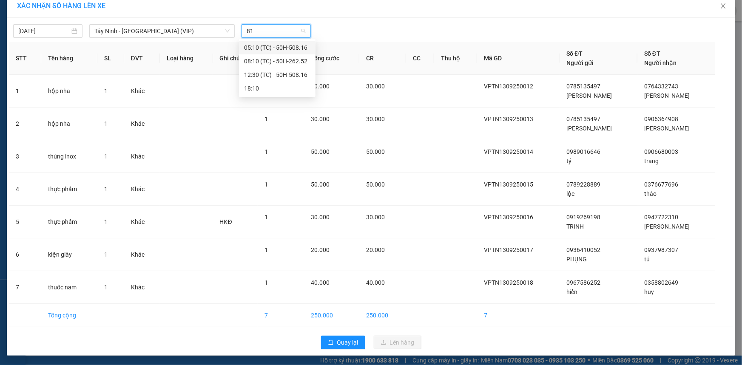
type input "816"
click at [288, 58] on div "12:30 (TC) - 50H-508.16" at bounding box center [277, 61] width 66 height 9
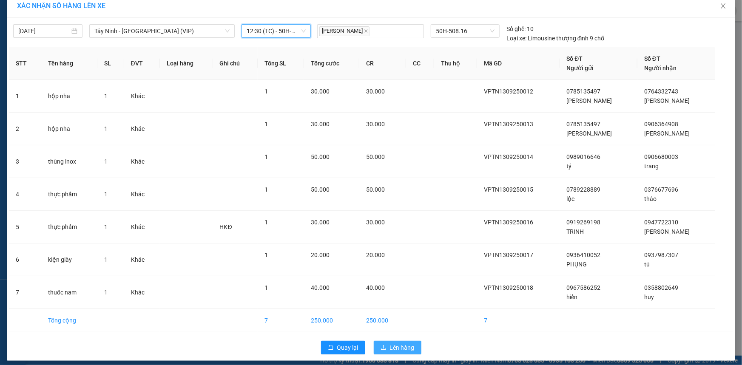
click at [404, 346] on span "Lên hàng" at bounding box center [402, 347] width 25 height 9
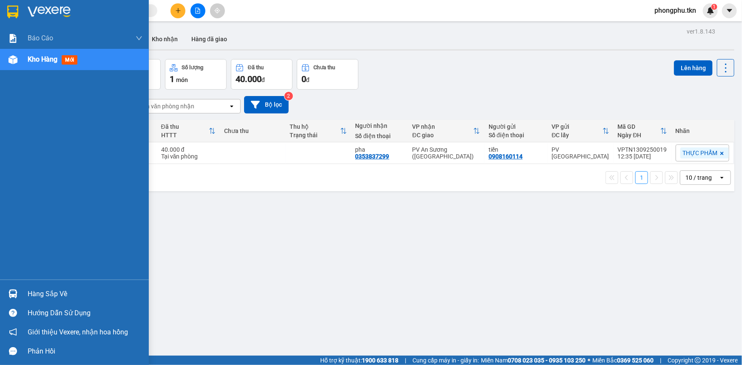
click at [15, 295] on img at bounding box center [13, 294] width 9 height 9
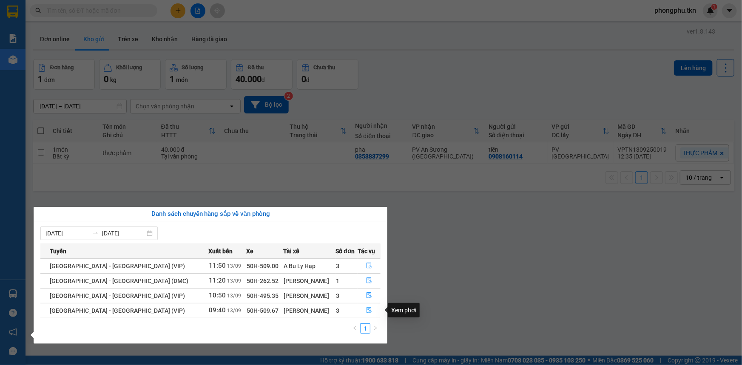
click at [366, 310] on icon "file-done" at bounding box center [369, 311] width 6 height 6
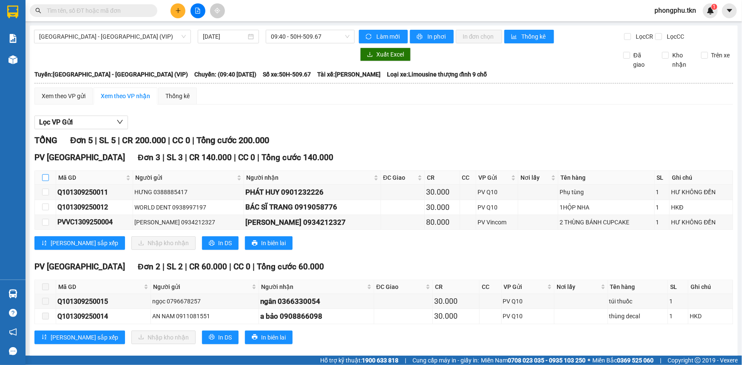
click at [45, 178] on input "checkbox" at bounding box center [45, 177] width 7 height 7
checkbox input "true"
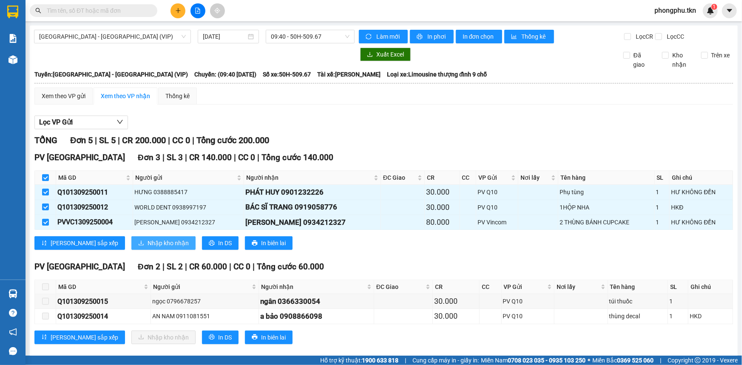
click at [148, 243] on span "Nhập kho nhận" at bounding box center [168, 243] width 41 height 9
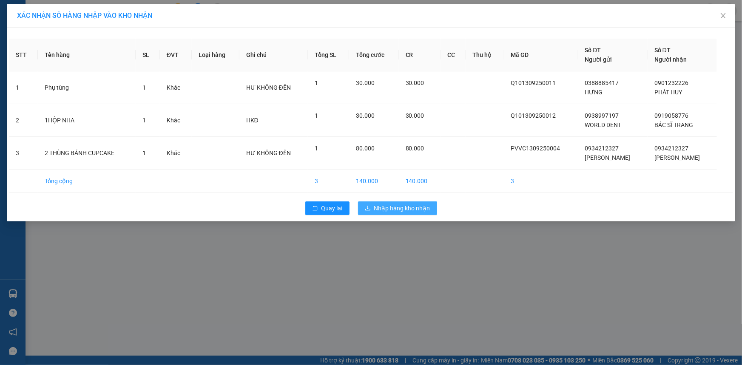
click at [389, 207] on span "Nhập hàng kho nhận" at bounding box center [402, 208] width 56 height 9
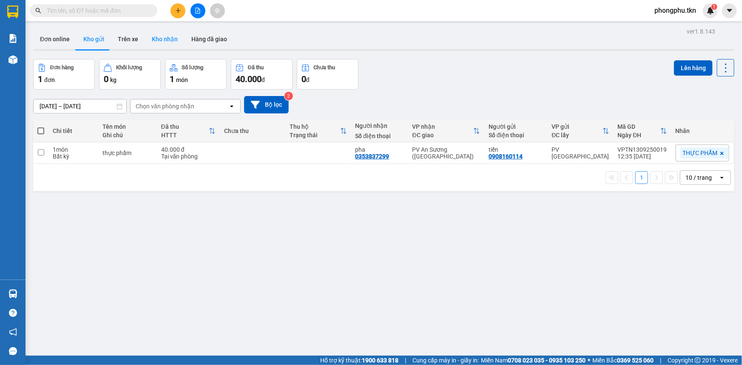
click at [151, 35] on button "Kho nhận" at bounding box center [165, 39] width 40 height 20
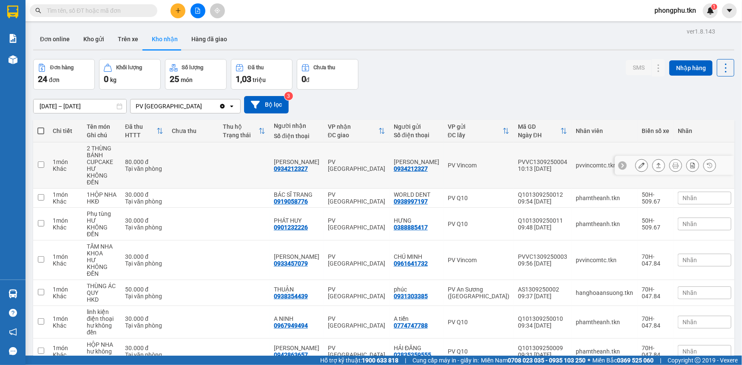
click at [405, 165] on div "0934212327" at bounding box center [411, 168] width 34 height 7
click at [640, 162] on button at bounding box center [642, 165] width 12 height 15
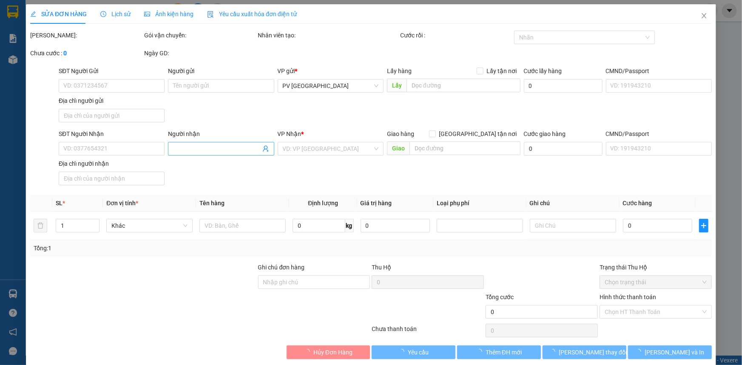
type input "0934212327"
type input "BẢO KHANH"
type input "0934212327"
type input "BẢO KHANH"
type input "80.000"
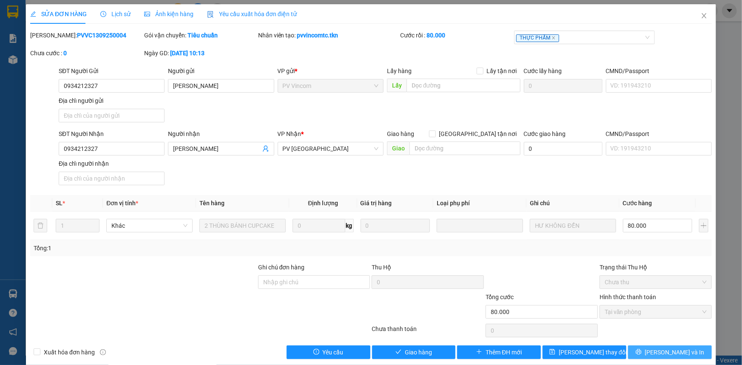
click at [668, 349] on span "[PERSON_NAME] và In" at bounding box center [675, 352] width 60 height 9
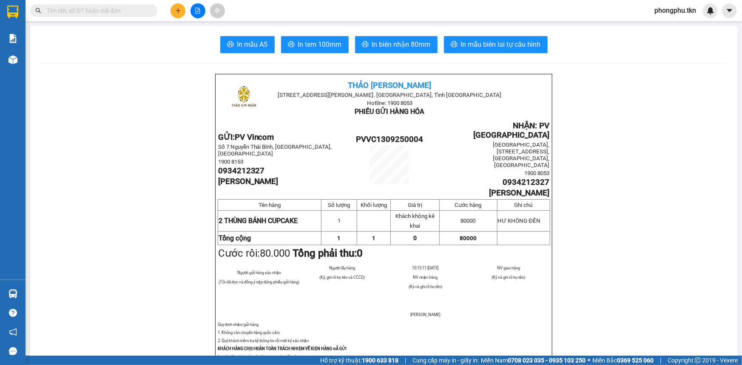
scroll to position [38, 0]
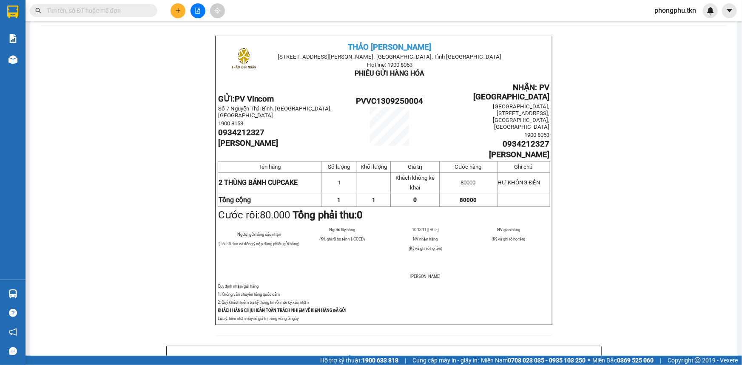
click at [124, 11] on input "text" at bounding box center [97, 10] width 100 height 9
click at [181, 12] on button at bounding box center [178, 10] width 15 height 15
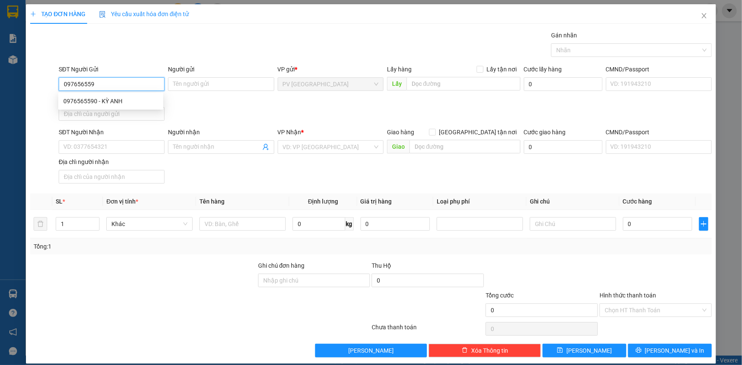
type input "0976565590"
click at [128, 102] on div "0976565590 - KỲ ANH" at bounding box center [110, 101] width 95 height 9
type input "KỲ ANH"
type input "0977465432"
type input "KỲ DUYÊN"
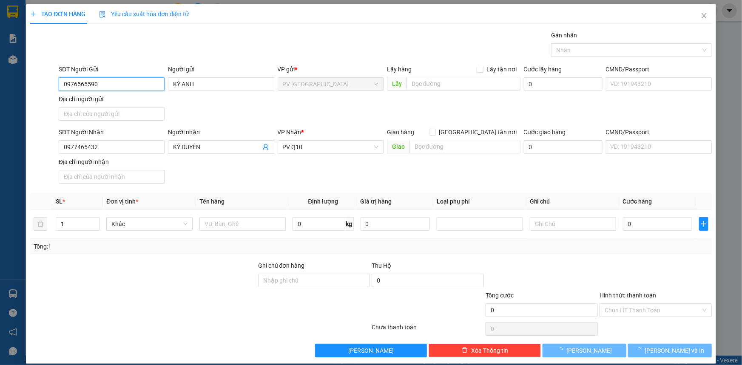
type input "30.000"
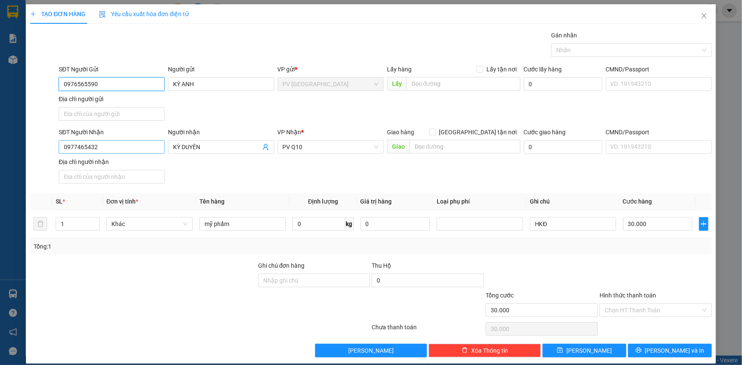
type input "0976565590"
click at [134, 147] on input "0977465432" at bounding box center [112, 147] width 106 height 14
click at [93, 83] on input "0976565590" at bounding box center [112, 84] width 106 height 14
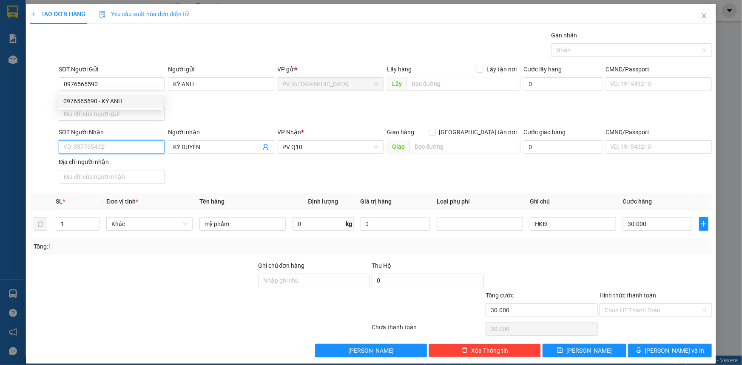
click at [106, 149] on input "SĐT Người Nhận" at bounding box center [112, 147] width 106 height 14
paste input "0976565590"
type input "0976565590"
click at [211, 146] on input "KỲ DUYÊN" at bounding box center [216, 147] width 87 height 9
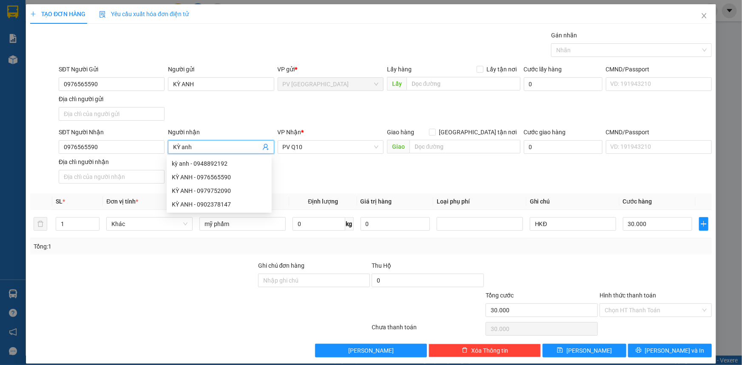
type input "KỲ anh"
click at [340, 178] on div "SĐT Người Nhận 0976565590 Người nhận KỲ anh VP Nhận * PV Q10 Giao hàng Giao tận…" at bounding box center [385, 158] width 657 height 60
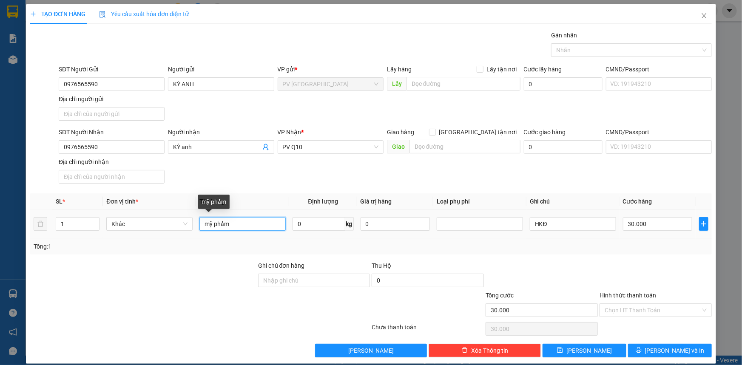
click at [245, 223] on input "mỹ phẩm" at bounding box center [243, 224] width 86 height 14
click at [580, 49] on div at bounding box center [627, 50] width 148 height 10
type input "balo quần áo"
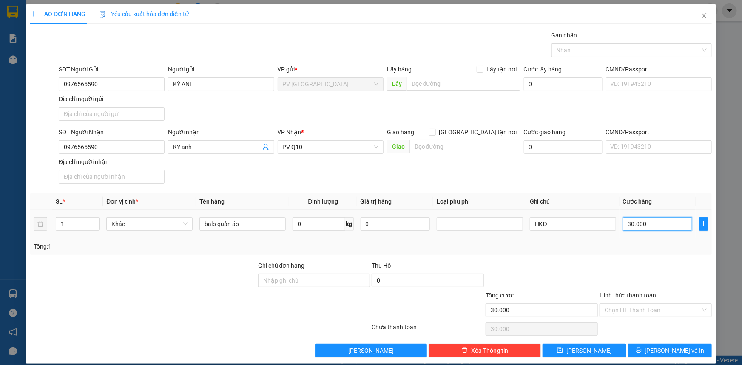
click at [649, 225] on input "30.000" at bounding box center [657, 224] width 69 height 14
type input "0"
type input "40"
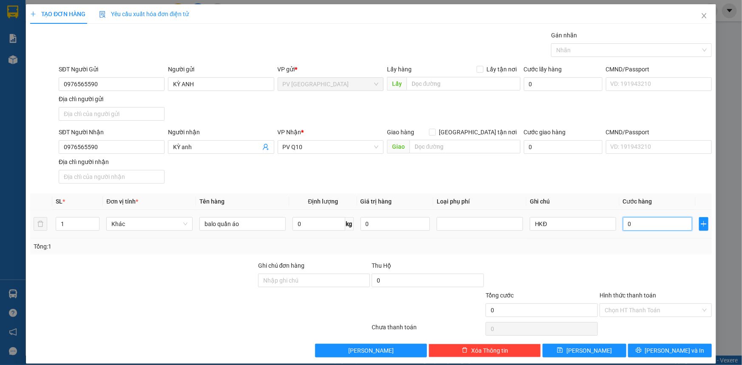
type input "40"
type input "40.000"
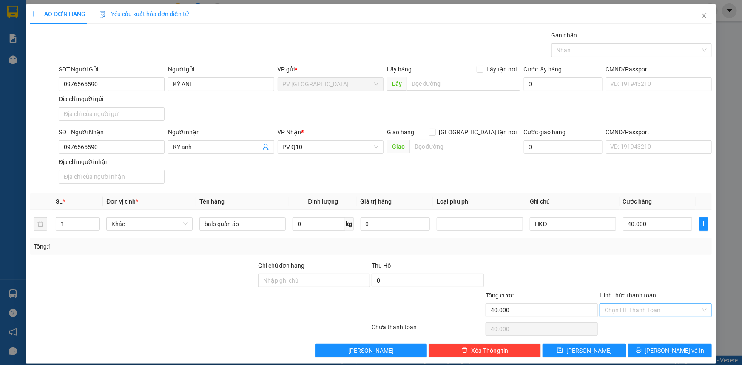
click at [638, 309] on input "Hình thức thanh toán" at bounding box center [653, 310] width 96 height 13
click at [647, 327] on div "Tại văn phòng" at bounding box center [650, 326] width 101 height 9
type input "0"
click at [647, 348] on button "[PERSON_NAME] và In" at bounding box center [670, 351] width 84 height 14
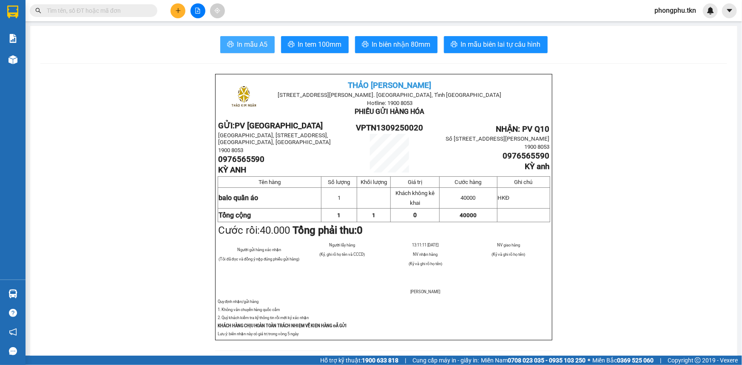
click at [252, 46] on span "In mẫu A5" at bounding box center [252, 44] width 31 height 11
click at [141, 14] on input "text" at bounding box center [97, 10] width 100 height 9
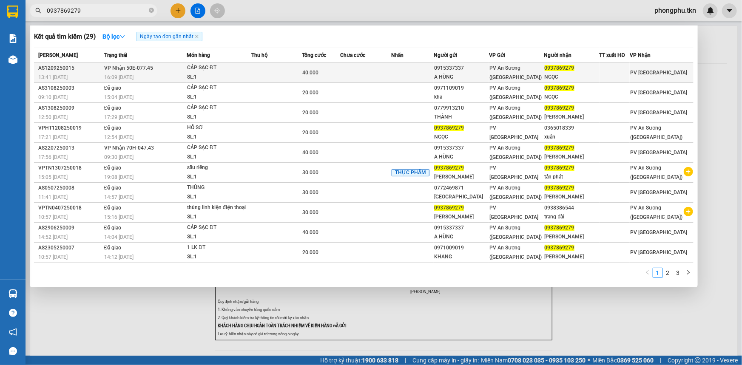
type input "0937869279"
click at [148, 69] on span "VP Nhận 50E-077.45" at bounding box center [128, 68] width 49 height 6
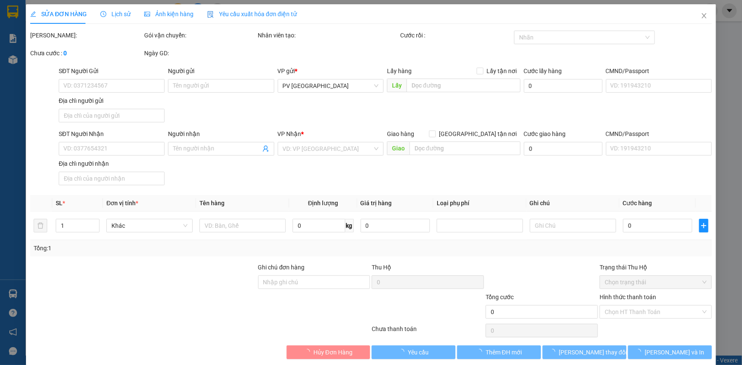
type input "0915337337"
type input "A HÙNG"
type input "0937869279"
type input "NGỌC"
type input "40.000"
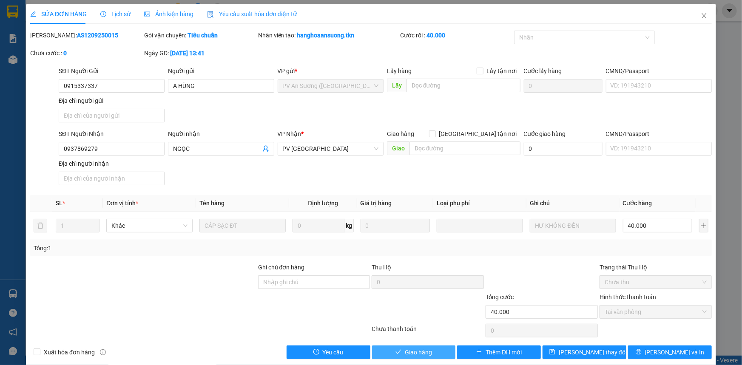
click at [389, 353] on button "Giao hàng" at bounding box center [414, 353] width 84 height 14
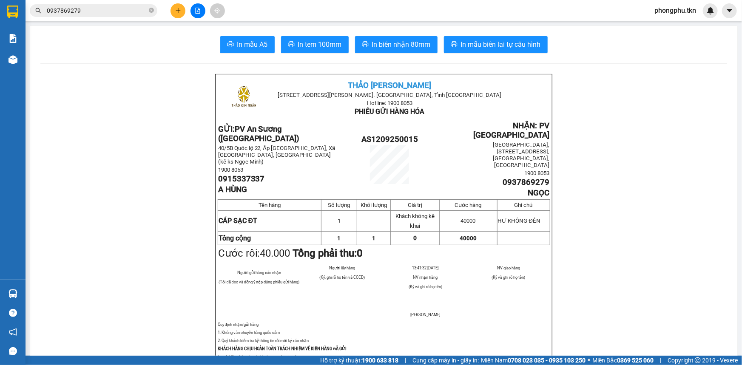
click at [123, 9] on input "0937869279" at bounding box center [97, 10] width 100 height 9
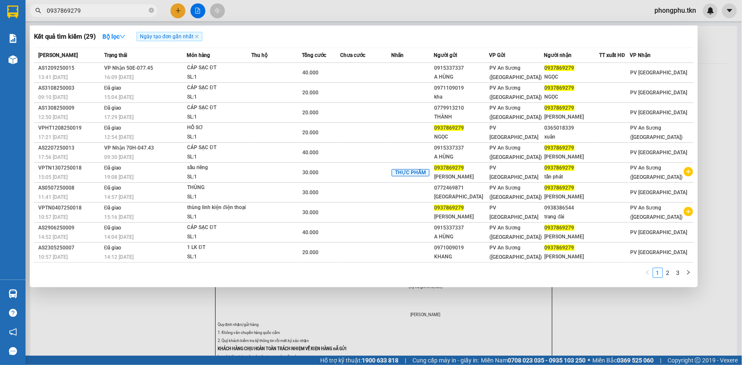
click at [123, 9] on input "0937869279" at bounding box center [97, 10] width 100 height 9
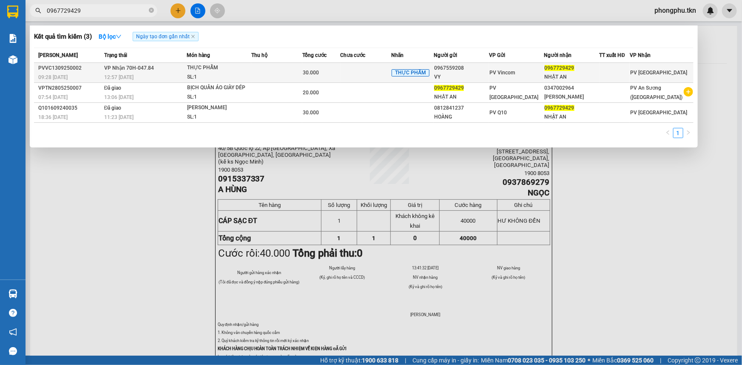
type input "0967729429"
click at [135, 68] on span "VP Nhận 70H-047.84" at bounding box center [129, 68] width 50 height 6
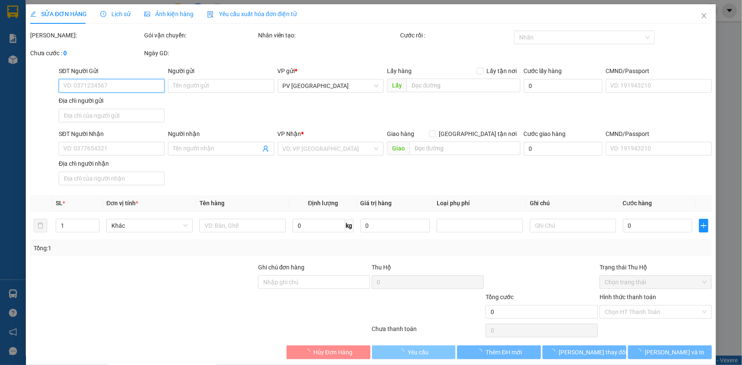
type input "0967559208"
type input "VY"
type input "0967729429"
type input "NHẬT AN"
type input "30.000"
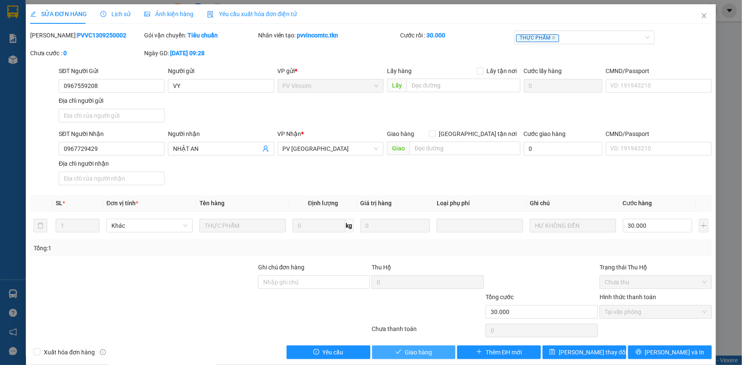
click at [382, 349] on button "Giao hàng" at bounding box center [414, 353] width 84 height 14
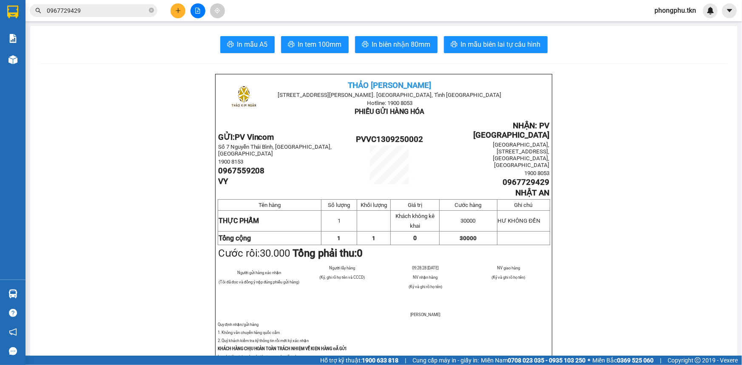
click at [101, 8] on input "0967729429" at bounding box center [97, 10] width 100 height 9
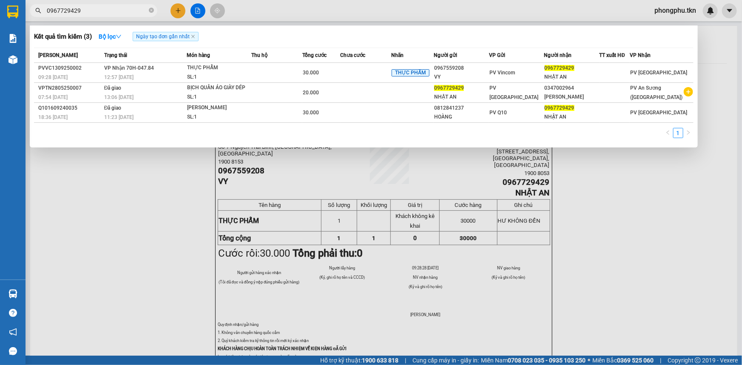
click at [101, 8] on input "0967729429" at bounding box center [97, 10] width 100 height 9
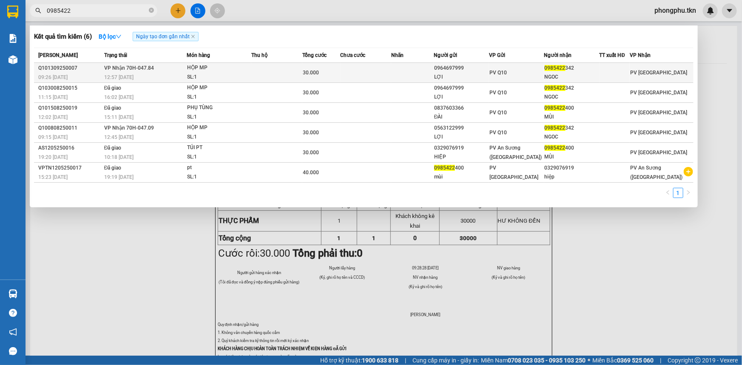
type input "0985422"
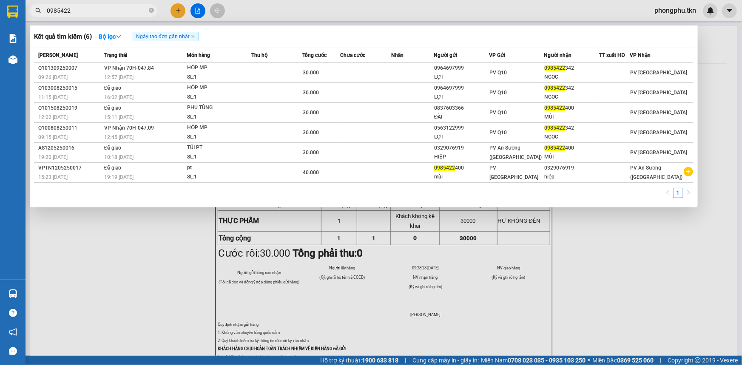
click at [282, 71] on td at bounding box center [276, 73] width 51 height 20
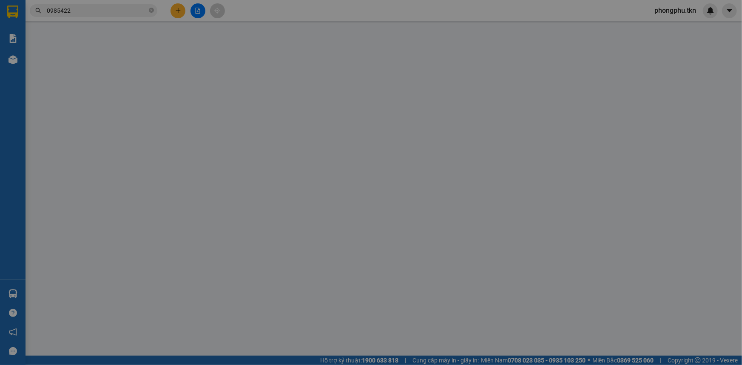
type input "0964697999"
type input "LỢI"
type input "0985422342"
type input "NGOC"
type input "30.000"
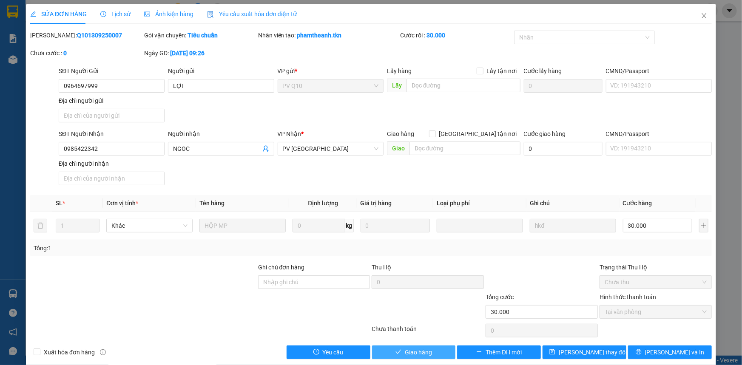
click at [396, 350] on icon "check" at bounding box center [399, 352] width 6 height 6
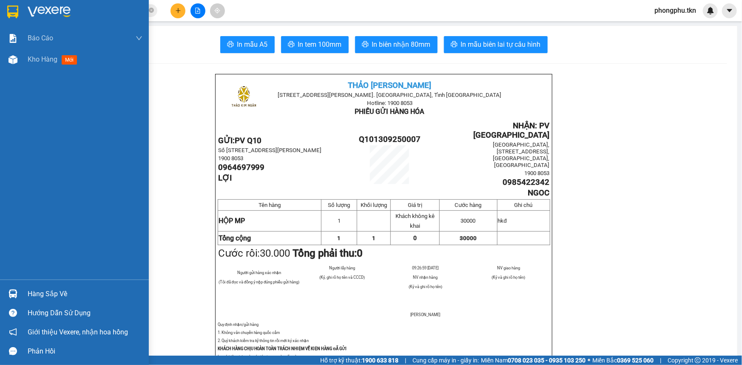
click at [9, 290] on img at bounding box center [13, 294] width 9 height 9
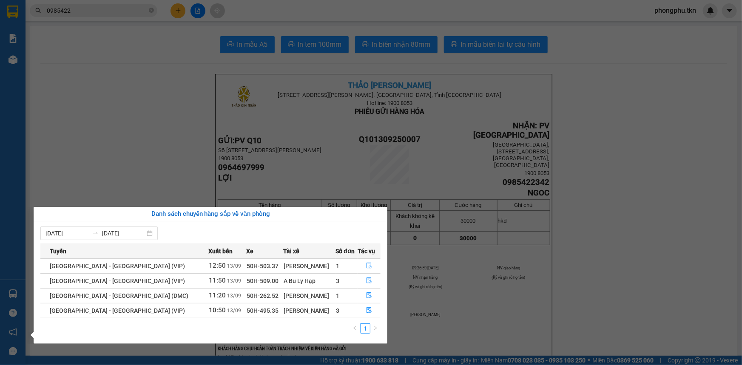
click at [150, 145] on section "Kết quả tìm kiếm ( 6 ) Bộ lọc Ngày tạo đơn gần nhất Mã ĐH Trạng thái Món hàng T…" at bounding box center [371, 182] width 742 height 365
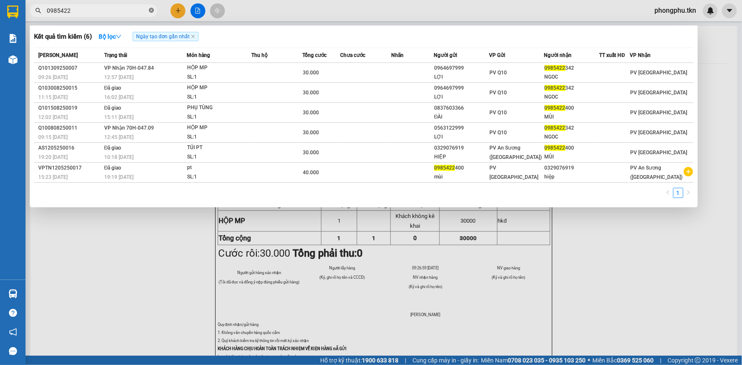
click at [151, 9] on icon "close-circle" at bounding box center [151, 10] width 5 height 5
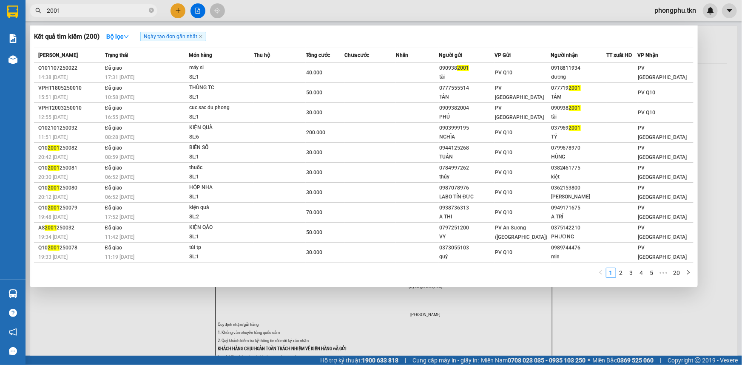
type input "2001"
drag, startPoint x: 119, startPoint y: 333, endPoint x: 115, endPoint y: 319, distance: 14.7
click at [118, 332] on div at bounding box center [371, 182] width 742 height 365
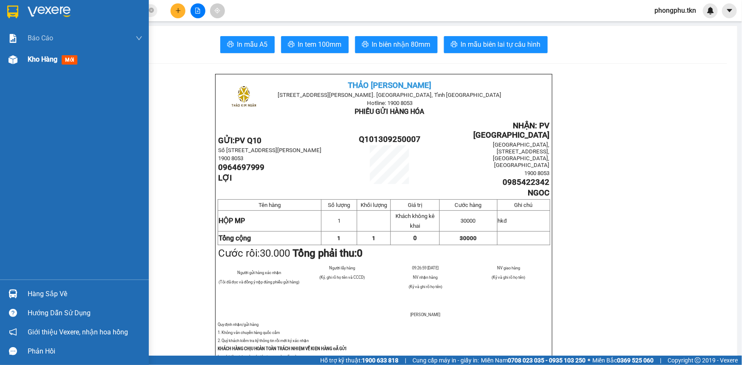
click at [21, 65] on div "Kho hàng mới" at bounding box center [74, 59] width 149 height 21
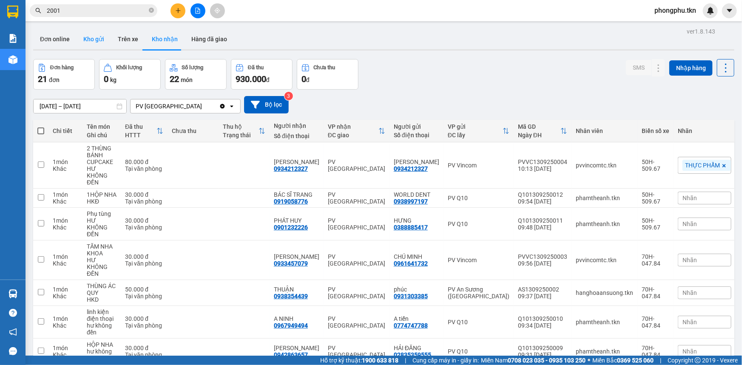
click at [103, 42] on button "Kho gửi" at bounding box center [94, 39] width 34 height 20
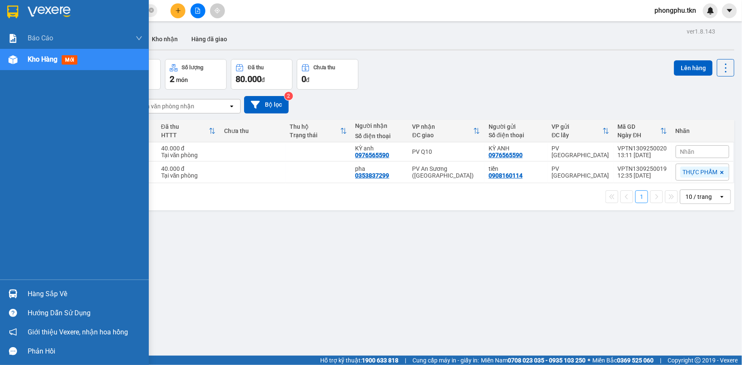
click at [21, 288] on div "Hàng sắp về" at bounding box center [74, 294] width 149 height 19
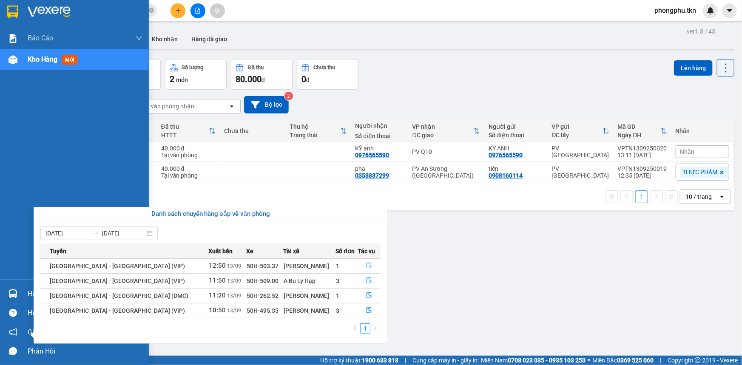
drag, startPoint x: 11, startPoint y: 145, endPoint x: 3, endPoint y: 74, distance: 71.0
click at [11, 141] on div "Báo cáo Mẫu 1: Báo cáo dòng tiền theo nhân viên Mẫu 2: Thống kê đơn hàng theo n…" at bounding box center [74, 182] width 149 height 365
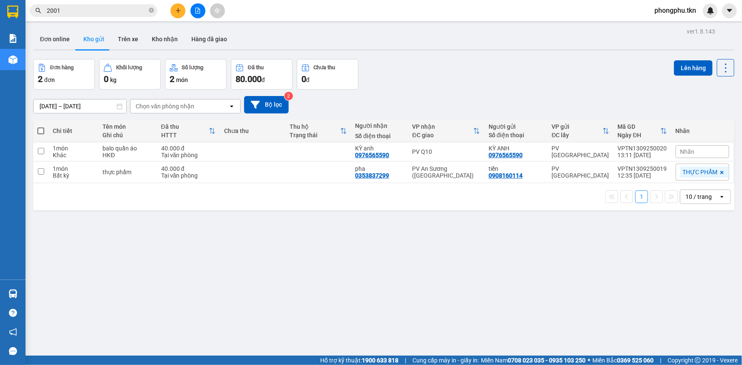
click at [345, 297] on div "ver 1.8.143 Đơn online Kho gửi Trên xe Kho nhận Hàng đã giao Đơn hàng 2 đơn Khố…" at bounding box center [384, 208] width 708 height 365
drag, startPoint x: 79, startPoint y: 329, endPoint x: 70, endPoint y: 318, distance: 14.0
click at [74, 322] on div "ver 1.8.143 Đơn online Kho gửi Trên xe Kho nhận Hàng đã giao Đơn hàng 2 đơn Khố…" at bounding box center [384, 208] width 708 height 365
click at [290, 185] on div "1 10 / trang open" at bounding box center [383, 196] width 701 height 27
click at [295, 148] on td at bounding box center [318, 152] width 66 height 19
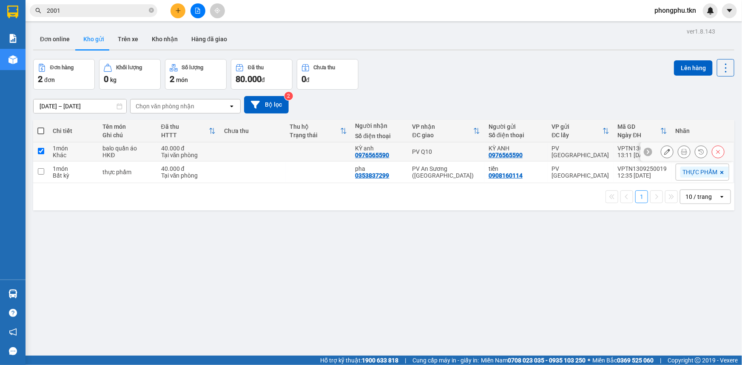
checkbox input "true"
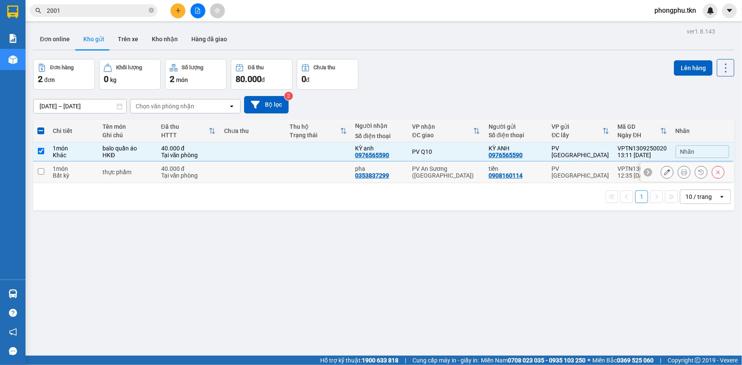
click at [294, 171] on td at bounding box center [318, 173] width 66 height 22
checkbox input "true"
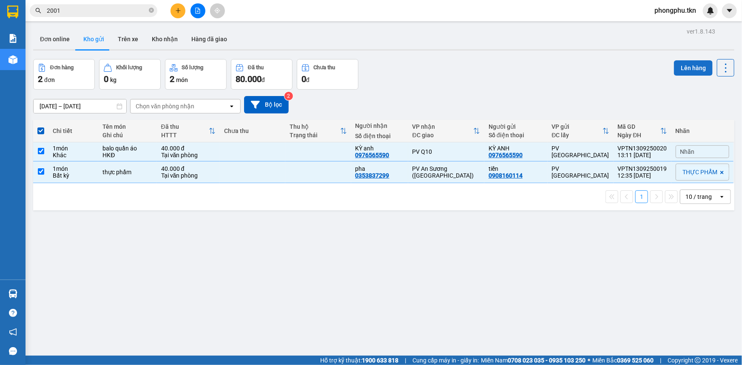
click at [686, 64] on button "Lên hàng" at bounding box center [693, 67] width 39 height 15
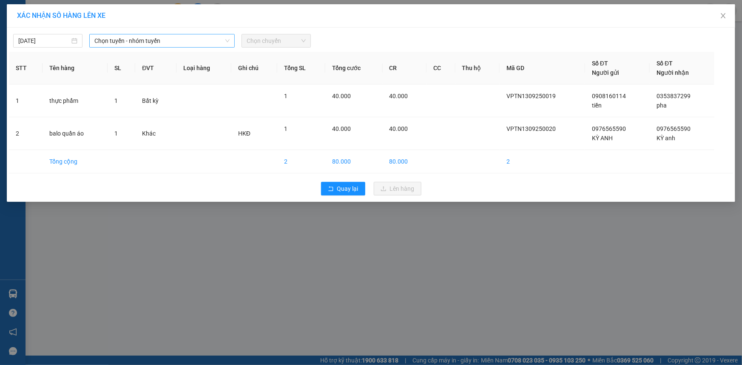
click at [202, 42] on span "Chọn tuyến - nhóm tuyến" at bounding box center [161, 40] width 135 height 13
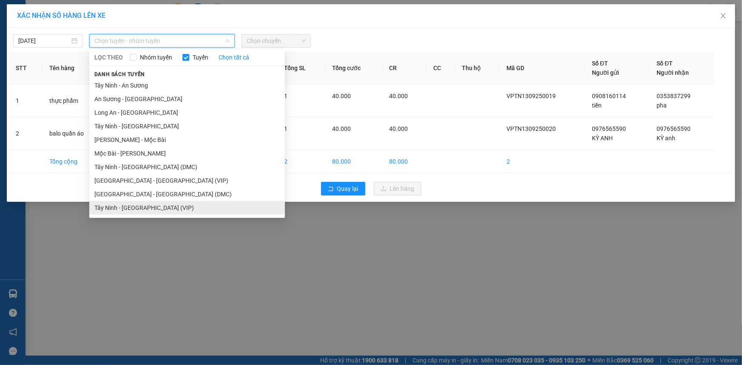
click at [155, 206] on li "Tây Ninh - [GEOGRAPHIC_DATA] (VIP)" at bounding box center [187, 208] width 196 height 14
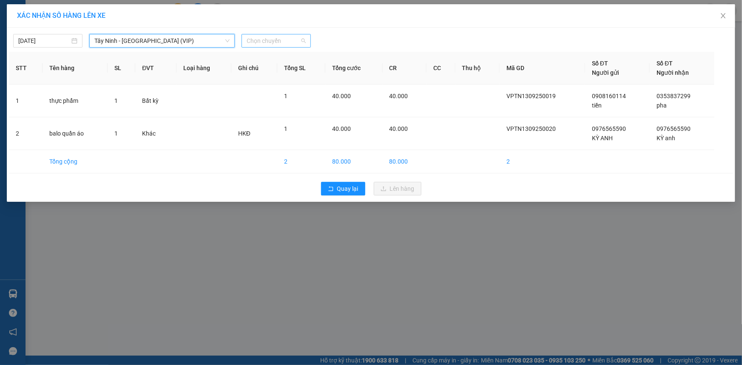
click at [272, 41] on span "Chọn chuyến" at bounding box center [276, 40] width 59 height 13
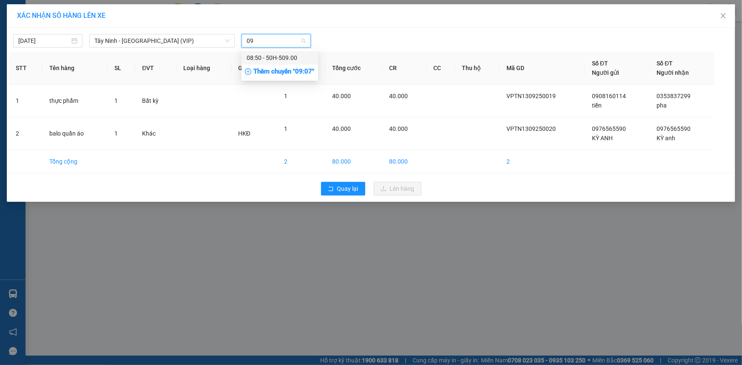
type input "0"
type input "0790"
click at [284, 72] on div "13:30 (TC) - 50H-507.90" at bounding box center [280, 71] width 66 height 9
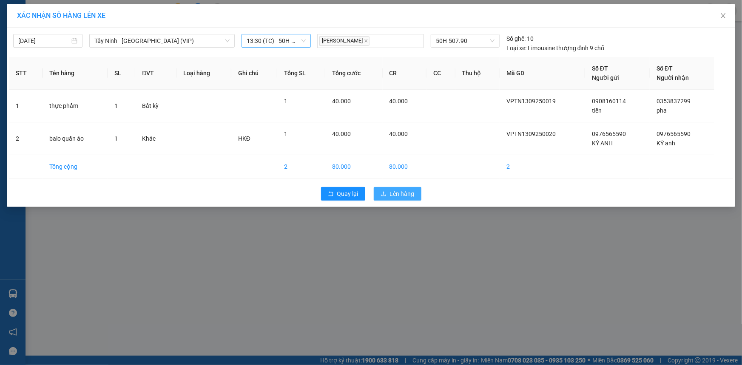
click at [386, 192] on icon "upload" at bounding box center [384, 194] width 6 height 6
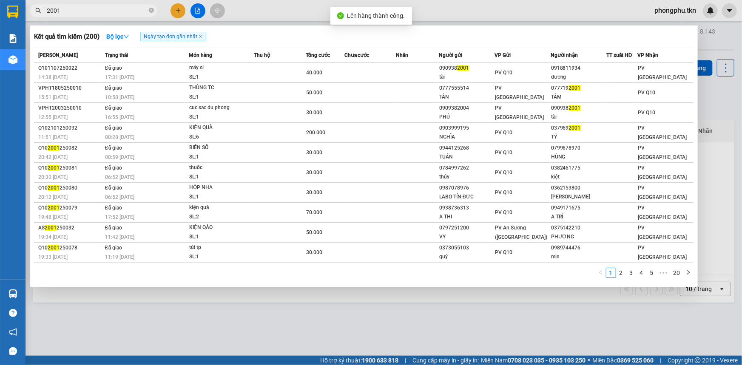
click at [126, 12] on input "2001" at bounding box center [97, 10] width 100 height 9
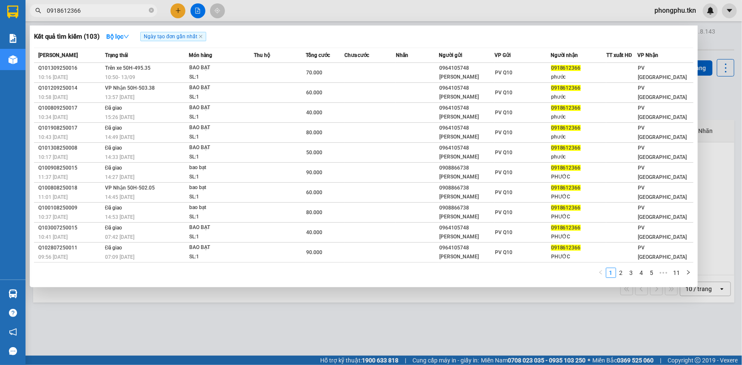
type input "0918612366"
click at [281, 341] on div at bounding box center [371, 182] width 742 height 365
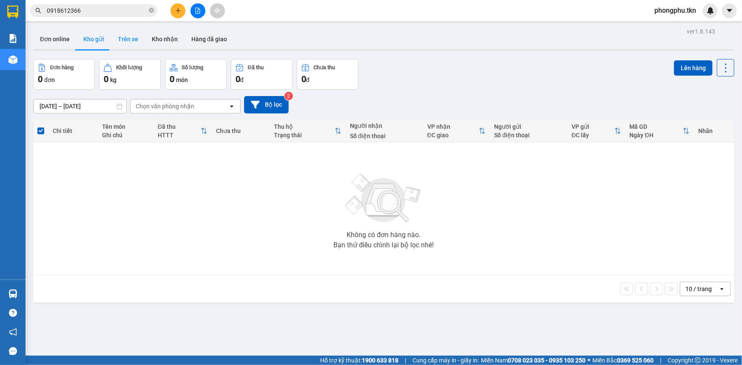
click at [132, 35] on button "Trên xe" at bounding box center [128, 39] width 34 height 20
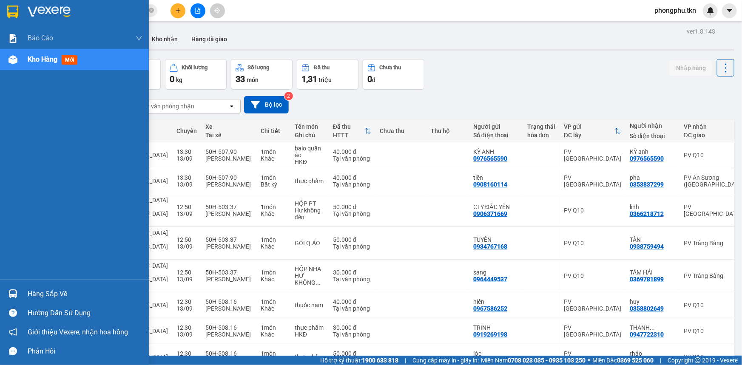
click at [17, 295] on div at bounding box center [13, 294] width 15 height 15
click at [0, 237] on div "Báo cáo Mẫu 1: Báo cáo dòng tiền theo nhân viên Mẫu 2: Thống kê đơn hàng theo n…" at bounding box center [74, 182] width 149 height 365
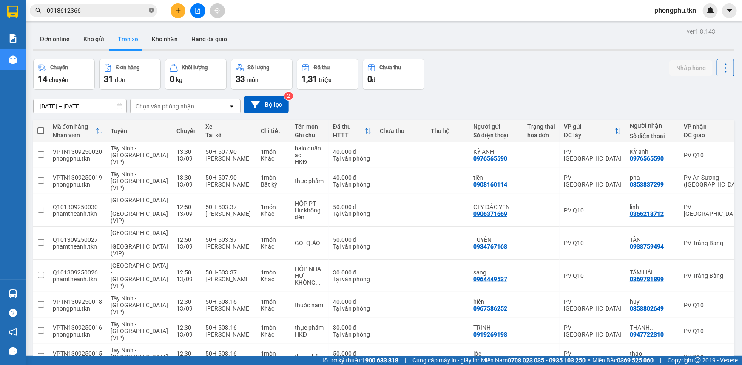
click at [152, 8] on icon "close-circle" at bounding box center [151, 10] width 5 height 5
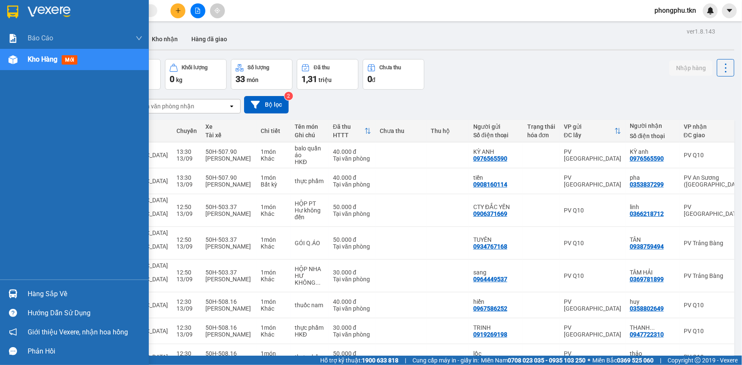
click at [20, 293] on div at bounding box center [13, 294] width 15 height 15
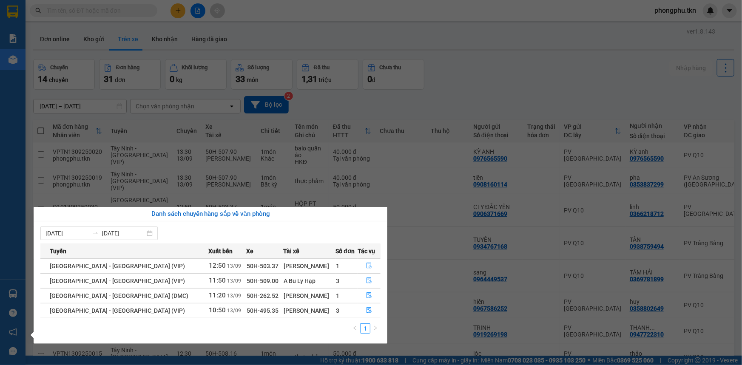
click at [0, 178] on div "Báo cáo Mẫu 1: Báo cáo dòng tiền theo nhân viên Mẫu 2: Thống kê đơn hàng theo n…" at bounding box center [13, 182] width 26 height 365
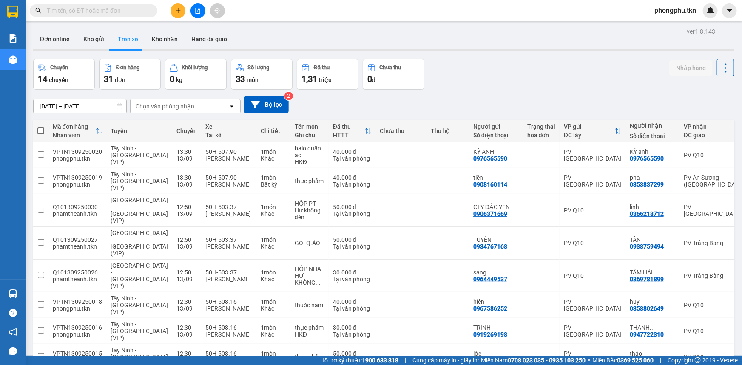
drag, startPoint x: 83, startPoint y: 43, endPoint x: 82, endPoint y: 53, distance: 10.3
click at [84, 43] on button "Kho gửi" at bounding box center [94, 39] width 34 height 20
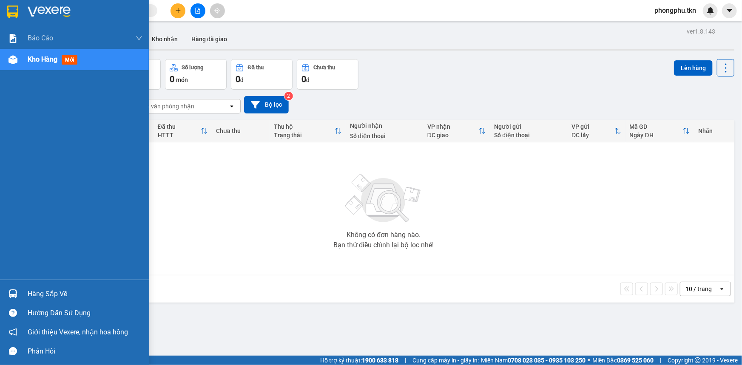
click at [39, 294] on div "Hàng sắp về" at bounding box center [85, 294] width 115 height 13
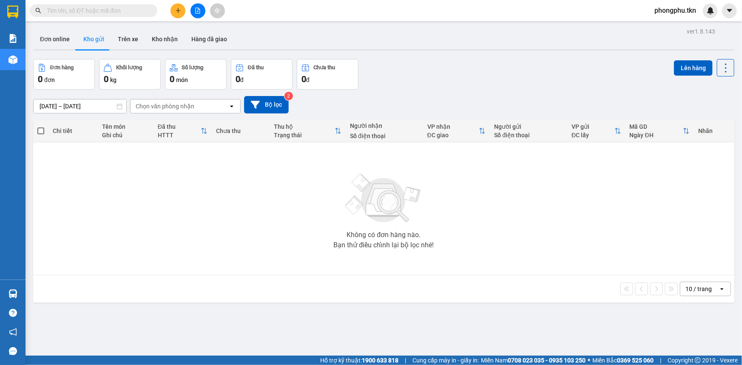
click at [180, 7] on section "Kết quả tìm kiếm ( 103 ) Bộ lọc Ngày tạo đơn gần nhất Mã ĐH Trạng thái Món hàng…" at bounding box center [371, 182] width 742 height 365
click at [180, 8] on icon "plus" at bounding box center [178, 11] width 6 height 6
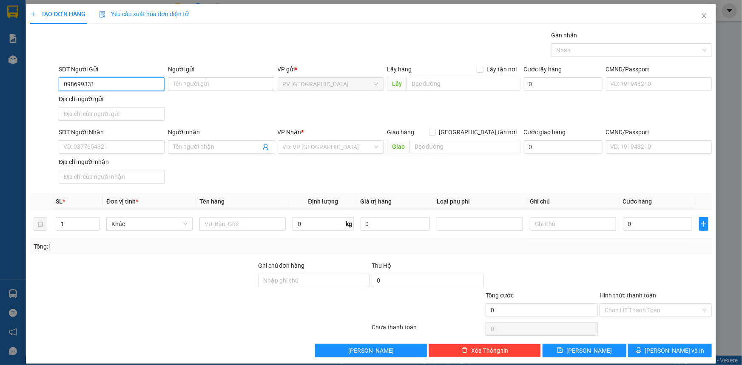
type input "0986993312"
click at [104, 100] on div "0986993312 - NHÀN" at bounding box center [110, 101] width 95 height 9
type input "NHÀN"
type input "0768105975"
type input "khánh"
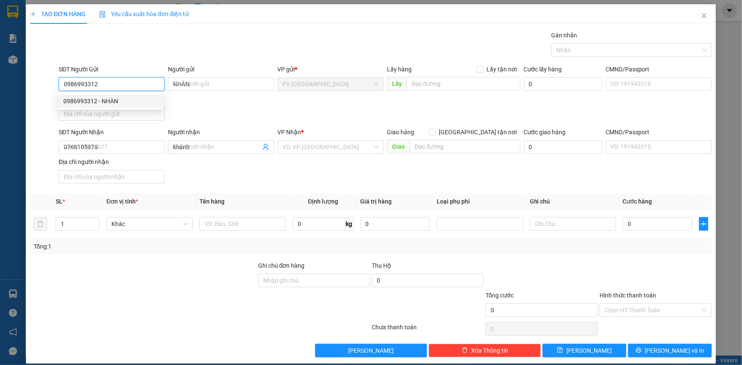
type input "30.000"
type input "0986993312"
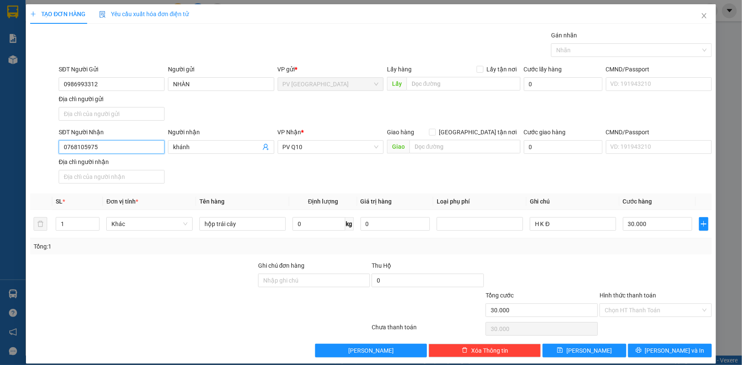
click at [130, 146] on input "0768105975" at bounding box center [112, 147] width 106 height 14
click at [198, 144] on input "khánh" at bounding box center [216, 147] width 87 height 9
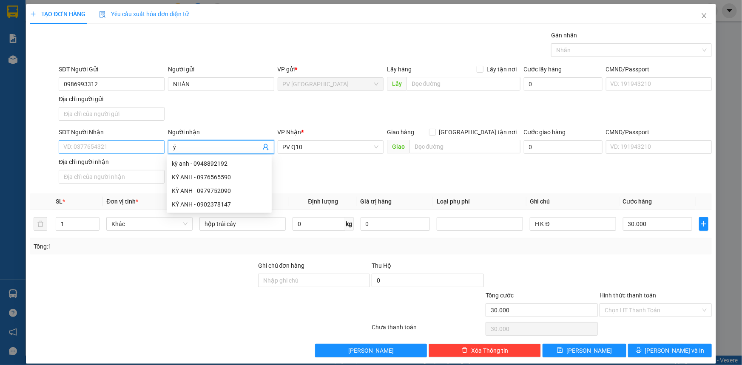
type input "ý"
click at [107, 150] on input "SĐT Người Nhận" at bounding box center [112, 147] width 106 height 14
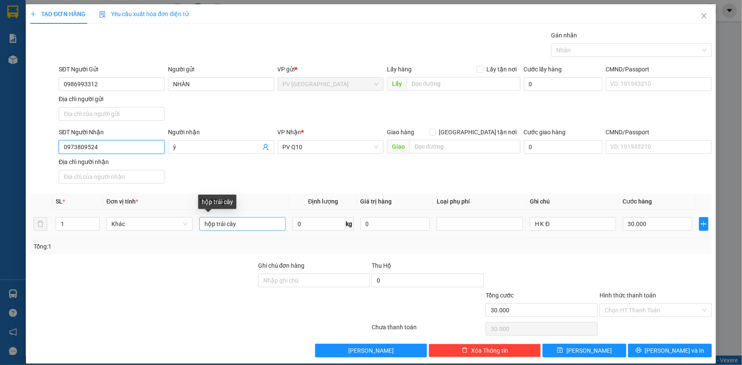
type input "0973809524"
click at [239, 225] on input "hộp trái cây" at bounding box center [243, 224] width 86 height 14
type input "thuốc tây"
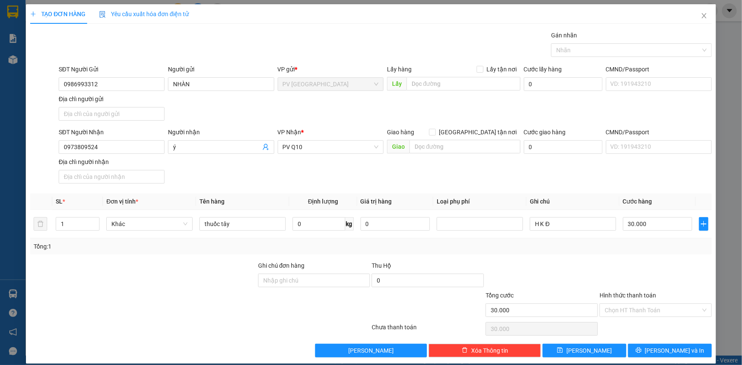
click at [336, 138] on div "VP Nhận *" at bounding box center [331, 134] width 106 height 13
click at [334, 142] on span "PV Q10" at bounding box center [331, 147] width 96 height 13
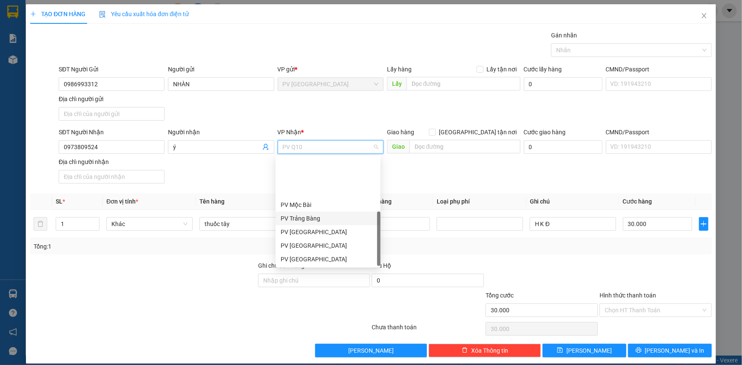
scroll to position [54, 0]
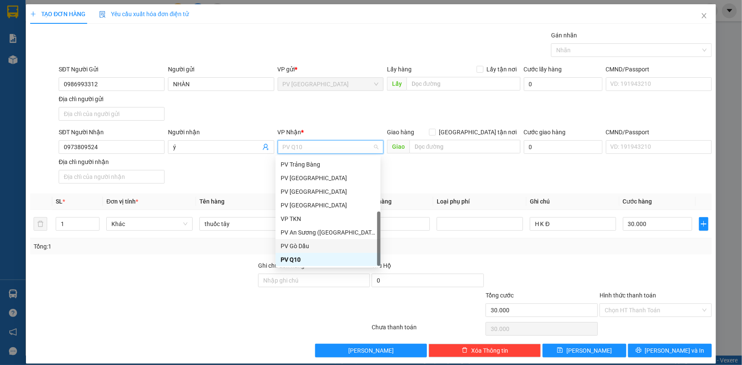
click at [297, 244] on div "PV Gò Dầu" at bounding box center [328, 246] width 95 height 9
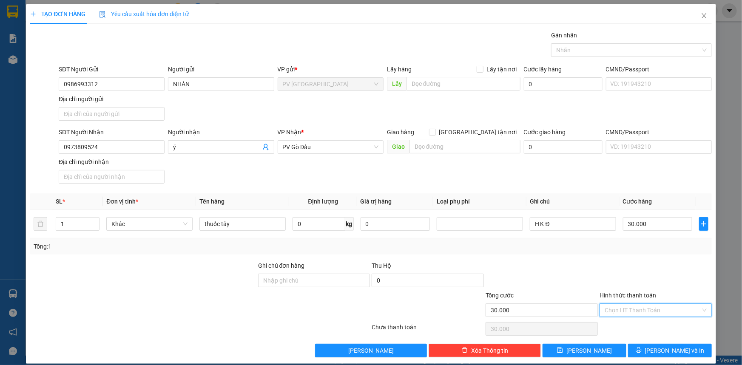
click at [617, 311] on input "Hình thức thanh toán" at bounding box center [653, 310] width 96 height 13
click at [623, 323] on div "Tại văn phòng" at bounding box center [650, 326] width 101 height 9
type input "0"
click at [638, 319] on div "Transit Pickup Surcharge Ids Transit Deliver Surcharge Ids Transit Deliver Surc…" at bounding box center [371, 194] width 682 height 327
click at [643, 343] on div "Transit Pickup Surcharge Ids Transit Deliver Surcharge Ids Transit Deliver Surc…" at bounding box center [371, 194] width 682 height 327
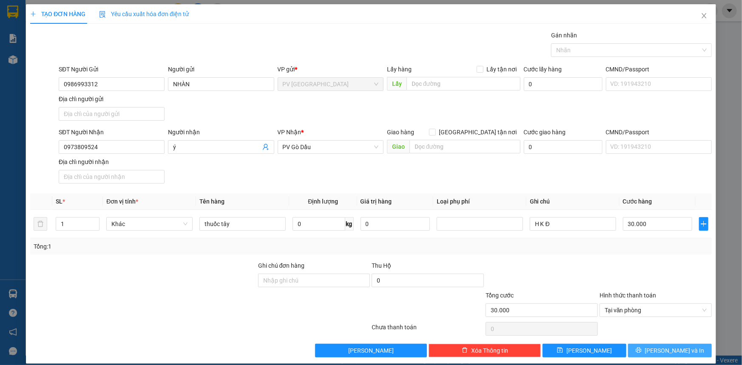
click at [644, 347] on button "[PERSON_NAME] và In" at bounding box center [670, 351] width 84 height 14
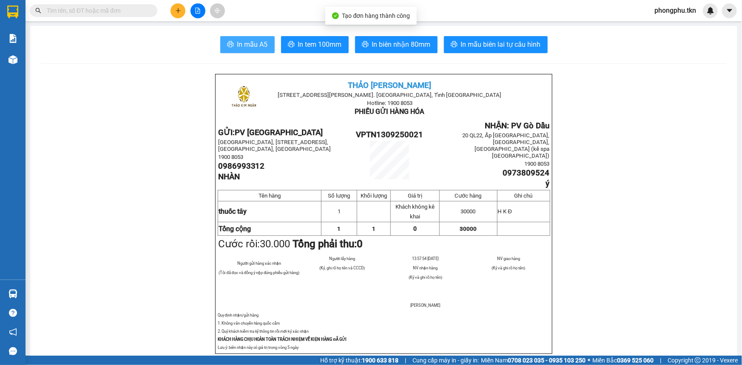
click at [251, 48] on span "In mẫu A5" at bounding box center [252, 44] width 31 height 11
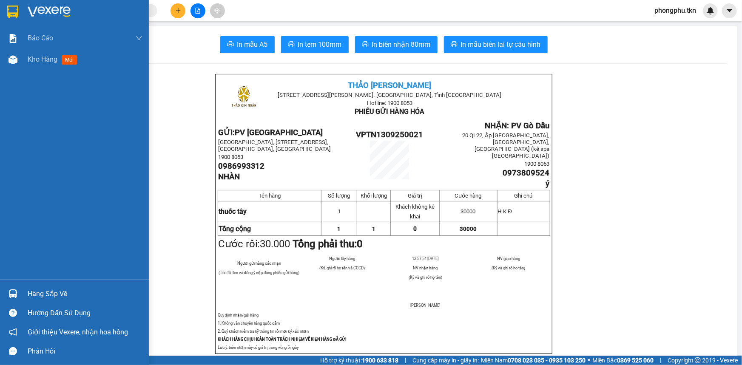
click at [14, 294] on img at bounding box center [13, 294] width 9 height 9
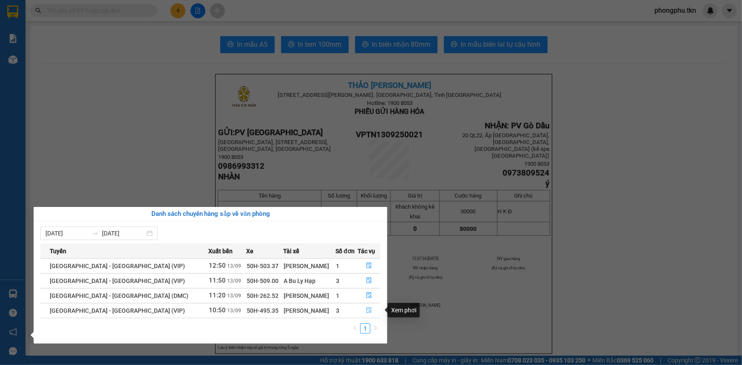
click at [367, 311] on icon "file-done" at bounding box center [369, 311] width 5 height 6
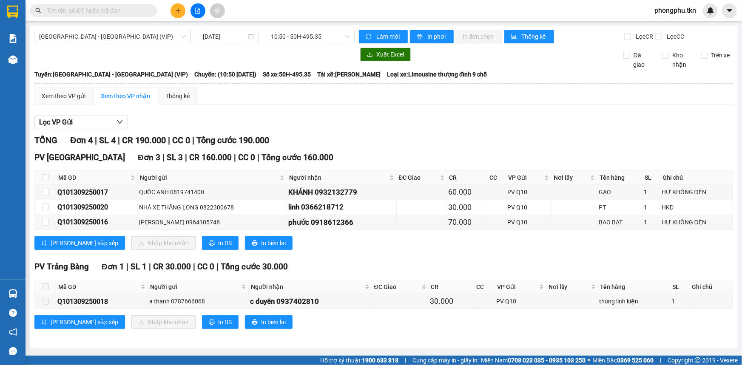
click at [117, 9] on input "text" at bounding box center [97, 10] width 100 height 9
click at [109, 12] on input "text" at bounding box center [97, 10] width 100 height 9
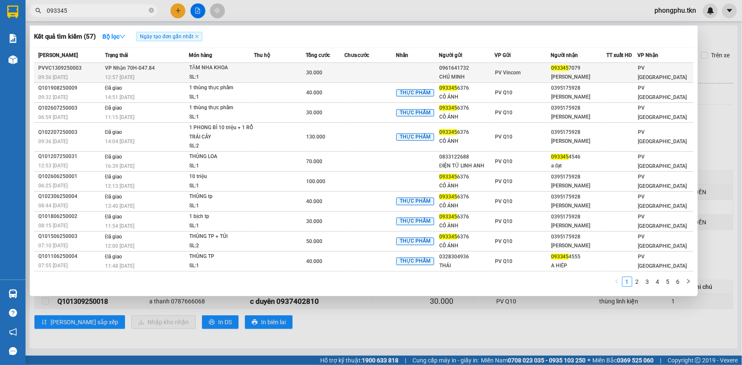
type input "093345"
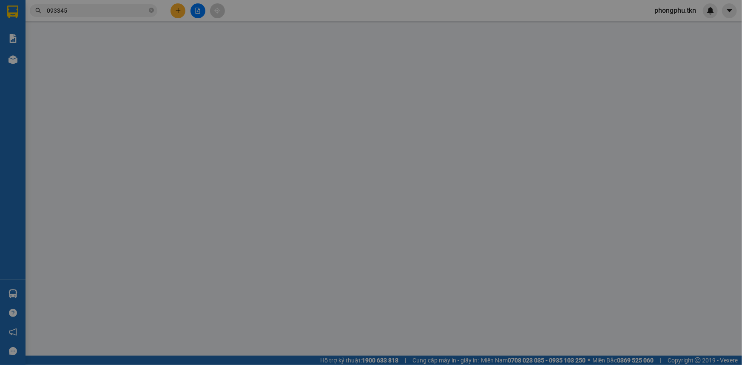
type input "0961641732"
type input "CHÚ MINH"
type input "0933457079"
type input "NGỌC HÀ"
type input "30.000"
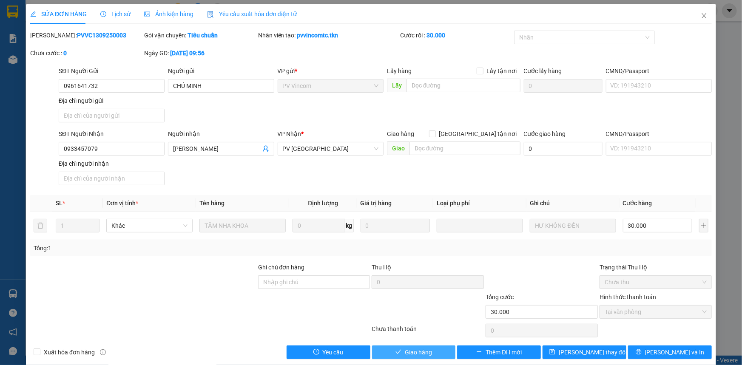
click at [399, 349] on button "Giao hàng" at bounding box center [414, 353] width 84 height 14
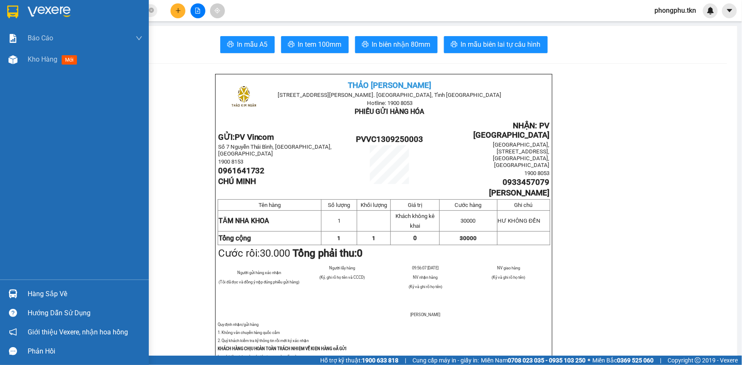
click at [14, 289] on div at bounding box center [13, 294] width 15 height 15
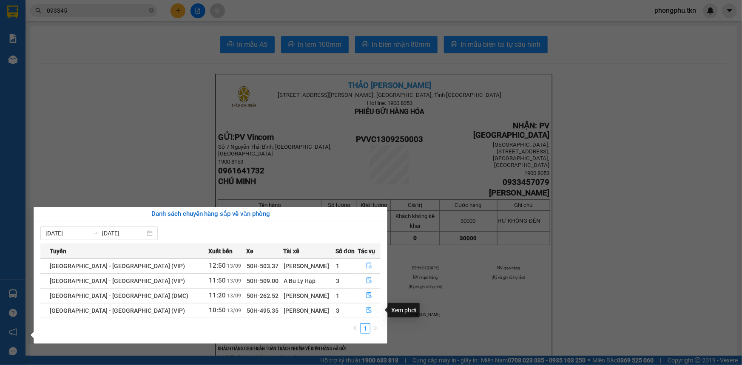
click at [366, 311] on icon "file-done" at bounding box center [369, 311] width 6 height 6
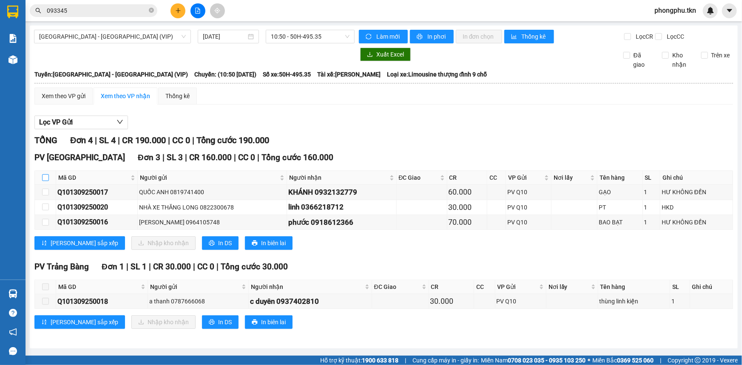
click at [46, 178] on input "checkbox" at bounding box center [45, 177] width 7 height 7
checkbox input "true"
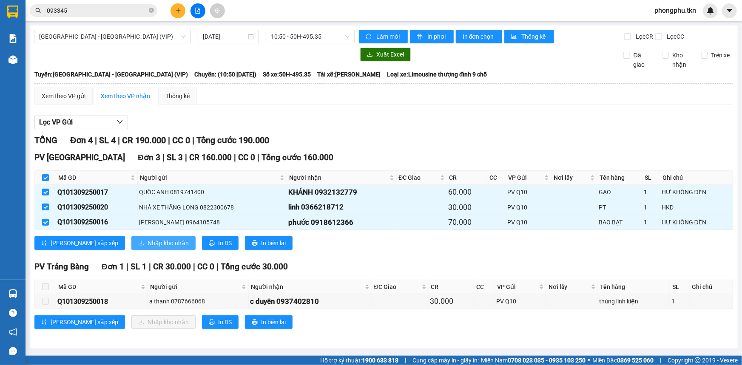
click at [148, 243] on span "Nhập kho nhận" at bounding box center [168, 243] width 41 height 9
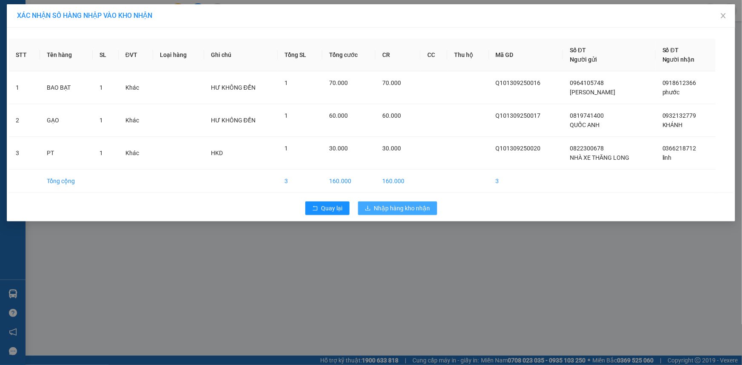
click at [412, 211] on span "Nhập hàng kho nhận" at bounding box center [402, 208] width 56 height 9
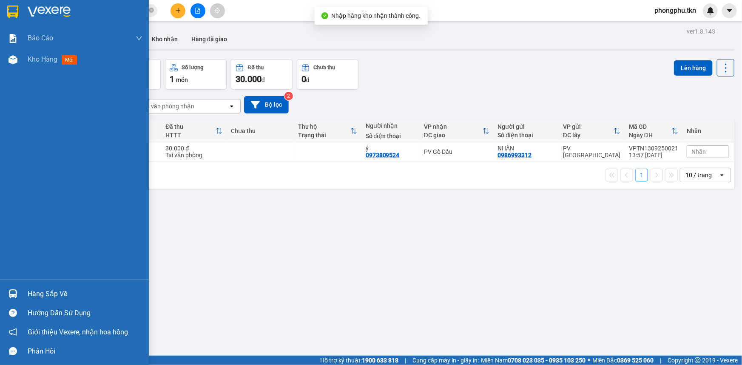
click at [12, 290] on img at bounding box center [13, 294] width 9 height 9
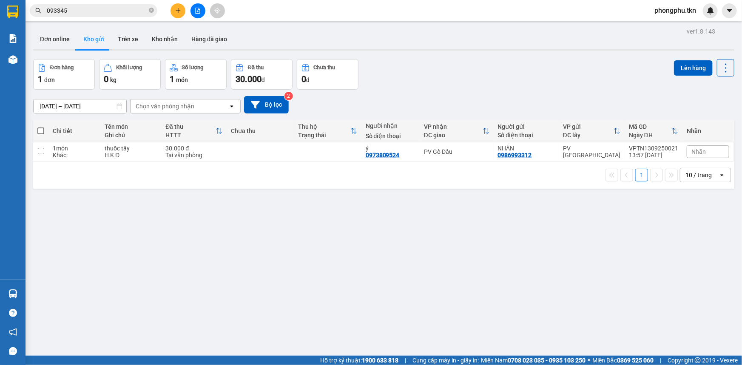
click at [180, 8] on section "Kết quả tìm kiếm ( 57 ) Bộ lọc Ngày tạo đơn gần nhất Mã ĐH Trạng thái Món hàng …" at bounding box center [371, 182] width 742 height 365
click at [180, 8] on icon "plus" at bounding box center [178, 11] width 6 height 6
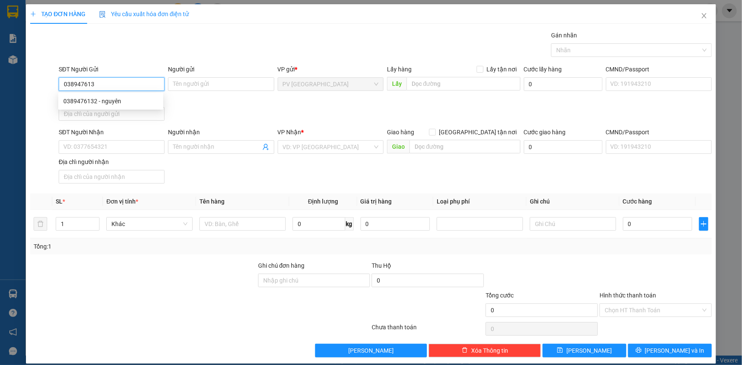
type input "0389476132"
click at [135, 100] on div "0389476132 - nguyên" at bounding box center [110, 101] width 95 height 9
type input "nguyên"
type input "0962691385"
type input "BỬU"
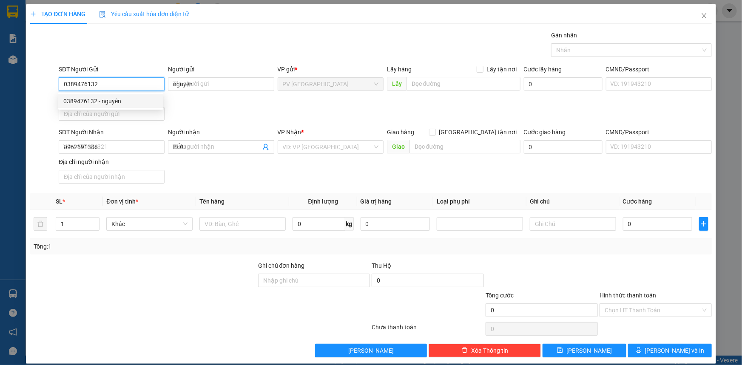
type input "50.000"
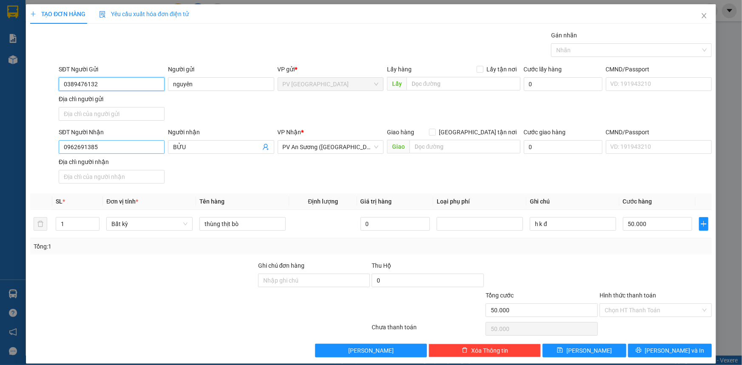
type input "0389476132"
click at [136, 151] on input "0962691385" at bounding box center [112, 147] width 106 height 14
click at [115, 174] on div "0986796788 - châu" at bounding box center [110, 177] width 95 height 9
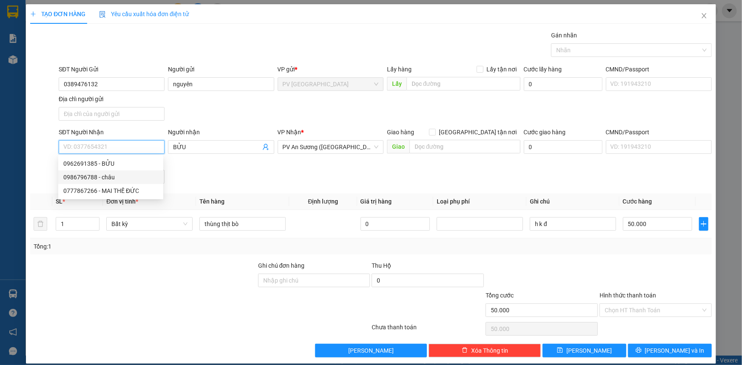
type input "0986796788"
type input "châu"
type input "30.000"
click at [566, 48] on div at bounding box center [627, 50] width 148 height 10
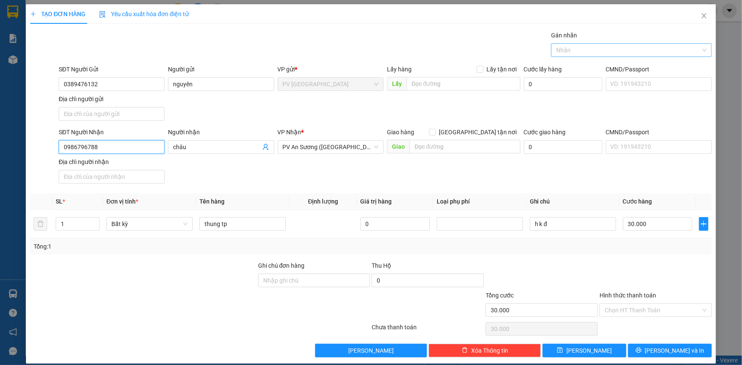
type input "0986796788"
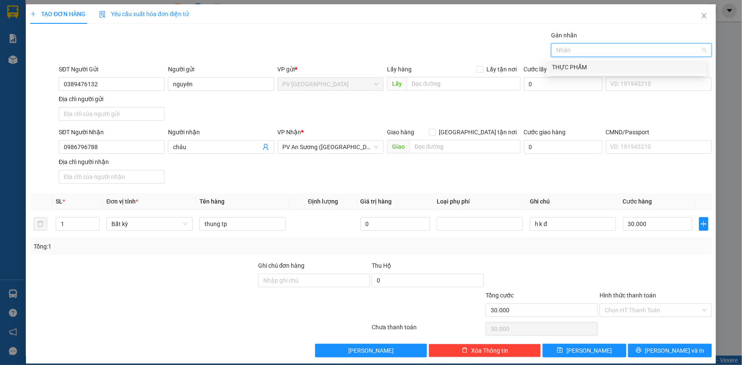
click at [569, 64] on div "THỰC PHẨM" at bounding box center [626, 67] width 149 height 9
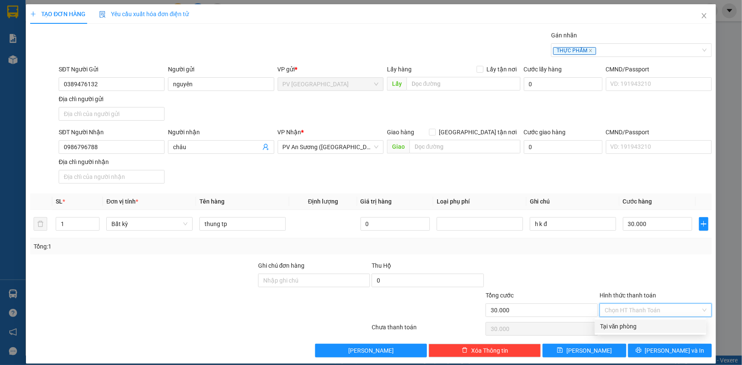
click at [642, 310] on input "Hình thức thanh toán" at bounding box center [653, 310] width 96 height 13
click at [641, 328] on div "Tại văn phòng" at bounding box center [650, 326] width 101 height 9
type input "0"
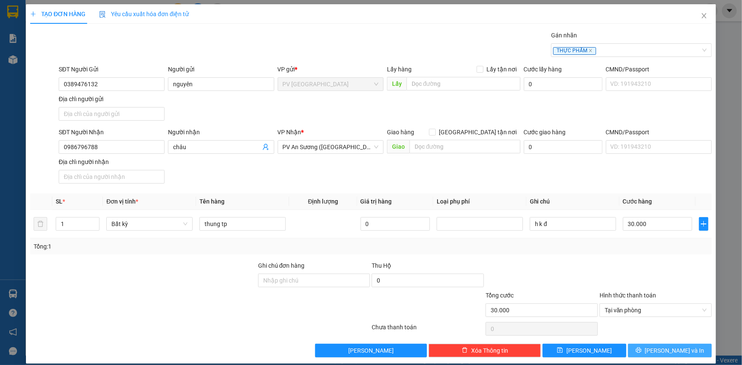
click at [641, 350] on icon "printer" at bounding box center [639, 351] width 6 height 6
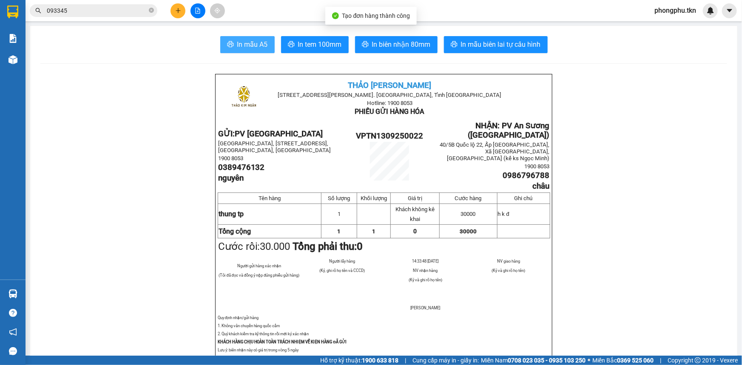
click at [262, 46] on span "In mẫu A5" at bounding box center [252, 44] width 31 height 11
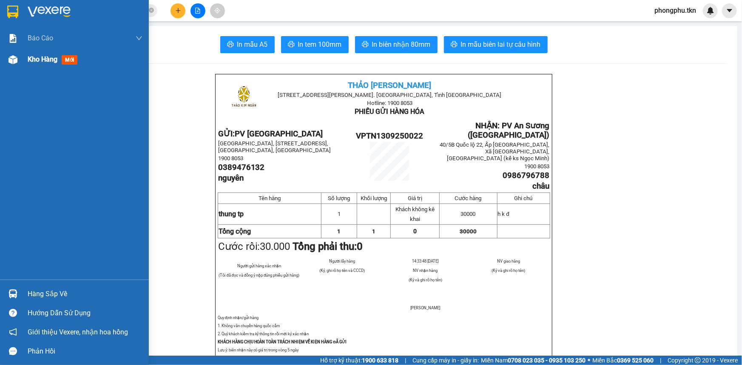
click at [32, 60] on span "Kho hàng" at bounding box center [43, 59] width 30 height 8
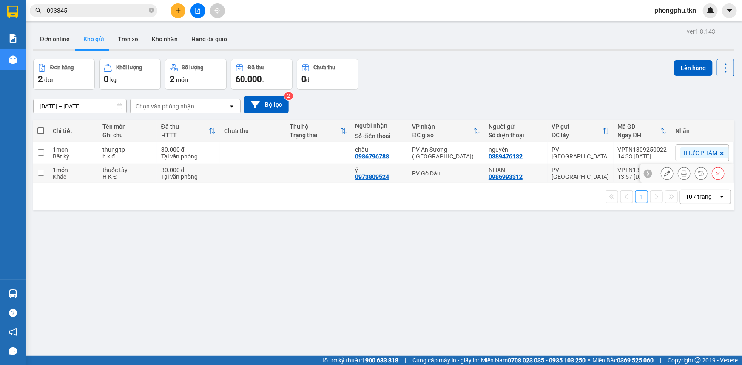
click at [202, 174] on div "Tại văn phòng" at bounding box center [188, 177] width 55 height 7
checkbox input "true"
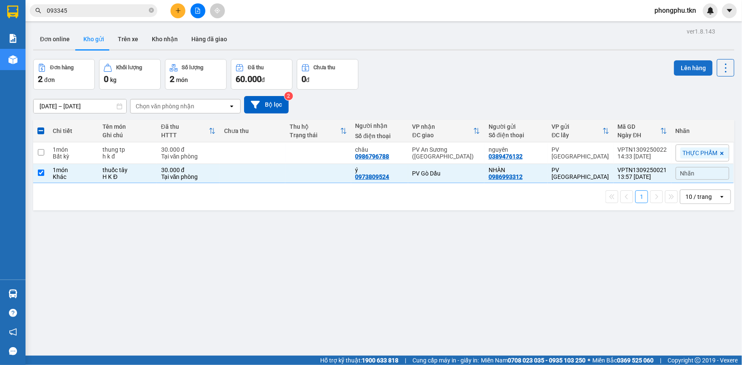
click at [682, 62] on button "Lên hàng" at bounding box center [693, 67] width 39 height 15
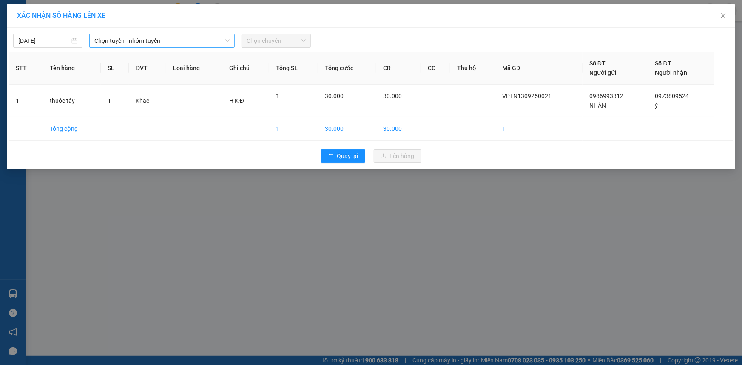
click at [218, 42] on span "Chọn tuyến - nhóm tuyến" at bounding box center [161, 40] width 135 height 13
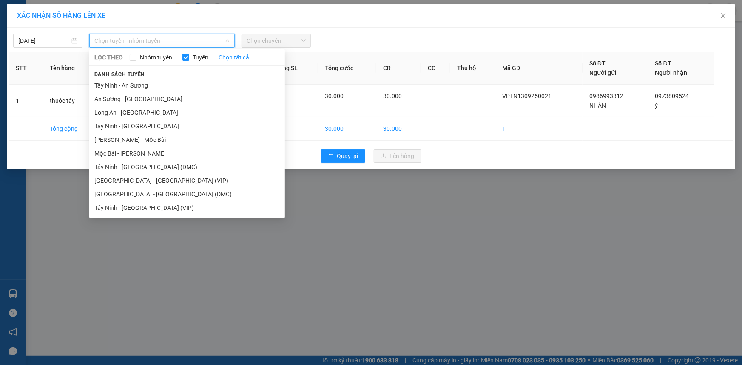
click at [148, 214] on li "Tây Ninh - [GEOGRAPHIC_DATA] (VIP)" at bounding box center [187, 208] width 196 height 14
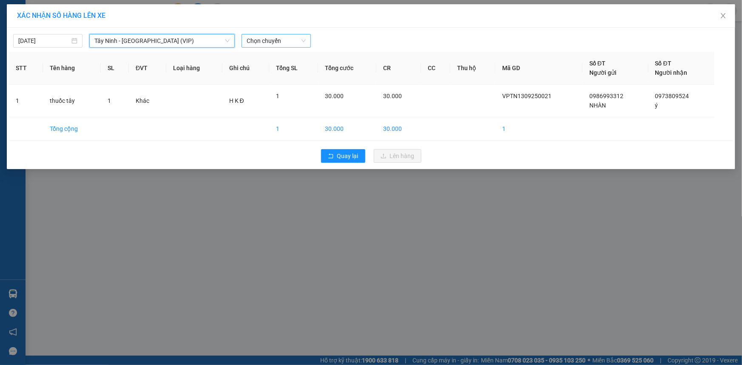
click at [287, 40] on span "Chọn chuyến" at bounding box center [276, 40] width 59 height 13
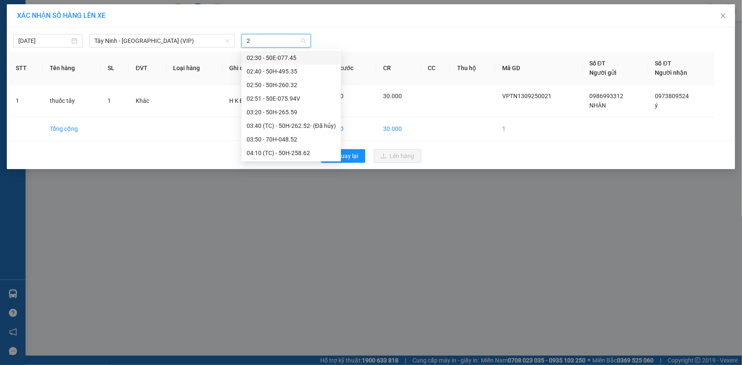
type input "22"
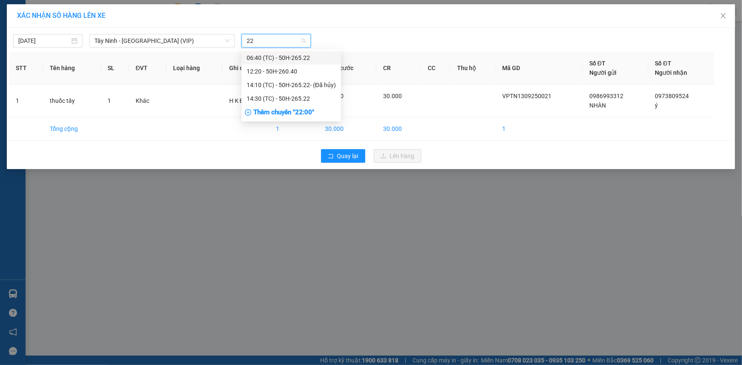
click at [284, 98] on div "14:30 (TC) - 50H-265.22" at bounding box center [291, 98] width 89 height 9
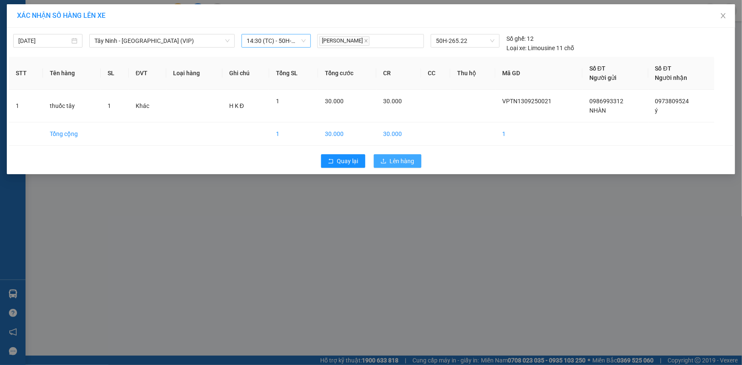
click at [402, 162] on span "Lên hàng" at bounding box center [402, 161] width 25 height 9
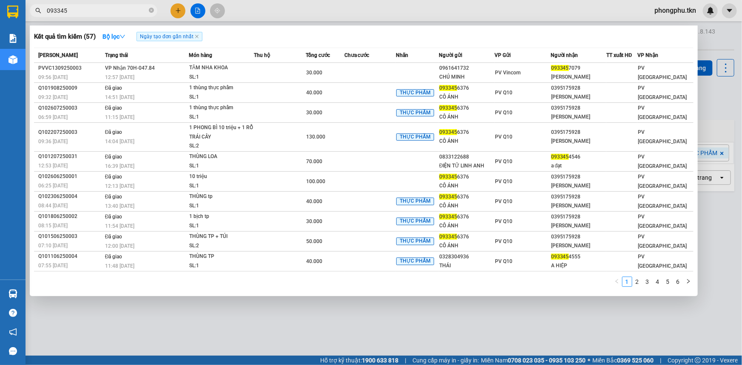
drag, startPoint x: 103, startPoint y: 15, endPoint x: 106, endPoint y: 9, distance: 7.0
click at [105, 9] on input "093345" at bounding box center [97, 10] width 100 height 9
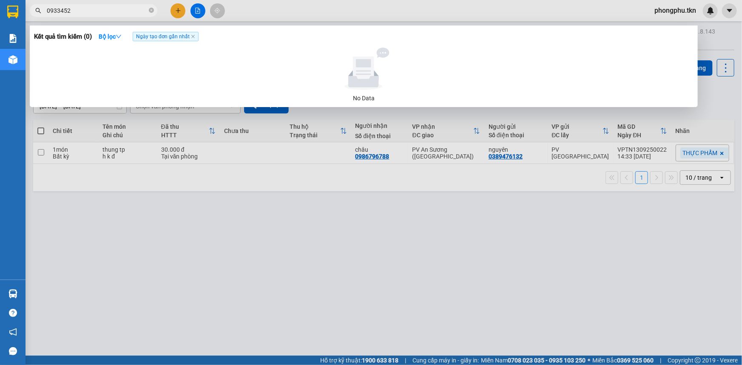
click at [106, 9] on input "0933452" at bounding box center [97, 10] width 100 height 9
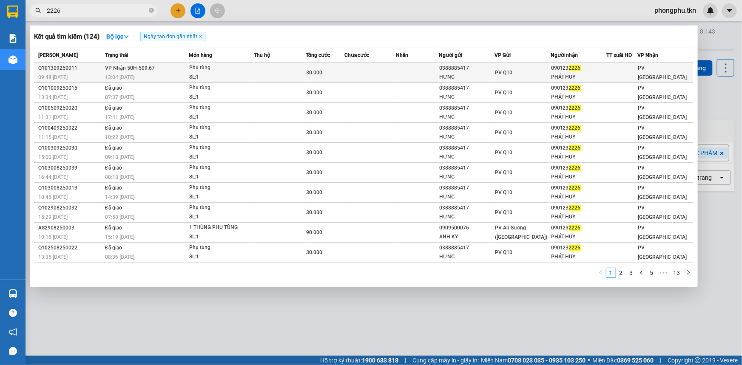
type input "2226"
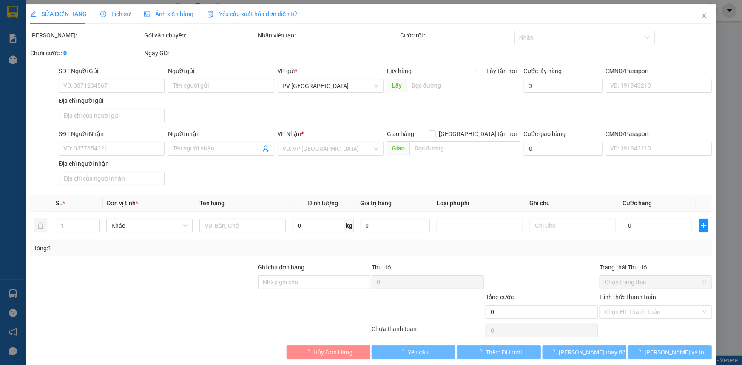
type input "0388885417"
type input "HƯNG"
type input "0901232226"
type input "PHÁT HUY"
type input "30.000"
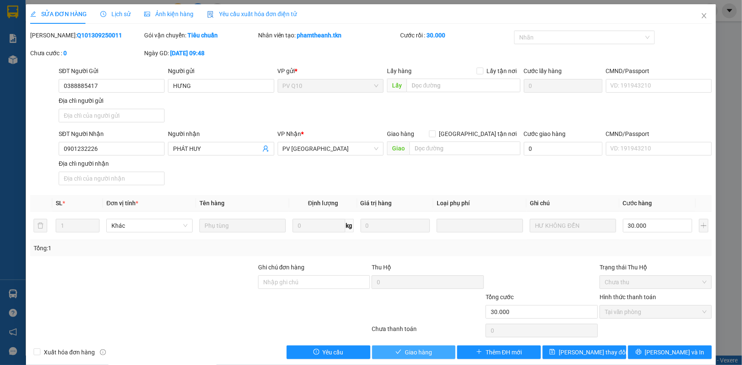
drag, startPoint x: 430, startPoint y: 345, endPoint x: 437, endPoint y: 353, distance: 10.8
click at [430, 346] on button "Giao hàng" at bounding box center [414, 353] width 84 height 14
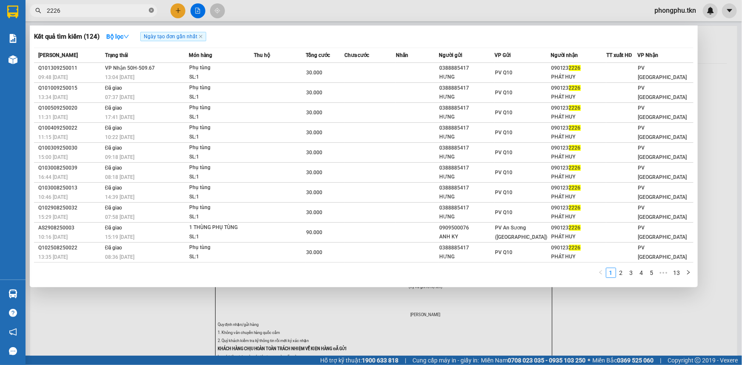
click at [151, 8] on icon "close-circle" at bounding box center [151, 10] width 5 height 5
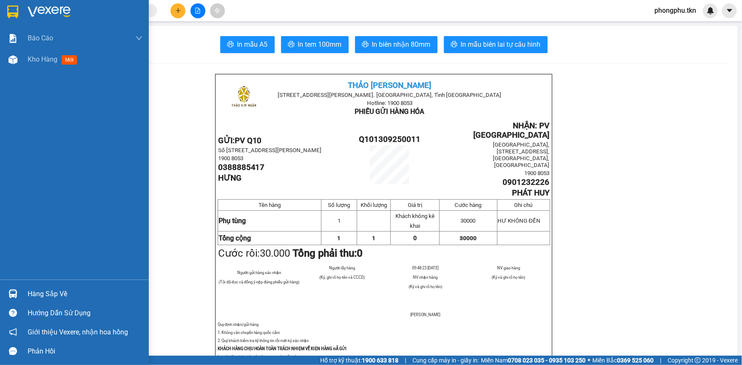
click at [18, 299] on div at bounding box center [13, 294] width 15 height 15
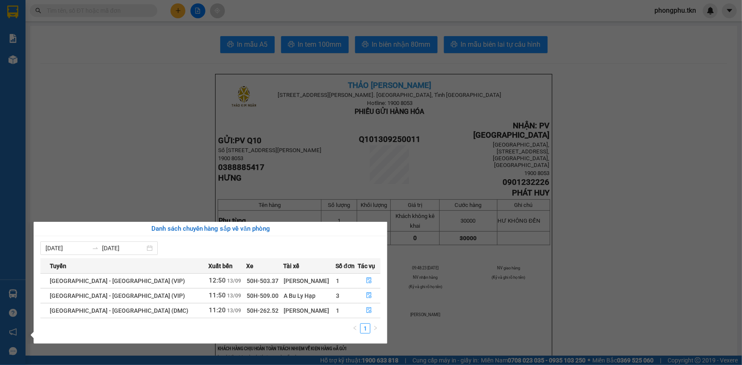
click at [141, 112] on section "Kết quả tìm kiếm ( 124 ) Bộ lọc Ngày tạo đơn gần nhất Mã ĐH Trạng thái Món hàng…" at bounding box center [371, 182] width 742 height 365
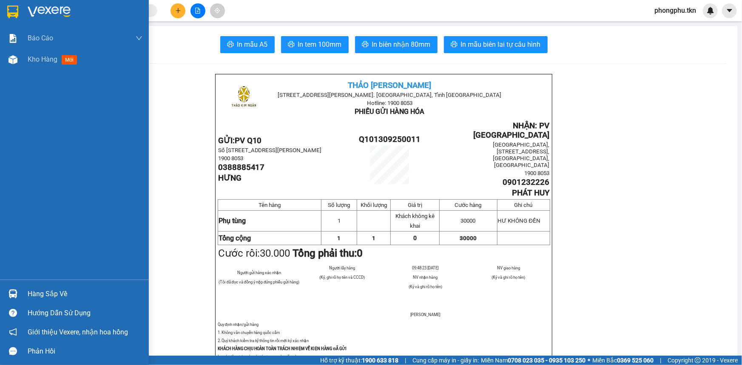
click at [14, 294] on img at bounding box center [13, 294] width 9 height 9
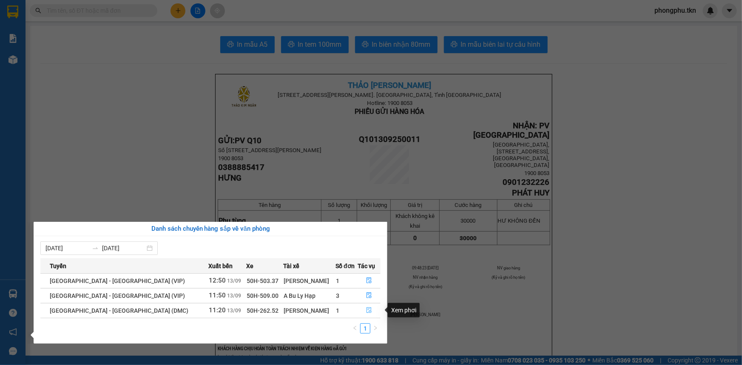
click at [367, 308] on icon "file-done" at bounding box center [369, 311] width 5 height 6
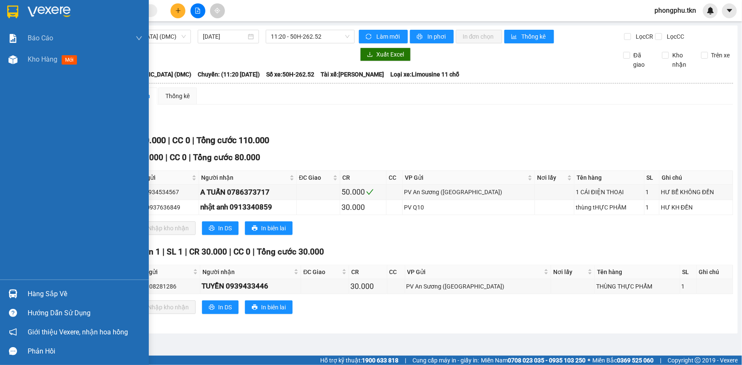
click at [13, 293] on img at bounding box center [13, 294] width 9 height 9
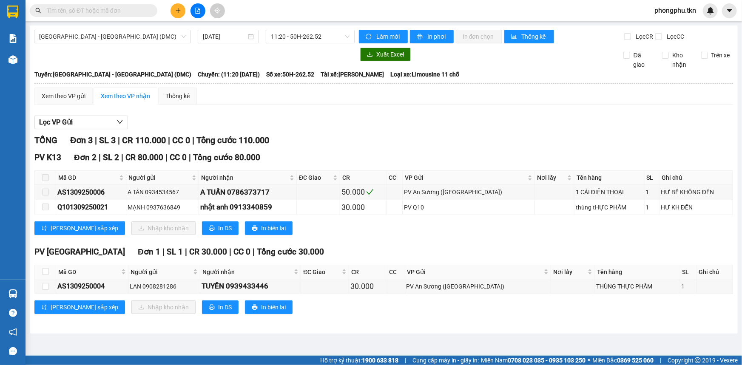
click at [121, 10] on section "Kết quả tìm kiếm ( 124 ) Bộ lọc Ngày tạo đơn gần nhất Mã ĐH Trạng thái Món hàng…" at bounding box center [371, 182] width 742 height 365
click at [121, 10] on input "text" at bounding box center [97, 10] width 100 height 9
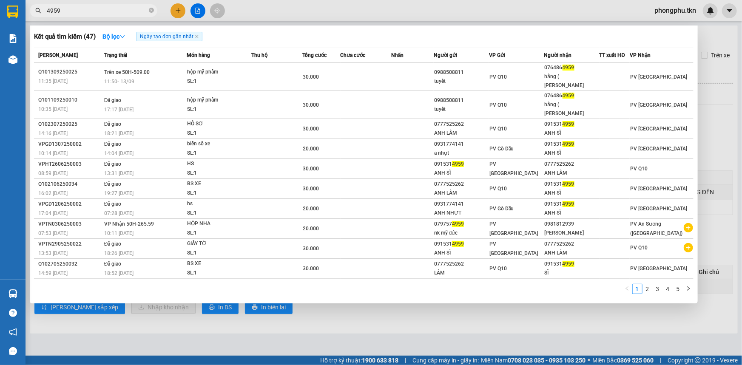
type input "4959"
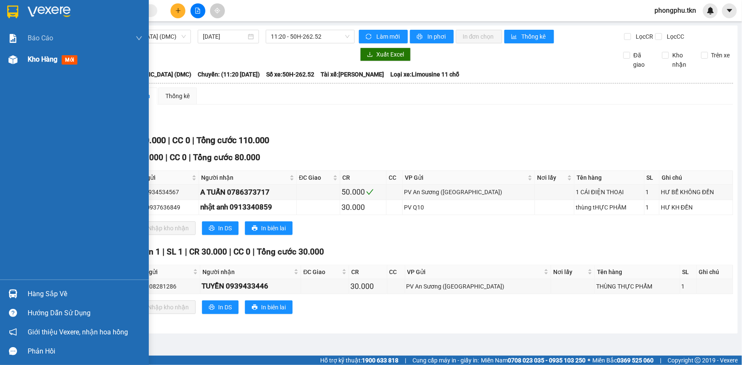
click at [23, 61] on div "Kho hàng mới" at bounding box center [74, 59] width 149 height 21
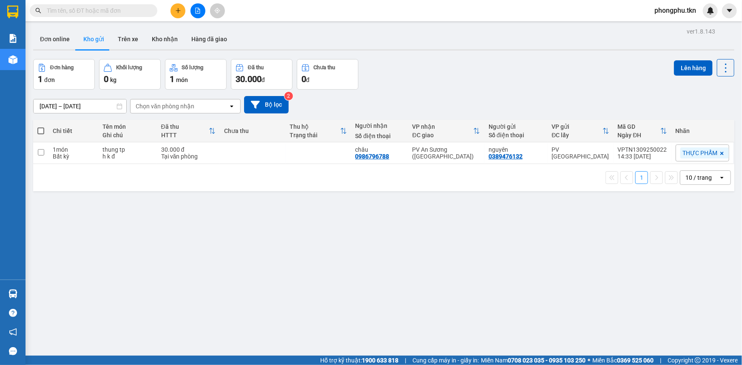
click at [135, 7] on input "text" at bounding box center [97, 10] width 100 height 9
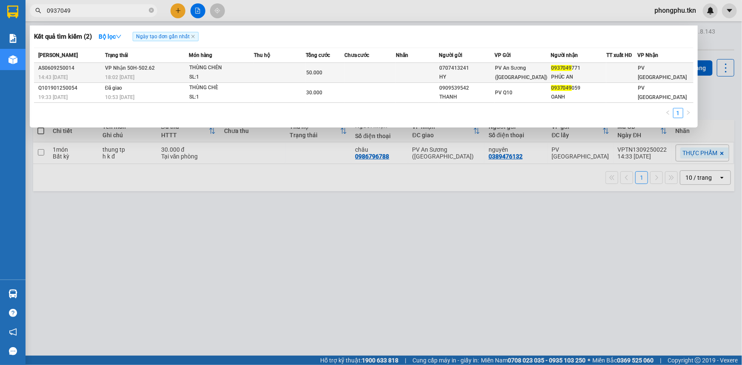
type input "0937049"
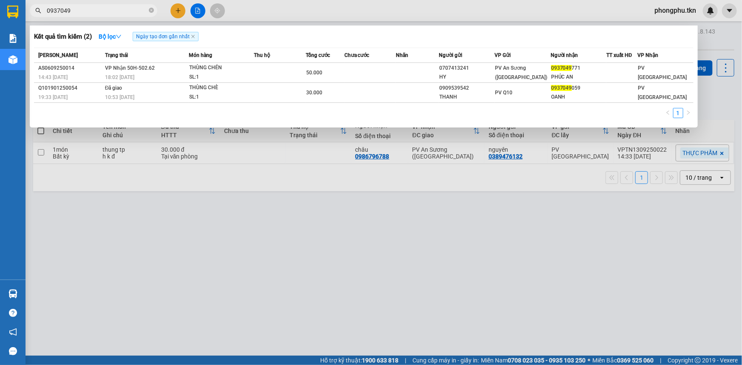
click at [204, 70] on div "THÙNG CHÉN" at bounding box center [221, 67] width 64 height 9
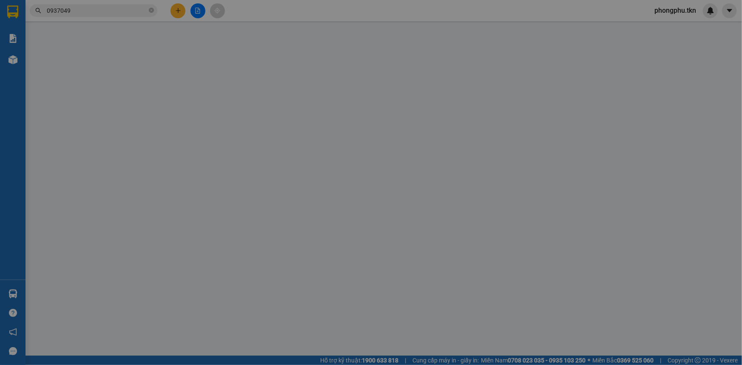
type input "0707413241"
type input "HY"
type input "0937049771"
type input "PHÚC AN"
type input "50.000"
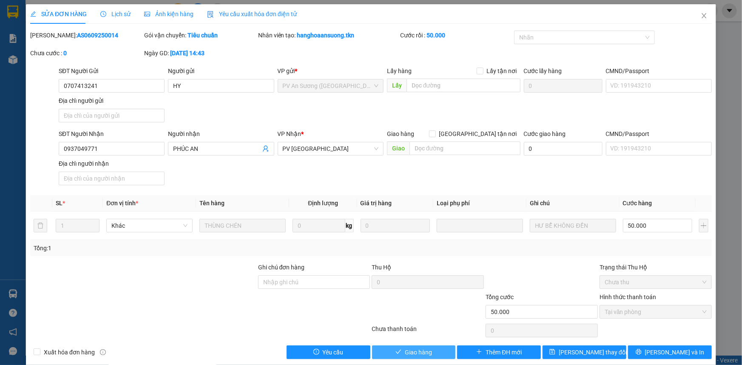
click at [415, 348] on span "Giao hàng" at bounding box center [418, 352] width 27 height 9
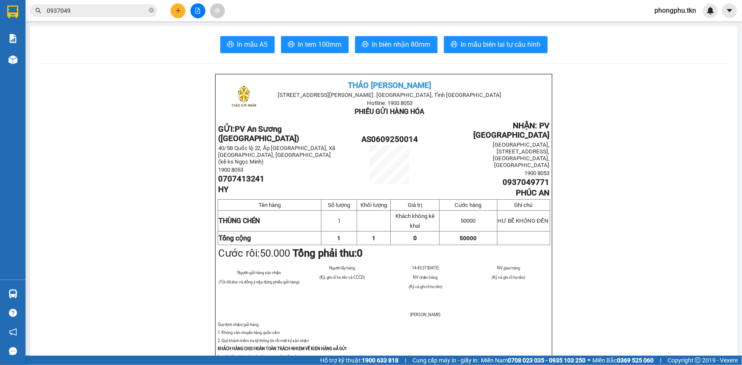
click at [88, 10] on input "0937049" at bounding box center [97, 10] width 100 height 9
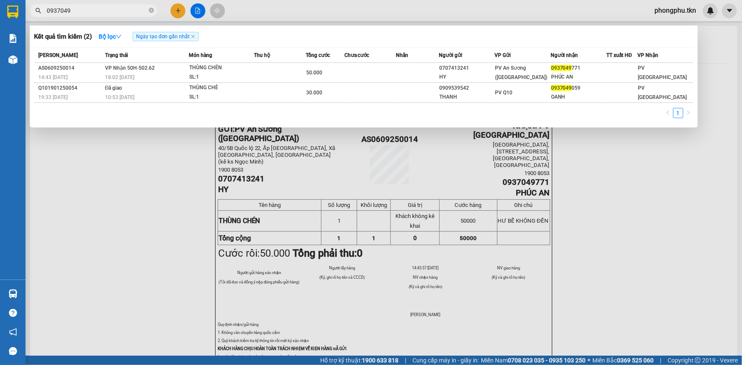
click at [88, 10] on input "0937049" at bounding box center [97, 10] width 100 height 9
type input "00703"
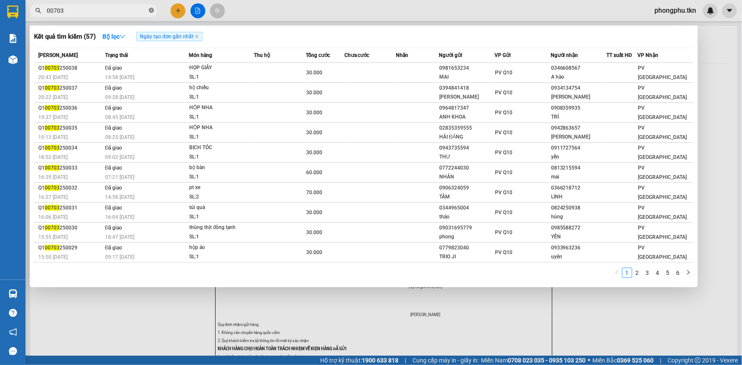
click at [151, 9] on icon "close-circle" at bounding box center [151, 10] width 5 height 5
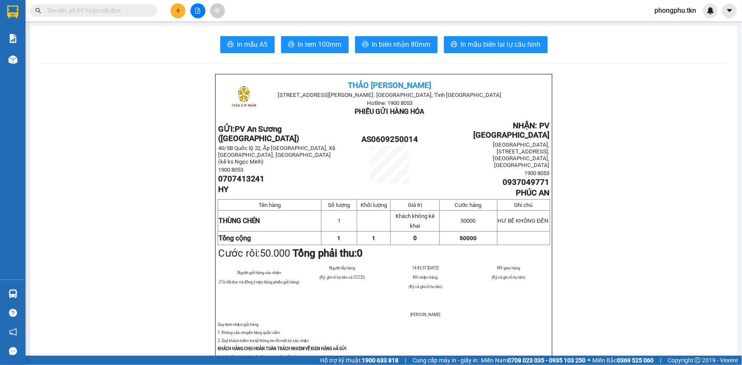
click at [112, 12] on input "text" at bounding box center [97, 10] width 100 height 9
click at [175, 11] on icon "plus" at bounding box center [178, 11] width 6 height 6
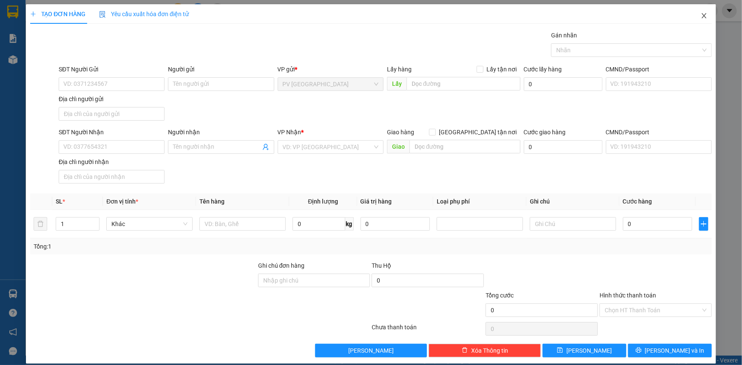
click at [701, 17] on icon "close" at bounding box center [704, 15] width 7 height 7
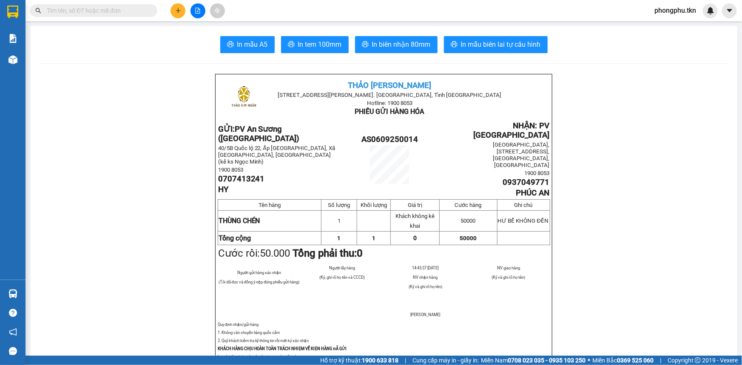
click at [128, 12] on input "text" at bounding box center [97, 10] width 100 height 9
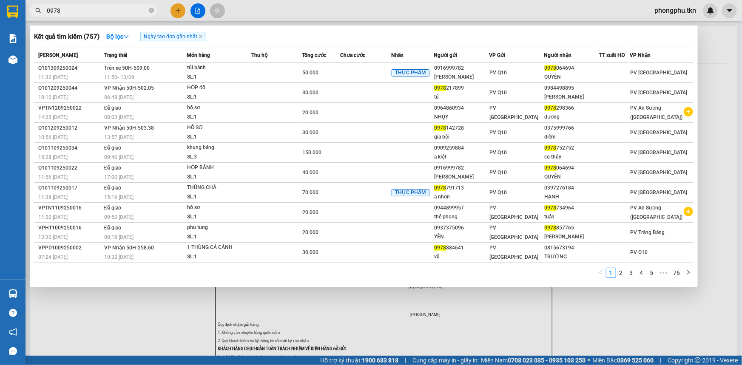
type input "0978"
click at [175, 6] on div at bounding box center [371, 182] width 742 height 365
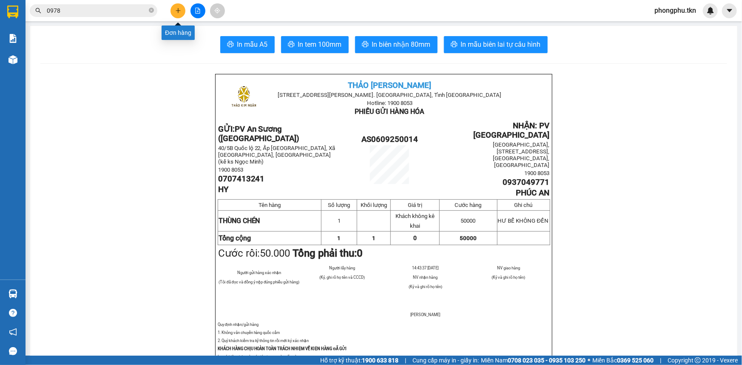
click at [174, 6] on button at bounding box center [178, 10] width 15 height 15
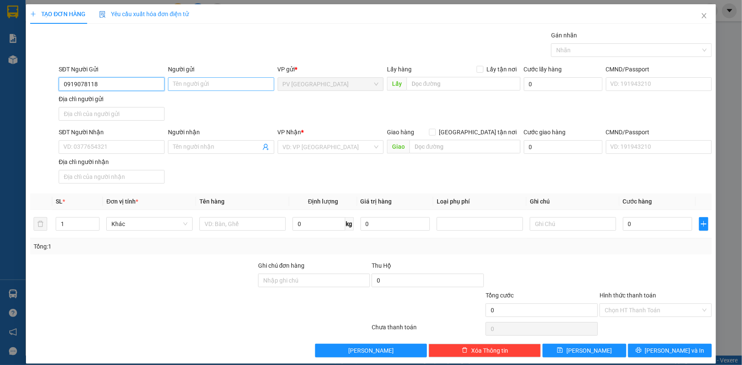
type input "0919078118"
click at [207, 83] on input "Người gửi" at bounding box center [221, 84] width 106 height 14
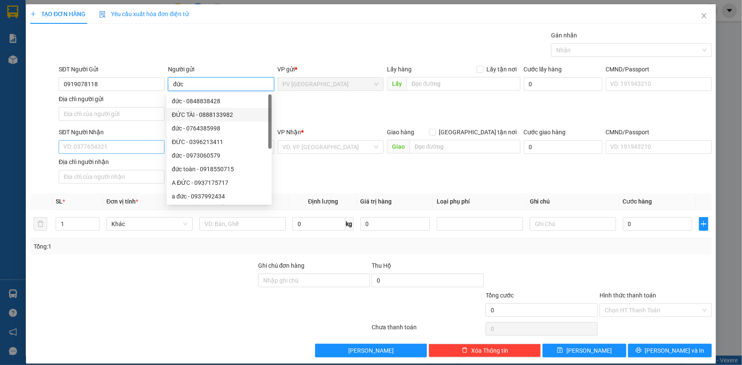
type input "đức"
click at [107, 148] on input "SĐT Người Nhận" at bounding box center [112, 147] width 106 height 14
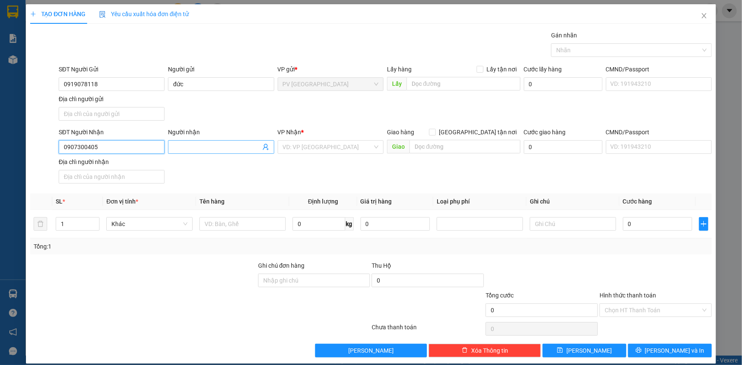
type input "0907300405"
click at [190, 146] on input "Người nhận" at bounding box center [216, 147] width 87 height 9
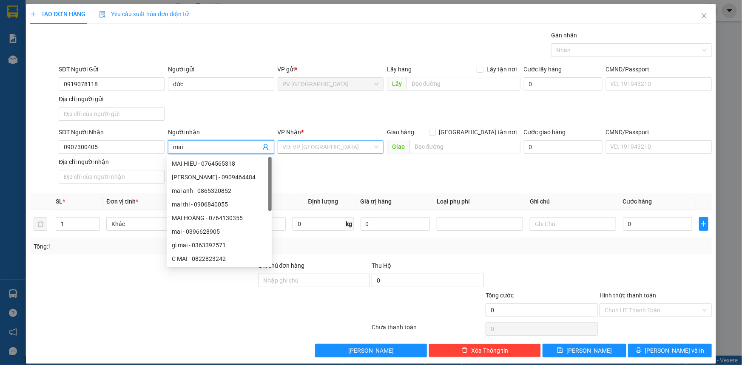
type input "mai"
click at [292, 143] on input "search" at bounding box center [328, 147] width 90 height 13
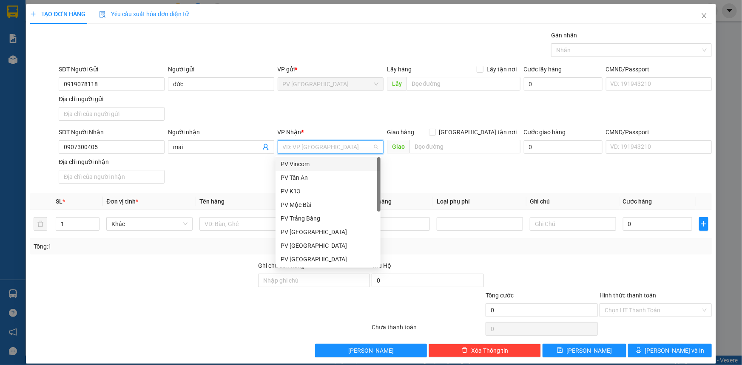
click at [304, 166] on div "PV Vincom" at bounding box center [328, 164] width 95 height 9
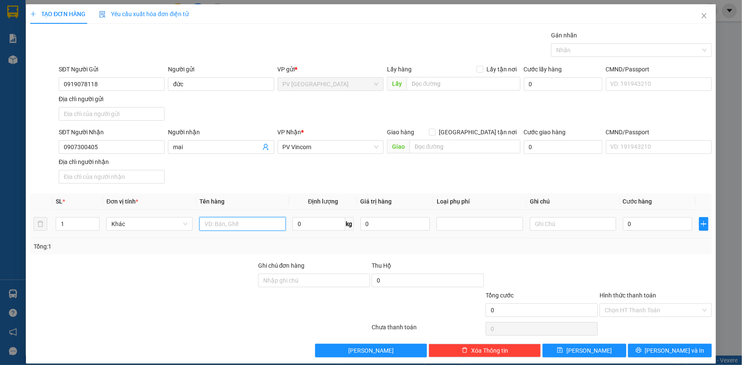
click at [239, 225] on input "text" at bounding box center [243, 224] width 86 height 14
type input "p"
click at [591, 51] on div at bounding box center [627, 50] width 148 height 10
type input "thực phẩm"
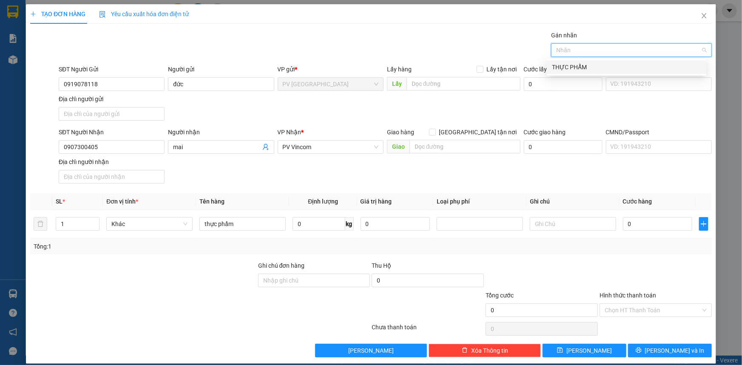
click at [588, 64] on div "THỰC PHẨM" at bounding box center [626, 67] width 149 height 9
click at [653, 229] on input "0" at bounding box center [657, 224] width 69 height 14
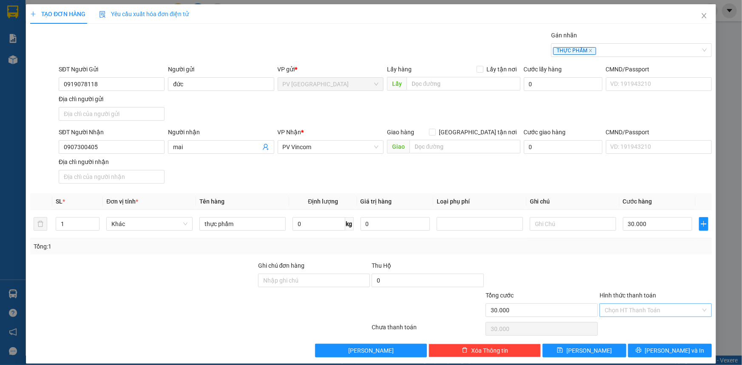
click at [638, 310] on input "Hình thức thanh toán" at bounding box center [653, 310] width 96 height 13
click at [639, 330] on div "Tại văn phòng" at bounding box center [650, 326] width 101 height 9
click at [661, 349] on span "[PERSON_NAME] và In" at bounding box center [675, 350] width 60 height 9
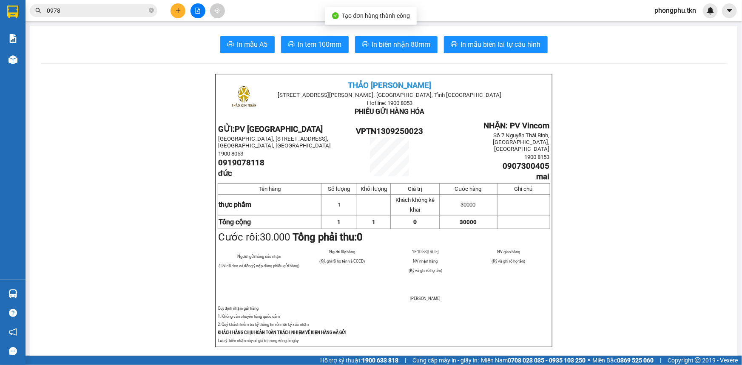
click at [255, 40] on span "In mẫu A5" at bounding box center [252, 44] width 31 height 11
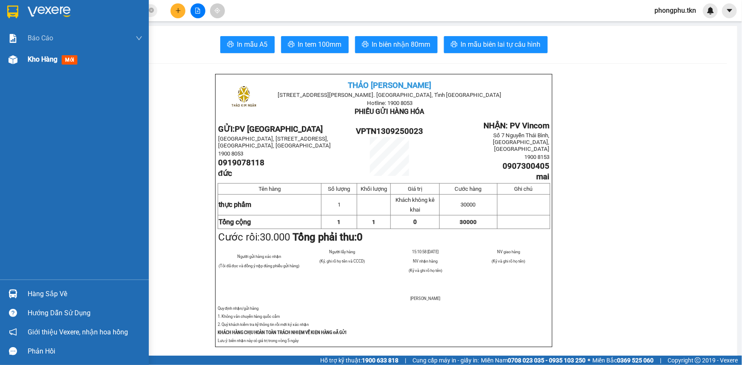
click at [17, 61] on img at bounding box center [13, 59] width 9 height 9
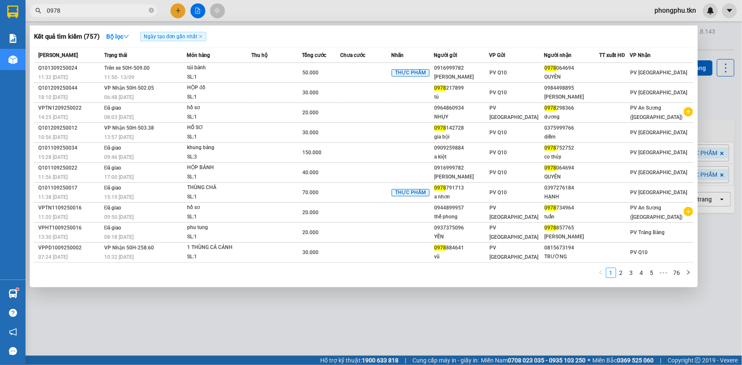
click at [89, 10] on input "0978" at bounding box center [97, 10] width 100 height 9
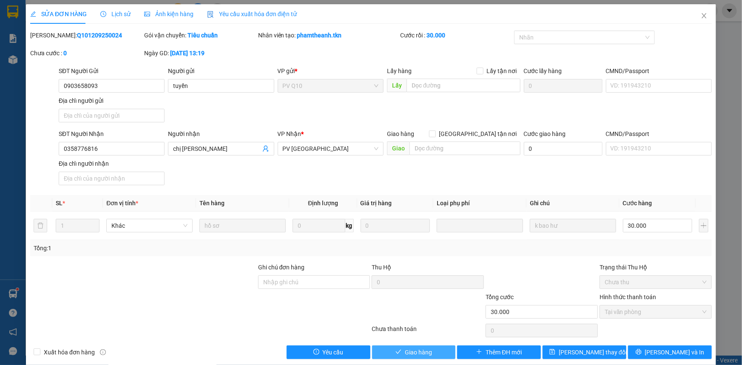
click at [396, 349] on icon "check" at bounding box center [399, 352] width 6 height 6
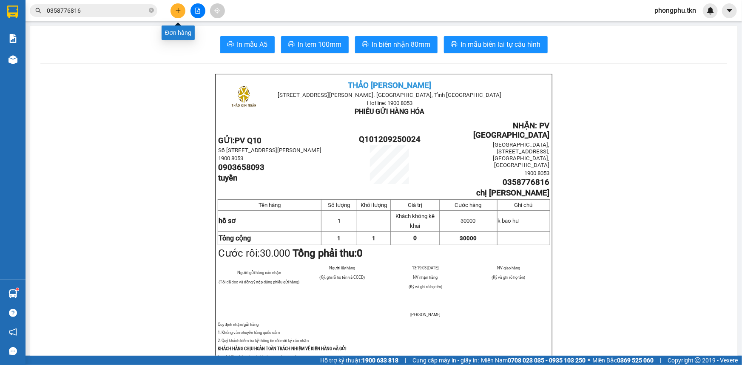
click at [180, 8] on icon "plus" at bounding box center [178, 11] width 6 height 6
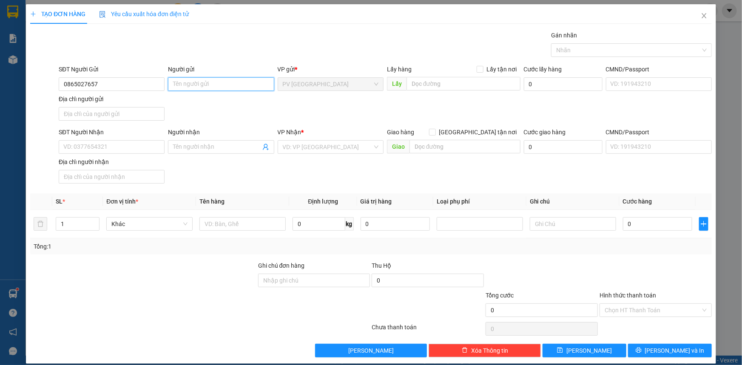
click at [207, 83] on input "Người gửi" at bounding box center [221, 84] width 106 height 14
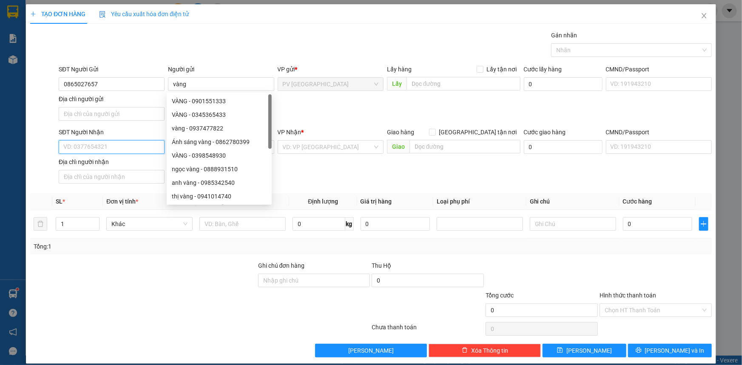
click at [128, 146] on input "SĐT Người Nhận" at bounding box center [112, 147] width 106 height 14
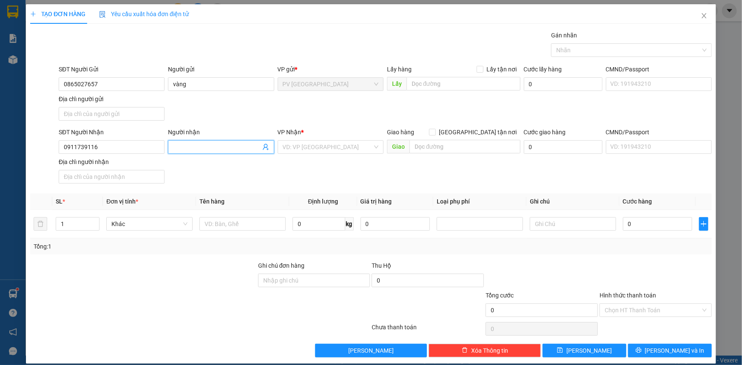
click at [195, 145] on input "Người nhận" at bounding box center [216, 147] width 87 height 9
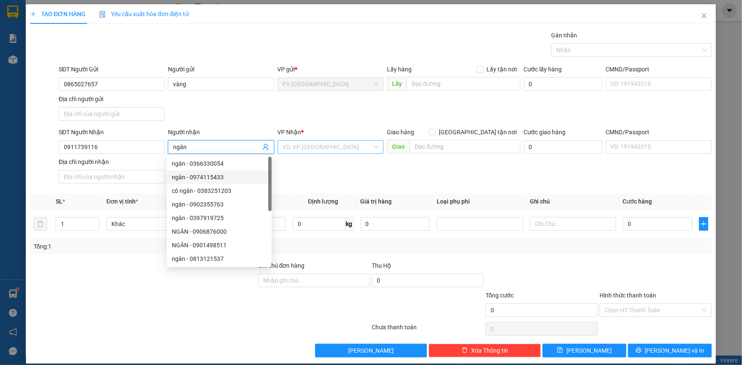
click at [318, 148] on input "search" at bounding box center [328, 147] width 90 height 13
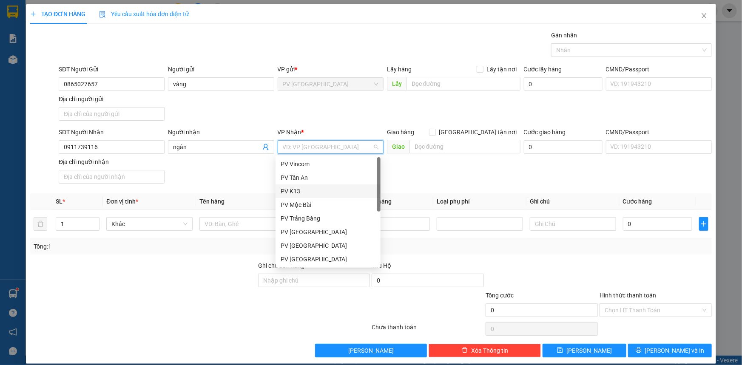
scroll to position [54, 0]
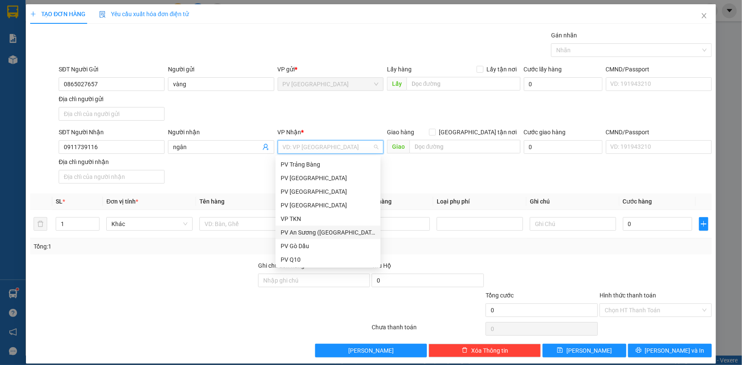
click at [313, 231] on div "PV An Sương ([GEOGRAPHIC_DATA])" at bounding box center [328, 232] width 95 height 9
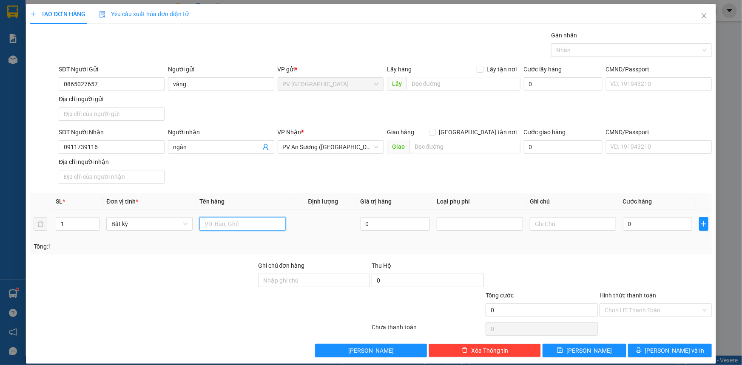
click at [246, 221] on input "text" at bounding box center [243, 224] width 86 height 14
click at [607, 51] on div at bounding box center [627, 50] width 148 height 10
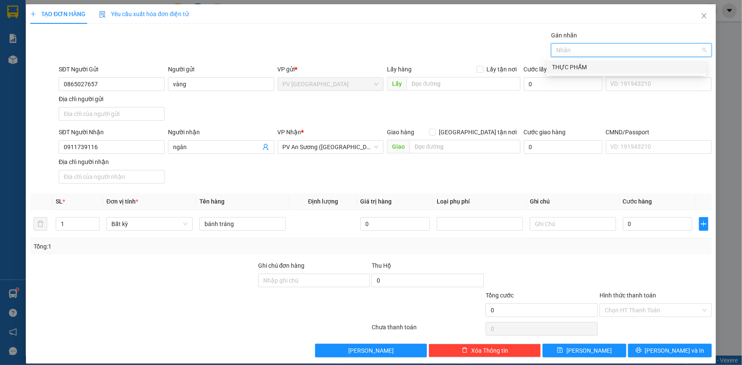
click at [598, 66] on div "THỰC PHẨM" at bounding box center [626, 67] width 149 height 9
click at [657, 224] on input "0" at bounding box center [657, 224] width 69 height 14
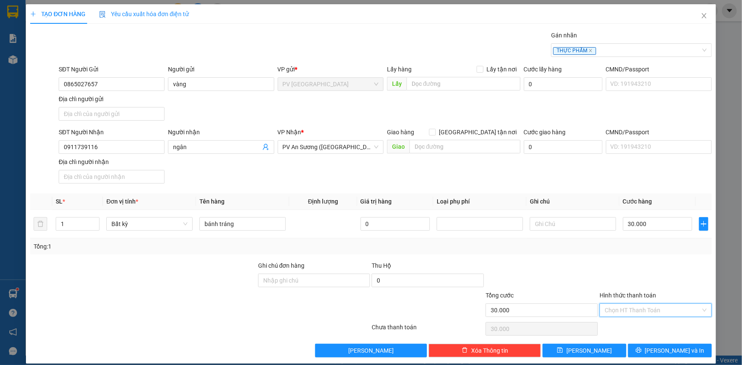
click at [641, 308] on input "Hình thức thanh toán" at bounding box center [653, 310] width 96 height 13
click at [651, 328] on div "Tại văn phòng" at bounding box center [650, 326] width 101 height 9
click at [655, 356] on button "[PERSON_NAME] và In" at bounding box center [670, 351] width 84 height 14
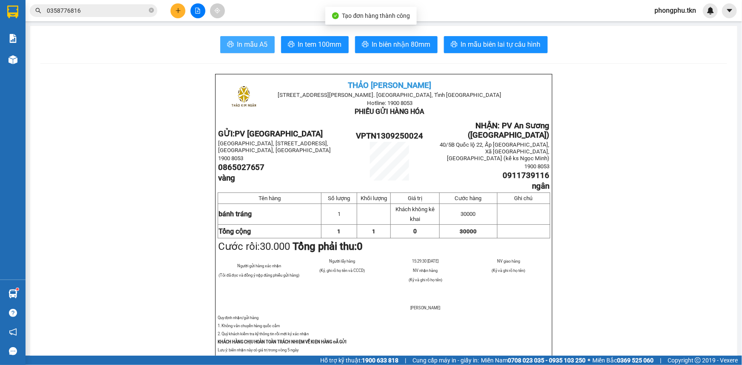
click at [243, 49] on span "In mẫu A5" at bounding box center [252, 44] width 31 height 11
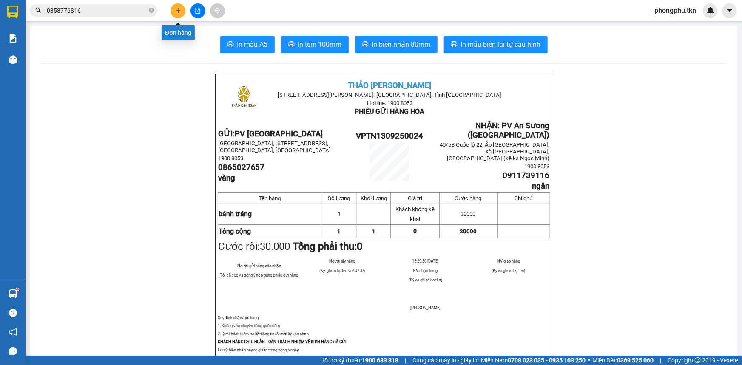
click at [180, 8] on icon "plus" at bounding box center [178, 11] width 6 height 6
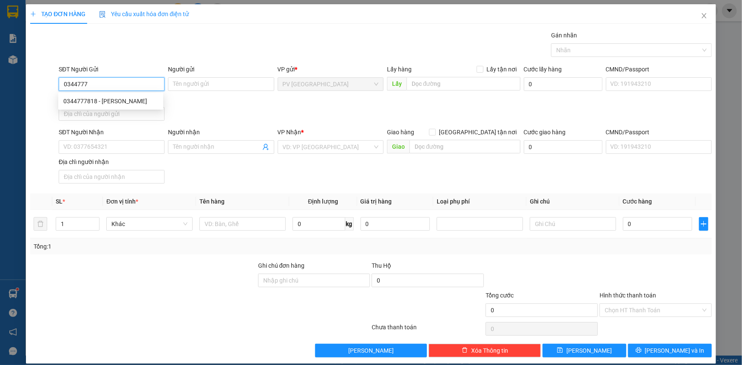
click at [114, 102] on div "0344777818 - KIM NHƯ" at bounding box center [110, 101] width 95 height 9
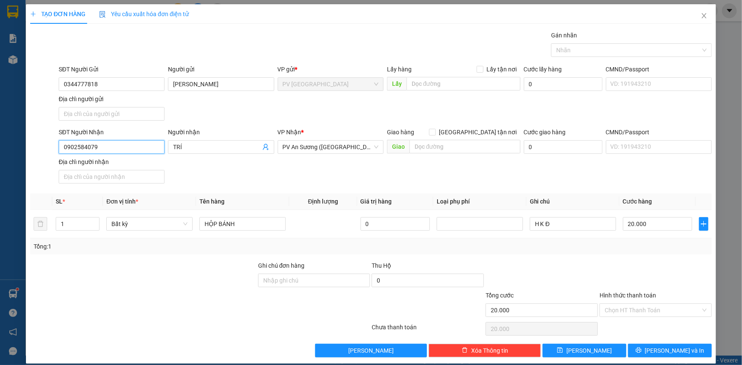
click at [134, 145] on input "0902584079" at bounding box center [112, 147] width 106 height 14
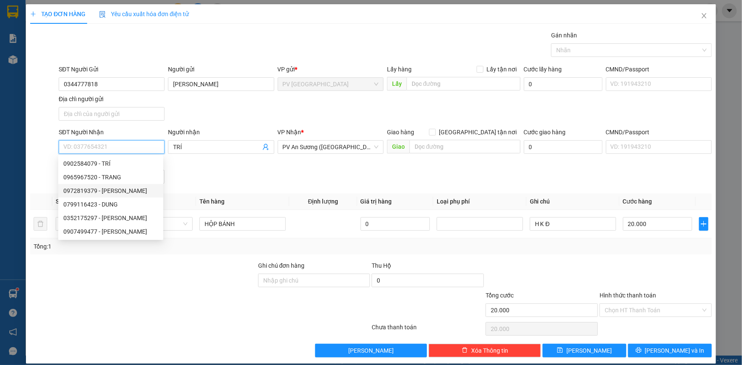
click at [83, 192] on div "0972819379 - ANH DUY" at bounding box center [110, 190] width 95 height 9
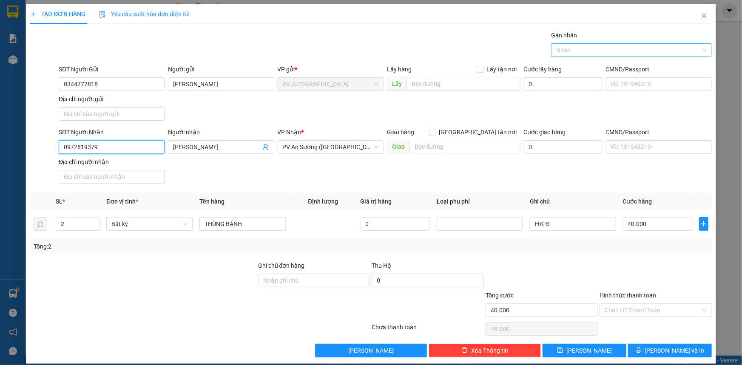
click at [636, 48] on div at bounding box center [627, 50] width 148 height 10
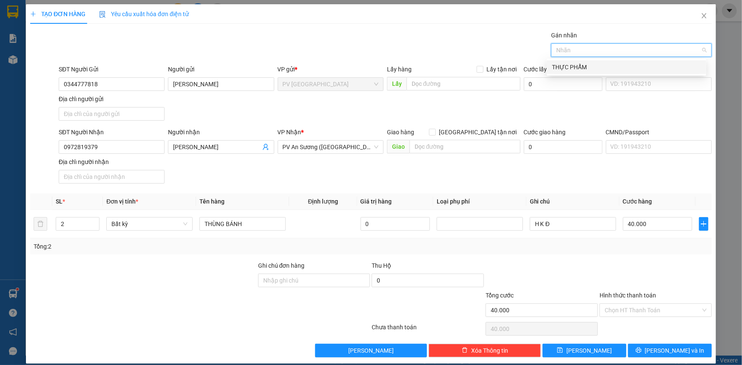
click at [610, 65] on div "THỰC PHẨM" at bounding box center [626, 67] width 149 height 9
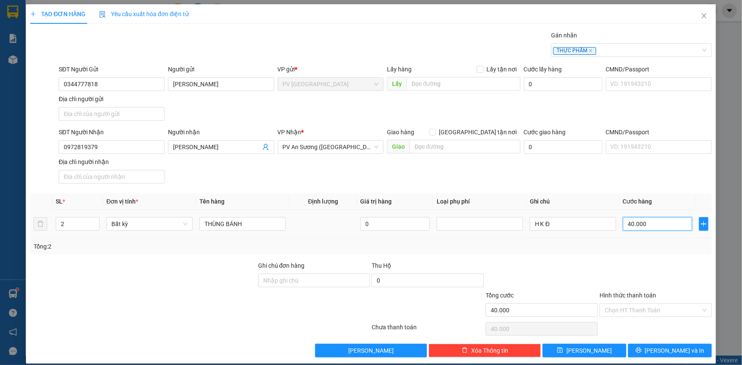
click at [666, 222] on input "40.000" at bounding box center [657, 224] width 69 height 14
drag, startPoint x: 640, startPoint y: 311, endPoint x: 645, endPoint y: 314, distance: 5.5
click at [641, 310] on input "Hình thức thanh toán" at bounding box center [653, 310] width 96 height 13
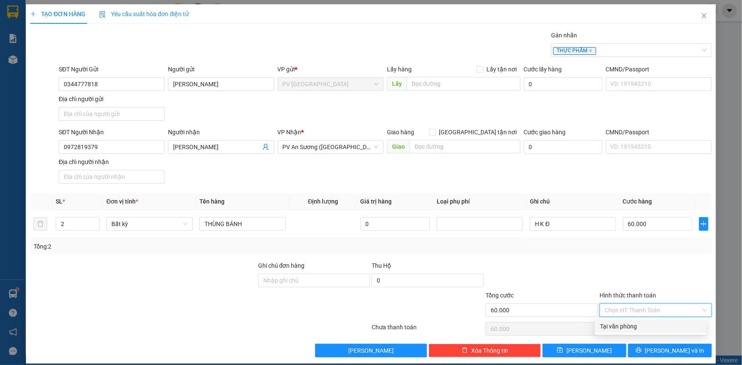
click at [649, 325] on div "Tại văn phòng" at bounding box center [650, 326] width 101 height 9
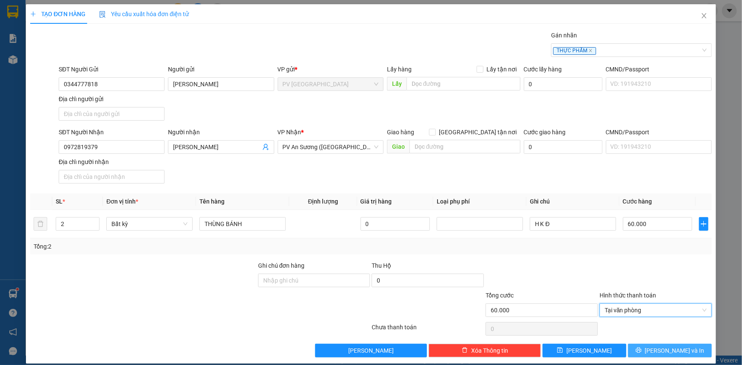
click at [658, 348] on span "[PERSON_NAME] và In" at bounding box center [675, 350] width 60 height 9
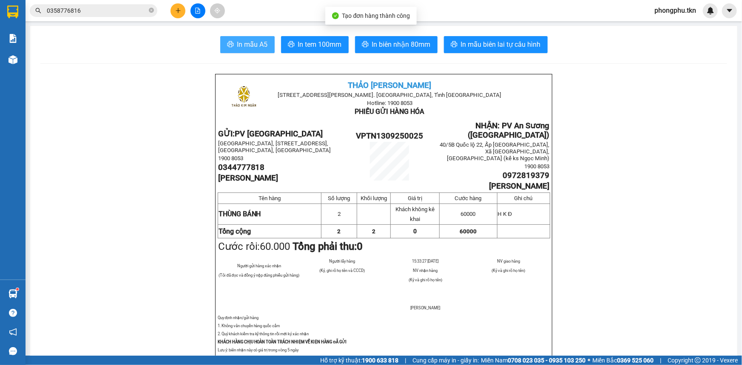
click at [251, 42] on span "In mẫu A5" at bounding box center [252, 44] width 31 height 11
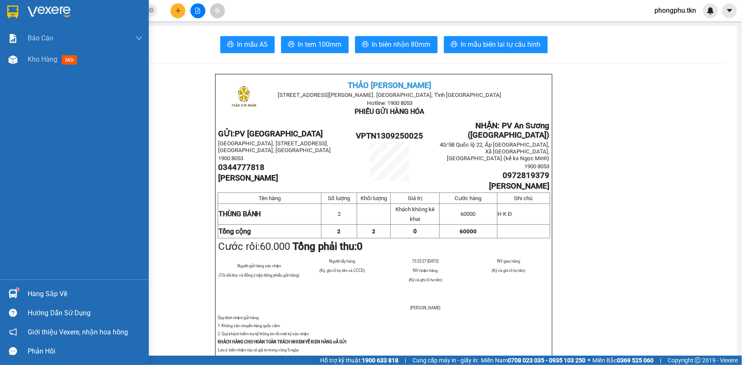
click at [31, 294] on div "Hàng sắp về" at bounding box center [85, 294] width 115 height 13
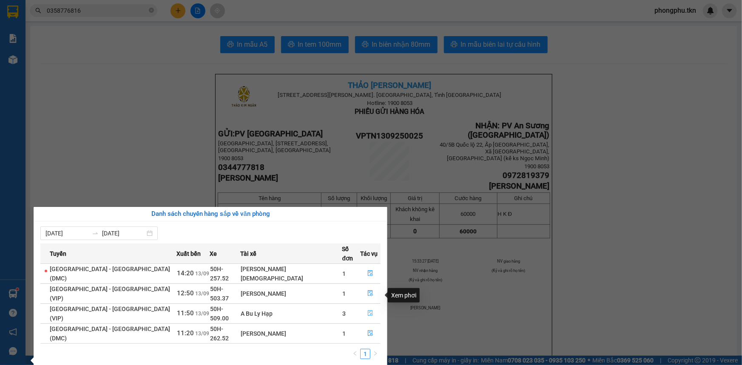
click at [368, 311] on icon "file-done" at bounding box center [370, 314] width 5 height 6
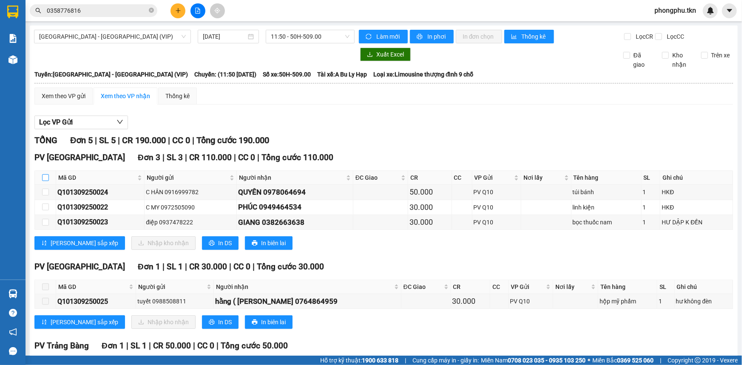
click at [42, 177] on input "checkbox" at bounding box center [45, 177] width 7 height 7
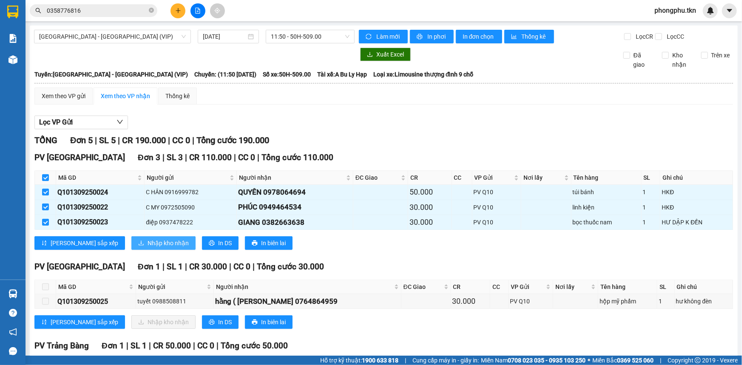
click at [148, 245] on span "Nhập kho nhận" at bounding box center [168, 243] width 41 height 9
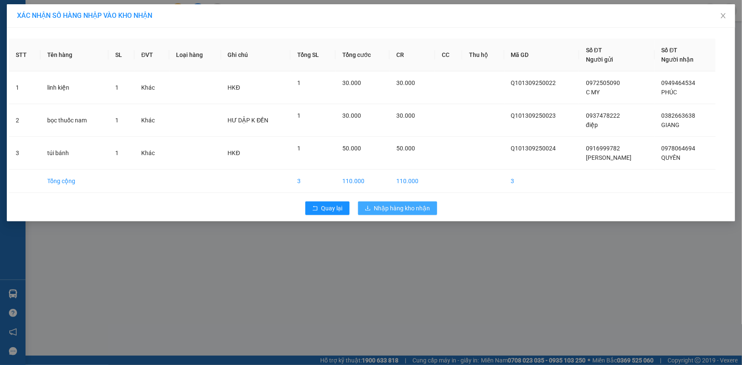
drag, startPoint x: 377, startPoint y: 210, endPoint x: 372, endPoint y: 201, distance: 9.9
click at [374, 207] on span "Nhập hàng kho nhận" at bounding box center [402, 208] width 56 height 9
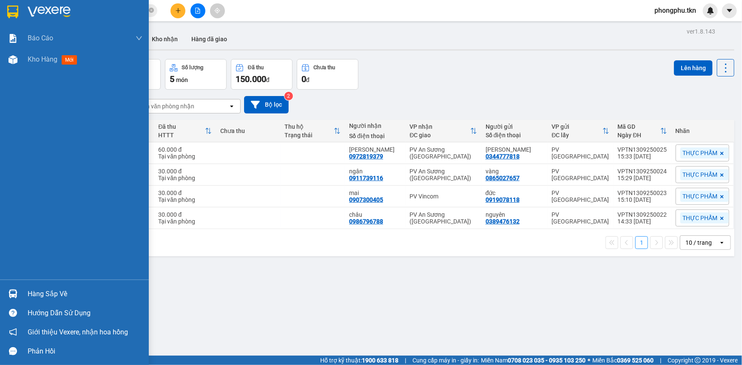
click at [21, 290] on div "Hàng sắp về" at bounding box center [74, 294] width 149 height 19
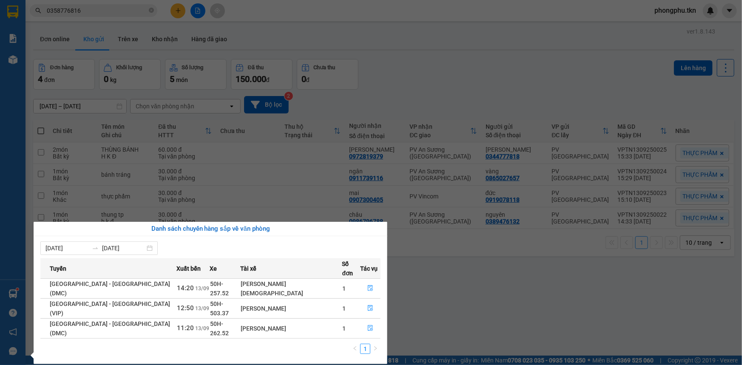
click at [451, 295] on section "Kết quả tìm kiếm ( 5 ) Bộ lọc Ngày tạo đơn gần nhất Mã ĐH Trạng thái Món hàng T…" at bounding box center [371, 182] width 742 height 365
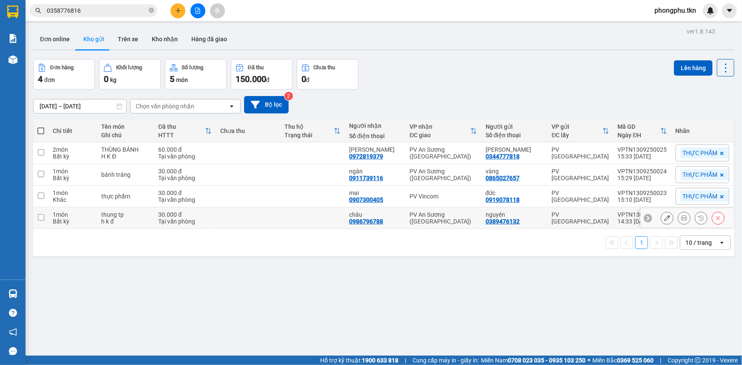
click at [288, 222] on td at bounding box center [313, 219] width 65 height 22
checkbox input "true"
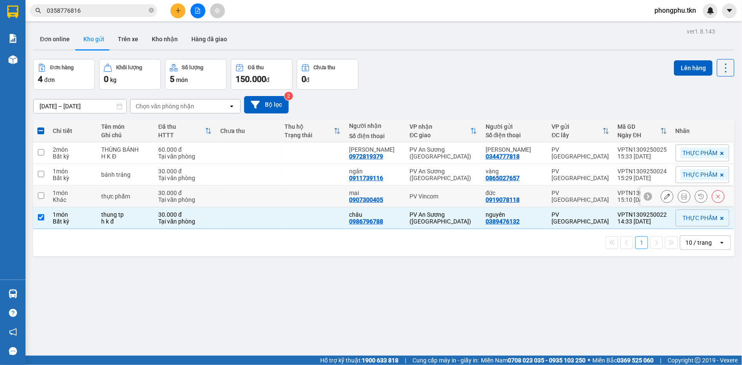
click at [289, 205] on td at bounding box center [313, 197] width 65 height 22
checkbox input "true"
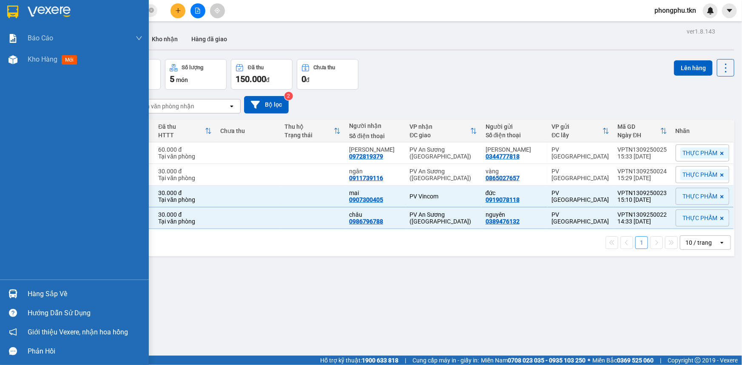
click at [18, 283] on div "Hàng sắp về Hướng dẫn sử dụng Giới thiệu Vexere, nhận hoa hồng Phản hồi" at bounding box center [74, 320] width 149 height 81
click at [17, 295] on img at bounding box center [13, 294] width 9 height 9
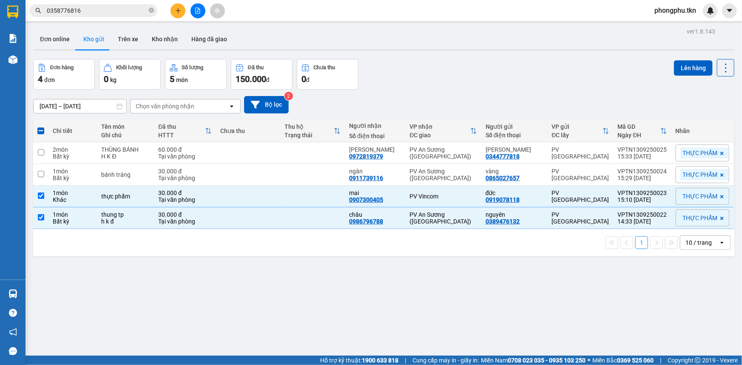
click at [469, 306] on section "Kết quả tìm kiếm ( 5 ) Bộ lọc Ngày tạo đơn gần nhất Mã ĐH Trạng thái Món hàng T…" at bounding box center [371, 182] width 742 height 365
click at [685, 67] on button "Lên hàng" at bounding box center [693, 67] width 39 height 15
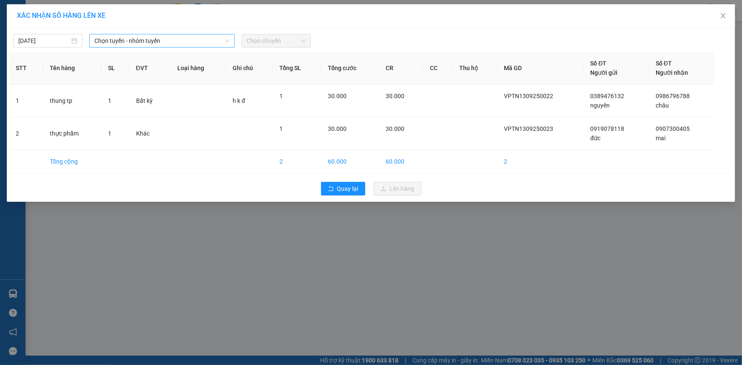
click at [222, 36] on span "Chọn tuyến - nhóm tuyến" at bounding box center [161, 40] width 135 height 13
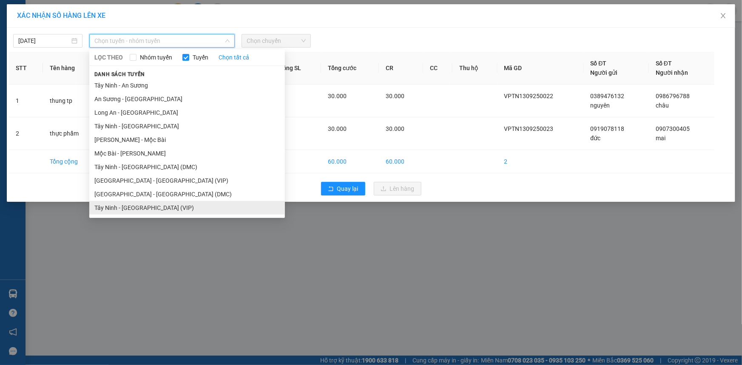
drag, startPoint x: 132, startPoint y: 211, endPoint x: 154, endPoint y: 179, distance: 38.7
click at [133, 210] on li "Tây Ninh - [GEOGRAPHIC_DATA] (VIP)" at bounding box center [187, 208] width 196 height 14
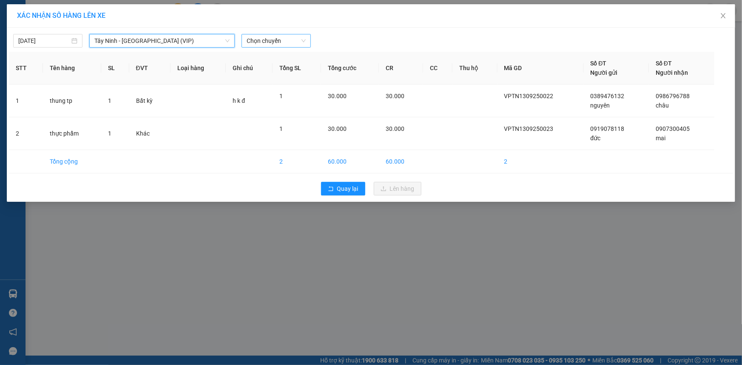
click at [281, 43] on span "Chọn chuyến" at bounding box center [276, 40] width 59 height 13
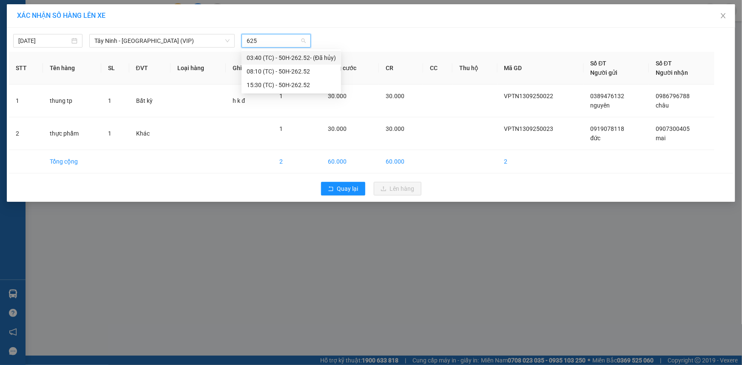
type input "6252"
click at [278, 81] on div "15:30 (TC) - 50H-262.52" at bounding box center [291, 84] width 89 height 9
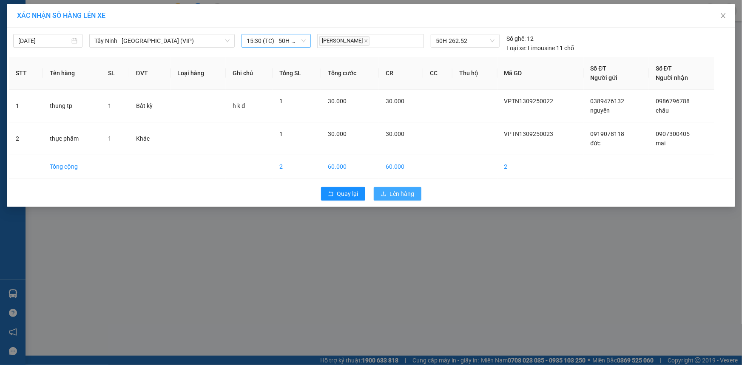
click at [391, 194] on span "Lên hàng" at bounding box center [402, 193] width 25 height 9
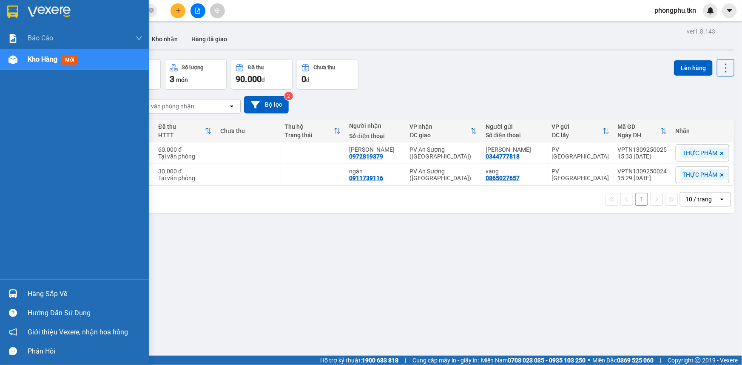
click at [14, 299] on div at bounding box center [13, 294] width 15 height 15
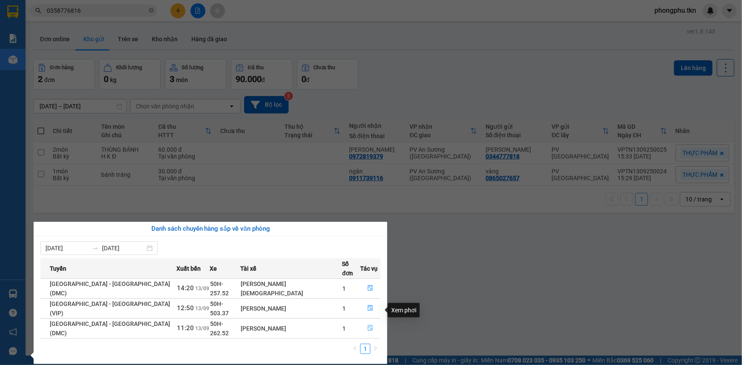
click at [368, 325] on icon "file-done" at bounding box center [371, 328] width 6 height 6
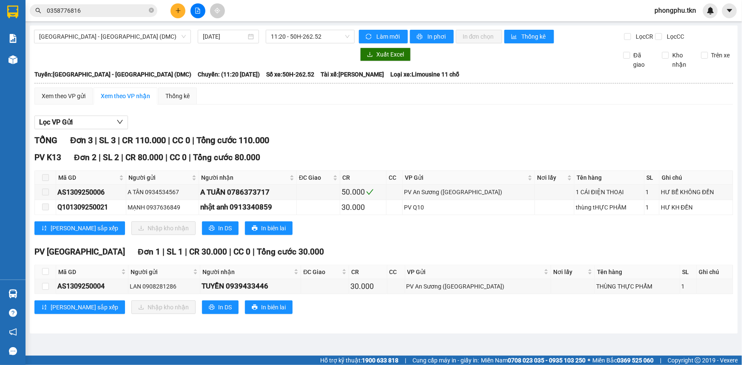
click at [101, 12] on input "0358776816" at bounding box center [97, 10] width 100 height 9
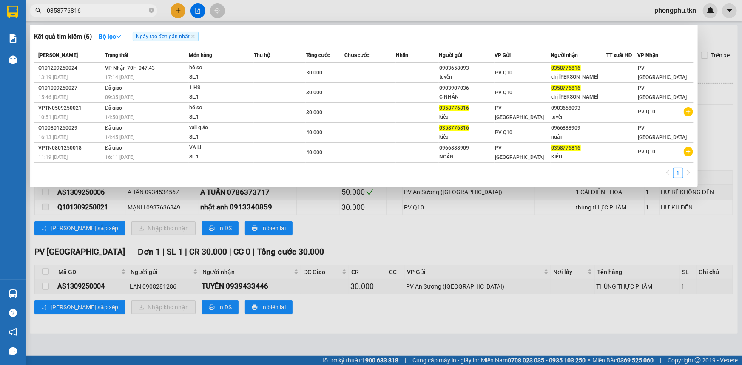
click at [101, 12] on input "0358776816" at bounding box center [97, 10] width 100 height 9
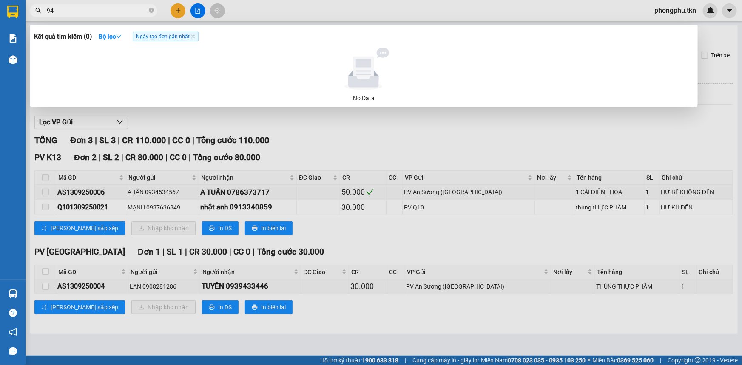
type input "9"
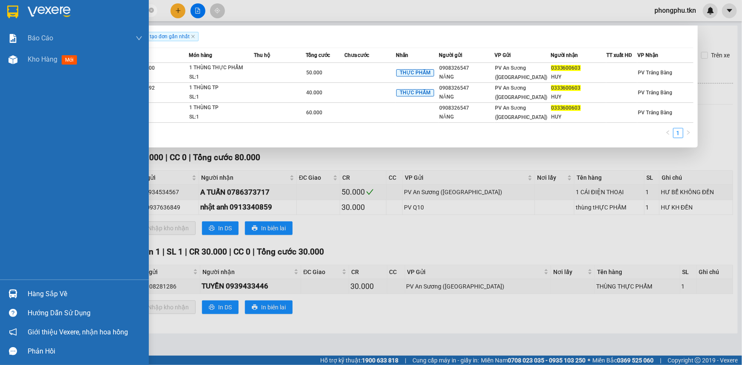
type input "0333600603"
drag, startPoint x: 27, startPoint y: 301, endPoint x: 35, endPoint y: 299, distance: 8.3
click at [28, 300] on div "Hàng sắp về" at bounding box center [74, 294] width 149 height 19
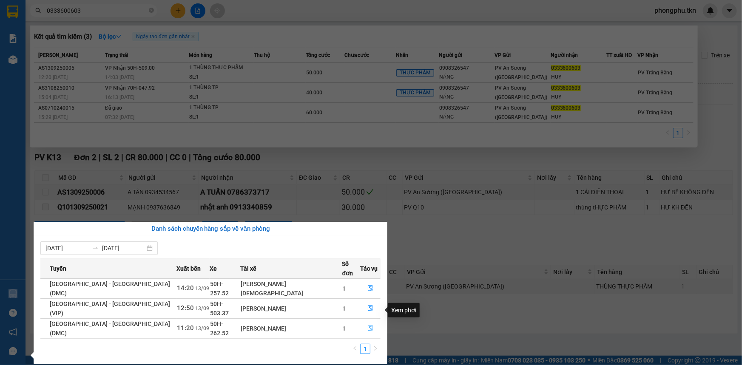
click at [368, 325] on icon "file-done" at bounding box center [371, 328] width 6 height 6
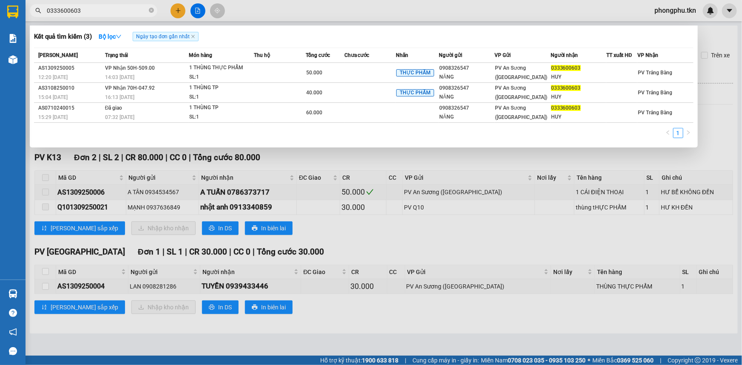
click at [45, 281] on div at bounding box center [371, 182] width 742 height 365
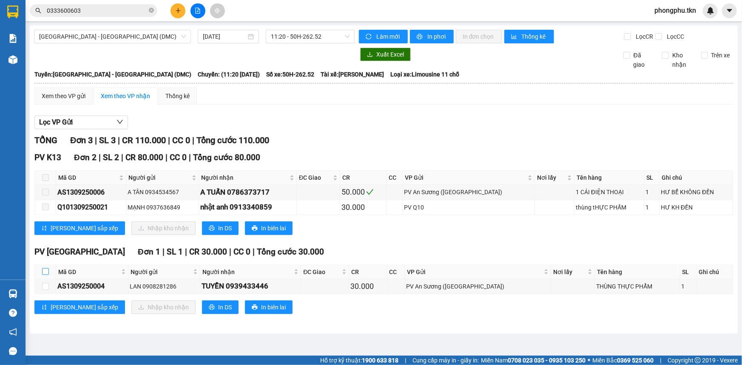
click at [45, 268] on input "checkbox" at bounding box center [45, 271] width 7 height 7
checkbox input "true"
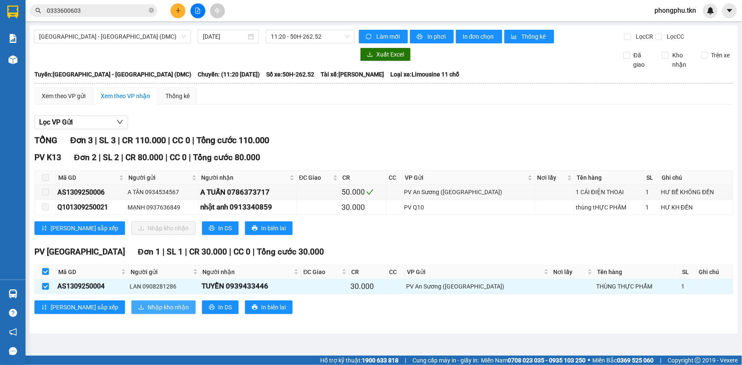
click at [148, 306] on span "Nhập kho nhận" at bounding box center [168, 307] width 41 height 9
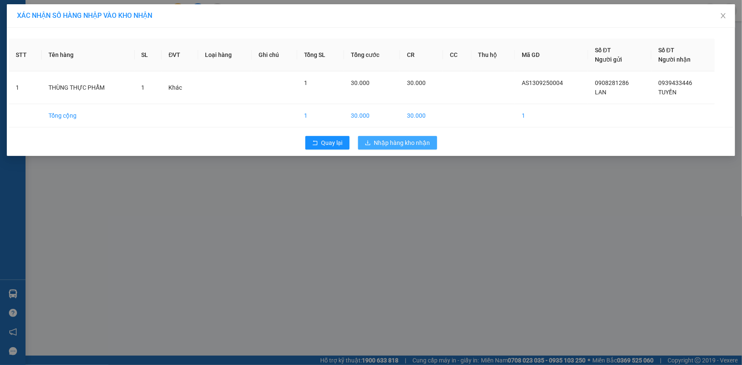
click at [393, 140] on span "Nhập hàng kho nhận" at bounding box center [402, 142] width 56 height 9
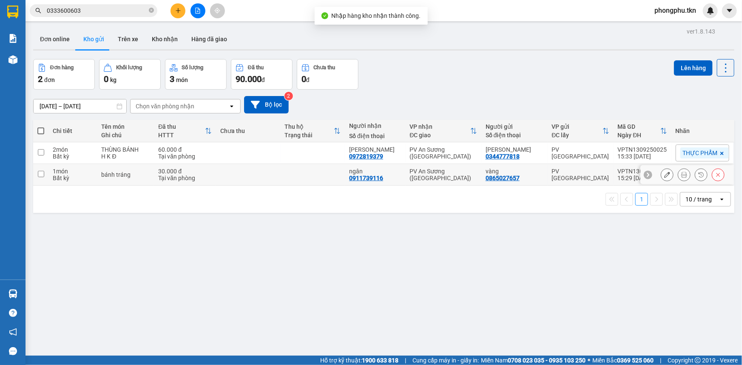
drag, startPoint x: 195, startPoint y: 177, endPoint x: 203, endPoint y: 162, distance: 17.7
click at [195, 177] on div "Tại văn phòng" at bounding box center [185, 178] width 54 height 7
checkbox input "true"
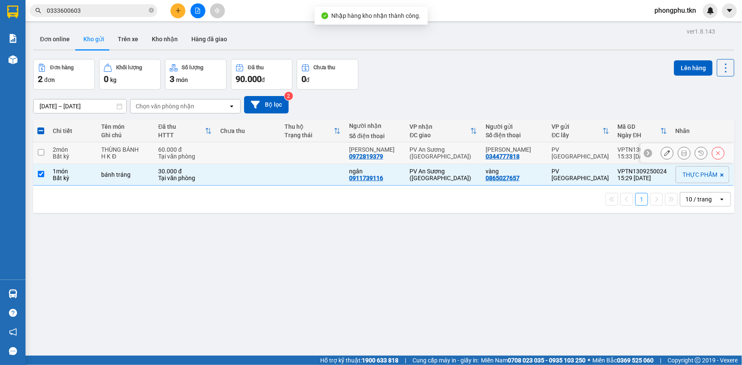
click at [209, 149] on div "60.000 đ" at bounding box center [185, 149] width 54 height 7
checkbox input "true"
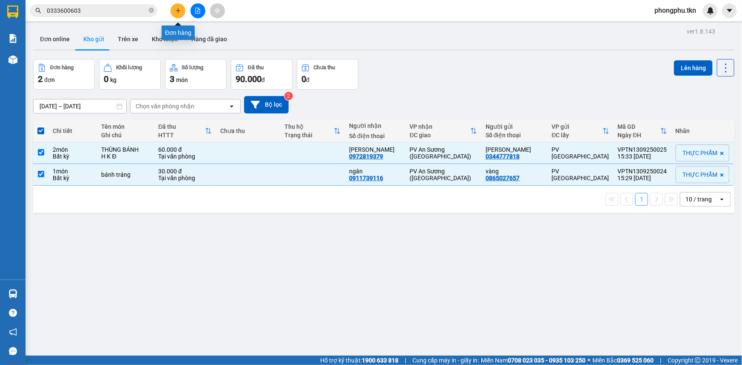
click at [179, 12] on icon "plus" at bounding box center [178, 11] width 6 height 6
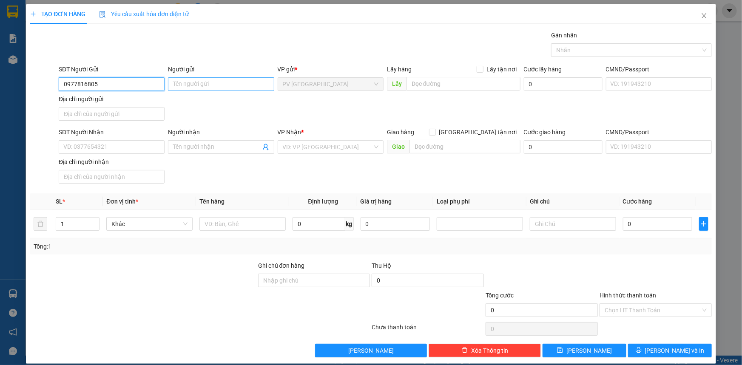
type input "0977816805"
click at [237, 88] on input "Người gửi" at bounding box center [221, 84] width 106 height 14
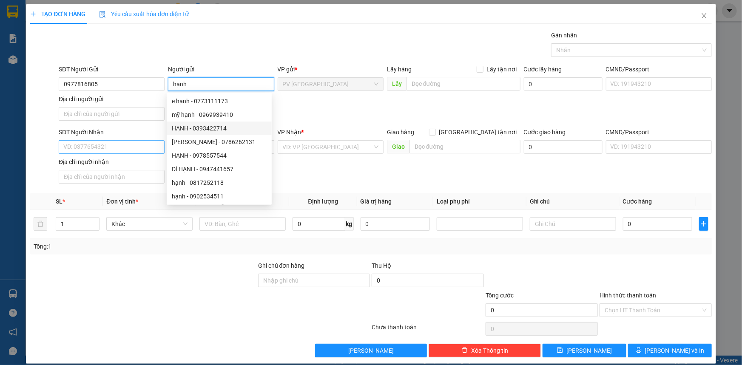
type input "hạnh"
click at [89, 150] on input "SĐT Người Nhận" at bounding box center [112, 147] width 106 height 14
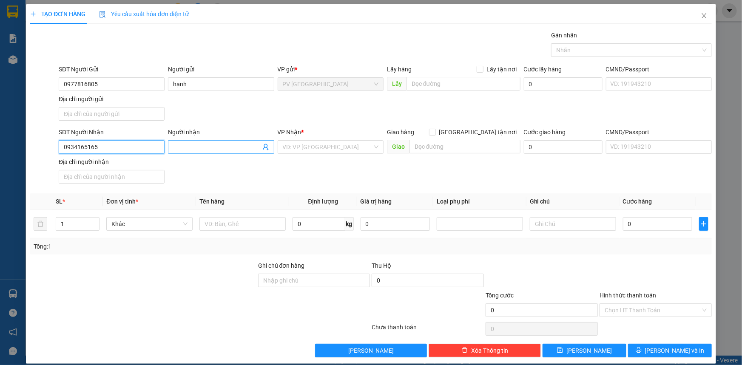
type input "0934165165"
click at [205, 151] on input "Người nhận" at bounding box center [216, 147] width 87 height 9
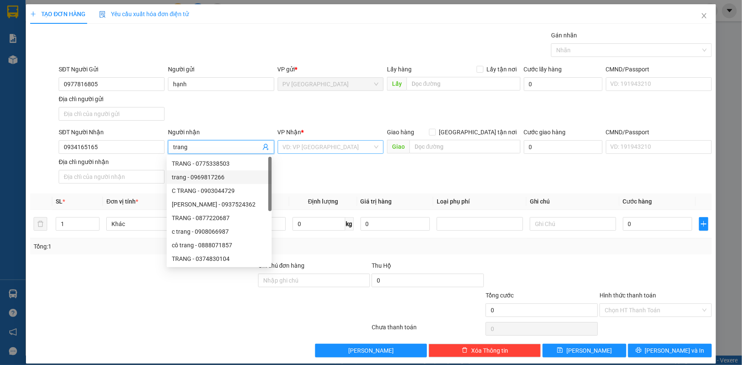
type input "trang"
click at [336, 148] on input "search" at bounding box center [328, 147] width 90 height 13
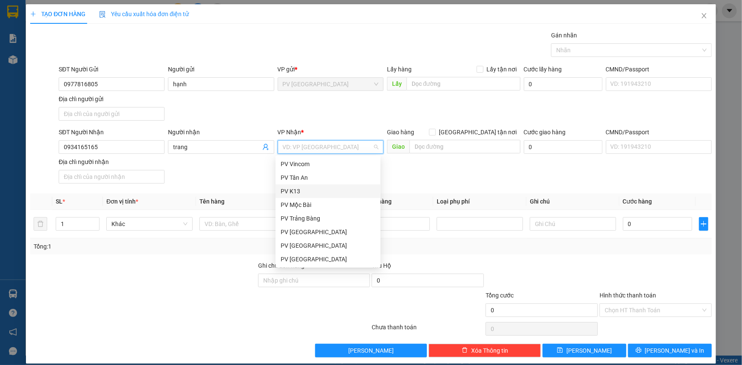
scroll to position [54, 0]
click at [311, 234] on div "PV An Sương ([GEOGRAPHIC_DATA])" at bounding box center [328, 232] width 95 height 9
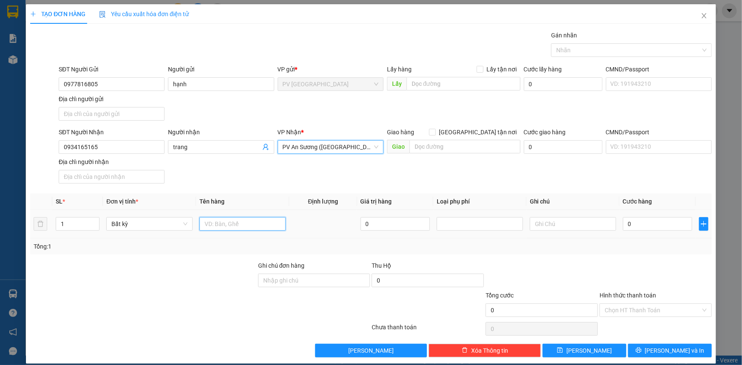
click at [257, 221] on input "text" at bounding box center [243, 224] width 86 height 14
type input "bánh tráng"
click at [643, 224] on input "0" at bounding box center [657, 224] width 69 height 14
type input "30"
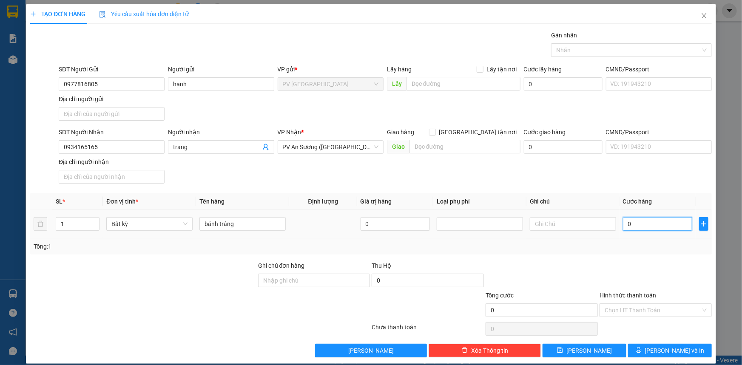
type input "30"
type input "30.000"
click at [659, 311] on input "Hình thức thanh toán" at bounding box center [653, 310] width 96 height 13
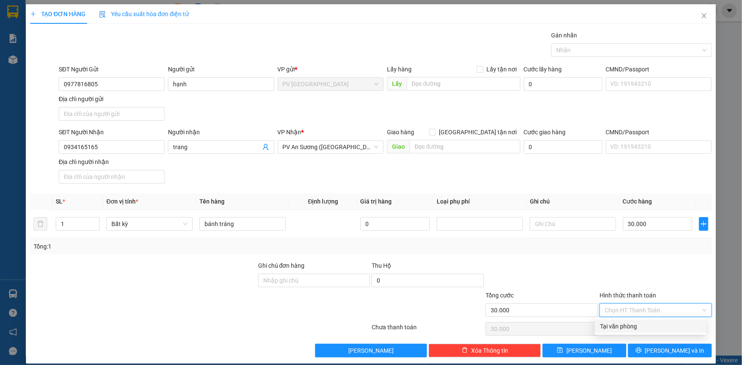
click at [657, 328] on div "Tại văn phòng" at bounding box center [650, 326] width 101 height 9
type input "0"
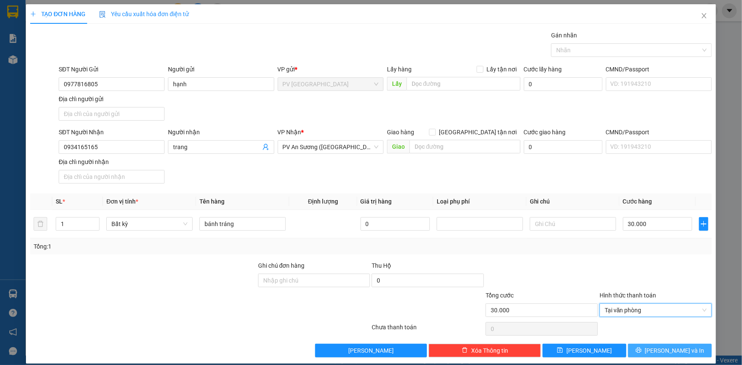
click at [661, 353] on span "[PERSON_NAME] và In" at bounding box center [675, 350] width 60 height 9
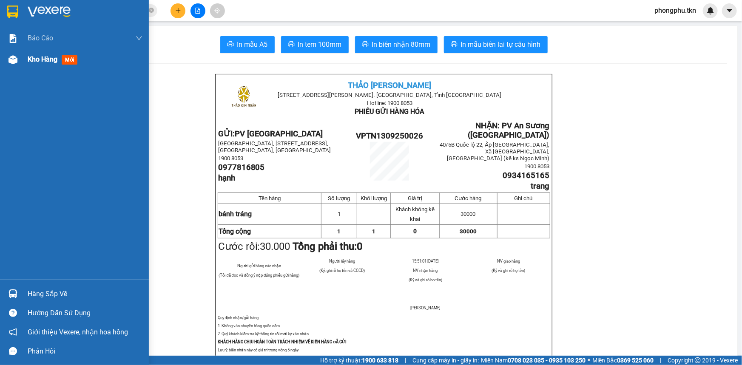
click at [18, 63] on div at bounding box center [13, 59] width 15 height 15
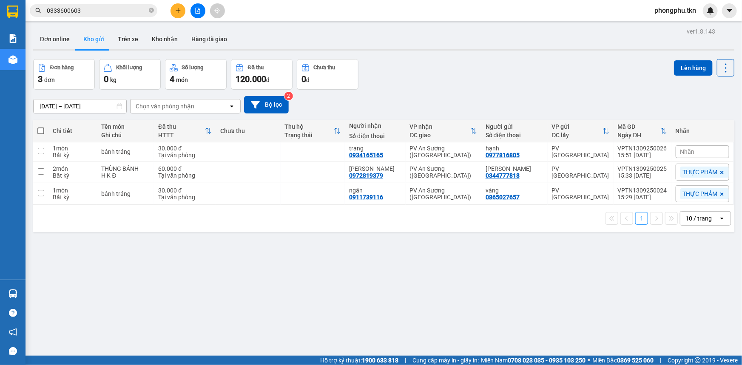
click at [700, 149] on div "Nhãn" at bounding box center [703, 151] width 54 height 13
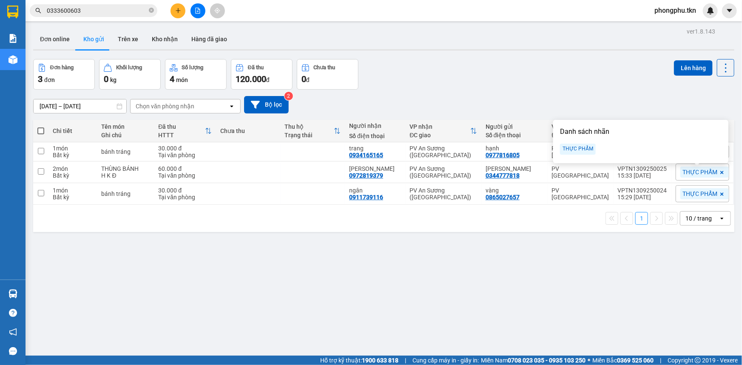
click at [572, 148] on div "THỰC PHẨM" at bounding box center [578, 149] width 36 height 11
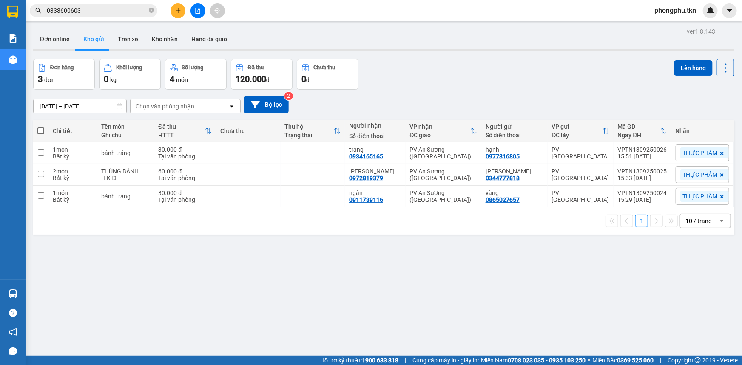
click at [590, 260] on div "ver 1.8.143 Đơn online Kho gửi Trên xe Kho nhận Hàng đã giao Đơn hàng 3 đơn Khố…" at bounding box center [384, 208] width 708 height 365
click at [664, 153] on icon at bounding box center [667, 153] width 6 height 6
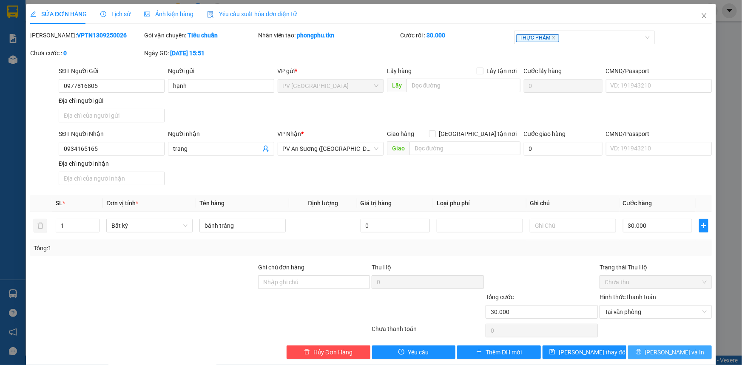
click at [642, 354] on button "[PERSON_NAME] và In" at bounding box center [670, 353] width 84 height 14
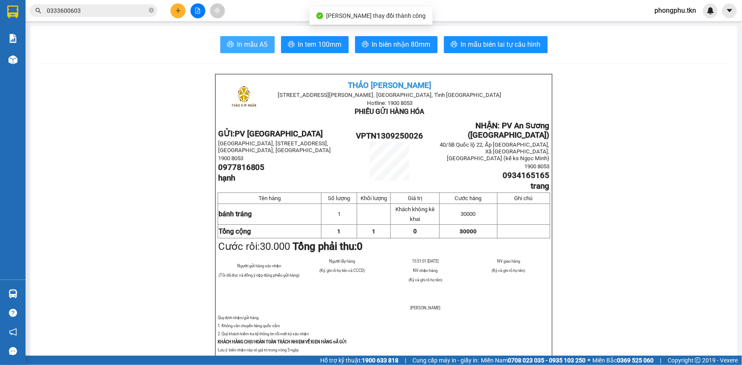
click at [251, 42] on span "In mẫu A5" at bounding box center [252, 44] width 31 height 11
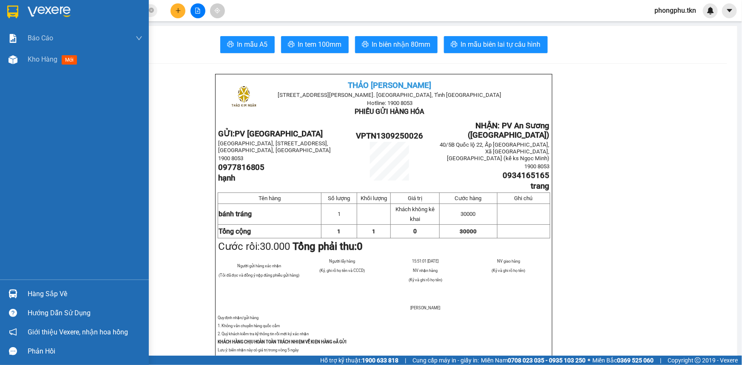
click at [11, 292] on img at bounding box center [13, 294] width 9 height 9
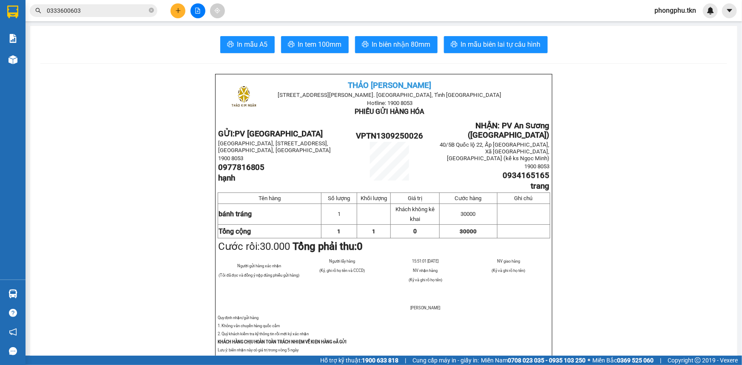
click at [164, 167] on section "Kết quả tìm kiếm ( 3 ) Bộ lọc Ngày tạo đơn gần nhất Mã ĐH Trạng thái Món hàng T…" at bounding box center [371, 182] width 742 height 365
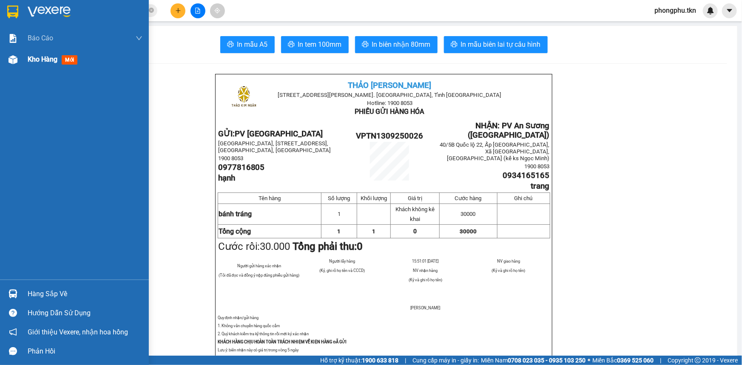
click at [38, 59] on span "Kho hàng" at bounding box center [43, 59] width 30 height 8
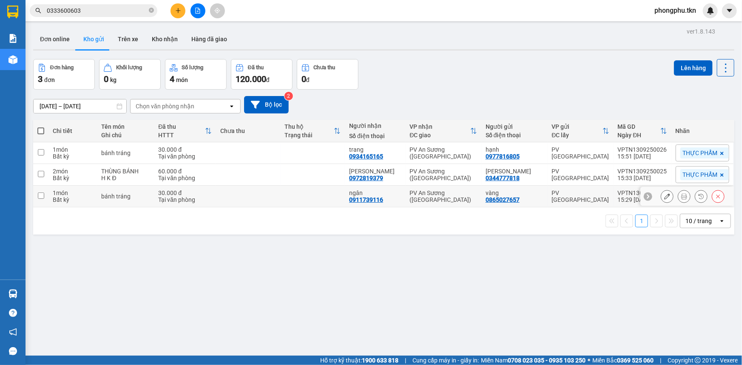
click at [319, 194] on td at bounding box center [313, 197] width 65 height 22
checkbox input "true"
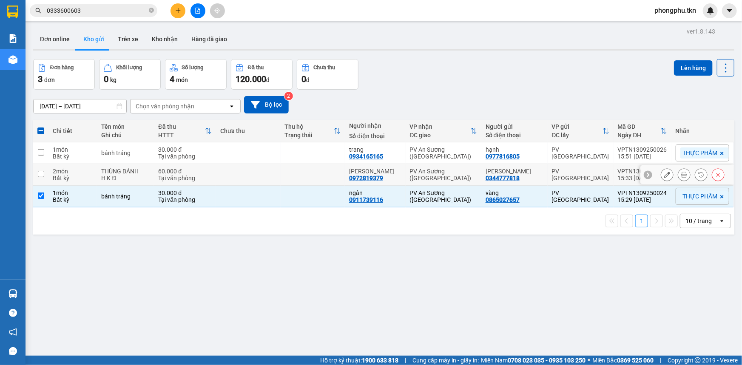
click at [326, 171] on td at bounding box center [313, 175] width 65 height 22
checkbox input "true"
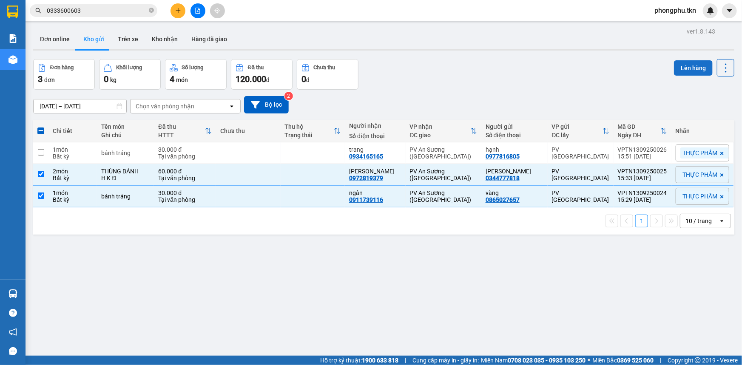
click at [683, 65] on button "Lên hàng" at bounding box center [693, 67] width 39 height 15
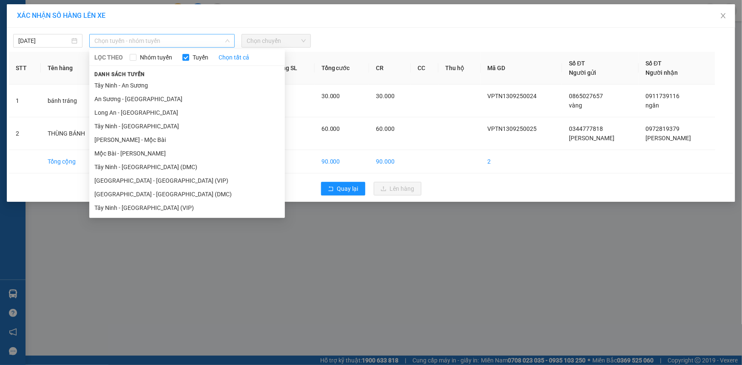
click at [217, 43] on span "Chọn tuyến - nhóm tuyến" at bounding box center [161, 40] width 135 height 13
drag, startPoint x: 132, startPoint y: 208, endPoint x: 161, endPoint y: 179, distance: 41.2
click at [134, 208] on li "Tây Ninh - [GEOGRAPHIC_DATA] (VIP)" at bounding box center [187, 208] width 196 height 14
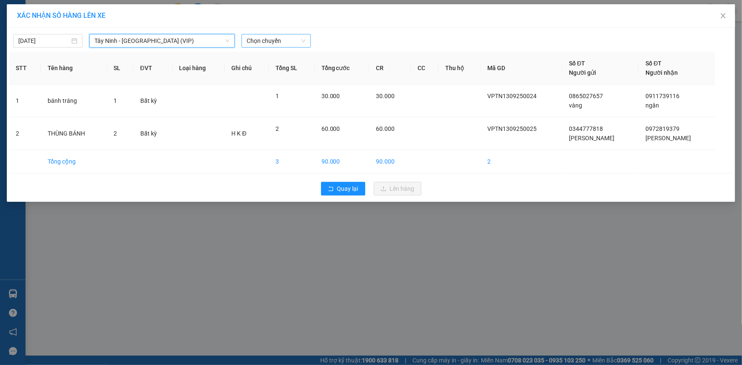
click at [282, 43] on span "Chọn chuyến" at bounding box center [276, 40] width 59 height 13
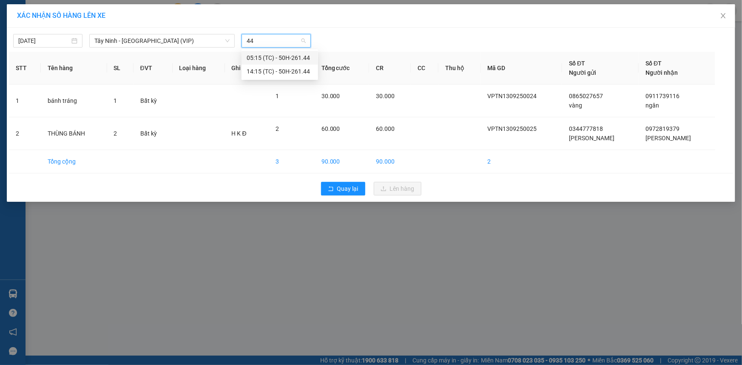
type input "4"
type input "7745"
click at [274, 86] on div "15:50 - 50E-077.45" at bounding box center [280, 84] width 66 height 9
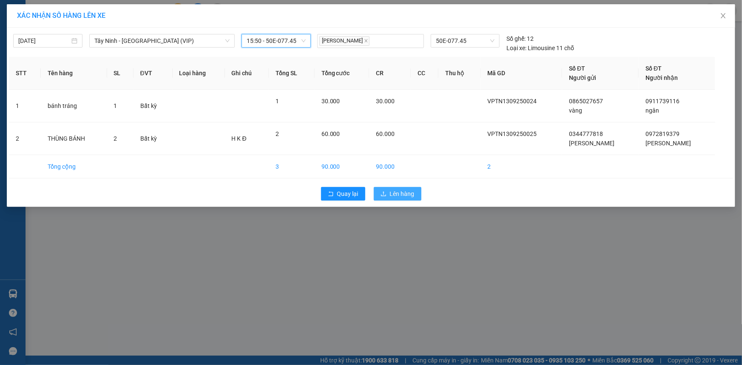
click at [398, 195] on span "Lên hàng" at bounding box center [402, 193] width 25 height 9
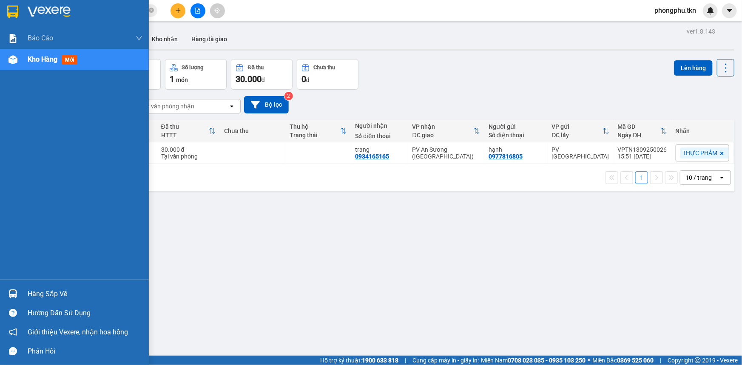
click at [30, 291] on div "Hàng sắp về" at bounding box center [85, 294] width 115 height 13
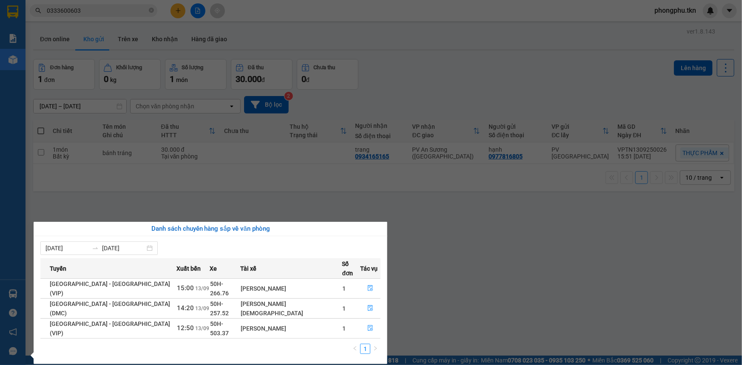
drag, startPoint x: 469, startPoint y: 214, endPoint x: 441, endPoint y: 184, distance: 41.2
click at [457, 198] on section "Kết quả tìm kiếm ( 3 ) Bộ lọc Ngày tạo đơn gần nhất Mã ĐH Trạng thái Món hàng T…" at bounding box center [371, 182] width 742 height 365
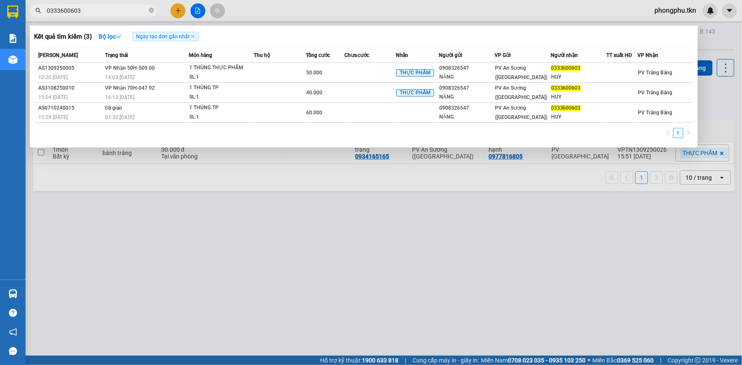
click at [91, 11] on input "0333600603" at bounding box center [97, 10] width 100 height 9
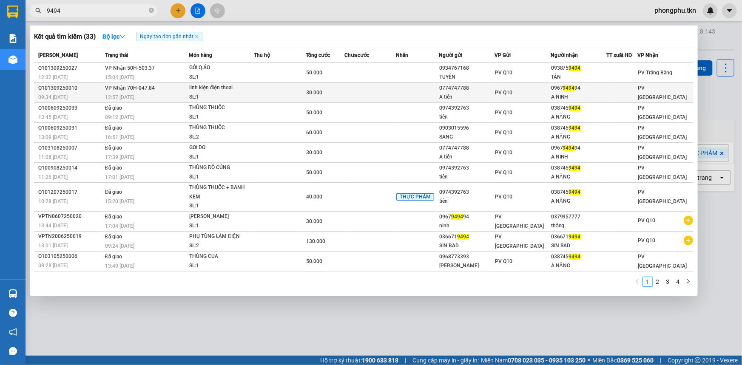
type input "9494"
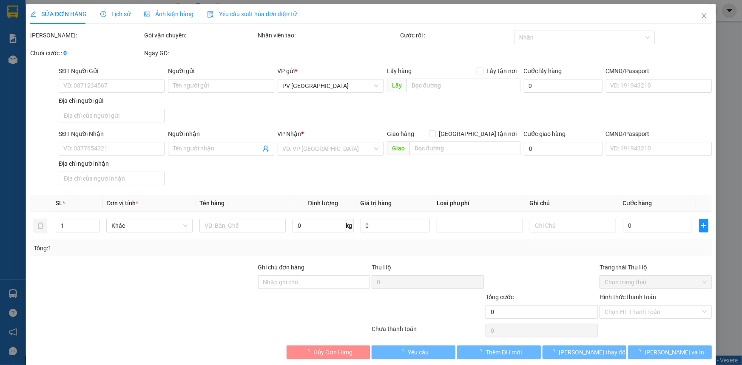
type input "0774747788"
type input "A tiến"
type input "0967949494"
type input "A NINH"
type input "30.000"
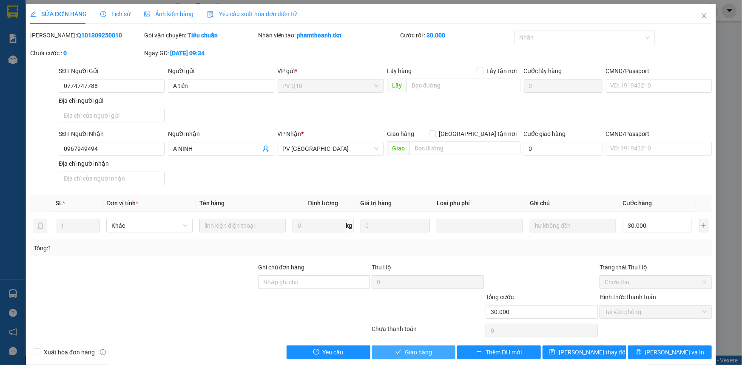
click at [416, 350] on span "Giao hàng" at bounding box center [418, 352] width 27 height 9
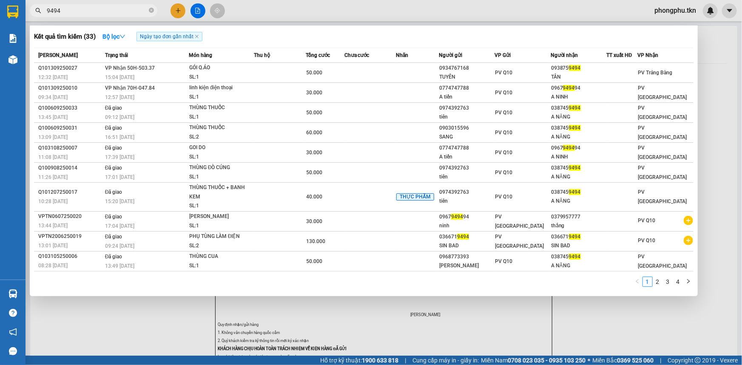
click at [103, 4] on span "9494" at bounding box center [94, 10] width 128 height 13
click at [153, 13] on span at bounding box center [151, 11] width 5 height 8
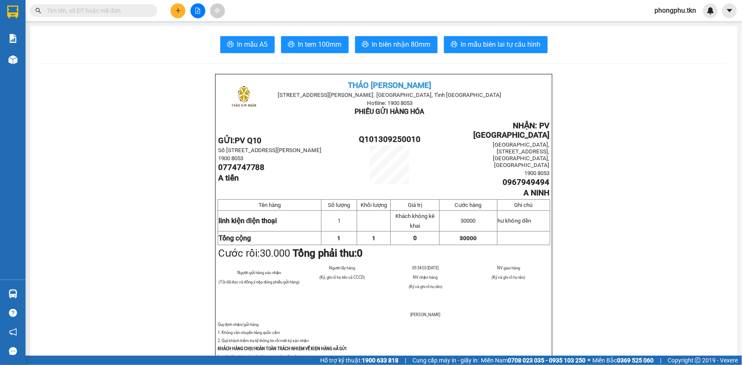
click at [124, 6] on input "text" at bounding box center [97, 10] width 100 height 9
click at [125, 12] on input "text" at bounding box center [97, 10] width 100 height 9
click at [80, 14] on input "text" at bounding box center [97, 10] width 100 height 9
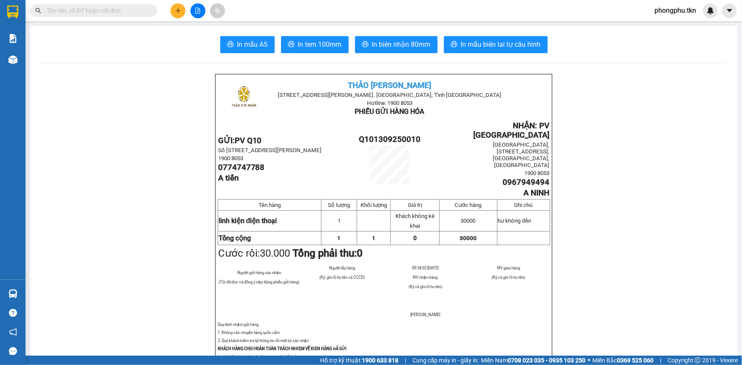
click at [80, 11] on input "text" at bounding box center [97, 10] width 100 height 9
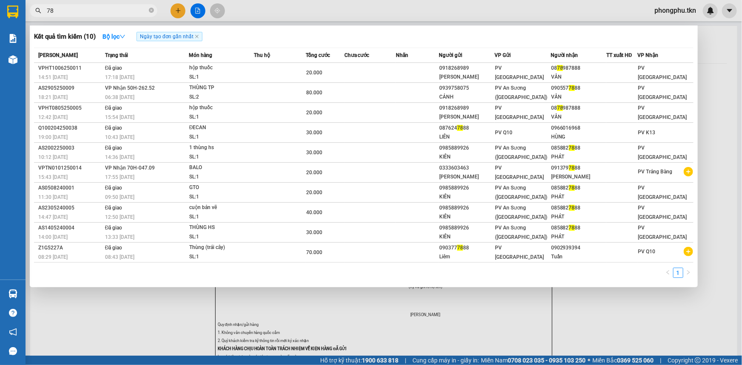
type input "7"
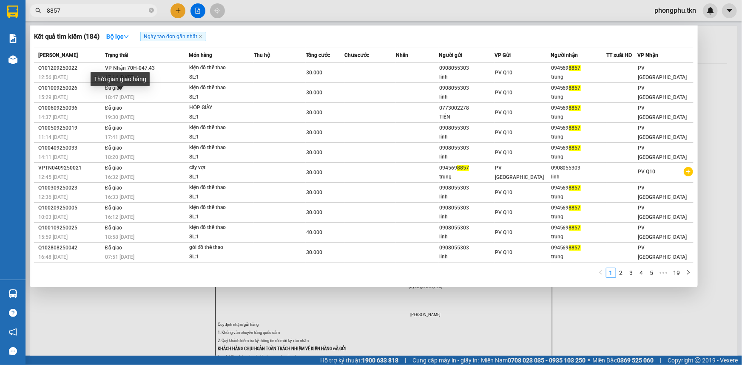
type input "8857"
click at [145, 73] on div "17:14 [DATE]" at bounding box center [146, 77] width 83 height 9
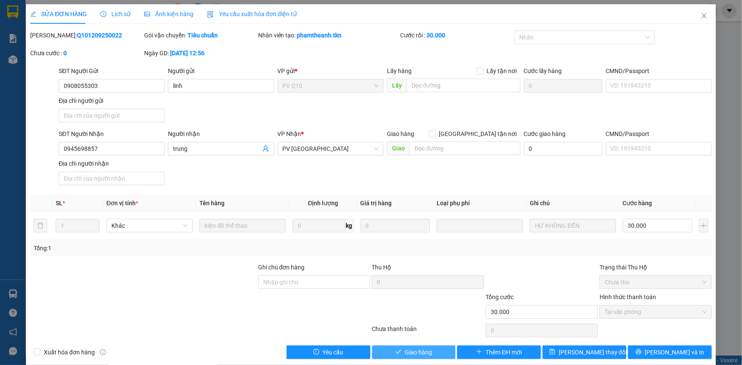
click at [385, 349] on button "Giao hàng" at bounding box center [414, 353] width 84 height 14
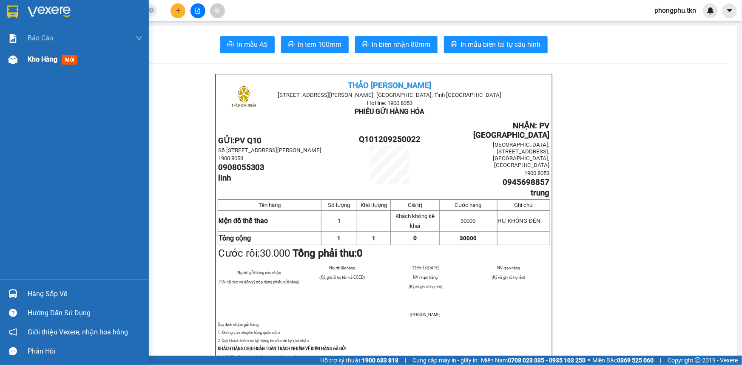
click at [25, 68] on div "Kho hàng mới" at bounding box center [74, 59] width 149 height 21
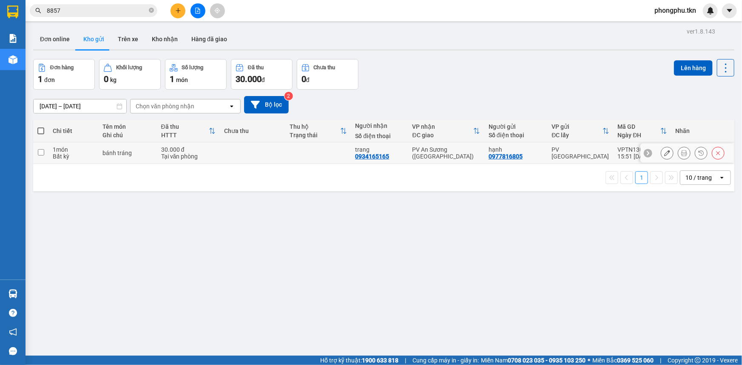
click at [461, 154] on div "PV An Sương ([GEOGRAPHIC_DATA])" at bounding box center [447, 153] width 68 height 14
checkbox input "true"
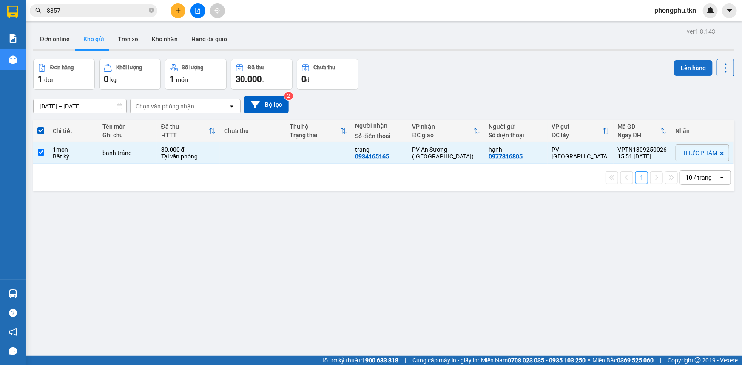
click at [690, 68] on button "Lên hàng" at bounding box center [693, 67] width 39 height 15
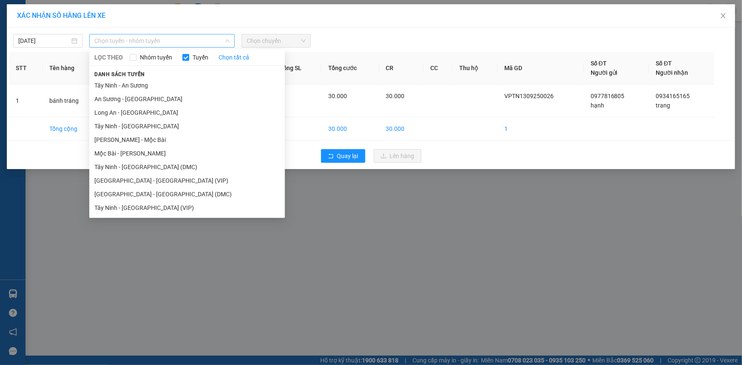
click at [221, 42] on span "Chọn tuyến - nhóm tuyến" at bounding box center [161, 40] width 135 height 13
click at [159, 168] on li "Tây Ninh - [GEOGRAPHIC_DATA] (DMC)" at bounding box center [187, 167] width 196 height 14
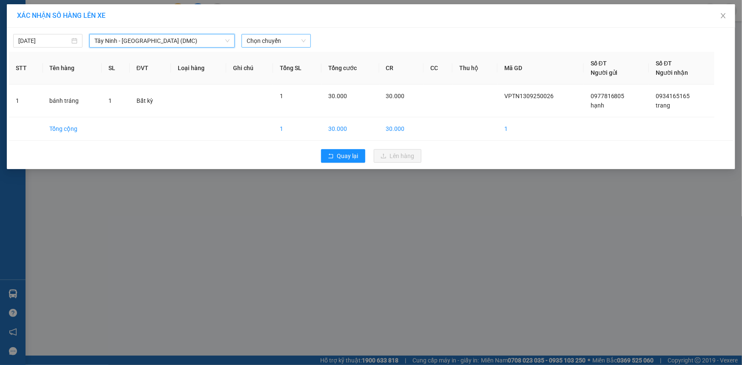
click at [283, 42] on span "Chọn chuyến" at bounding box center [276, 40] width 59 height 13
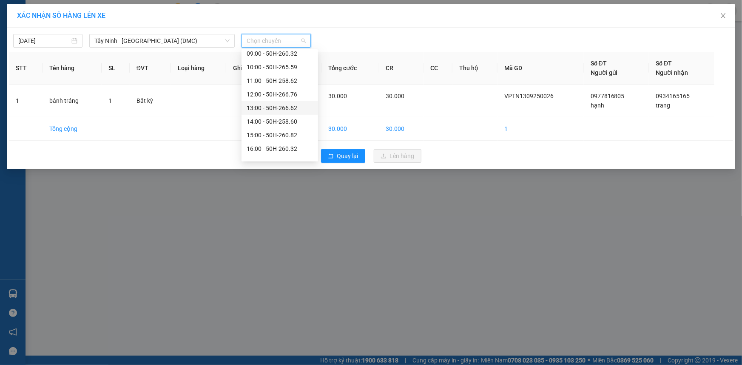
scroll to position [108, 0]
click at [285, 141] on div "16:00 - 50H-260.32" at bounding box center [280, 139] width 66 height 9
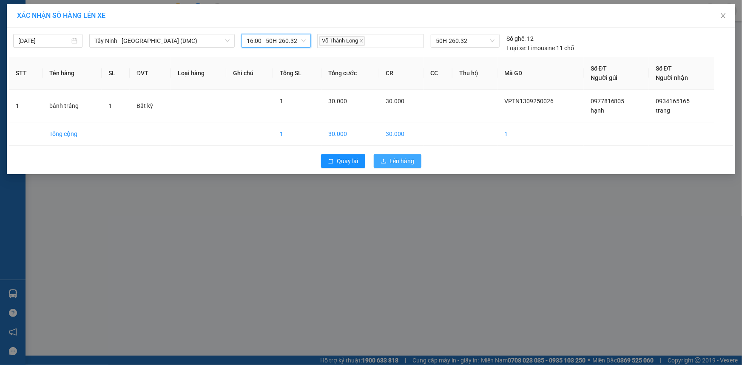
click at [410, 162] on span "Lên hàng" at bounding box center [402, 161] width 25 height 9
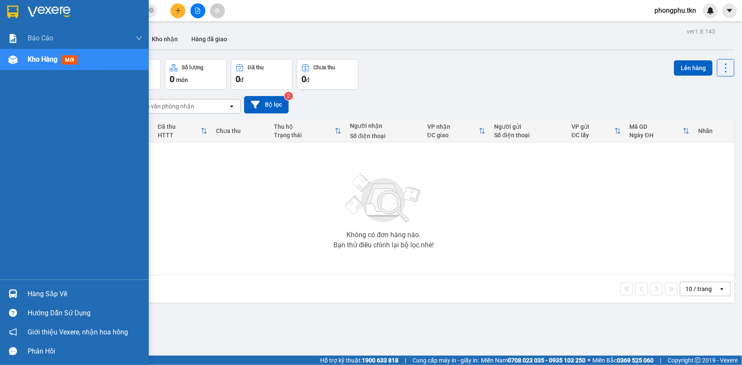
click at [26, 289] on div "Hàng sắp về" at bounding box center [74, 294] width 149 height 19
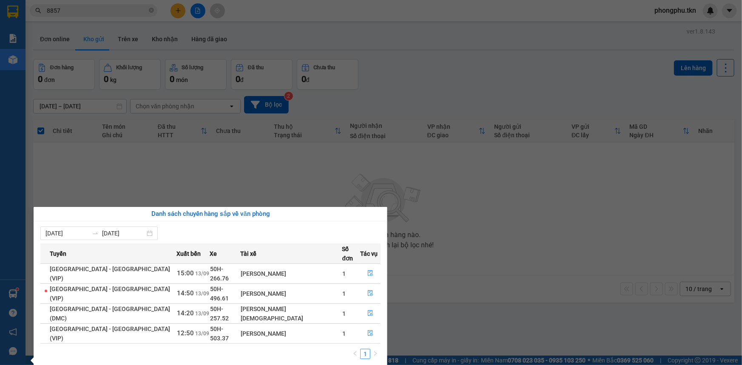
click at [80, 8] on section "Kết quả tìm kiếm ( 184 ) Bộ lọc Ngày tạo đơn gần nhất Mã ĐH Trạng thái Món hàng…" at bounding box center [371, 182] width 742 height 365
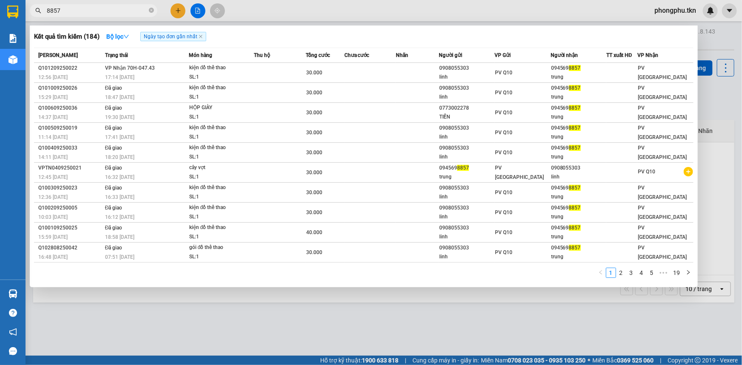
click at [80, 8] on input "8857" at bounding box center [97, 10] width 100 height 9
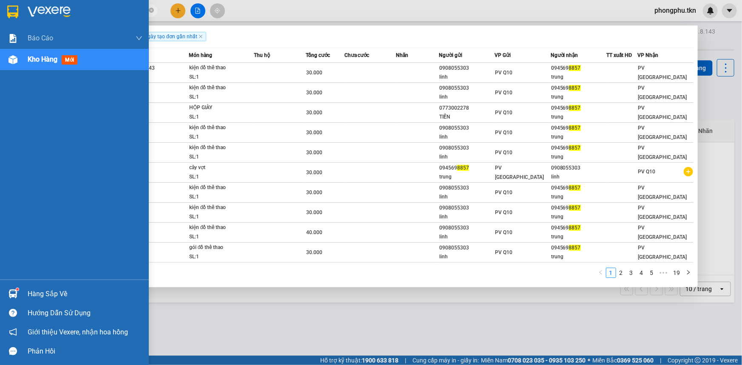
click at [6, 290] on div at bounding box center [13, 294] width 15 height 15
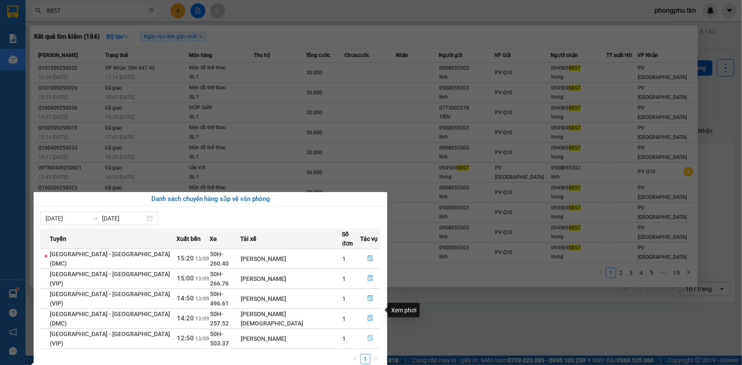
click at [368, 336] on icon "file-done" at bounding box center [370, 339] width 5 height 6
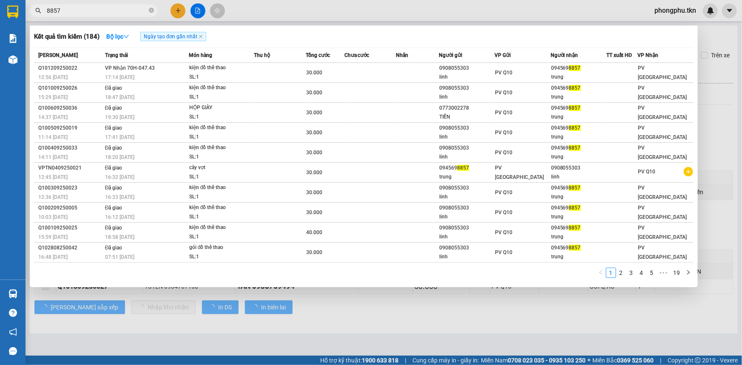
click at [302, 332] on div at bounding box center [371, 182] width 742 height 365
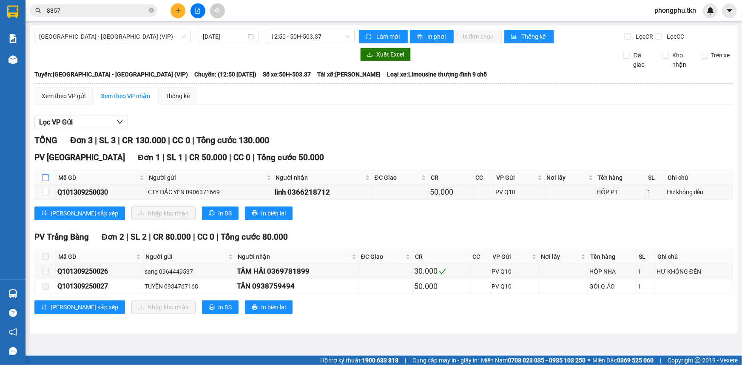
click at [43, 175] on input "checkbox" at bounding box center [45, 177] width 7 height 7
checkbox input "true"
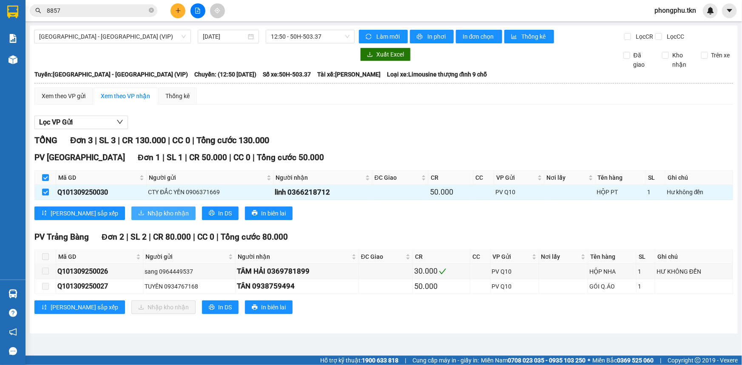
click at [152, 215] on button "Nhập kho nhận" at bounding box center [163, 214] width 64 height 14
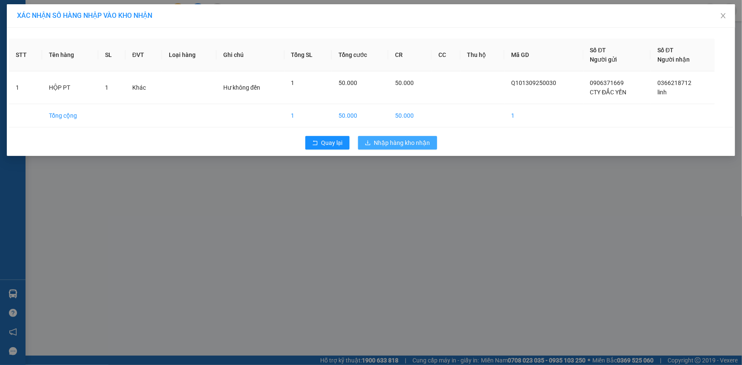
click at [377, 143] on span "Nhập hàng kho nhận" at bounding box center [402, 142] width 56 height 9
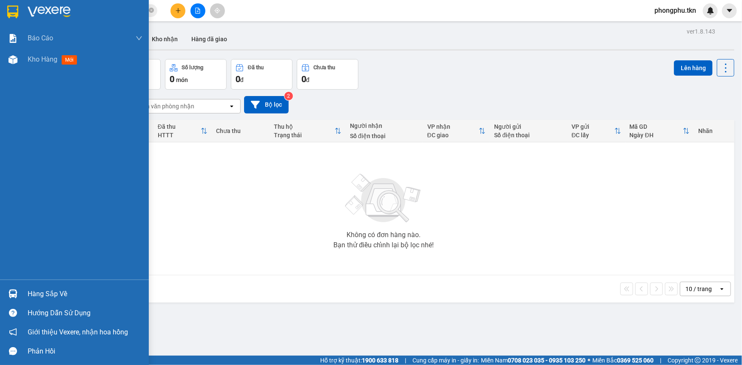
click at [29, 297] on div "Hàng sắp về" at bounding box center [85, 294] width 115 height 13
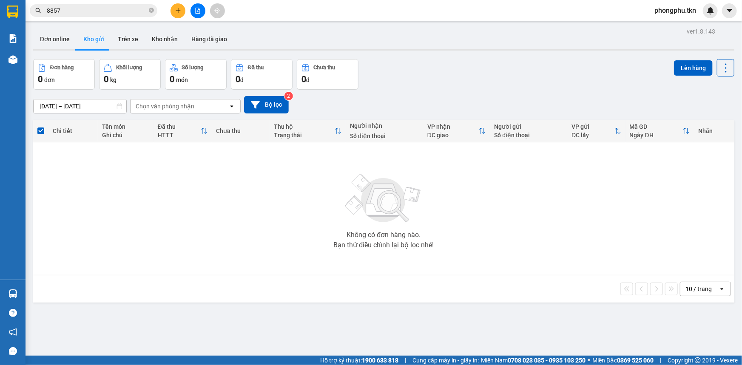
click at [117, 9] on section "Kết quả tìm kiếm ( 184 ) Bộ lọc Ngày tạo đơn gần nhất Mã ĐH Trạng thái Món hàng…" at bounding box center [371, 182] width 742 height 365
click at [117, 9] on input "8857" at bounding box center [97, 10] width 100 height 9
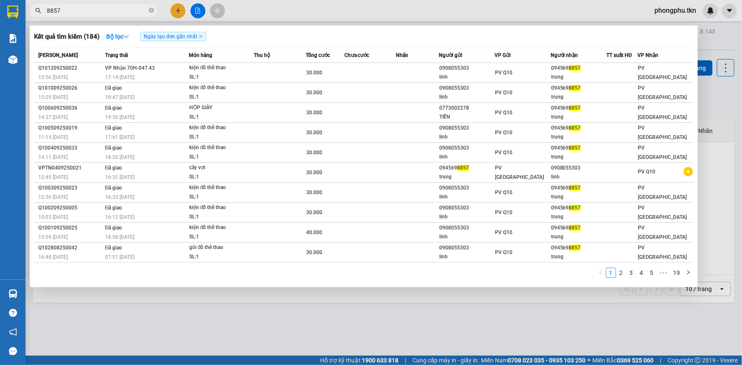
click at [117, 9] on input "8857" at bounding box center [97, 10] width 100 height 9
click at [116, 7] on input "8857" at bounding box center [97, 10] width 100 height 9
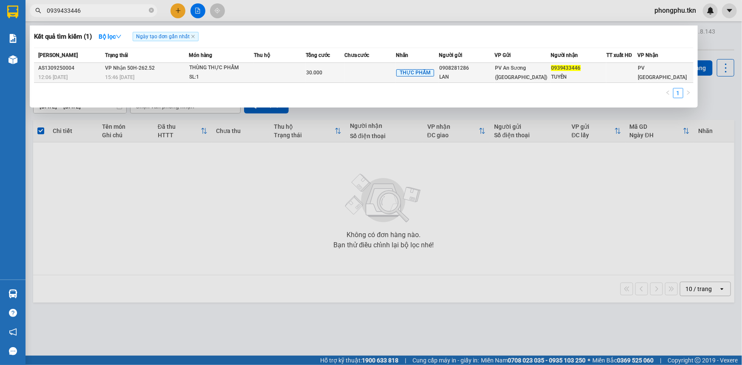
type input "0939433446"
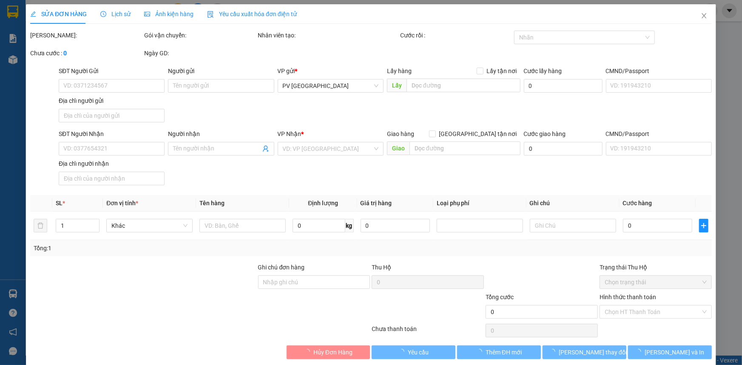
type input "0908281286"
type input "LAN"
type input "0939433446"
type input "TUYỀN"
type input "30.000"
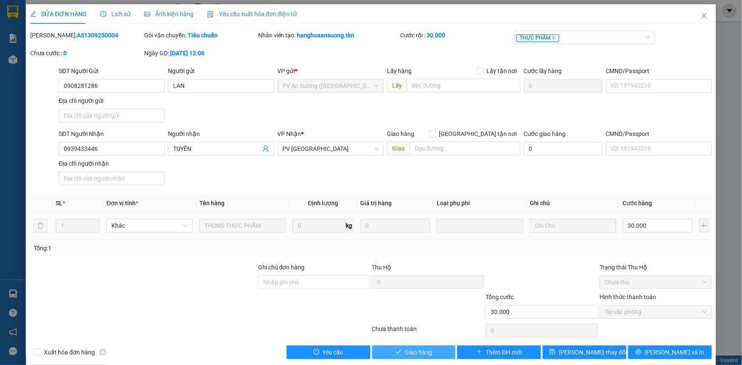
click at [391, 352] on button "Giao hàng" at bounding box center [414, 353] width 84 height 14
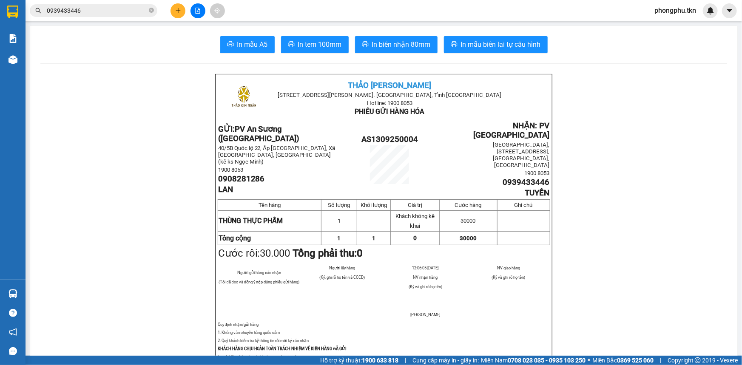
click at [141, 9] on input "0939433446" at bounding box center [97, 10] width 100 height 9
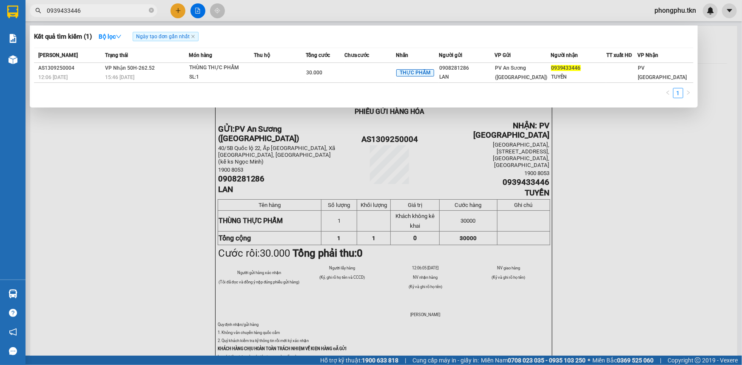
click at [140, 9] on input "0939433446" at bounding box center [97, 10] width 100 height 9
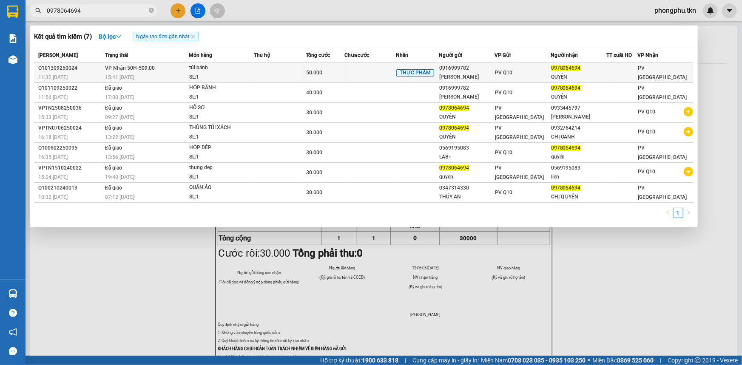
type input "0978064694"
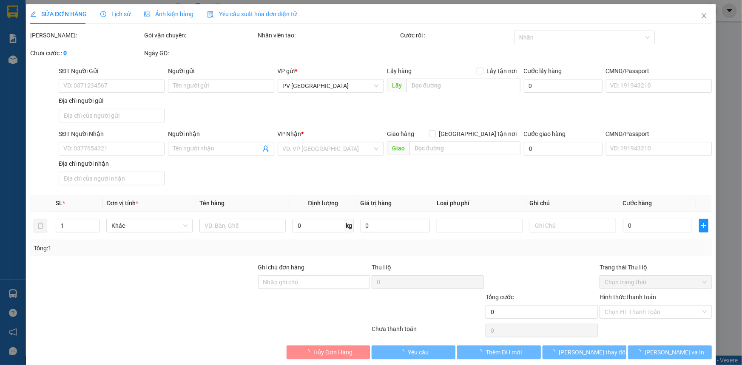
type input "0916999782"
type input "C HÂN"
type input "0978064694"
type input "QUYÊN"
type input "50.000"
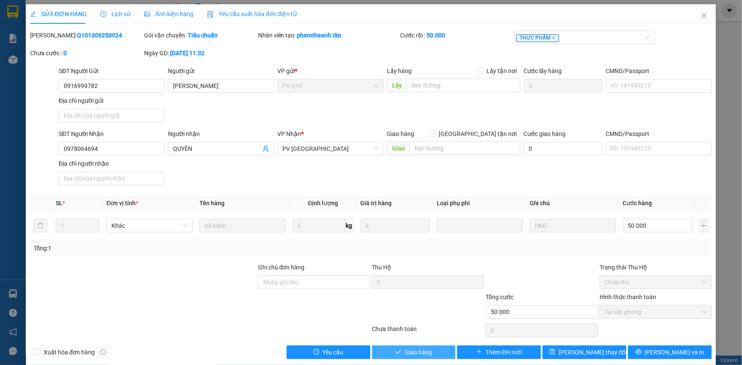
click at [390, 348] on button "Giao hàng" at bounding box center [414, 353] width 84 height 14
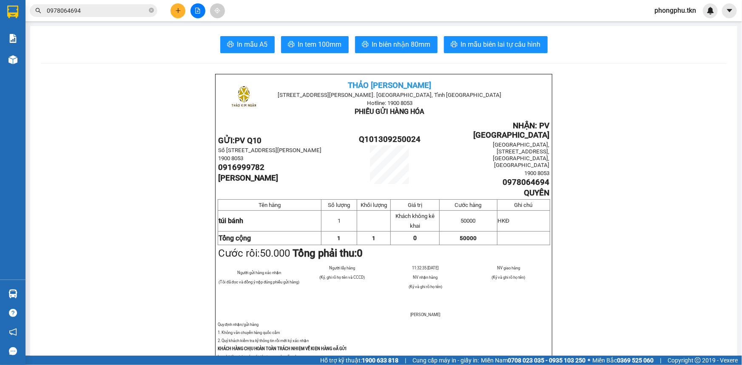
click at [98, 11] on input "0978064694" at bounding box center [97, 10] width 100 height 9
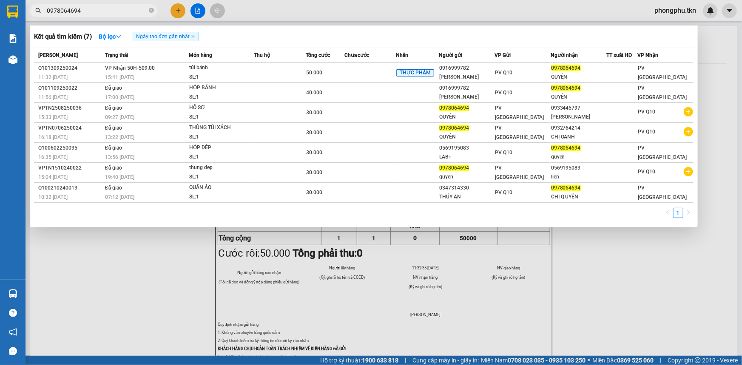
click at [98, 11] on input "0978064694" at bounding box center [97, 10] width 100 height 9
click at [147, 9] on input "0978064694" at bounding box center [97, 10] width 100 height 9
click at [149, 9] on icon "close-circle" at bounding box center [151, 10] width 5 height 5
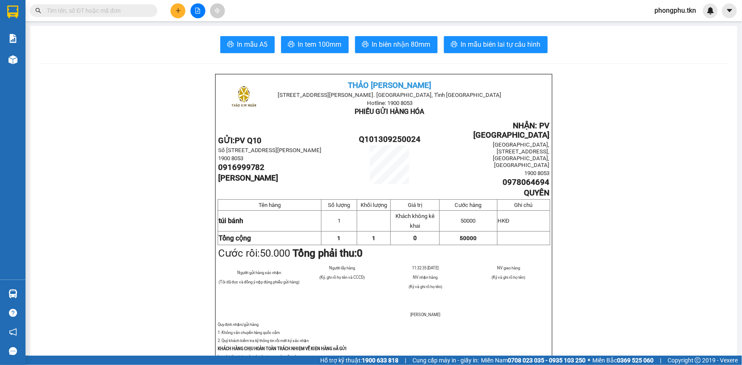
click at [115, 10] on input "text" at bounding box center [97, 10] width 100 height 9
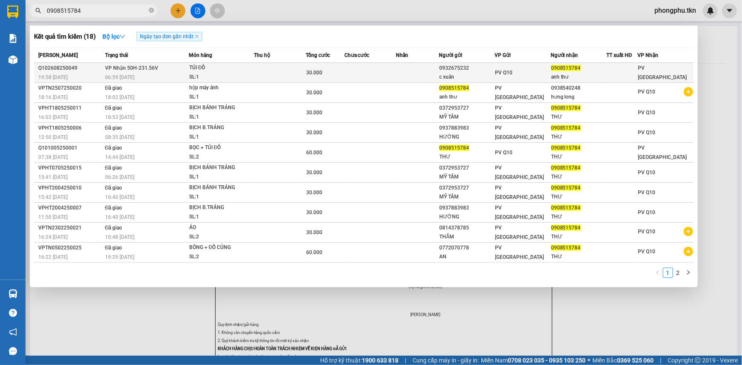
type input "0908515784"
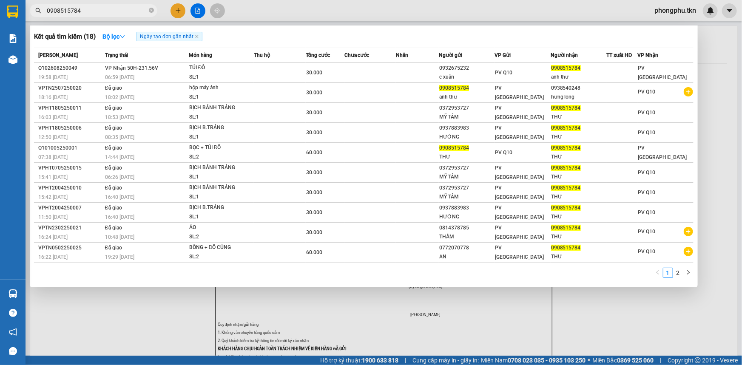
click at [215, 73] on div "SL: 1" at bounding box center [221, 77] width 64 height 9
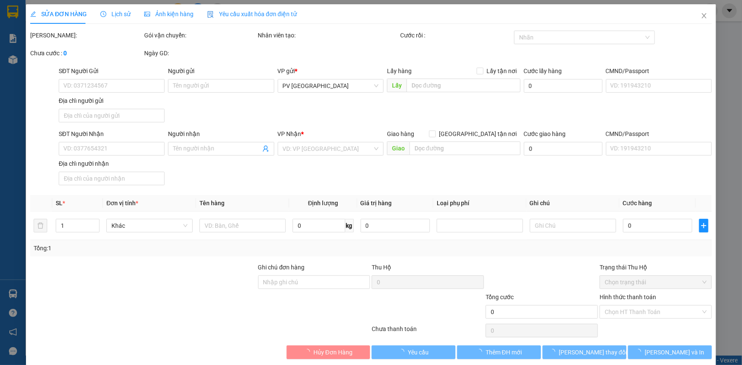
type input "0932675232"
type input "c xuân"
type input "0908515784"
type input "anh thư"
type input "30.000"
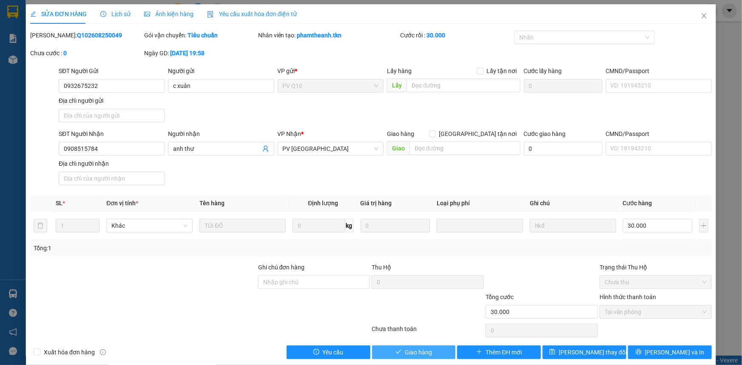
click at [421, 351] on span "Giao hàng" at bounding box center [418, 352] width 27 height 9
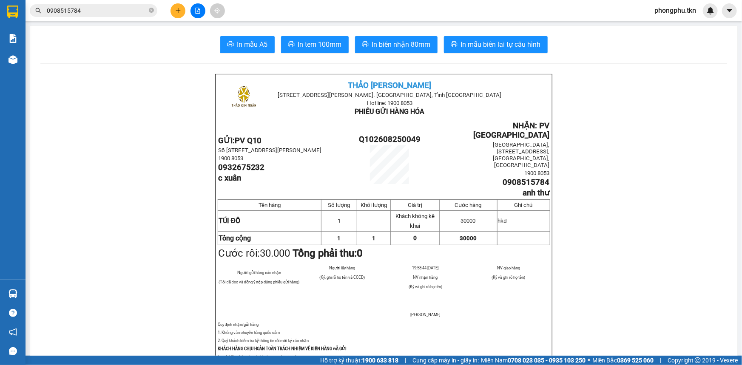
click at [25, 291] on main "In mẫu A5 In tem 100mm In biên nhận 80mm In mẫu biên lai tự cấu hình THẢO KIM N…" at bounding box center [371, 178] width 742 height 356
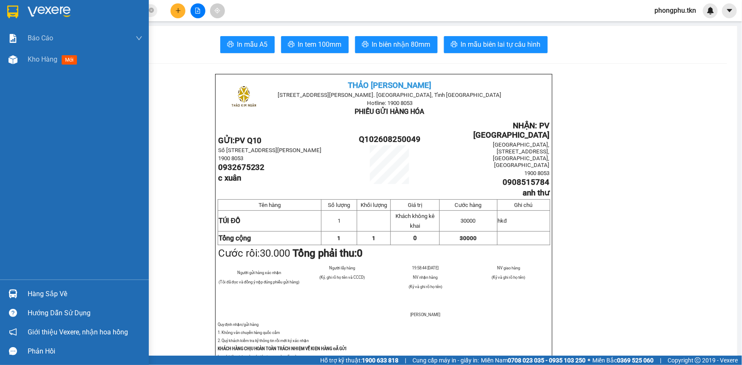
click at [18, 294] on div at bounding box center [13, 294] width 15 height 15
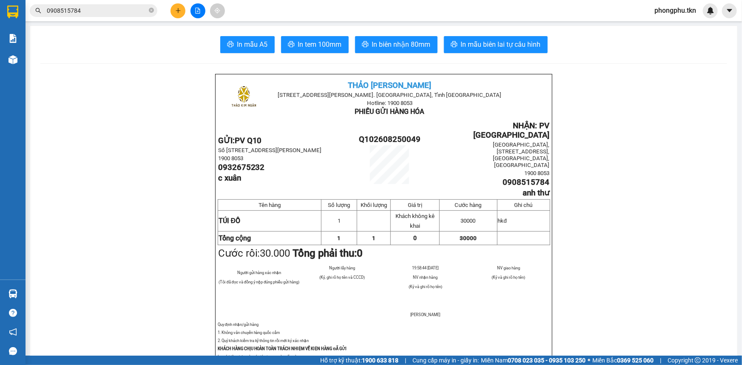
click at [120, 135] on section "Kết quả tìm kiếm ( 18 ) Bộ lọc Ngày tạo đơn gần nhất Mã ĐH Trạng thái Món hàng …" at bounding box center [371, 182] width 742 height 365
